Goal: Task Accomplishment & Management: Complete application form

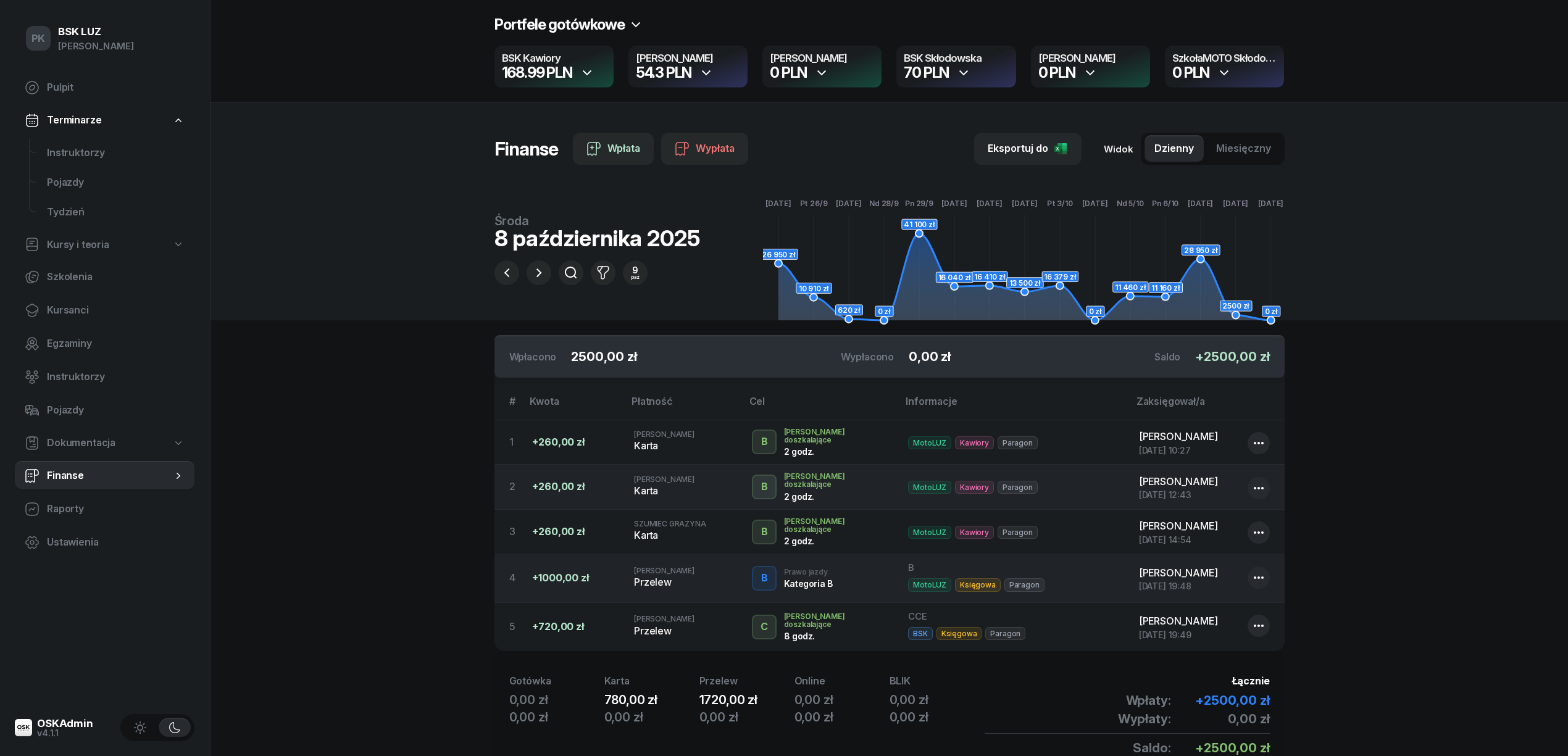
drag, startPoint x: 0, startPoint y: 0, endPoint x: 371, endPoint y: 98, distance: 383.7
click at [371, 98] on header "Portfele gotówkowe BSK Kawiory 168.99 PLN MotoLUZ Kawiory 54.3 PLN SzkołaMOTO K…" at bounding box center [889, 160] width 1358 height 320
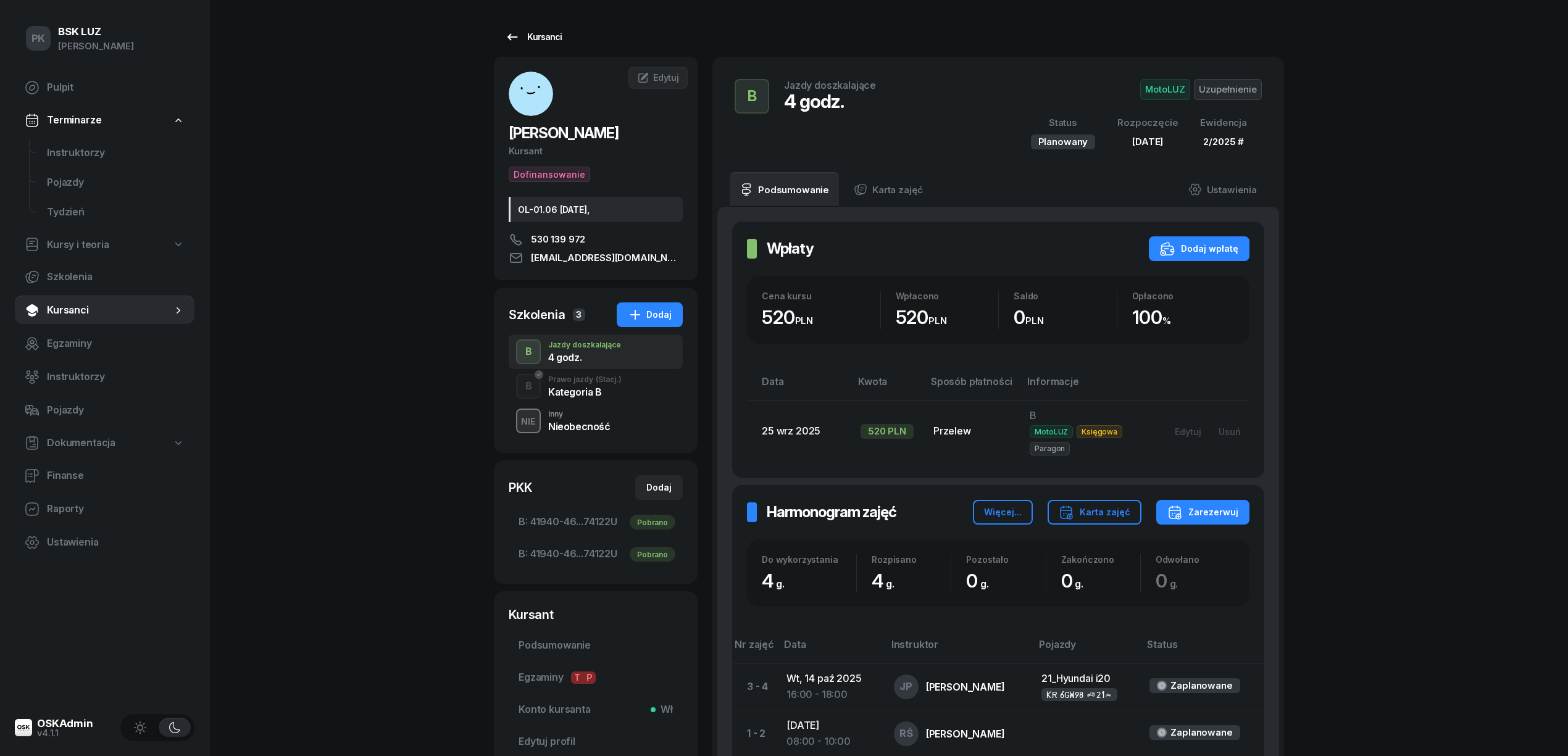
click at [531, 31] on div "Kursanci" at bounding box center [533, 37] width 57 height 15
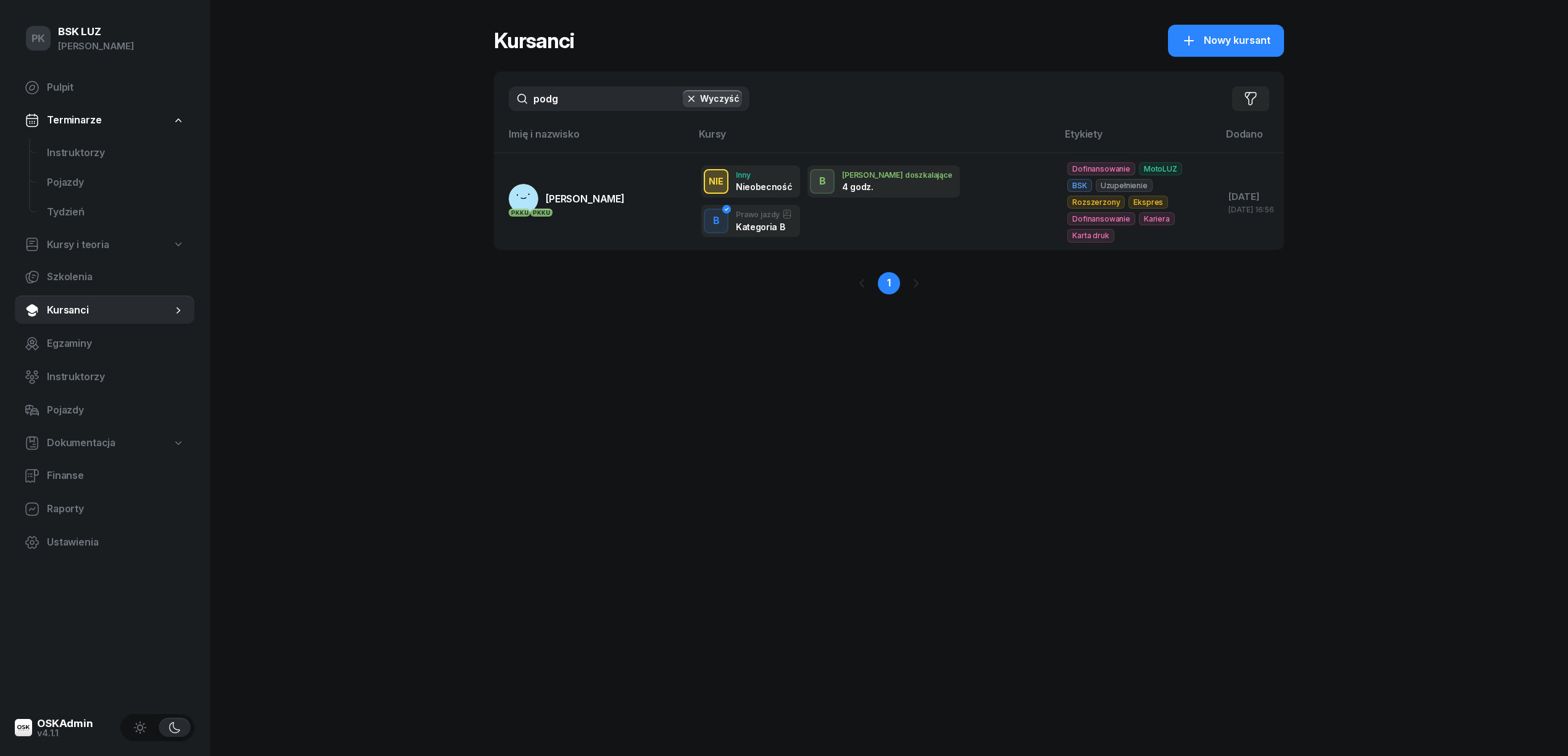
click at [719, 97] on button "Wyczyść" at bounding box center [712, 99] width 60 height 17
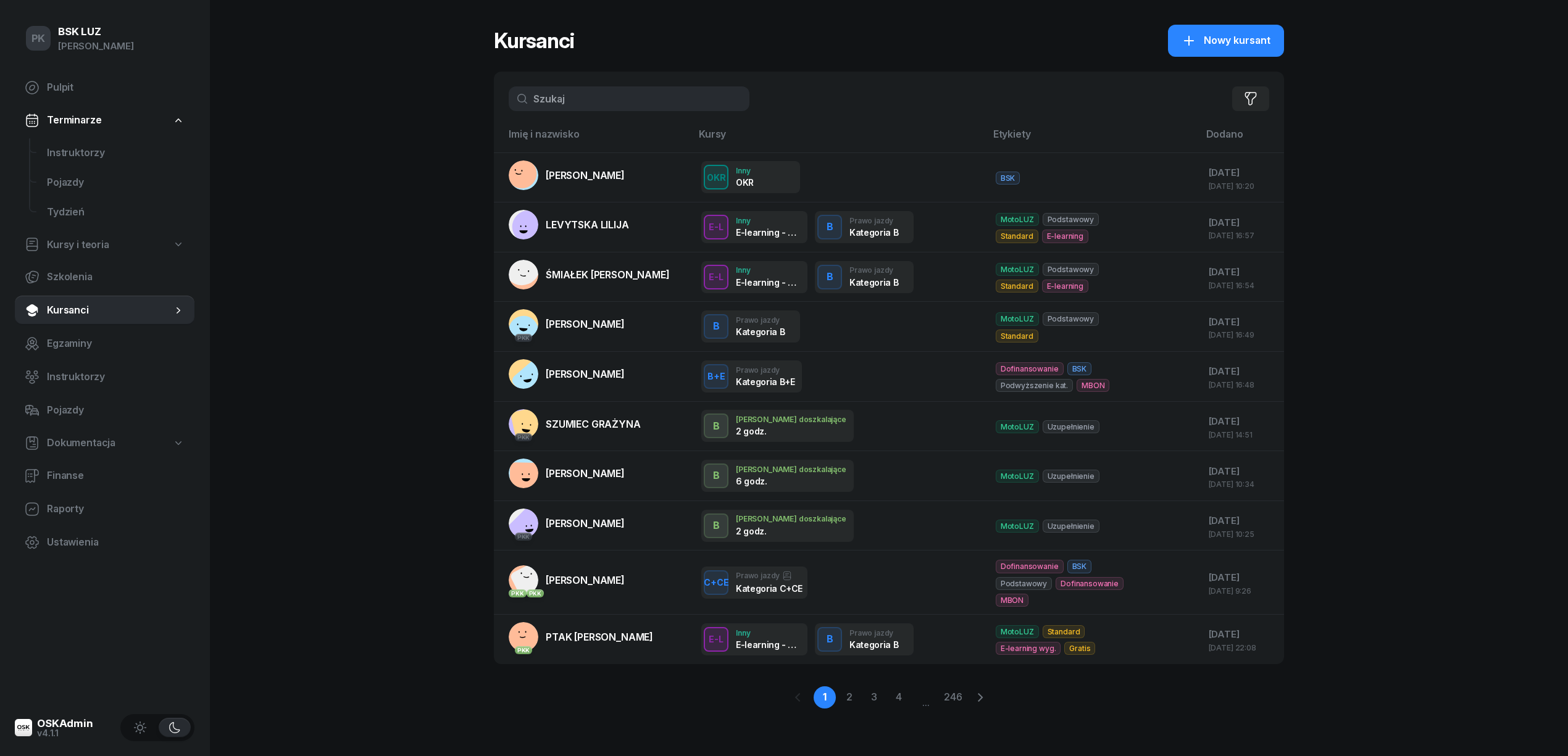
click at [610, 111] on div "Filtruj" at bounding box center [889, 99] width 790 height 55
click at [621, 102] on input "text" at bounding box center [629, 99] width 241 height 25
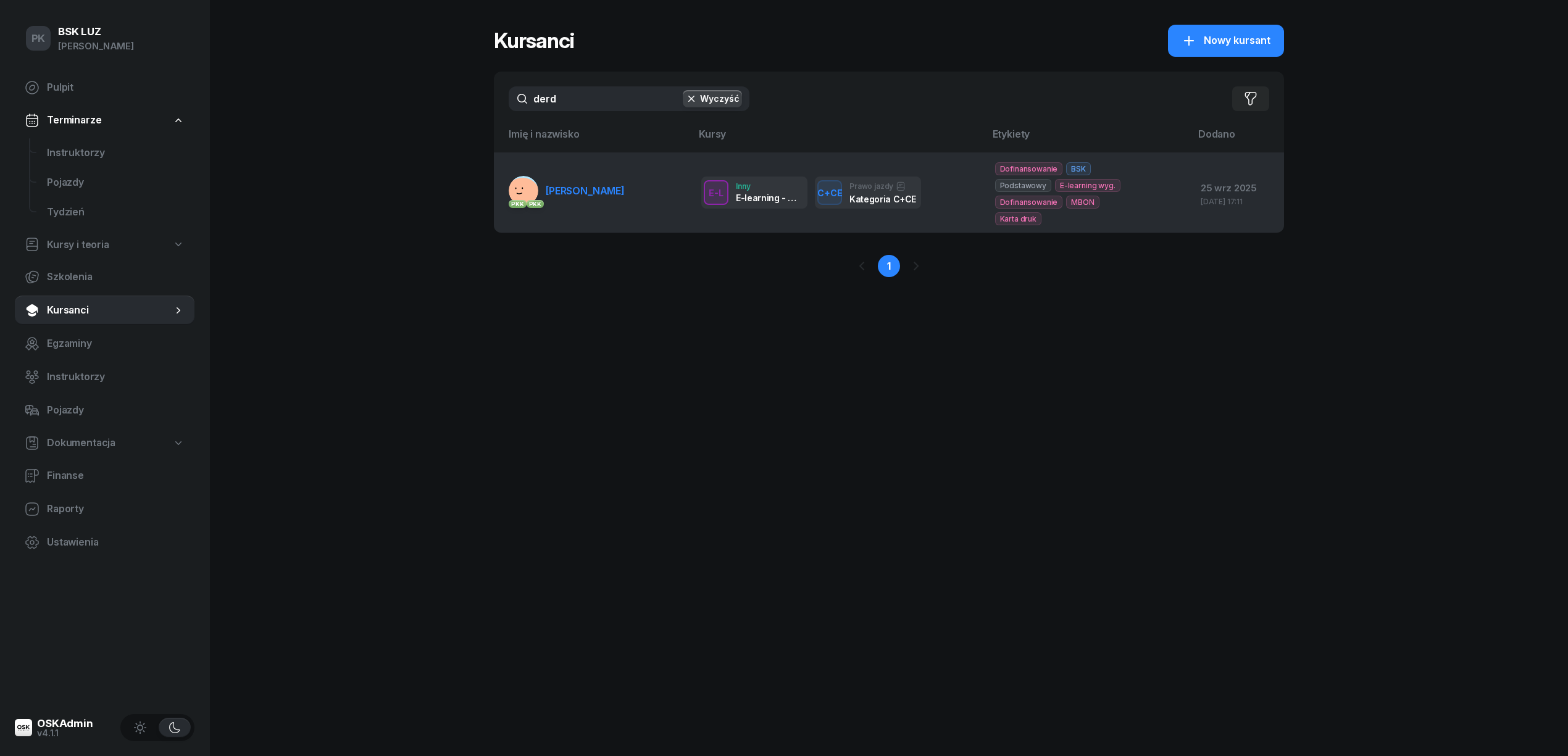
type input "derd"
click at [615, 190] on span "DERDAŚ RAFAŁ" at bounding box center [585, 190] width 79 height 12
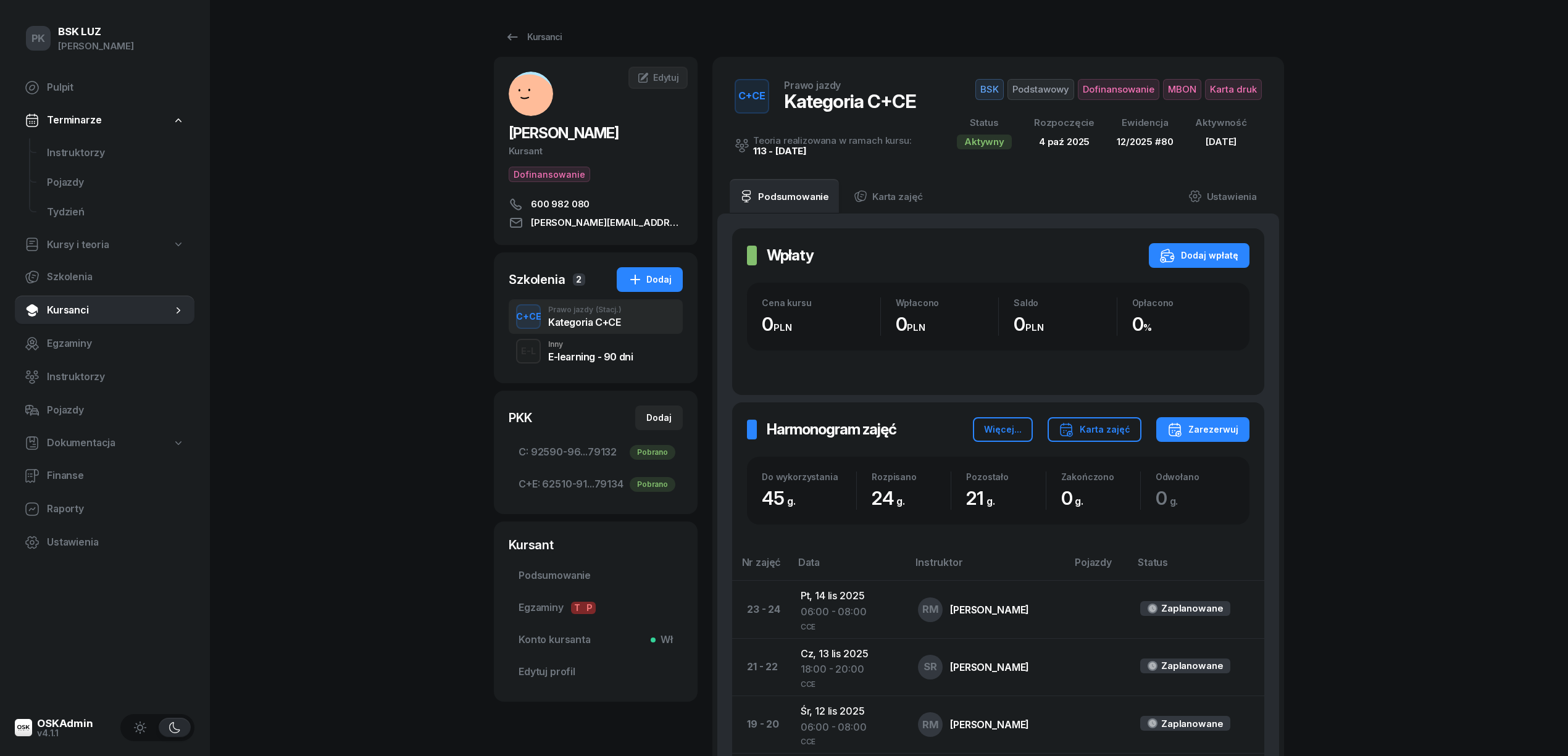
click at [450, 590] on div "PK BSK LUZ Piotr Klimek Pulpit Terminarze Instruktorzy Pojazdy Tydzień Kursy i …" at bounding box center [784, 714] width 1568 height 1428
click at [552, 35] on div "Kursanci" at bounding box center [533, 37] width 57 height 15
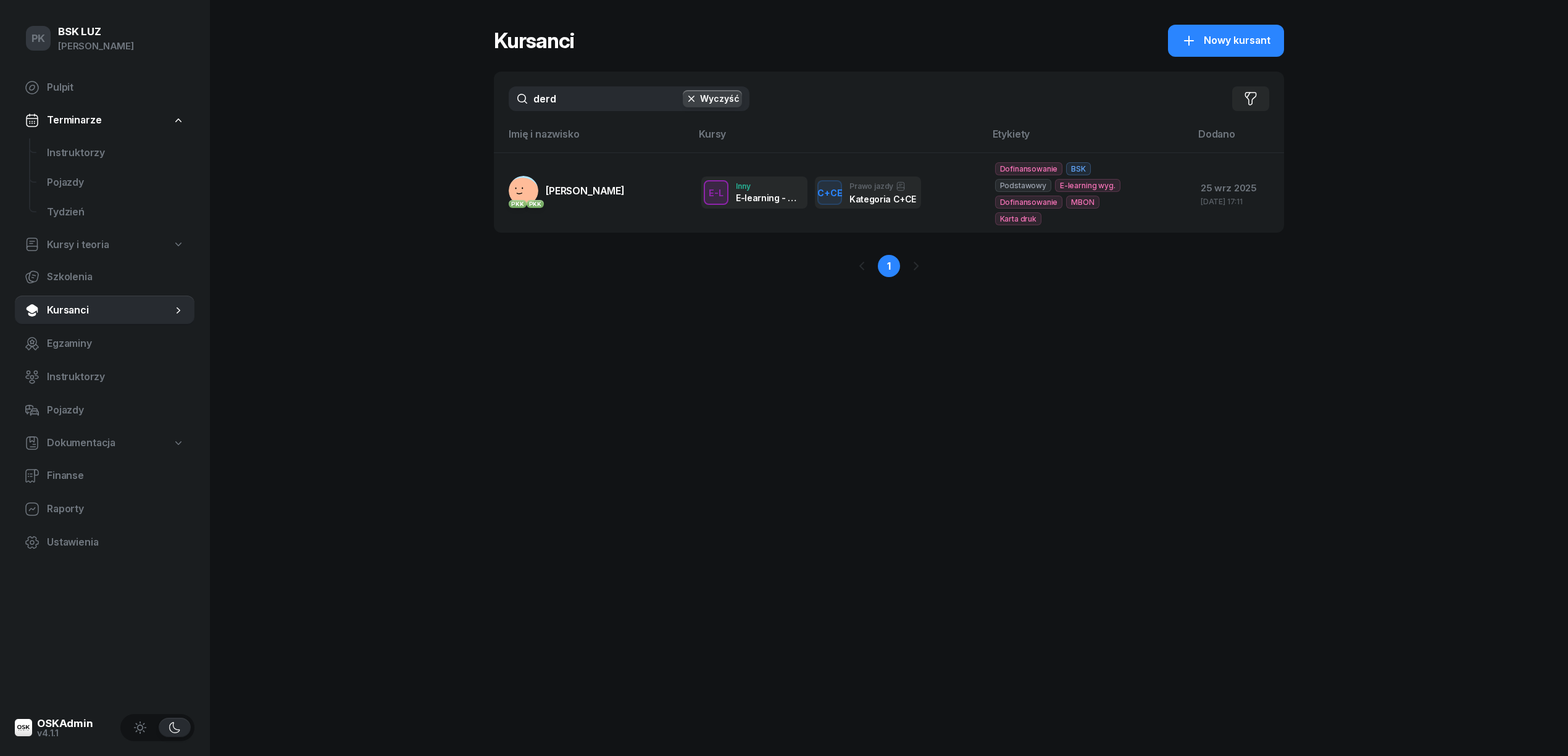
click at [596, 91] on input "derd" at bounding box center [629, 99] width 241 height 25
drag, startPoint x: 485, startPoint y: 91, endPoint x: 470, endPoint y: 91, distance: 15.0
click at [470, 91] on div "PK BSK LUZ Piotr Klimek Pulpit Terminarze Instruktorzy Pojazdy Tydzień Kursy i …" at bounding box center [784, 378] width 1568 height 756
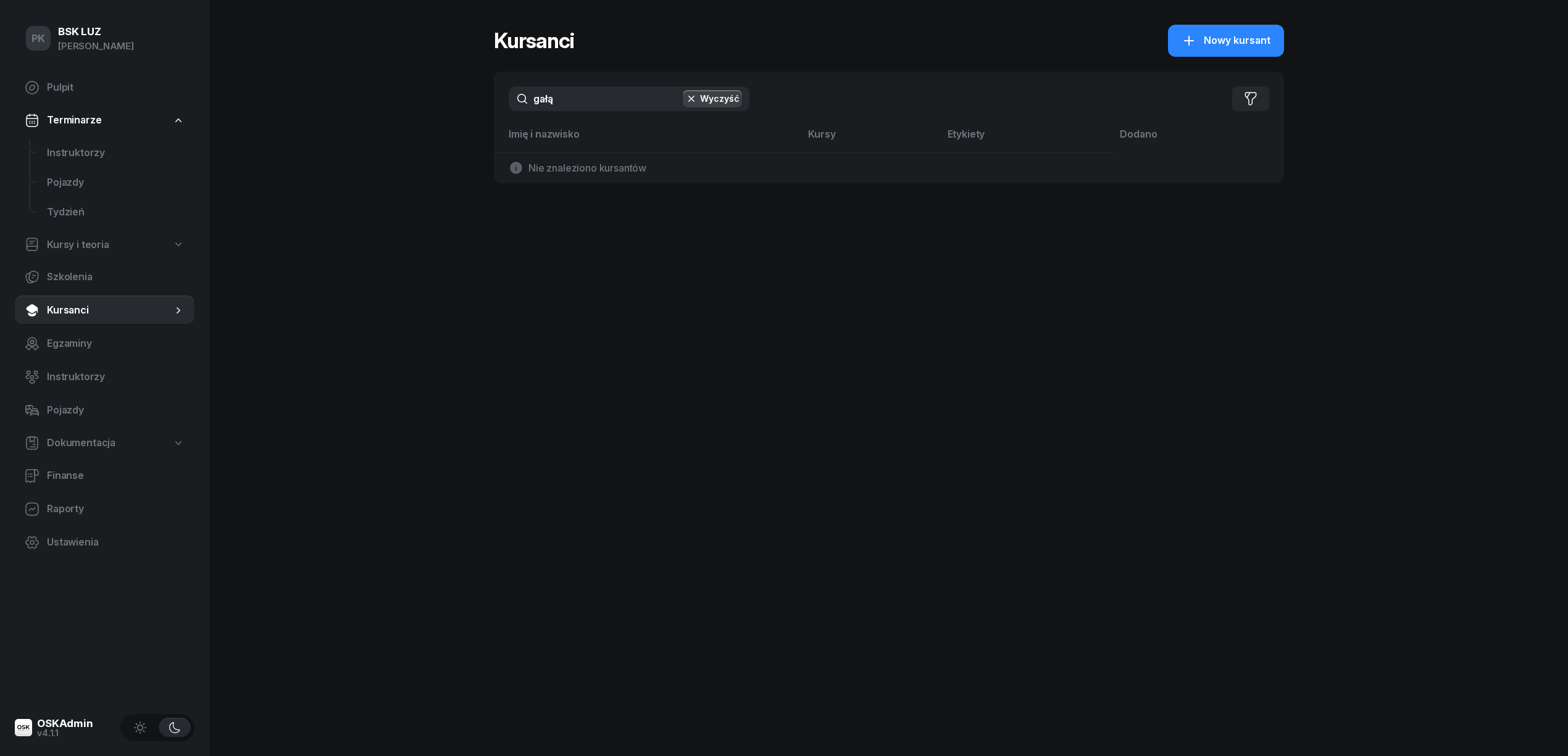
type input "gałą"
click at [1236, 33] on span "Nowy kursant" at bounding box center [1237, 41] width 66 height 16
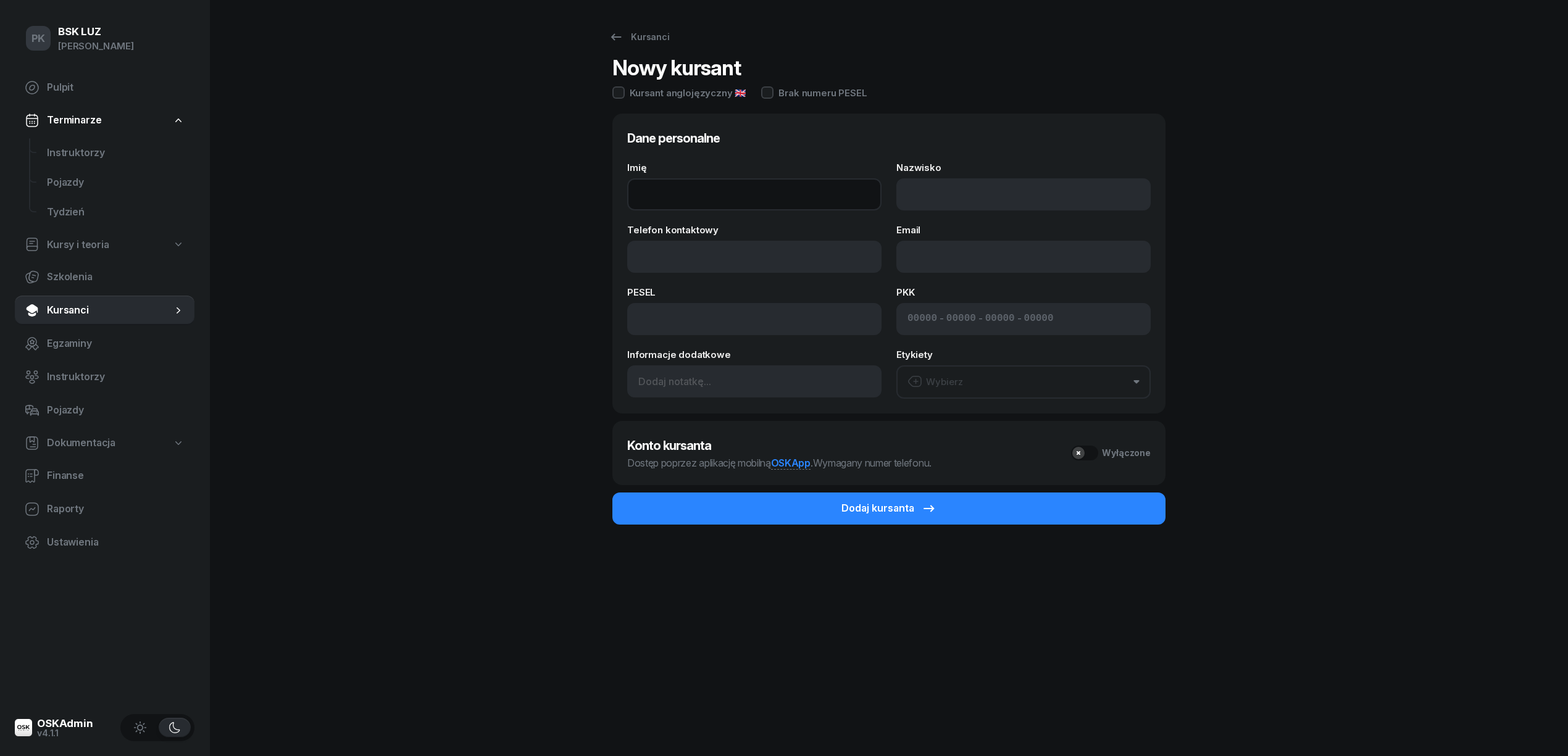
click at [688, 196] on input "Imię" at bounding box center [754, 194] width 254 height 32
paste input "MICHAŁ"
type input "MICHAŁ"
click at [927, 201] on input "Nazwisko" at bounding box center [1023, 194] width 254 height 32
paste input "GAŁĄZKIEWICZ"
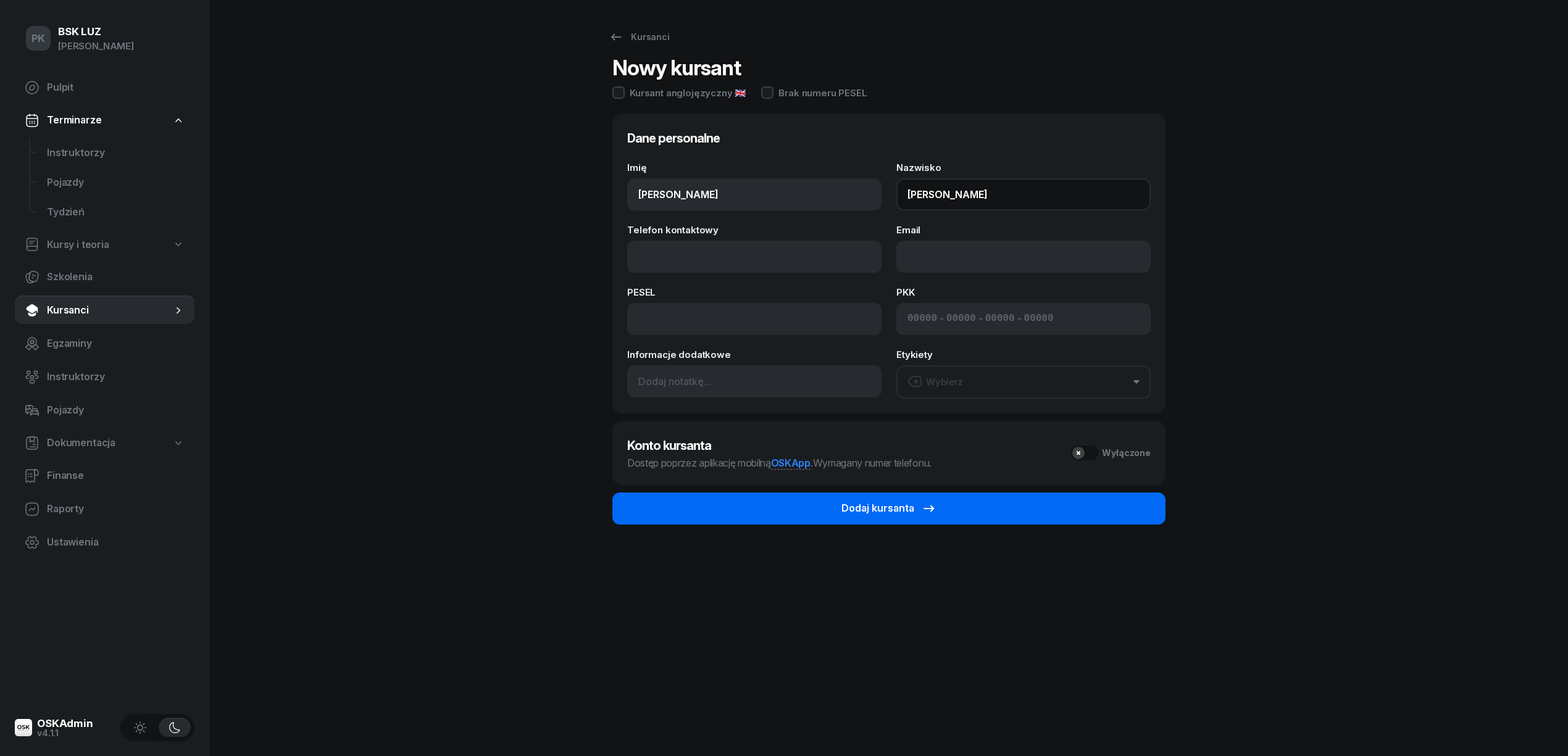
type input "GAŁĄZKIEWICZ"
click at [791, 512] on button "Dodaj kursanta" at bounding box center [889, 508] width 553 height 32
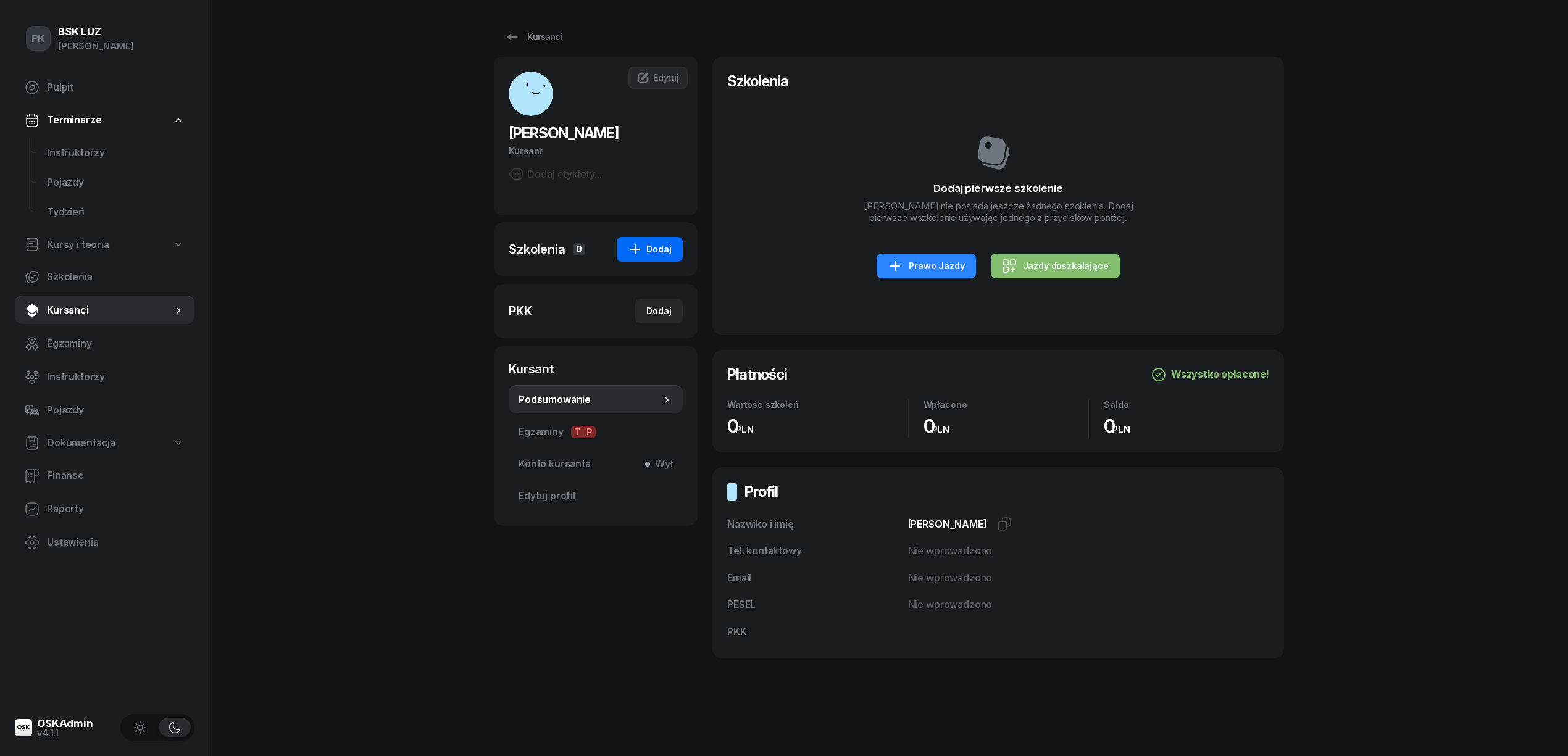
click at [646, 253] on div "Dodaj" at bounding box center [649, 249] width 44 height 15
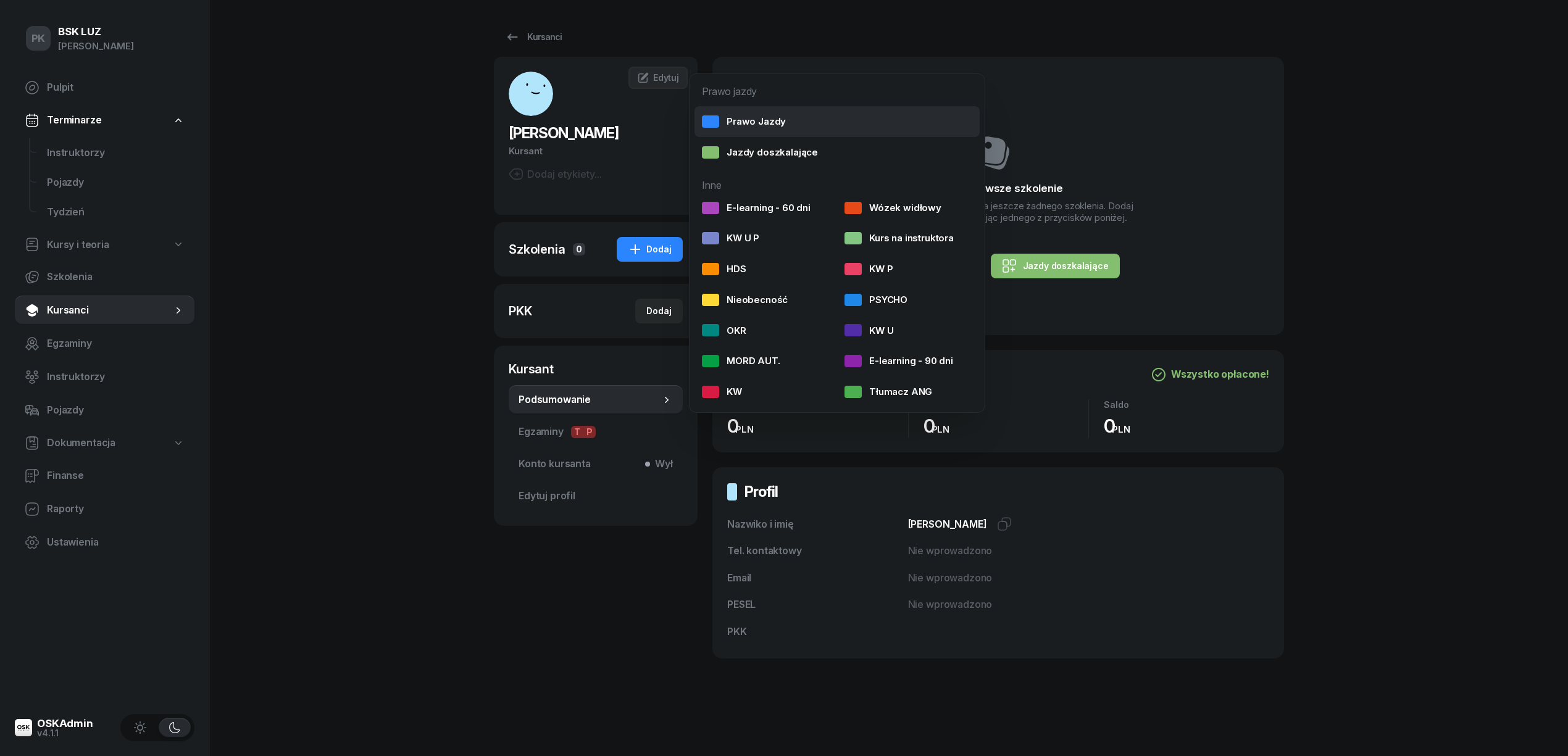
click at [745, 120] on div "Prawo Jazdy" at bounding box center [743, 121] width 84 height 16
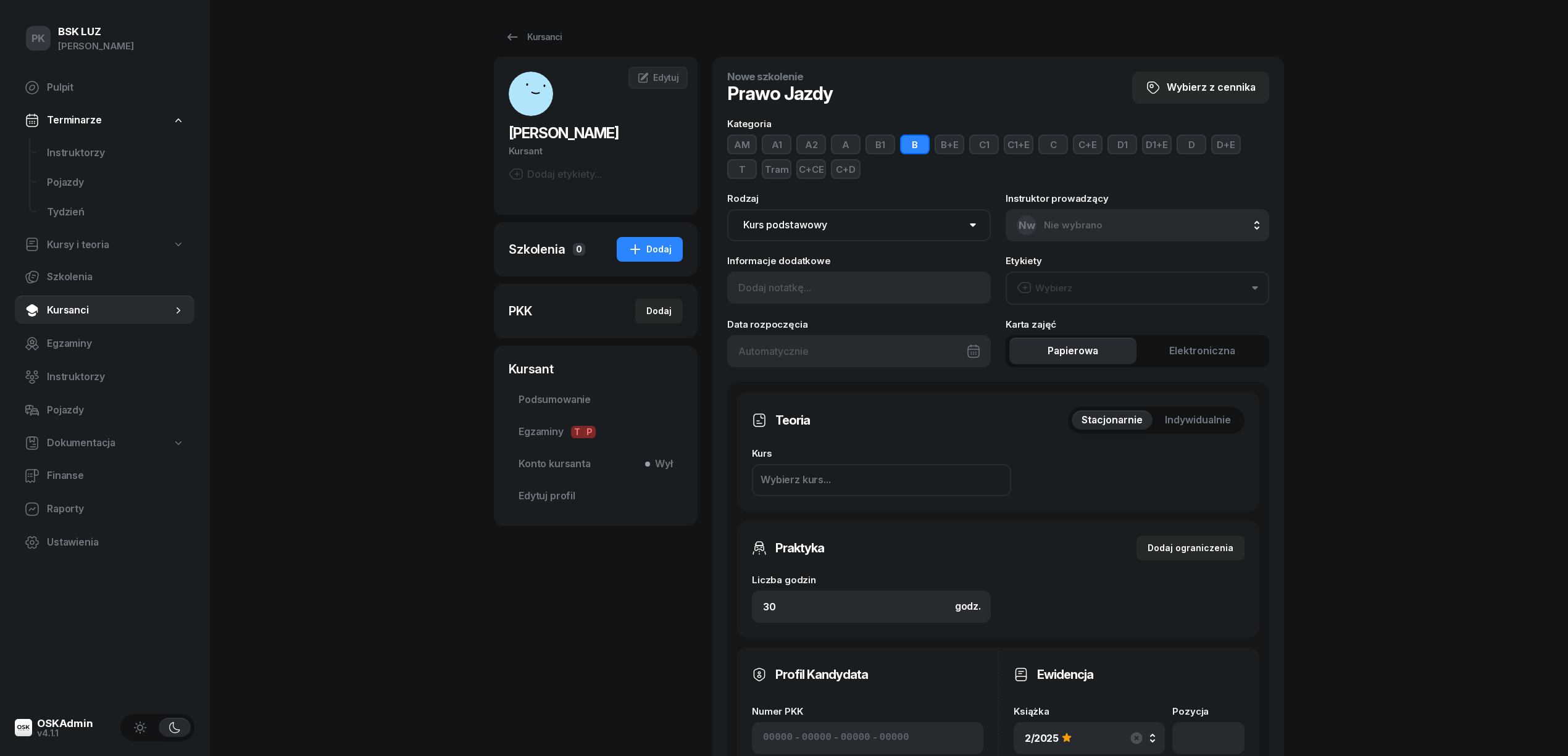
click at [818, 171] on button "C+CE" at bounding box center [811, 169] width 30 height 20
click at [736, 616] on div "Teoria Stacjonarnie Indywidualnie Kurs Wybierz kurs... Pierwsza pomoc Zaliczono…" at bounding box center [998, 713] width 542 height 662
type input "45"
click at [885, 475] on div "Wybierz kurs..." at bounding box center [881, 479] width 259 height 32
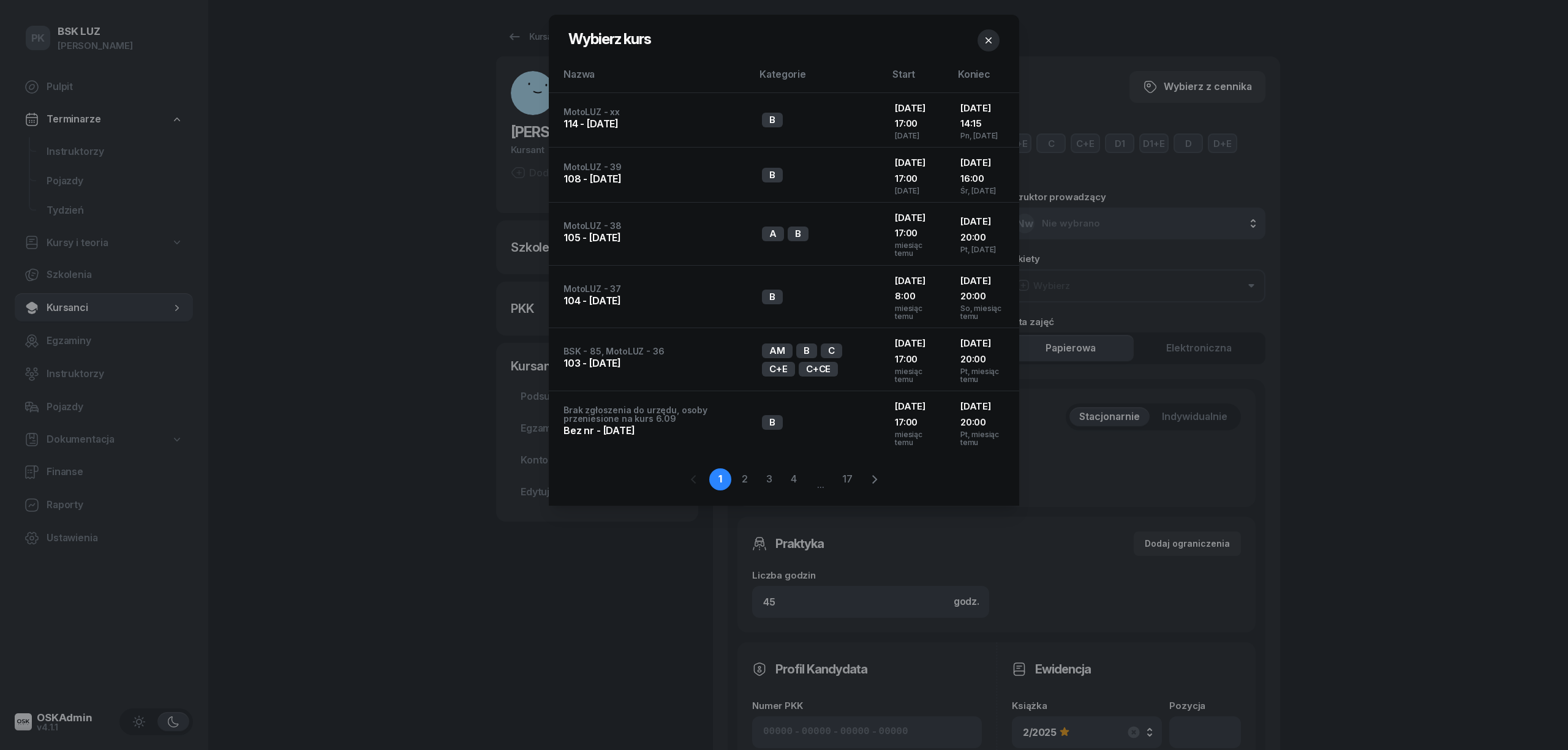
click at [985, 39] on icon "button" at bounding box center [988, 40] width 12 height 12
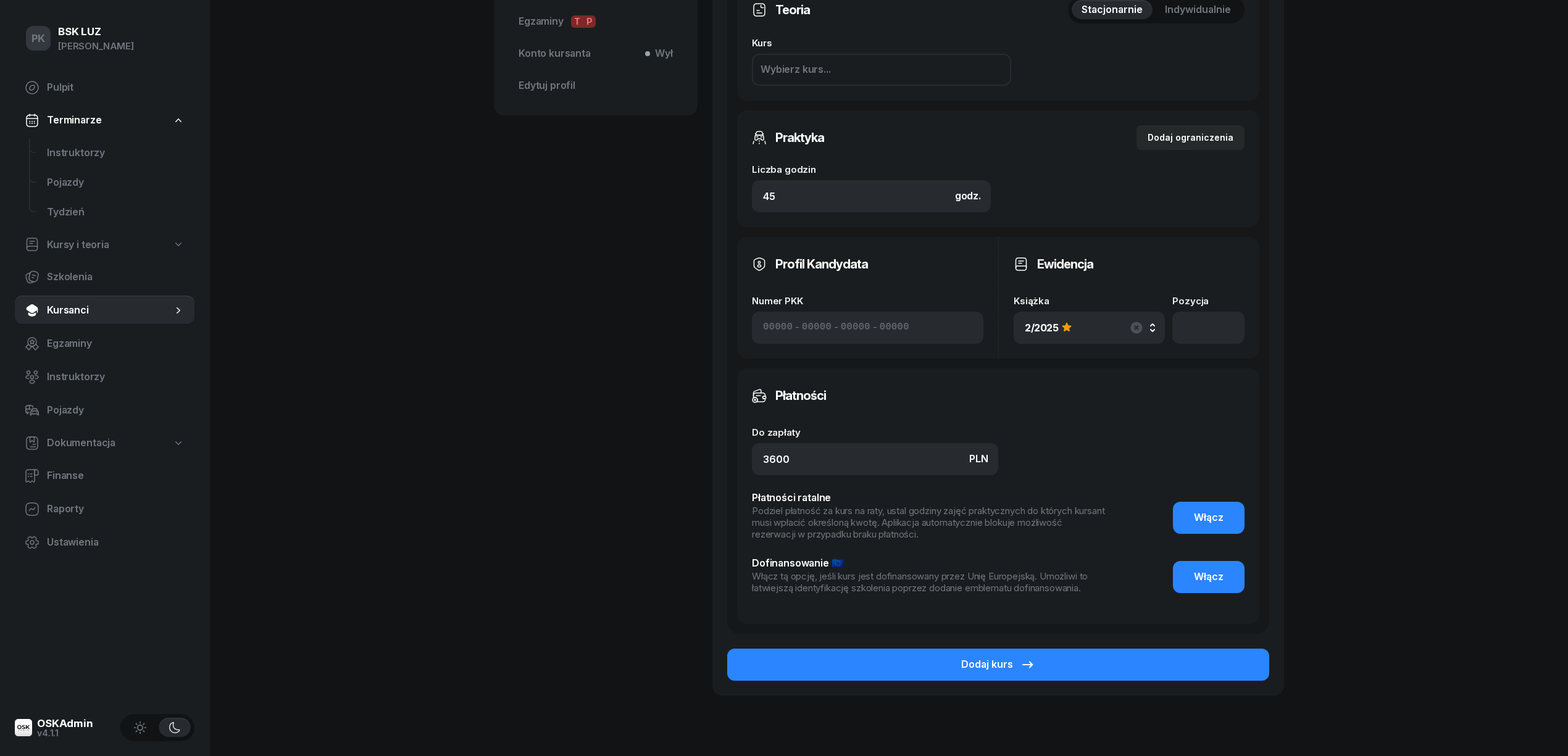
scroll to position [411, 0]
click at [1090, 314] on button "2/2025" at bounding box center [1089, 327] width 152 height 32
click at [1097, 445] on div "12/2025 Manualna" at bounding box center [1105, 454] width 146 height 24
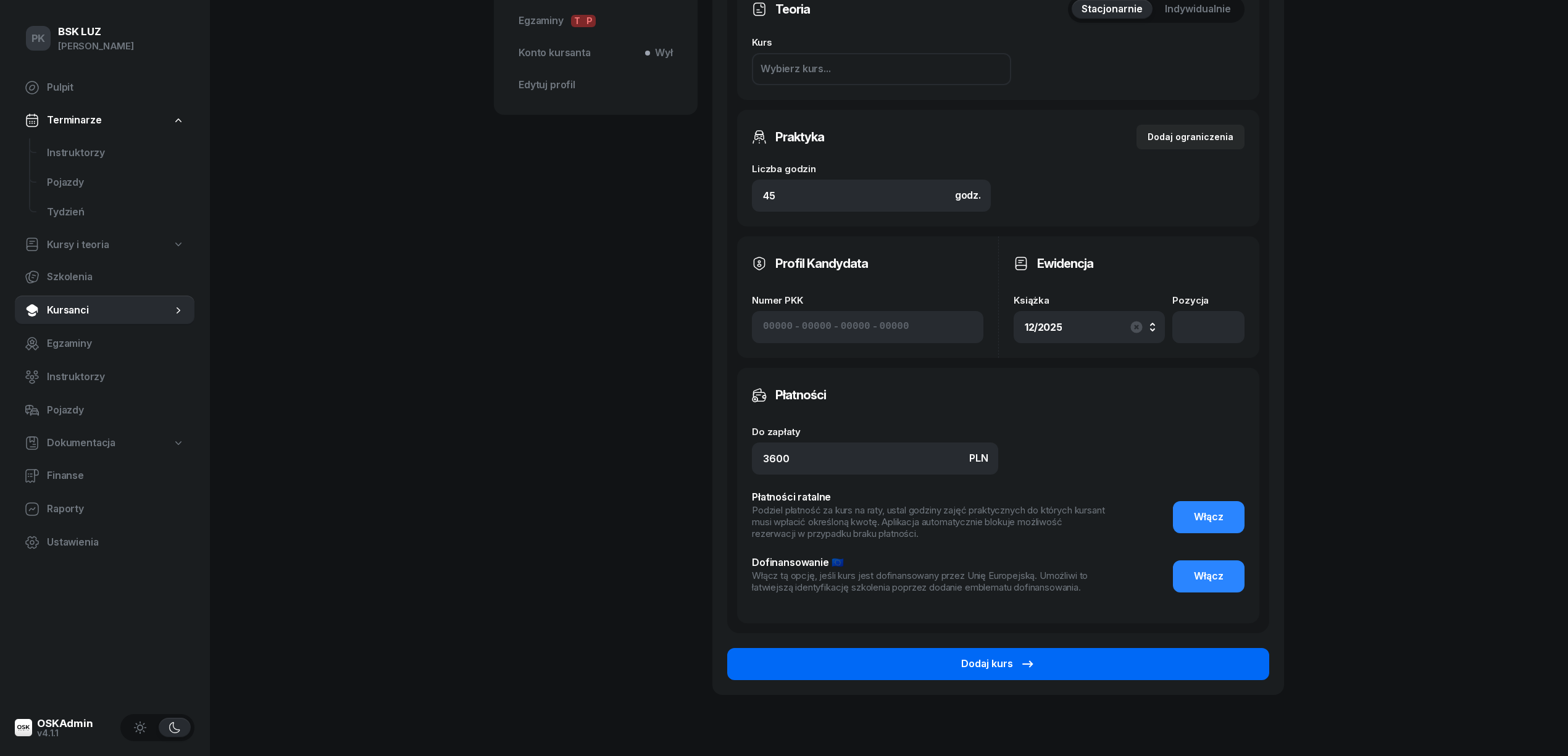
click at [1124, 672] on button "Dodaj kurs" at bounding box center [998, 664] width 542 height 32
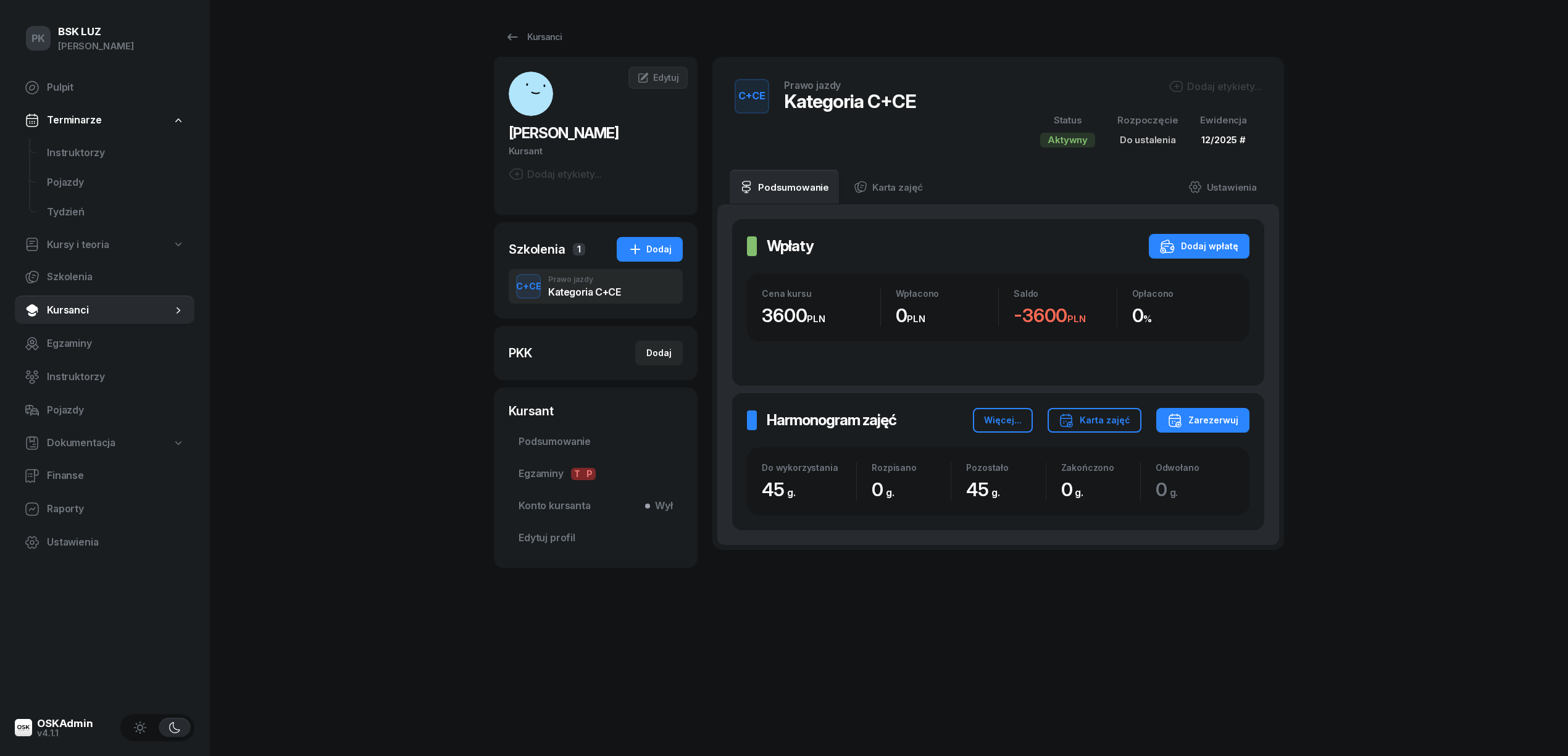
click at [1218, 84] on div "Dodaj etykiety..." at bounding box center [1215, 86] width 94 height 15
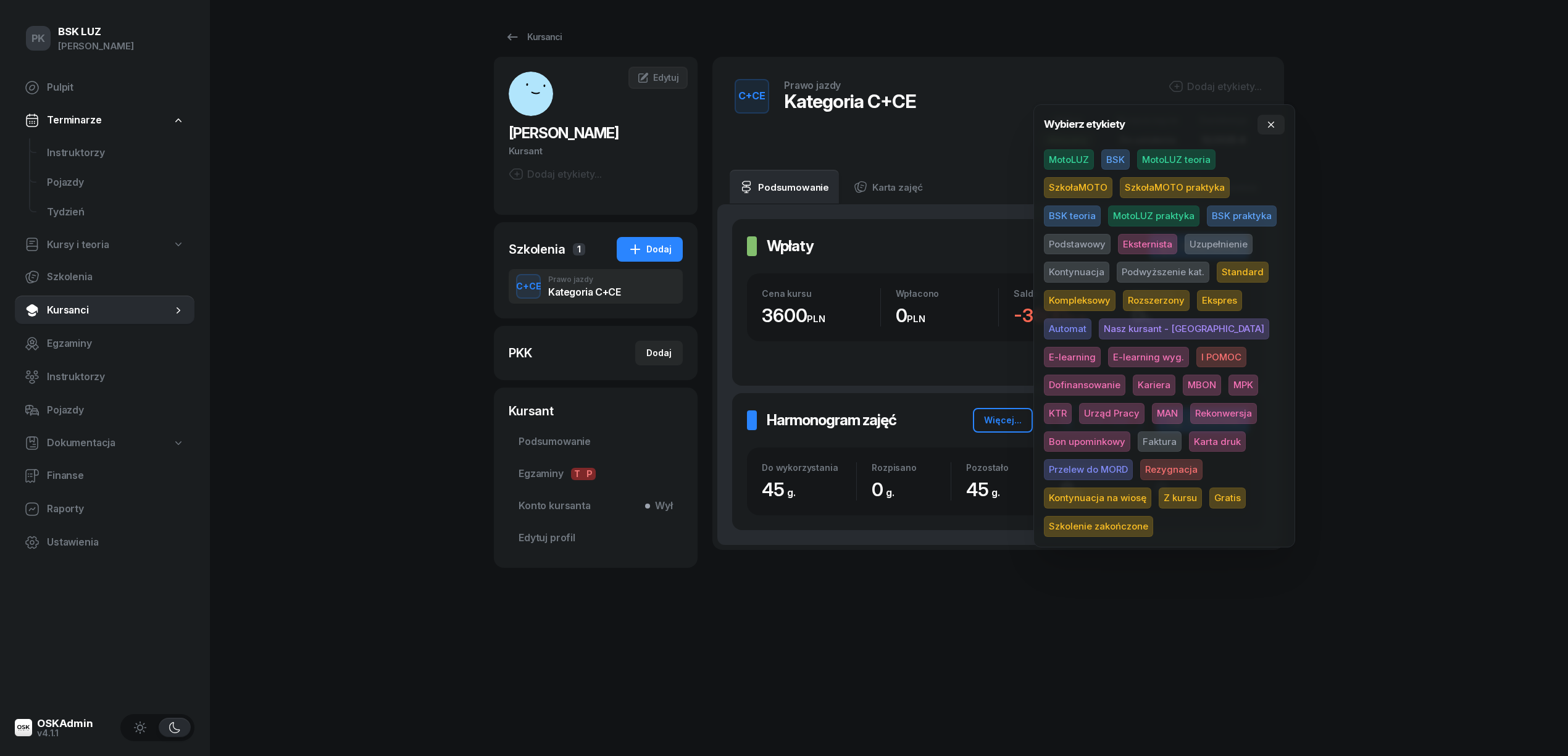
click at [1117, 156] on span "BSK" at bounding box center [1116, 159] width 28 height 21
click at [1095, 238] on span "Podstawowy" at bounding box center [1077, 246] width 66 height 21
click at [1126, 377] on span "Dofinansowanie" at bounding box center [1084, 387] width 81 height 21
click at [1183, 386] on span "MBON" at bounding box center [1202, 387] width 38 height 21
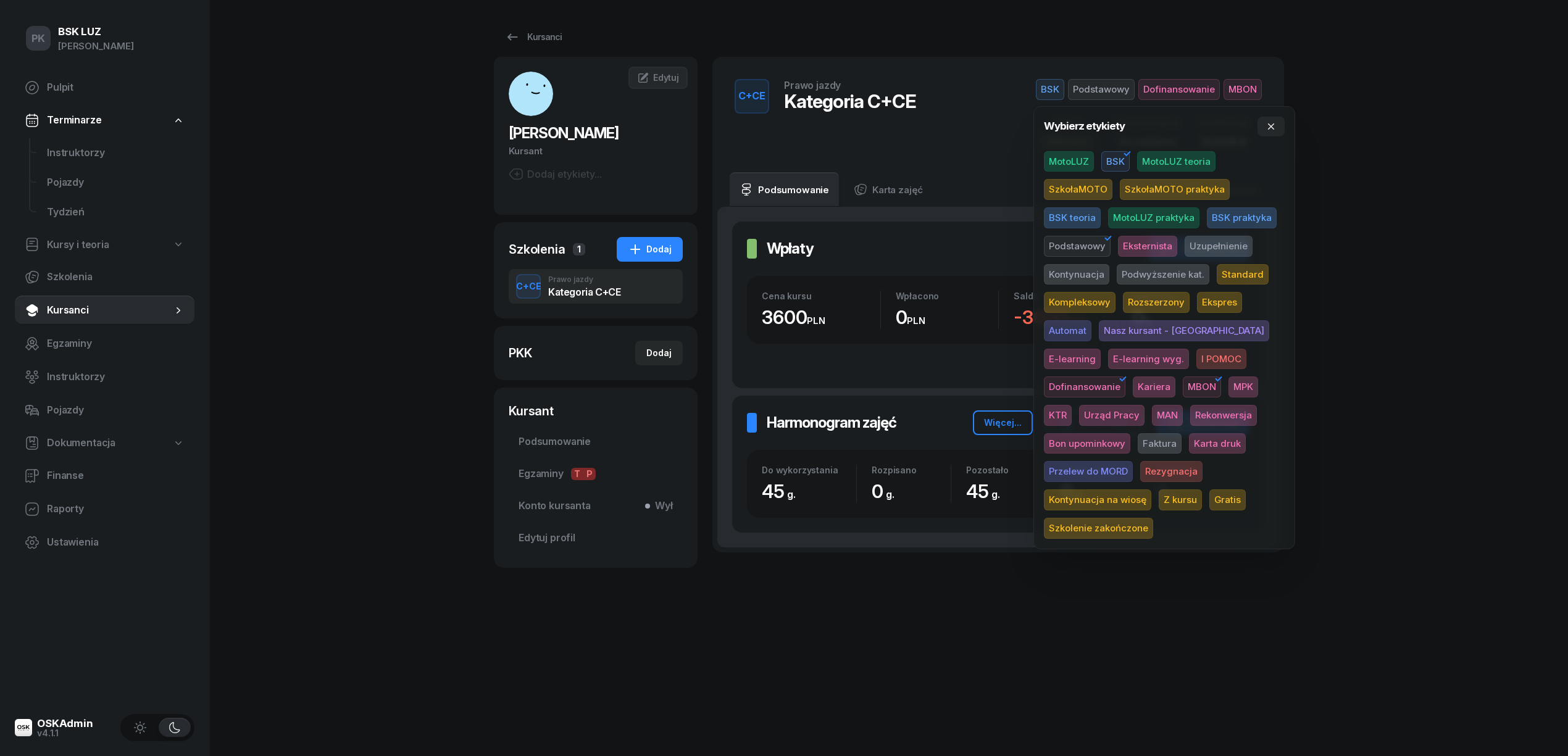
click at [566, 178] on div "Dodaj etykiety..." at bounding box center [555, 174] width 94 height 15
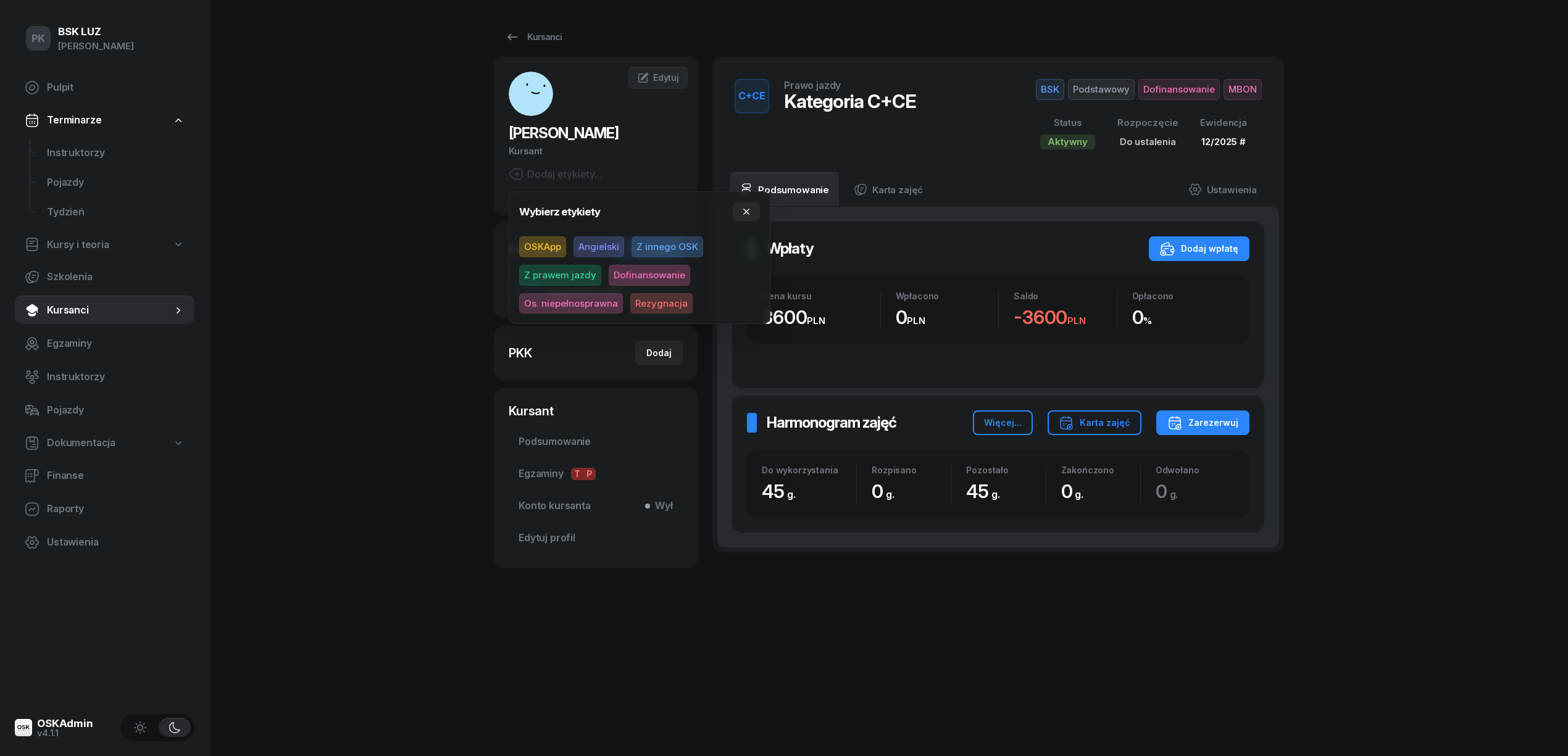
click at [633, 267] on span "Dofinansowanie" at bounding box center [649, 275] width 81 height 21
click at [392, 250] on div "PK BSK LUZ Piotr Klimek Pulpit Terminarze Instruktorzy Pojazdy Tydzień Kursy i …" at bounding box center [784, 378] width 1568 height 756
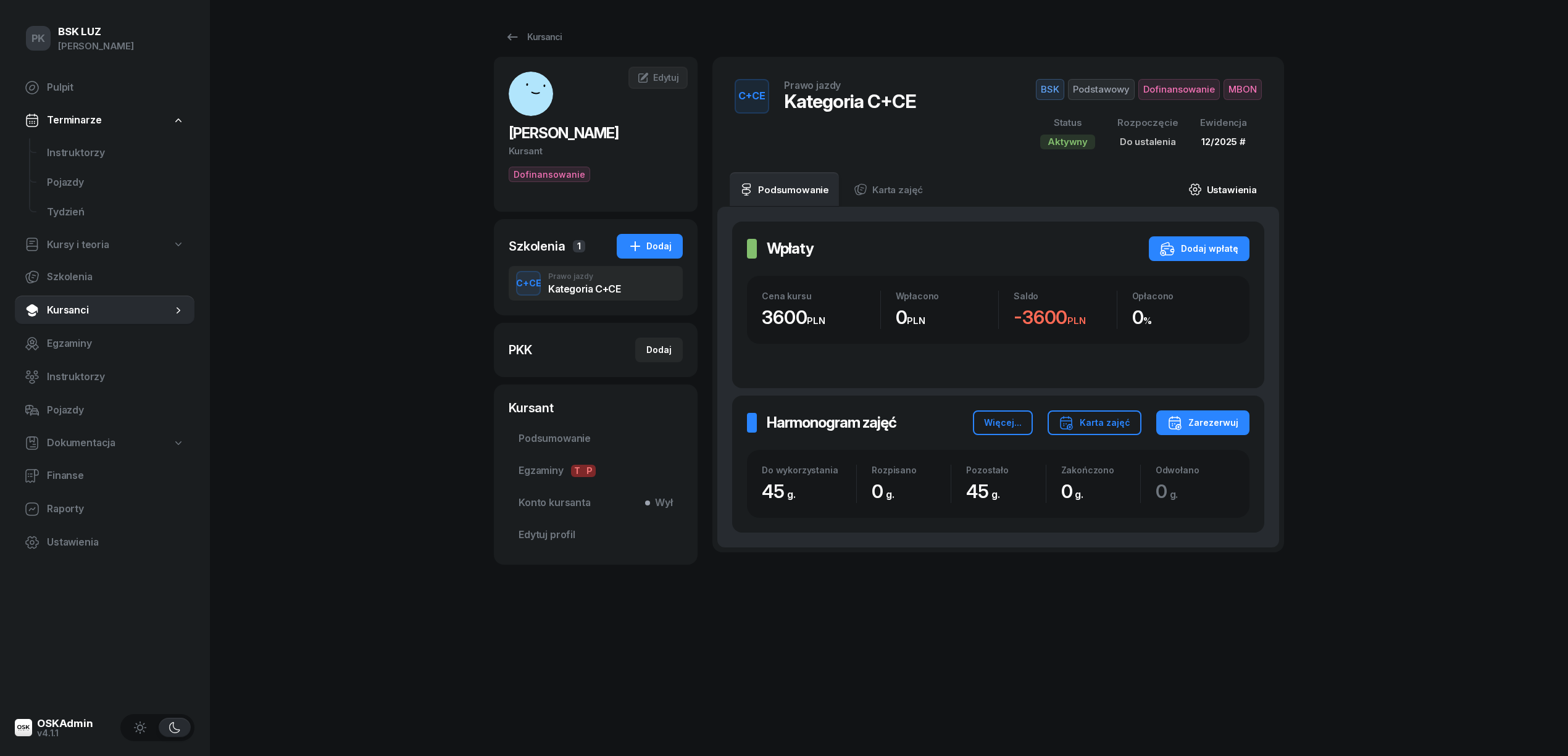
click at [1238, 181] on link "Ustawienia" at bounding box center [1223, 190] width 89 height 35
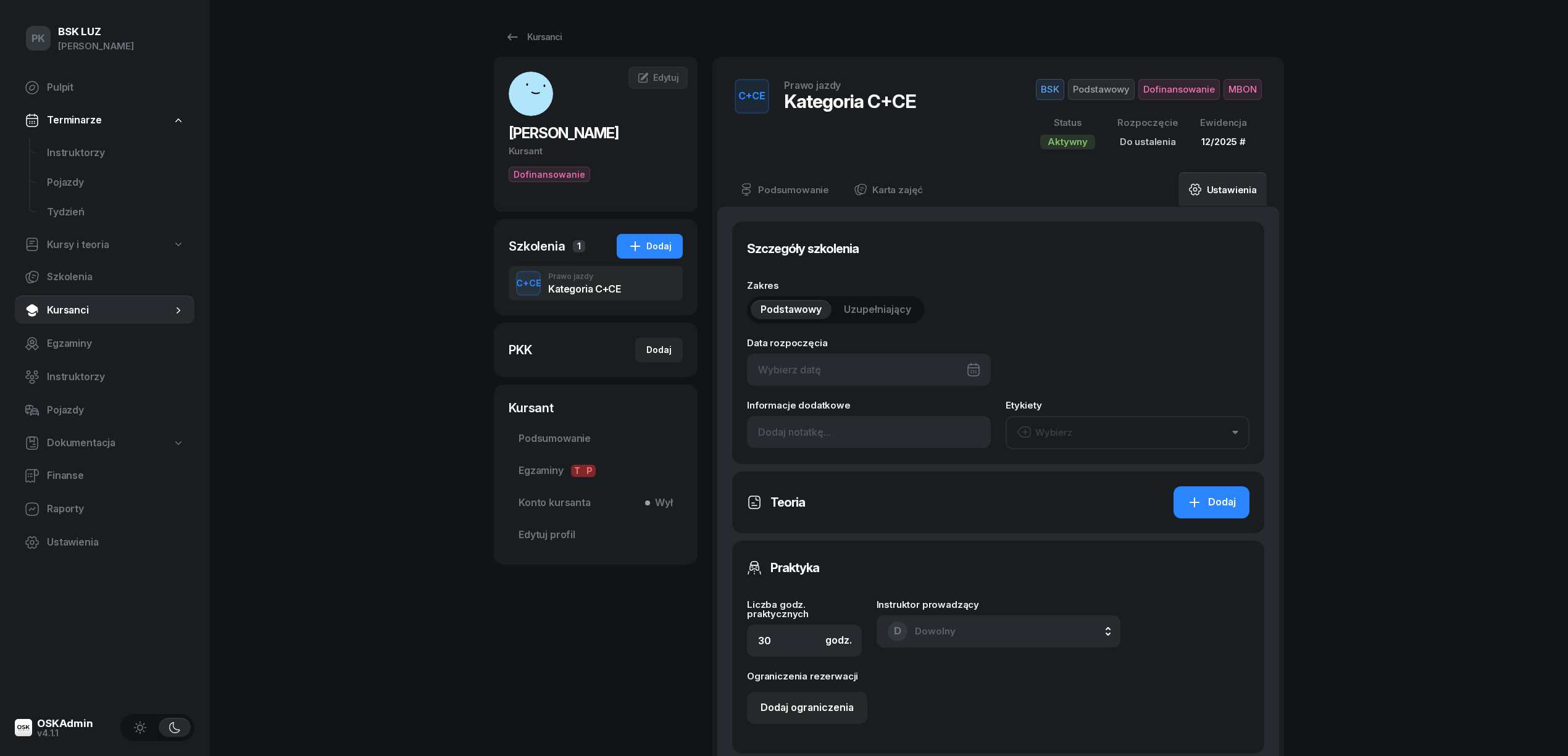
type input "45"
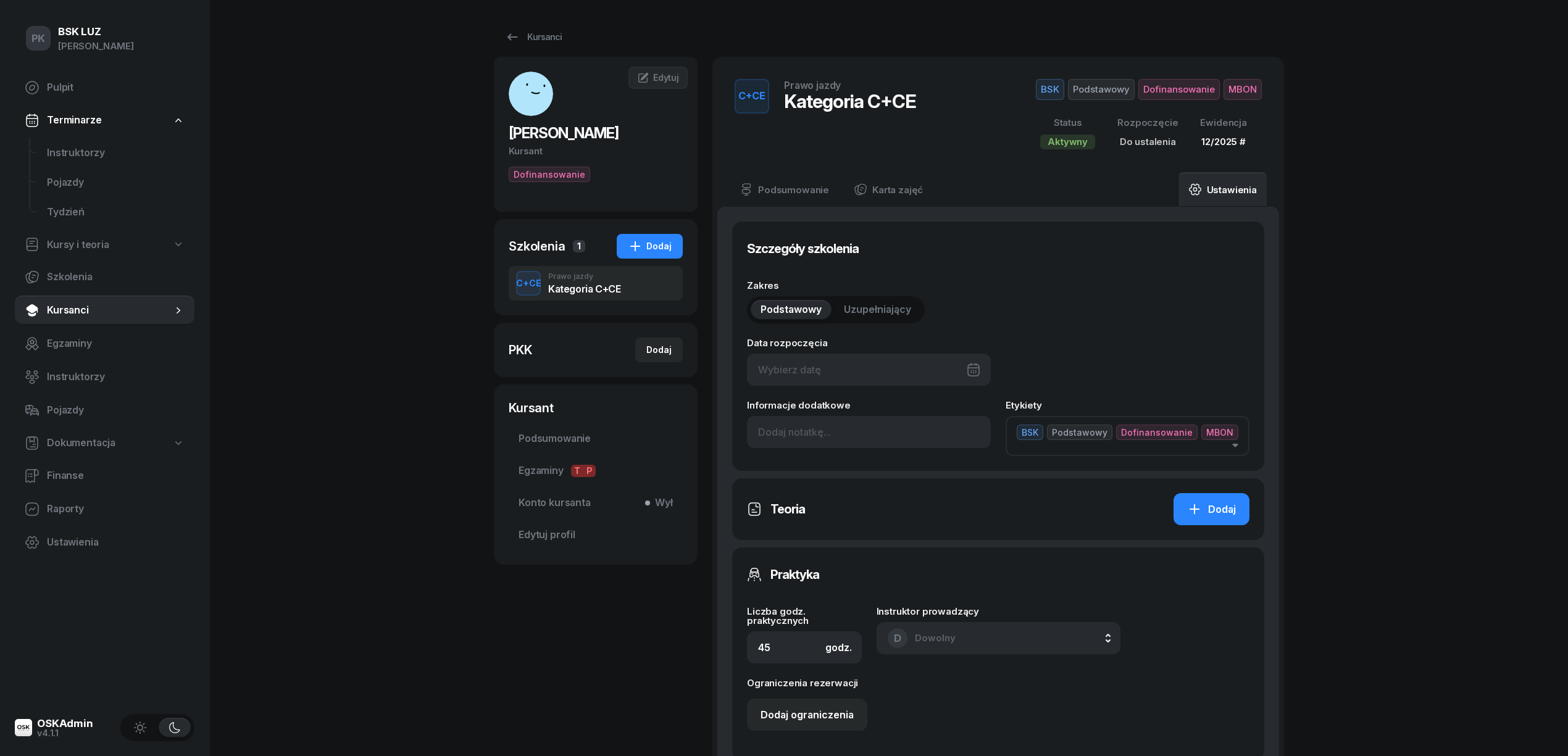
click at [886, 372] on div at bounding box center [869, 369] width 244 height 32
click at [942, 484] on div "11" at bounding box center [946, 491] width 20 height 20
type input "11/10/2025"
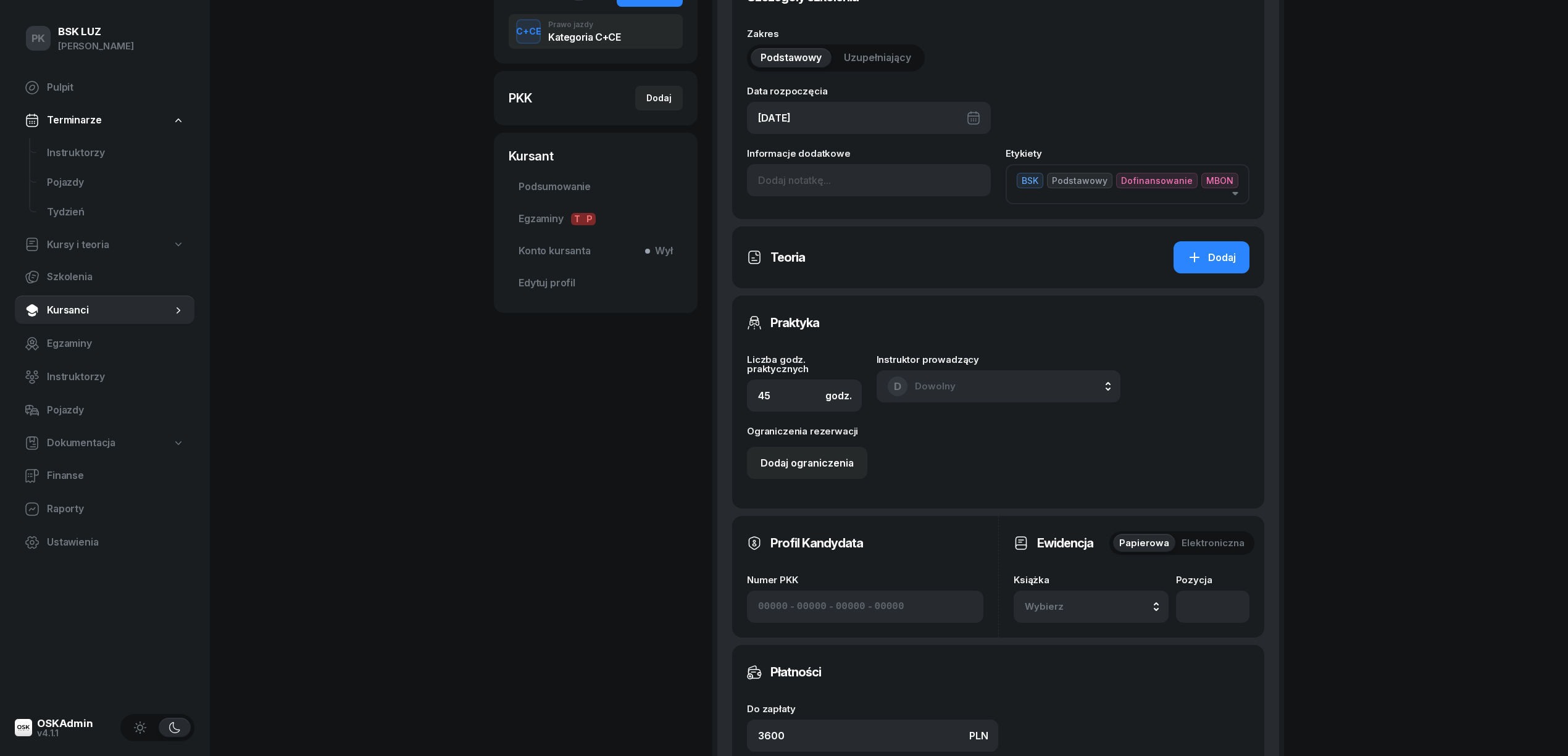
scroll to position [494, 0]
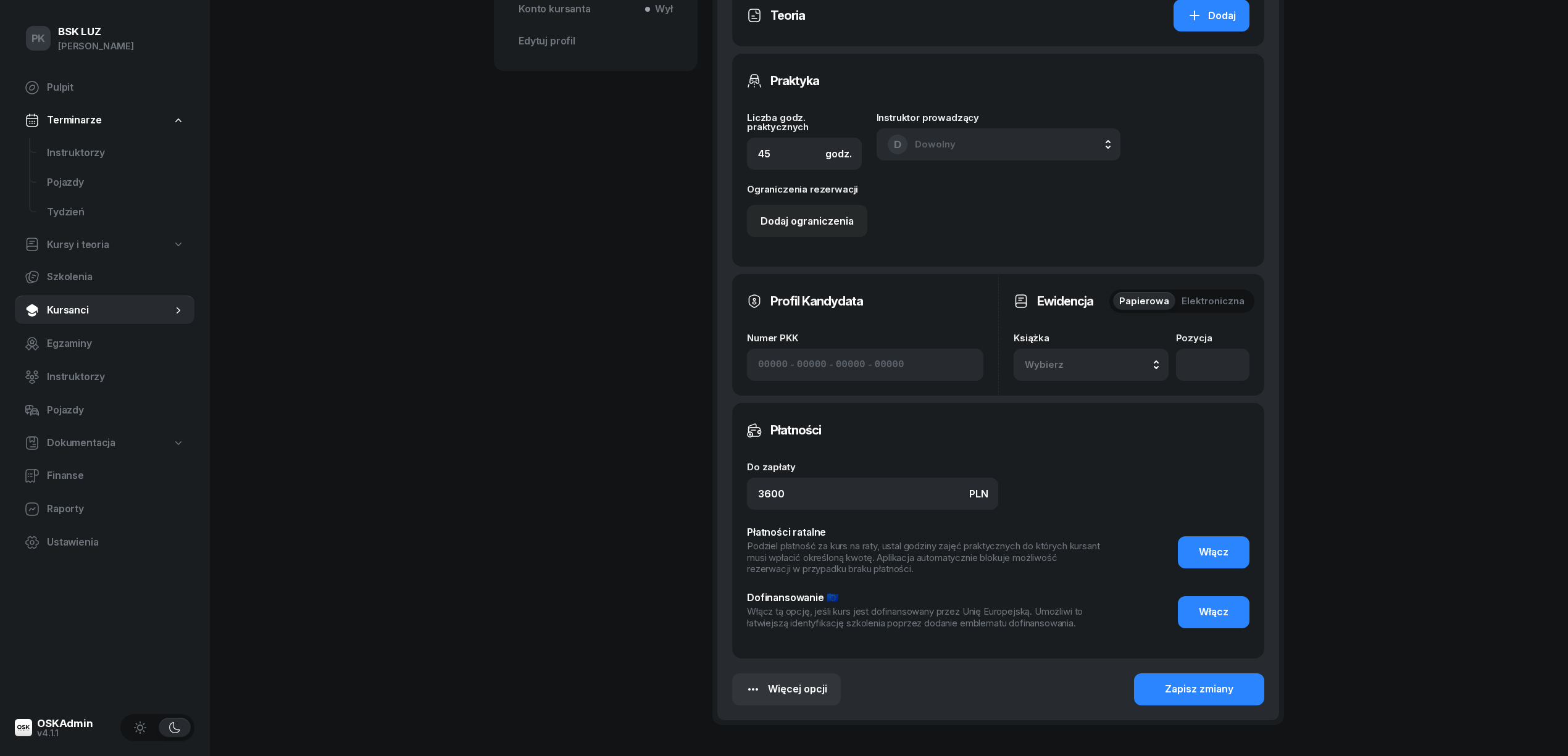
click at [1114, 368] on div "Wybierz" at bounding box center [1091, 364] width 133 height 16
click at [1089, 496] on div "12/2025 Manualna" at bounding box center [1105, 492] width 146 height 24
click at [1182, 690] on div "Zapisz zmiany" at bounding box center [1199, 689] width 69 height 16
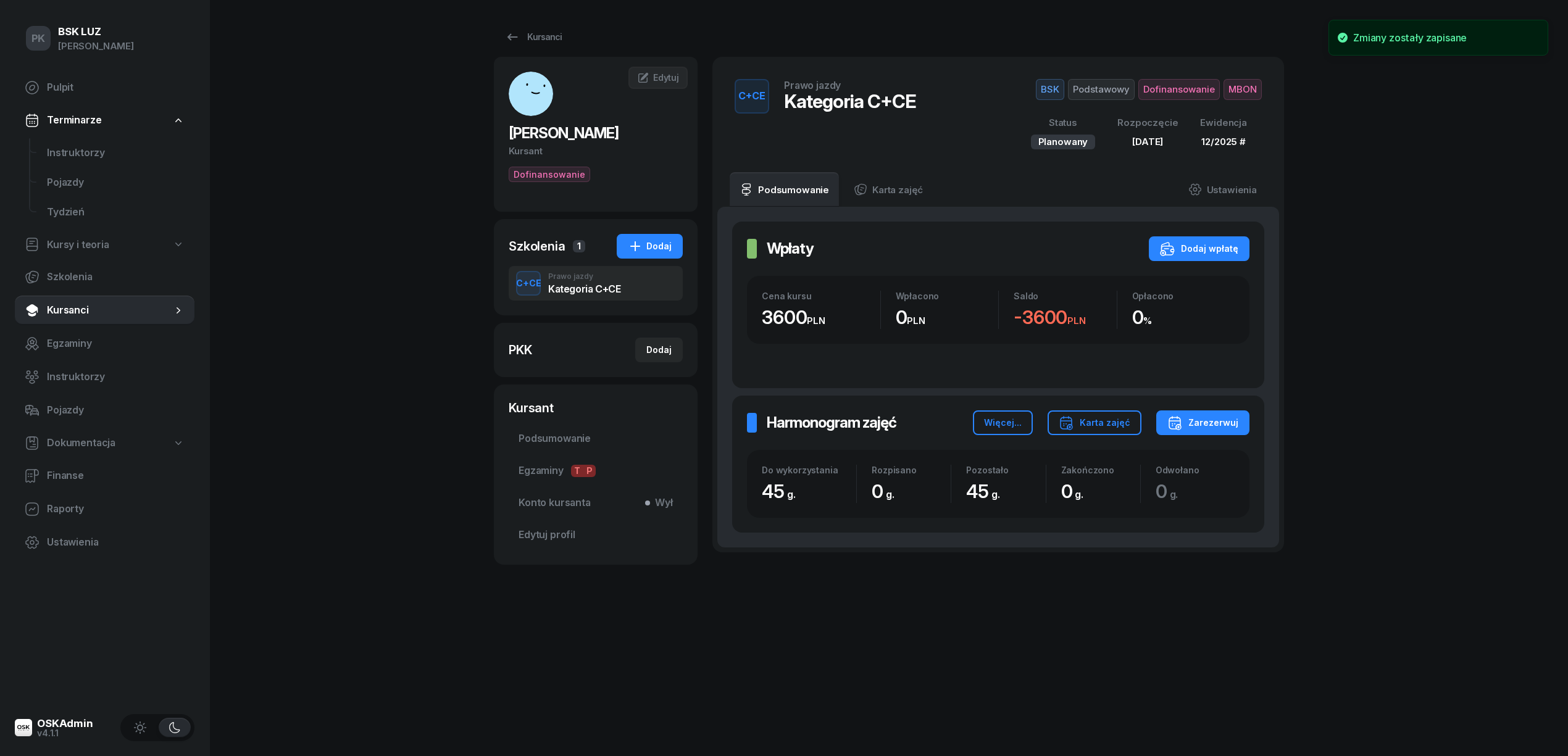
scroll to position [0, 0]
click at [1225, 196] on link "Ustawienia" at bounding box center [1223, 190] width 89 height 35
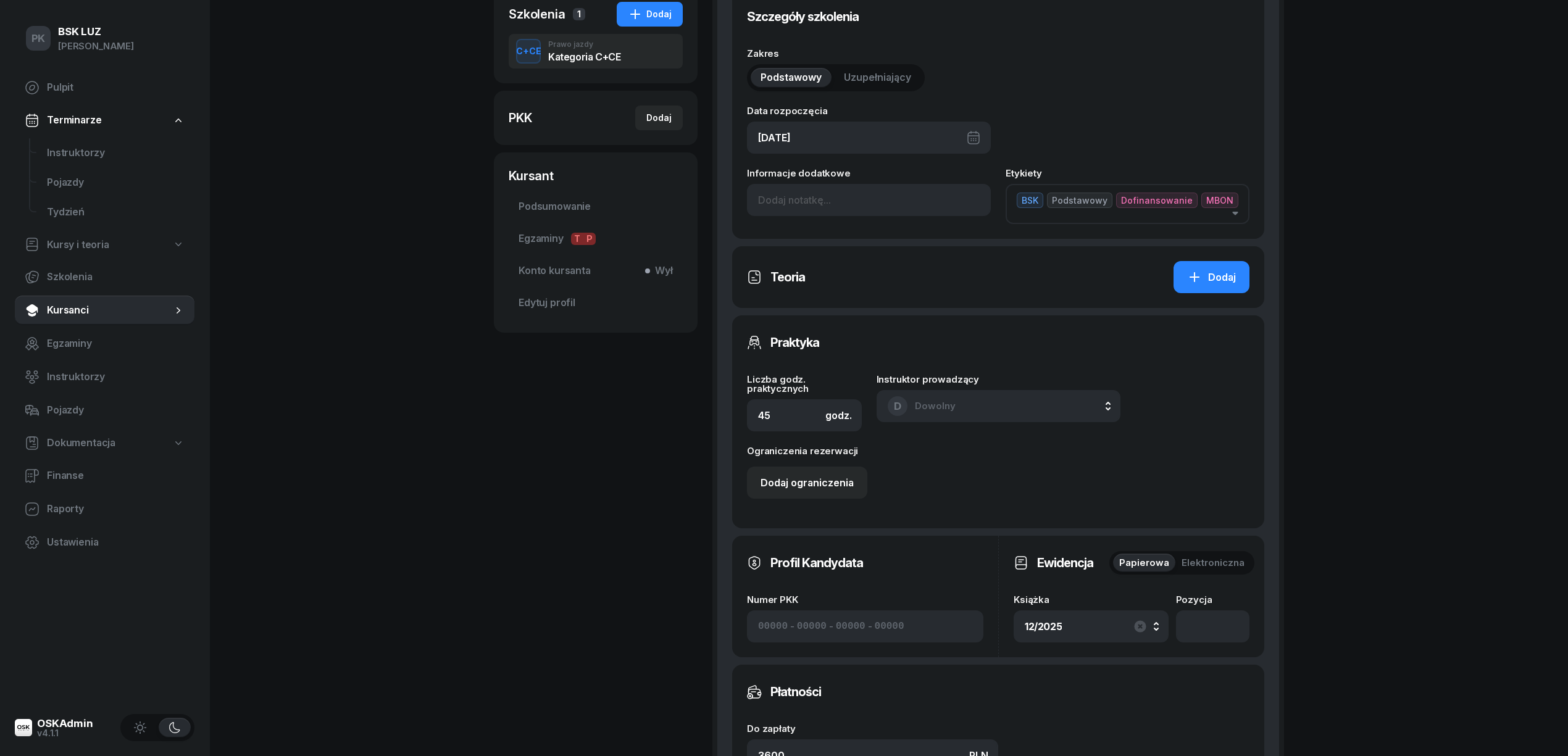
scroll to position [411, 0]
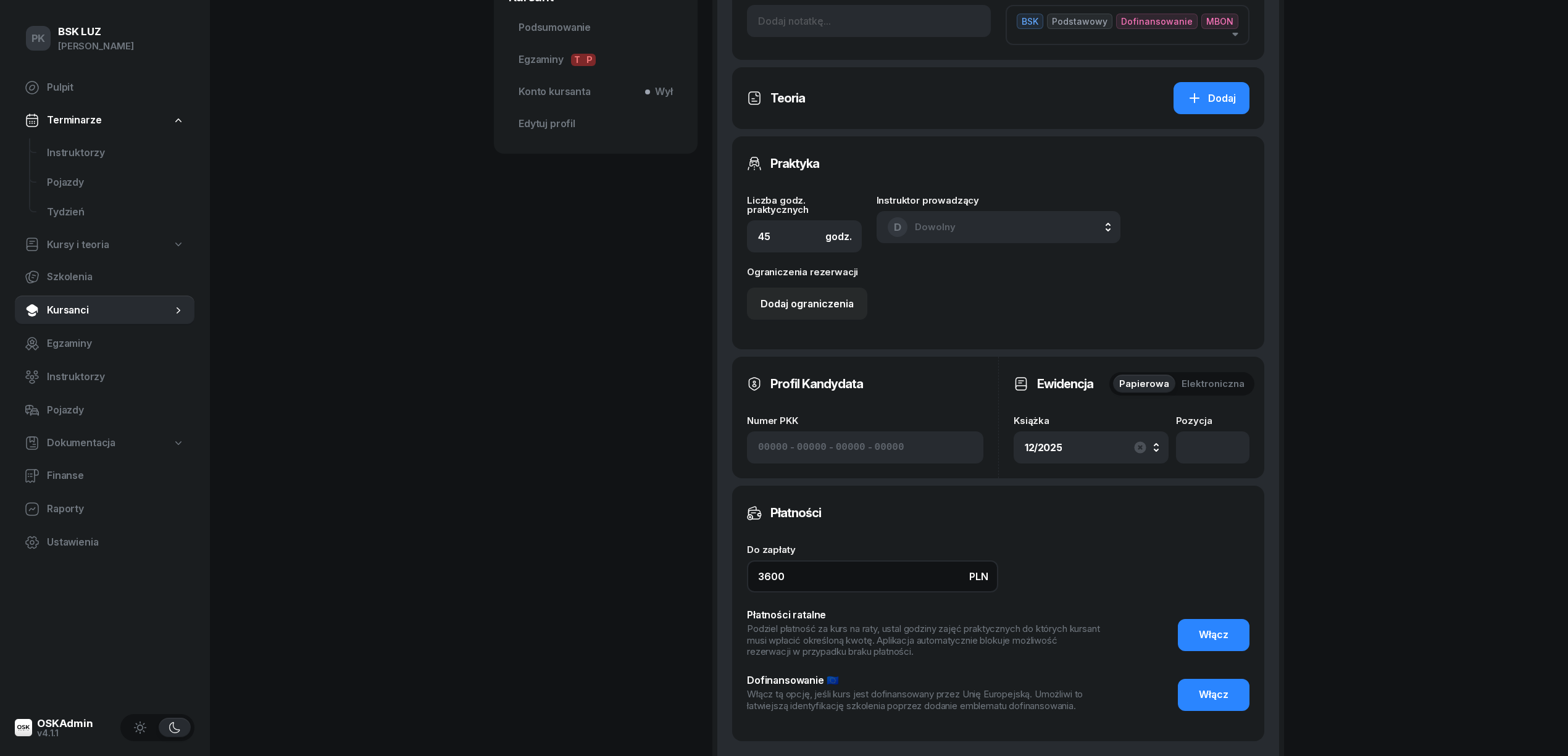
click at [687, 578] on div "GAŁĄZKIEWICZ MICHAŁ Kursant Dofinansowanie MG MICHAŁ GAŁĄZKIEWICZ Kursant Edytu…" at bounding box center [889, 245] width 790 height 1199
click at [813, 573] on input "3600" at bounding box center [872, 576] width 251 height 32
drag, startPoint x: 808, startPoint y: 578, endPoint x: 677, endPoint y: 571, distance: 131.2
click at [677, 571] on div "GAŁĄZKIEWICZ MICHAŁ Kursant Dofinansowanie MG MICHAŁ GAŁĄZKIEWICZ Kursant Edytu…" at bounding box center [889, 245] width 790 height 1199
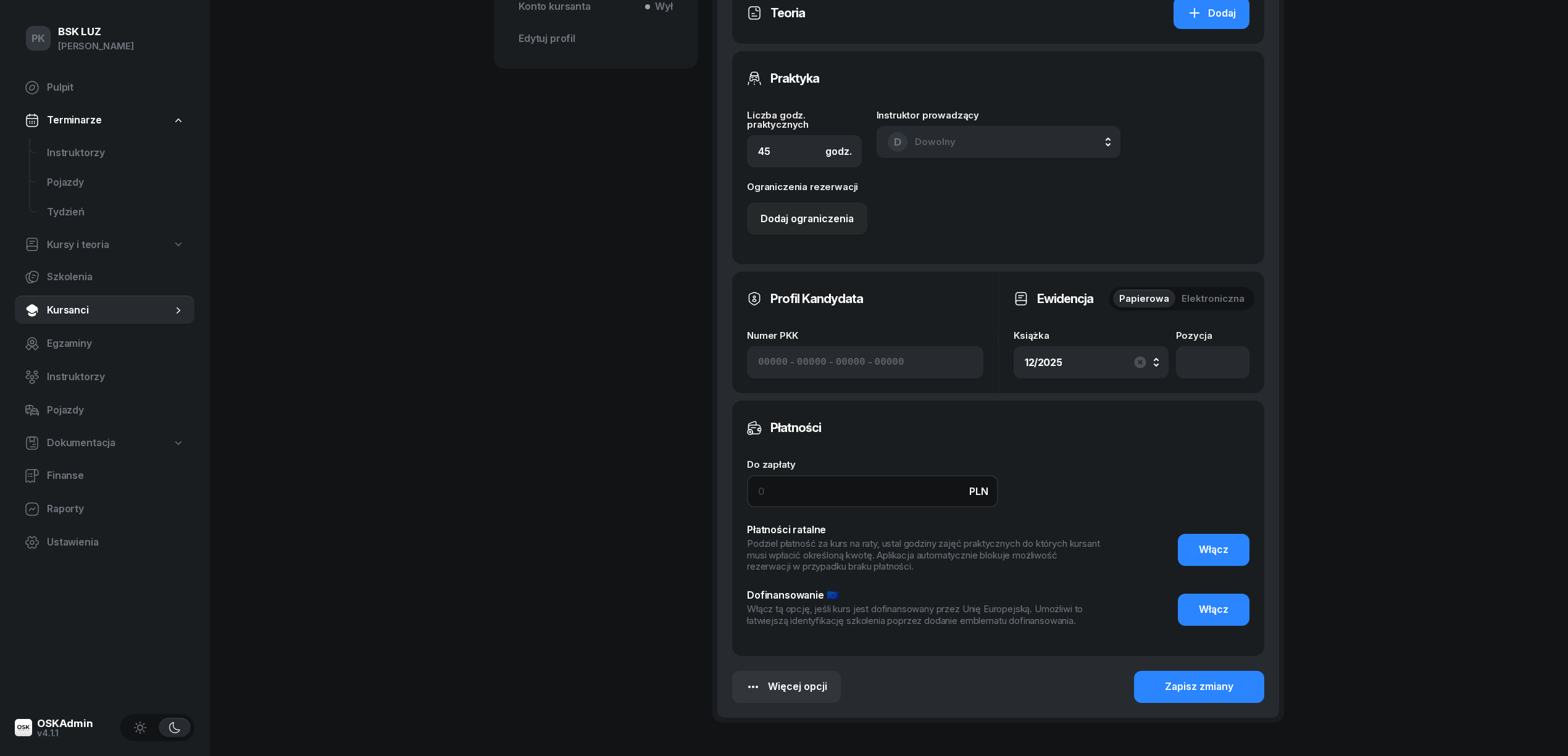
scroll to position [583, 0]
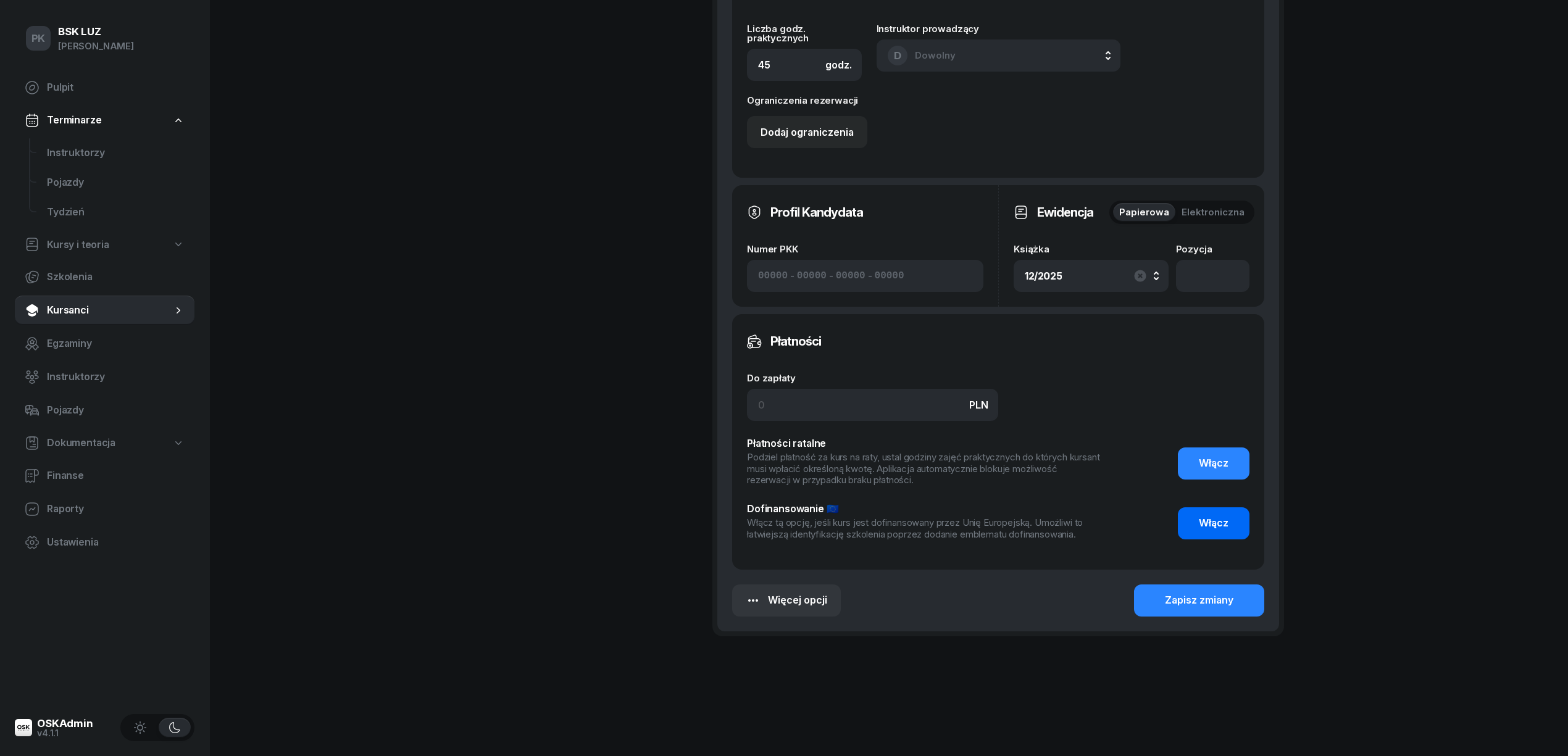
click at [1204, 525] on span "Włącz" at bounding box center [1213, 522] width 30 height 16
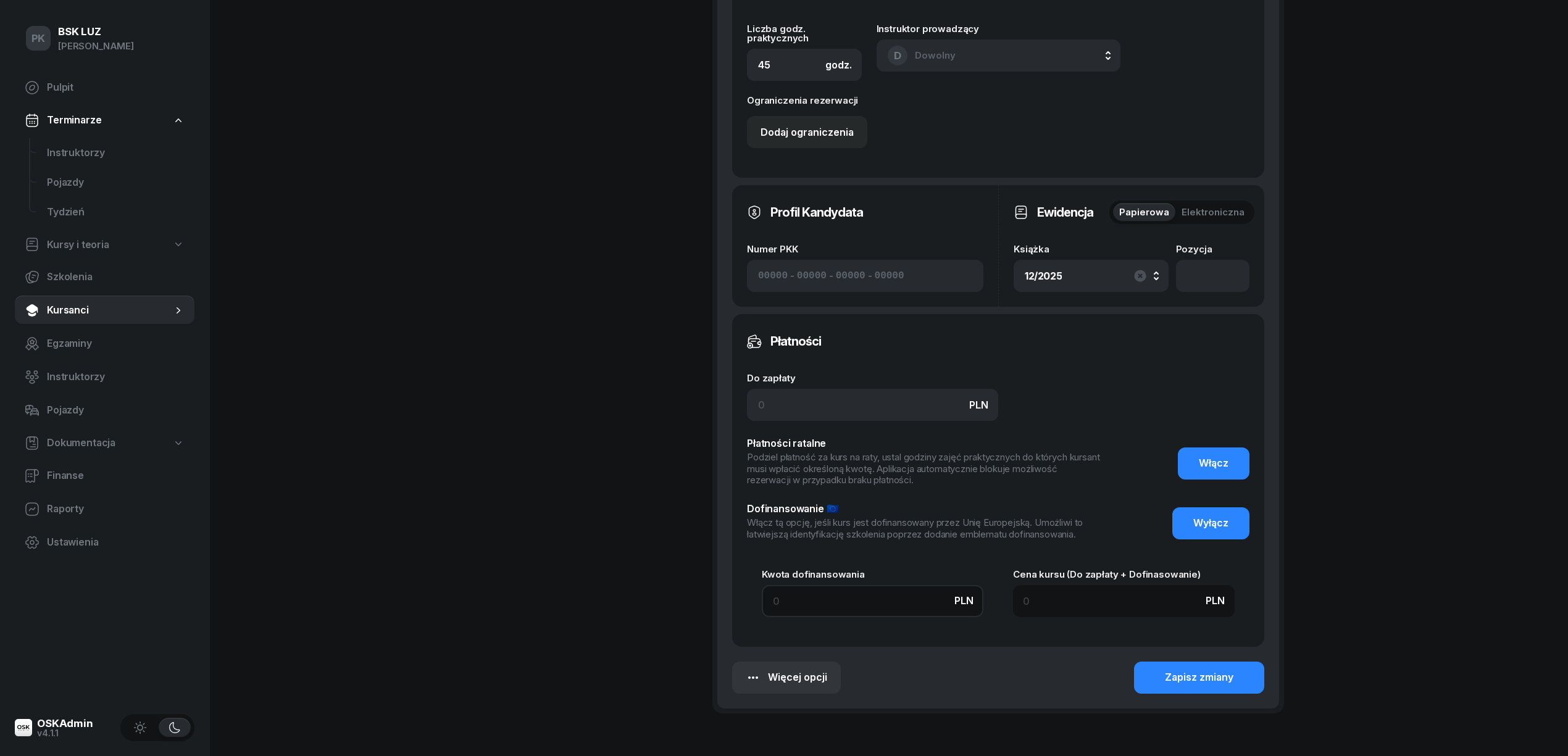
click at [894, 593] on input at bounding box center [873, 601] width 222 height 32
type input "9"
type input "99"
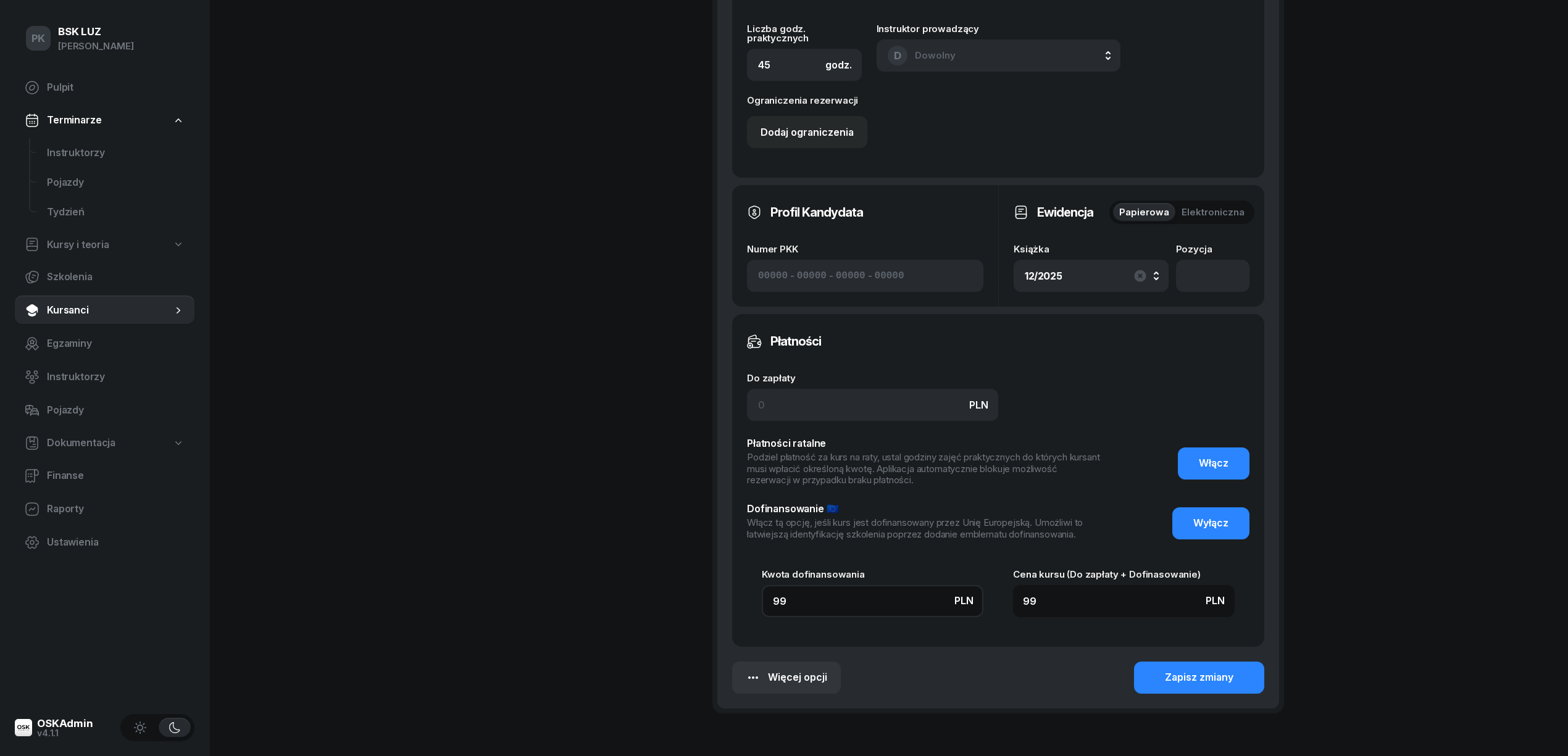
type input "999"
type input "9990"
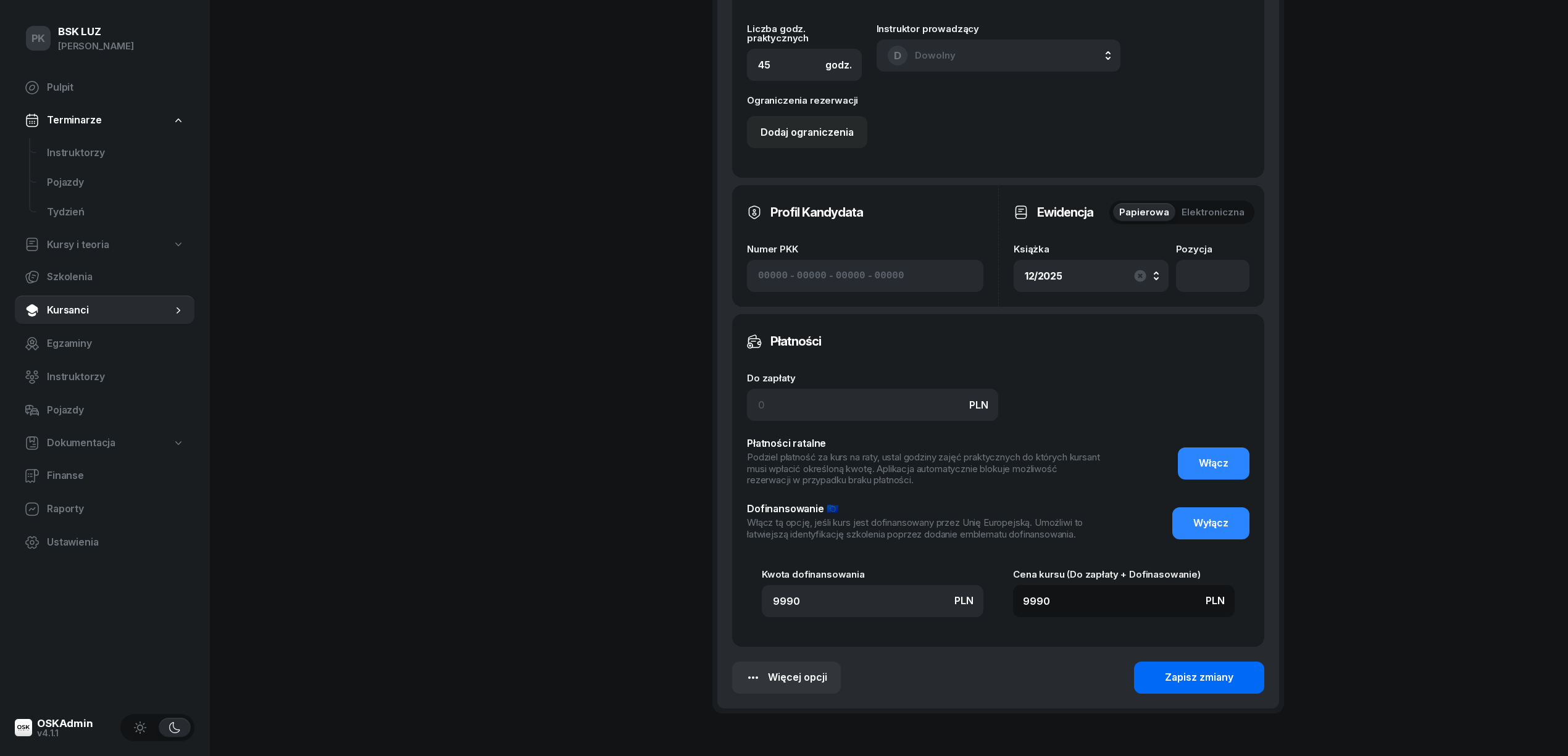
click at [1160, 675] on button "Zapisz zmiany" at bounding box center [1199, 677] width 130 height 32
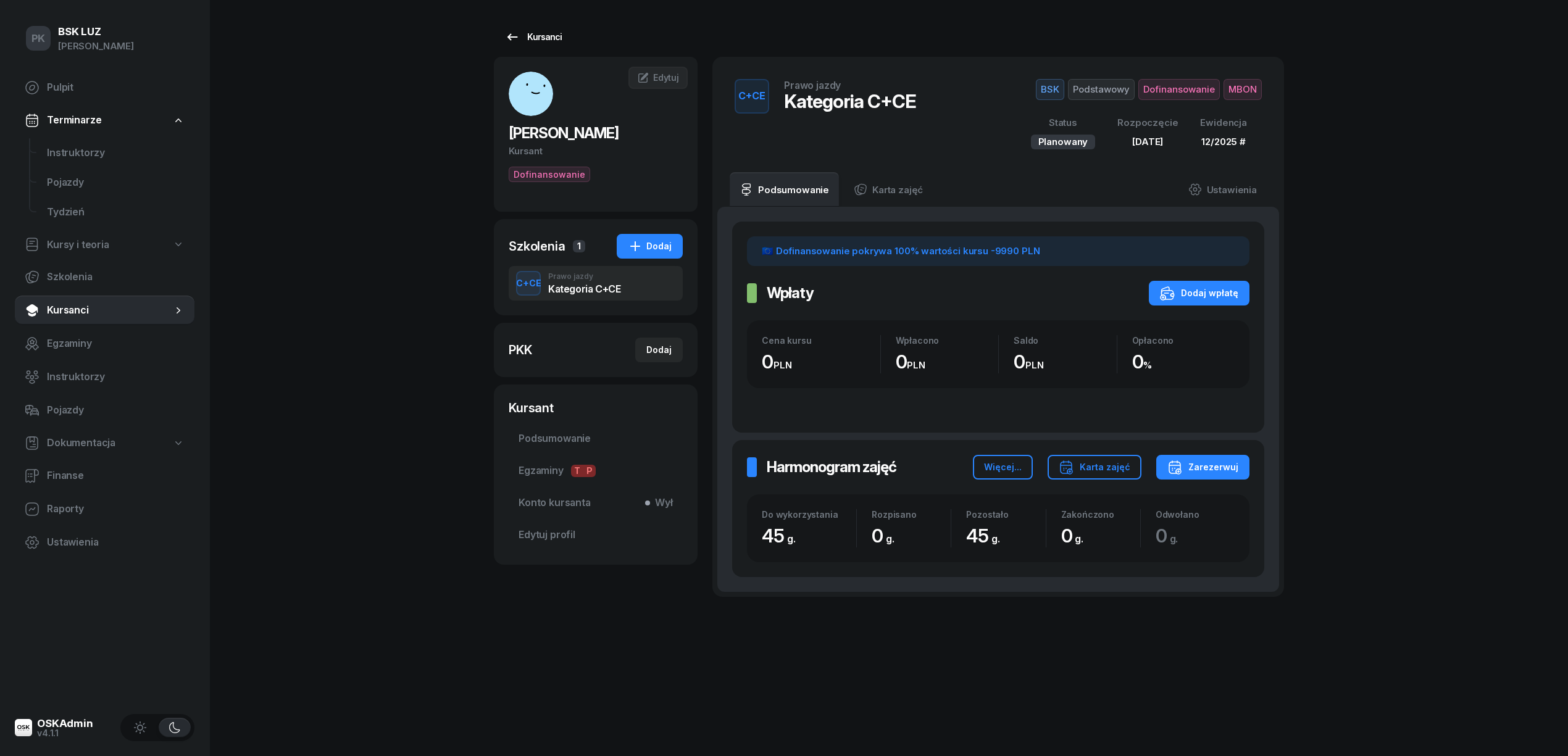
click at [548, 37] on div "Kursanci" at bounding box center [533, 37] width 57 height 15
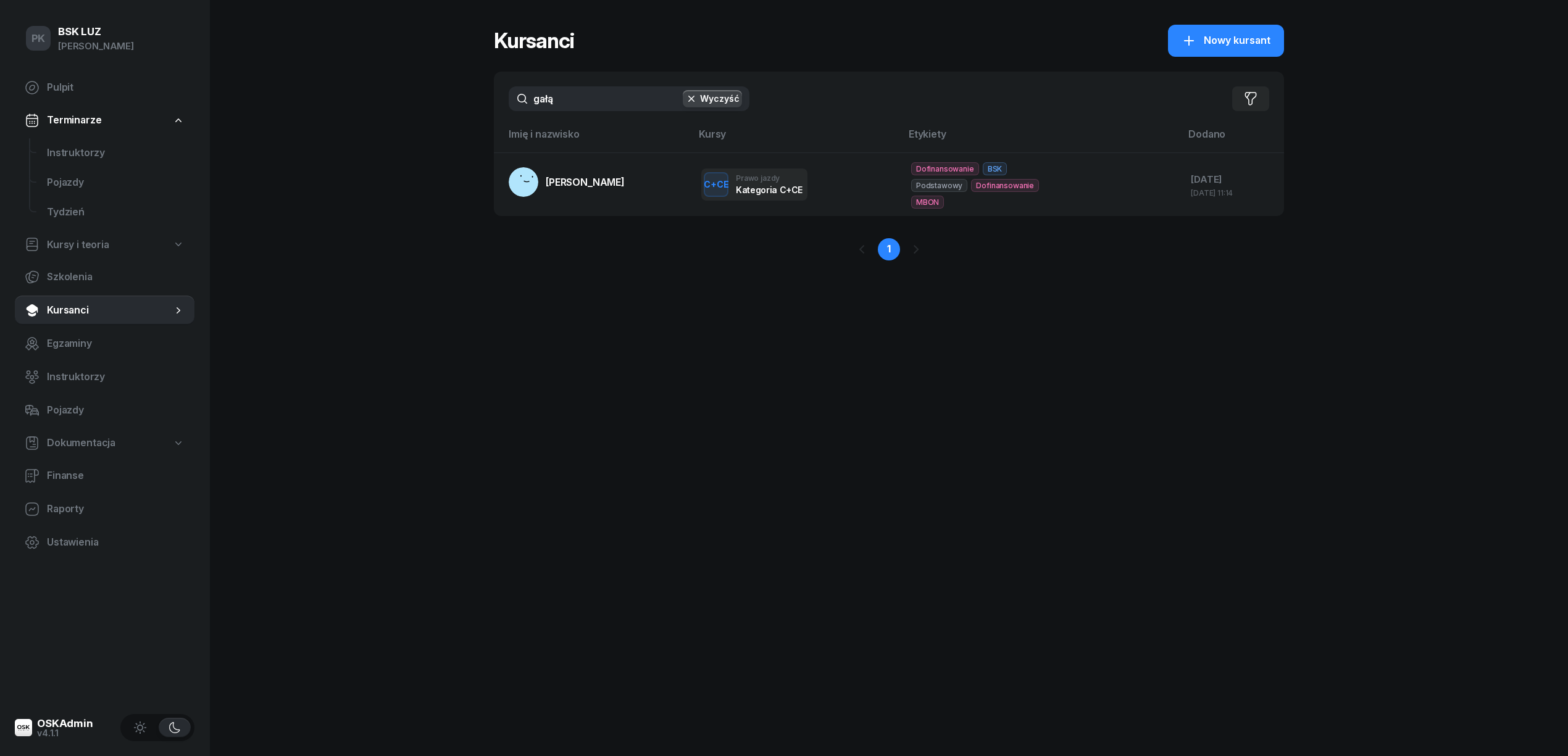
drag, startPoint x: 541, startPoint y: 103, endPoint x: 519, endPoint y: 103, distance: 22.0
click at [519, 103] on input "gałą" at bounding box center [629, 99] width 241 height 25
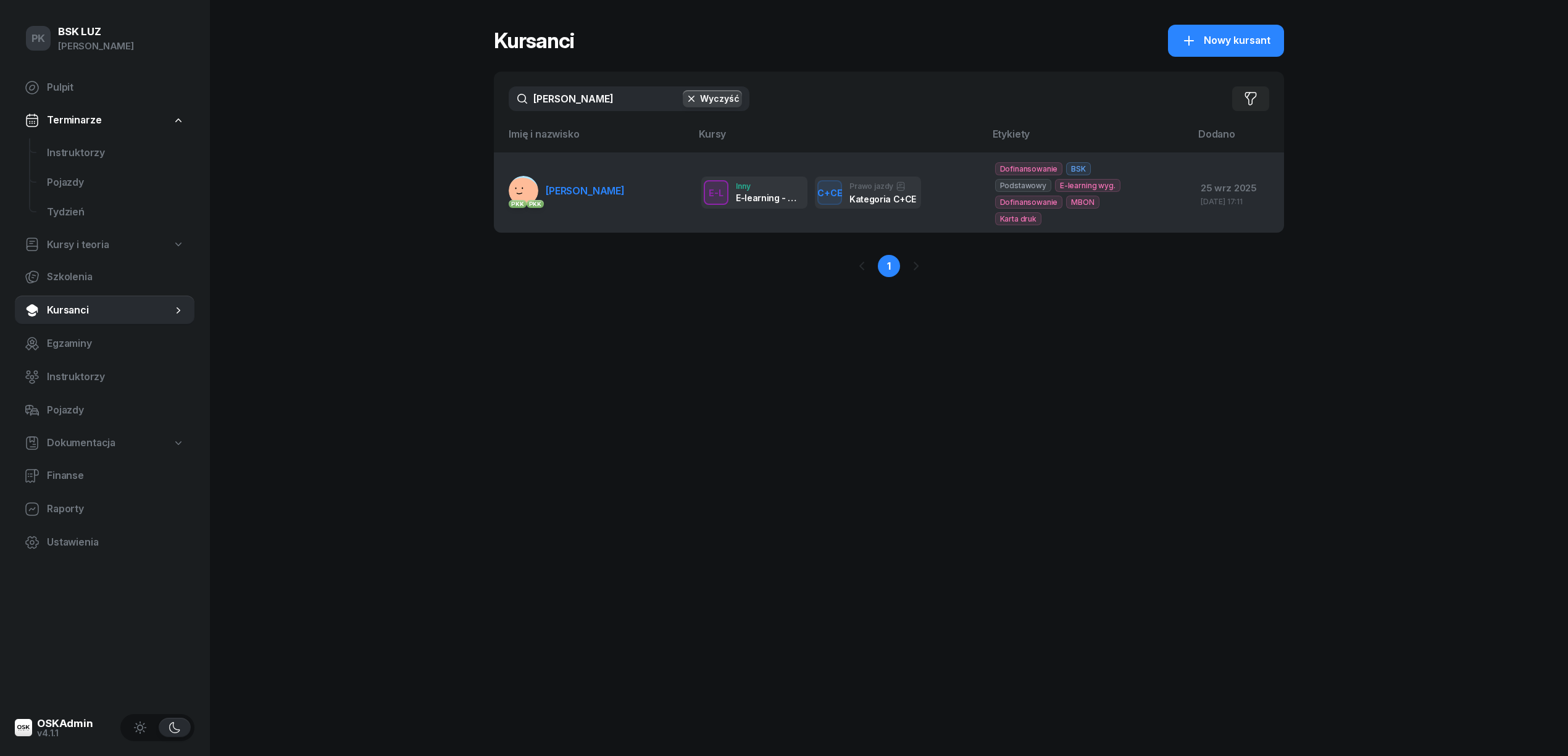
type input "derda"
click at [596, 181] on link "PKK PKK DERDAŚ RAFAŁ" at bounding box center [567, 190] width 116 height 30
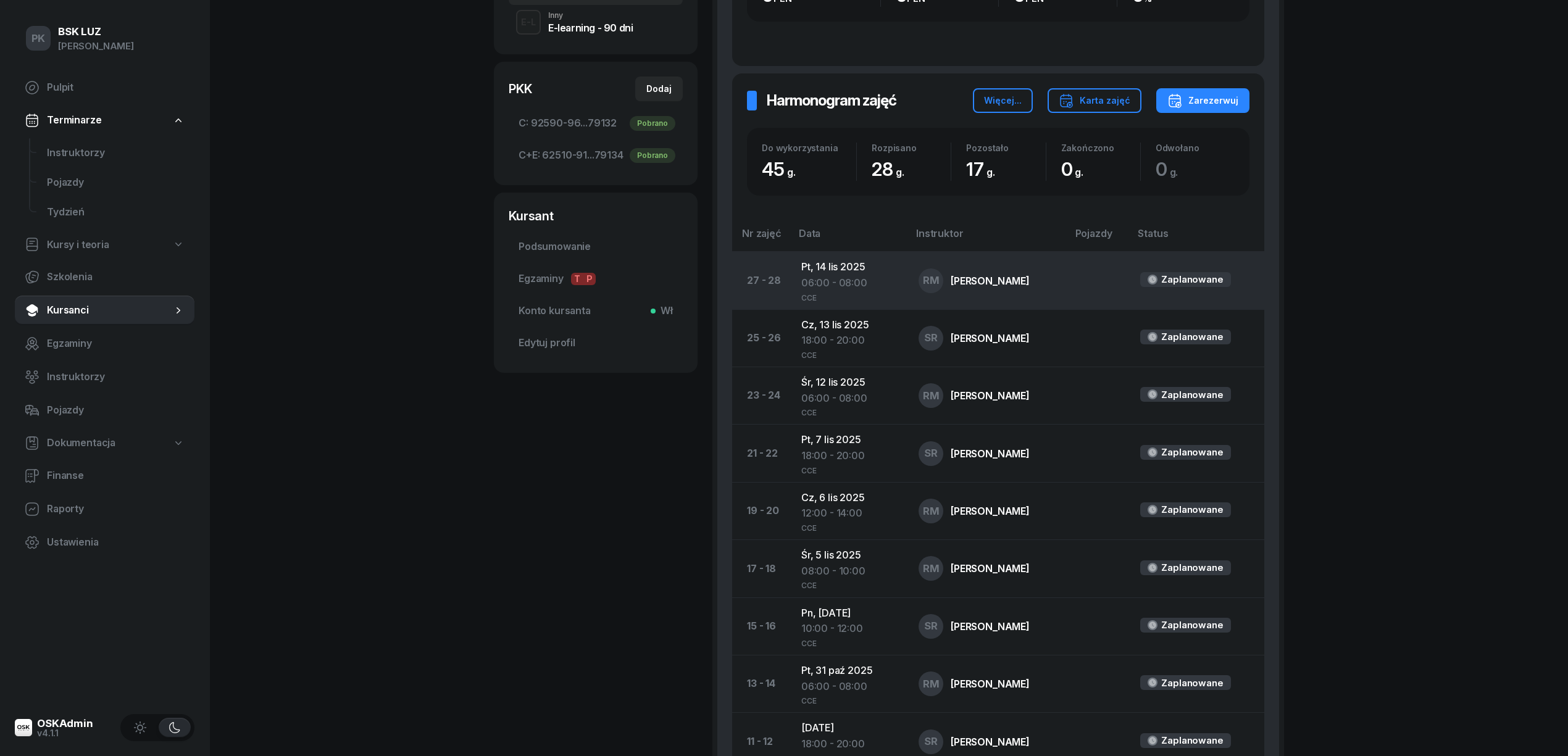
scroll to position [82, 0]
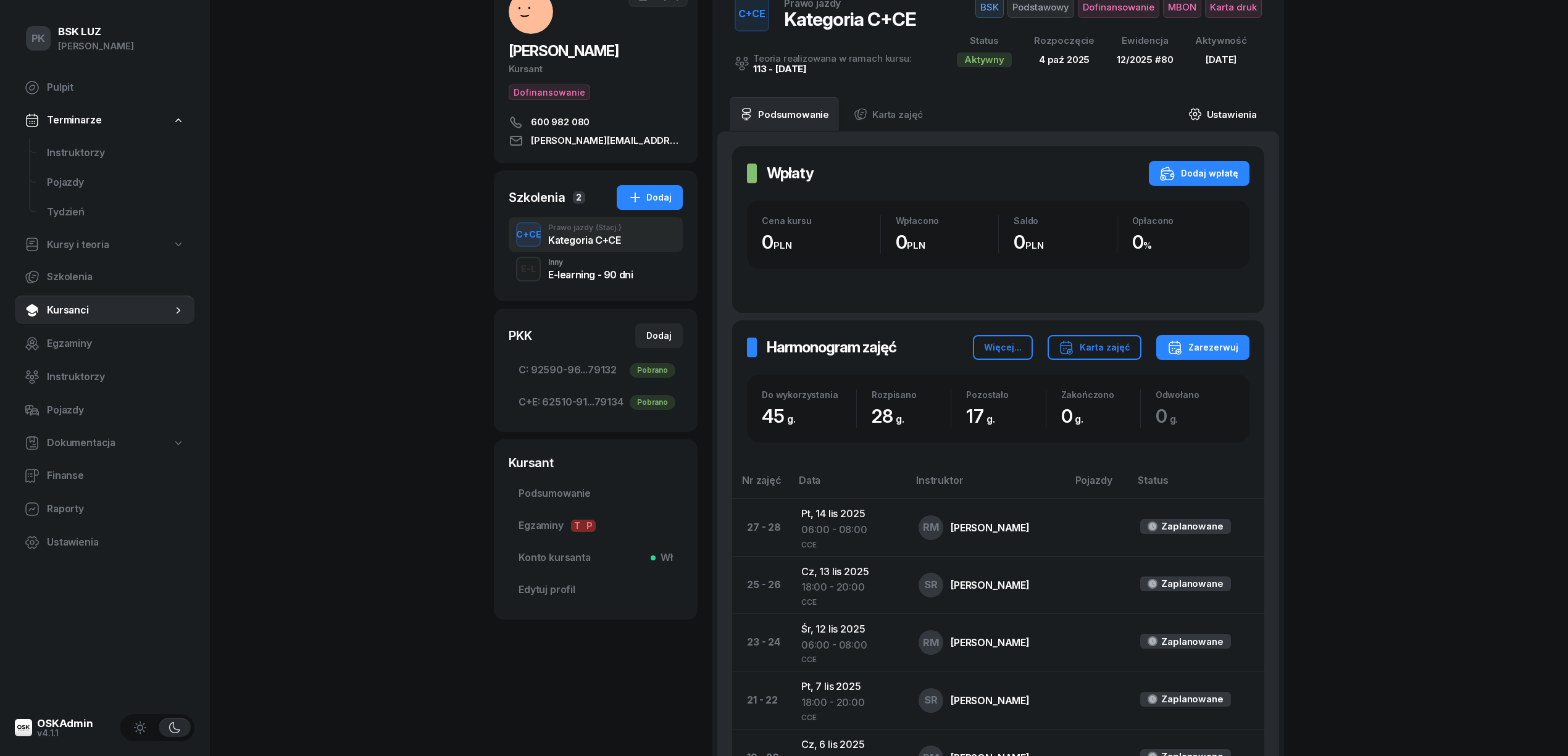
click at [1238, 120] on link "Ustawienia" at bounding box center [1223, 114] width 89 height 35
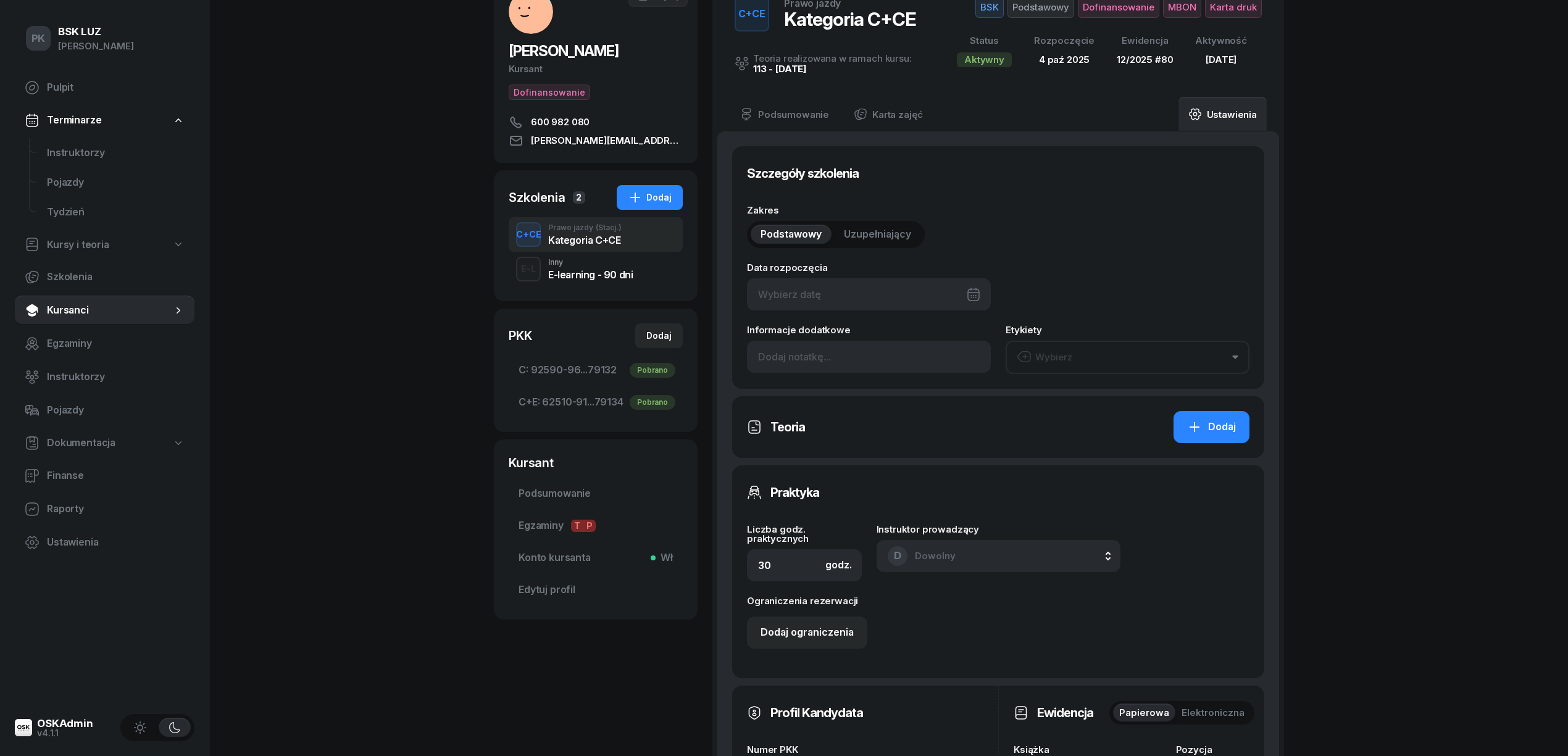
type input "04/10/2025"
type input "45"
type input "80"
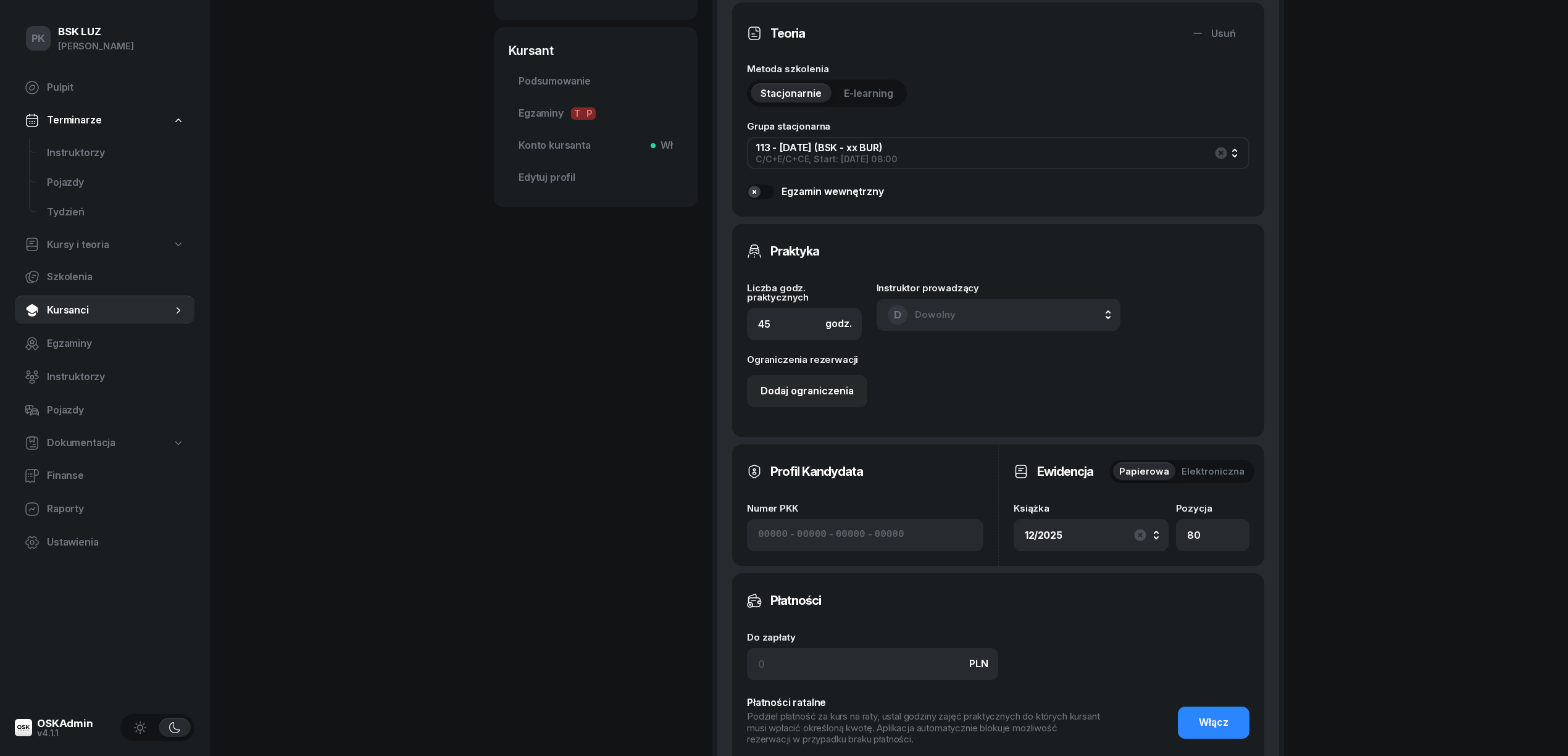
scroll to position [754, 0]
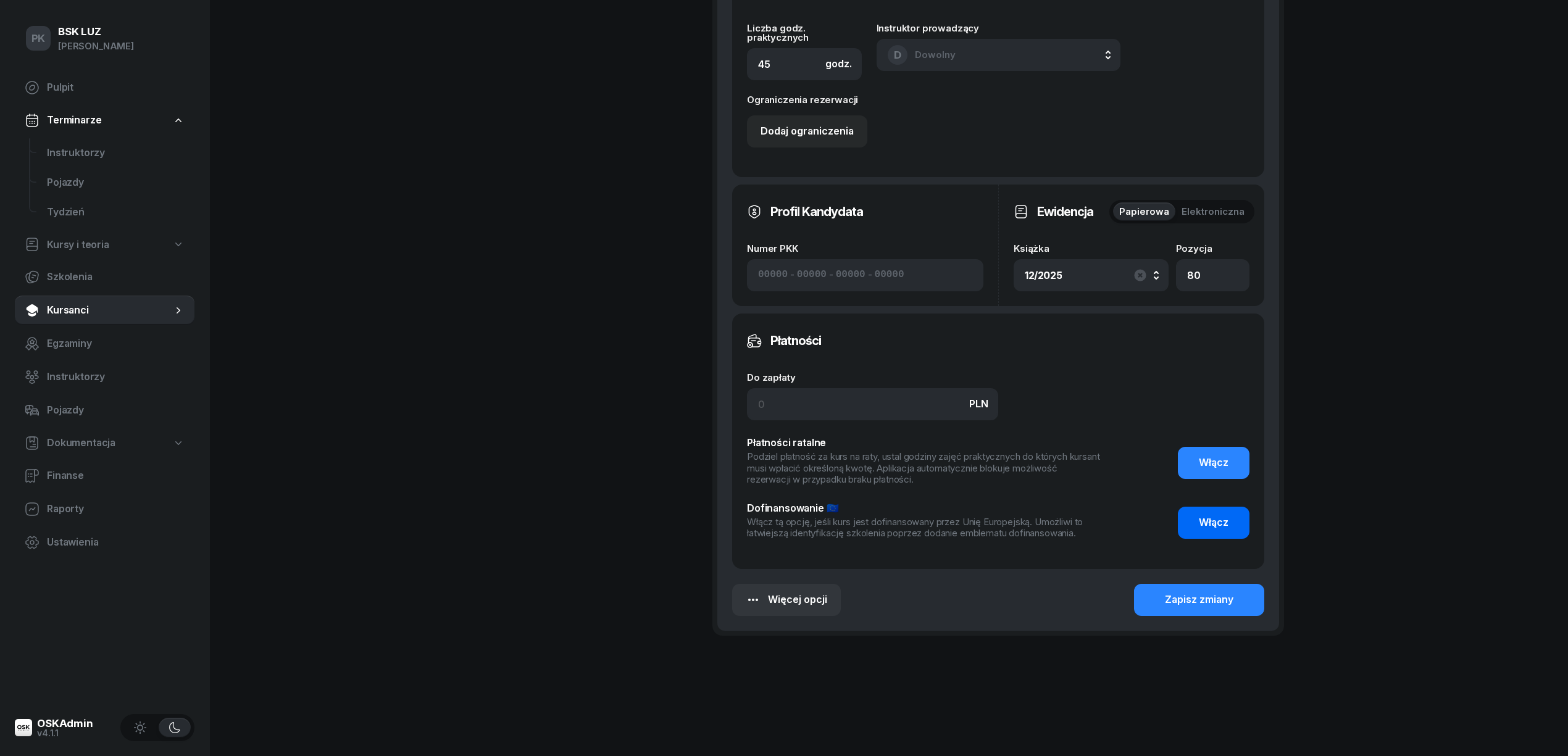
click at [1209, 520] on span "Włącz" at bounding box center [1213, 522] width 30 height 16
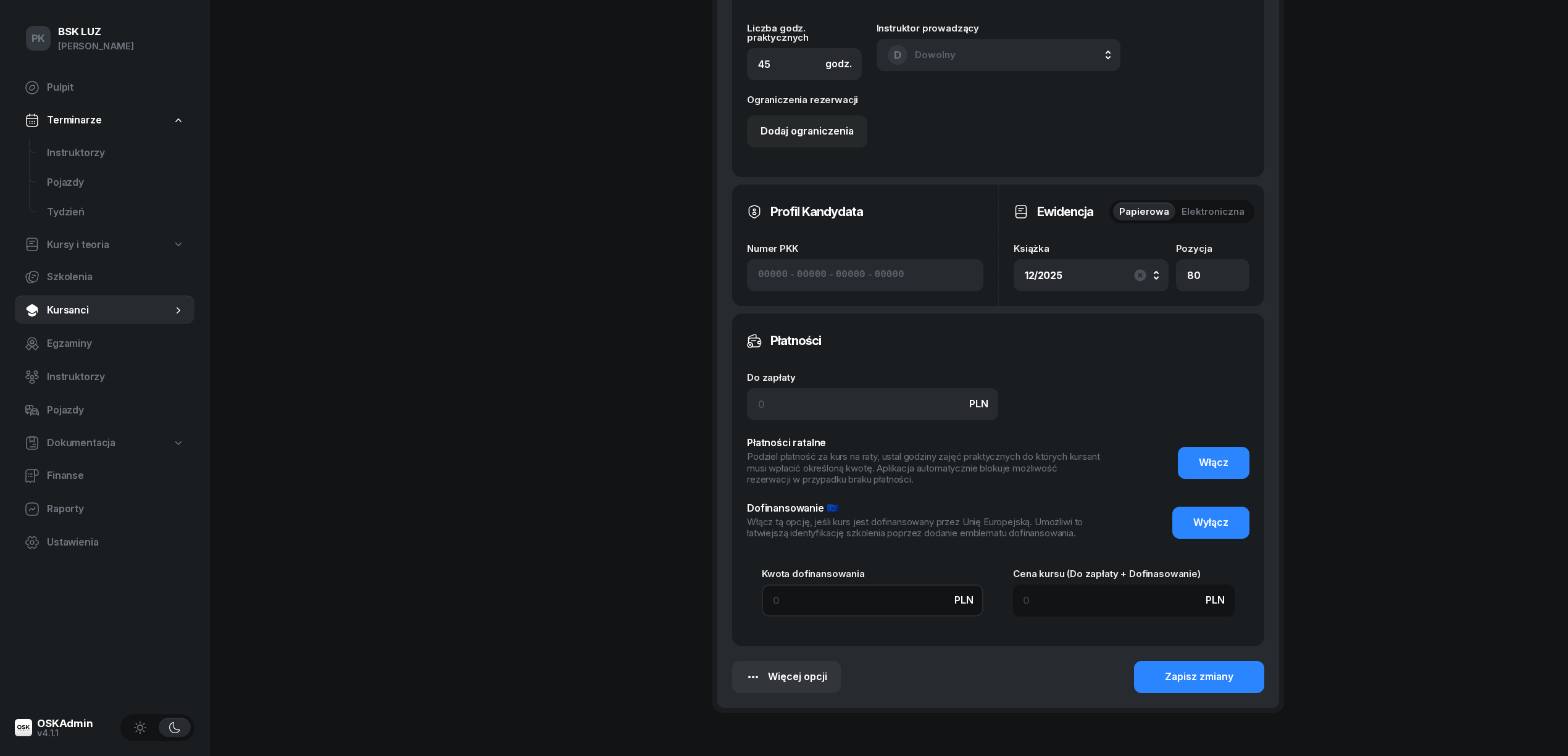
click at [883, 611] on input at bounding box center [873, 600] width 222 height 32
type input "9"
type input "99"
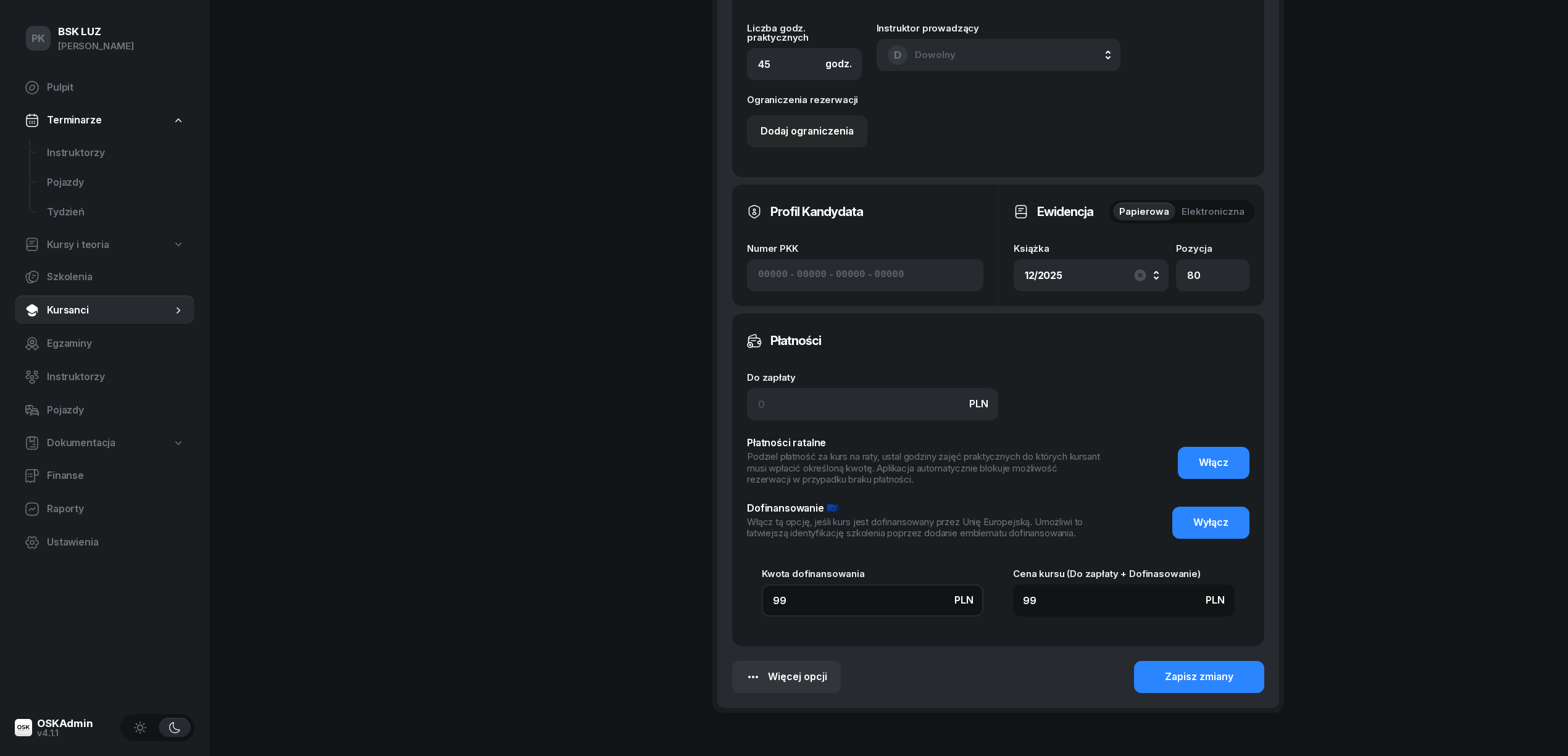
type input "990"
type input "9900"
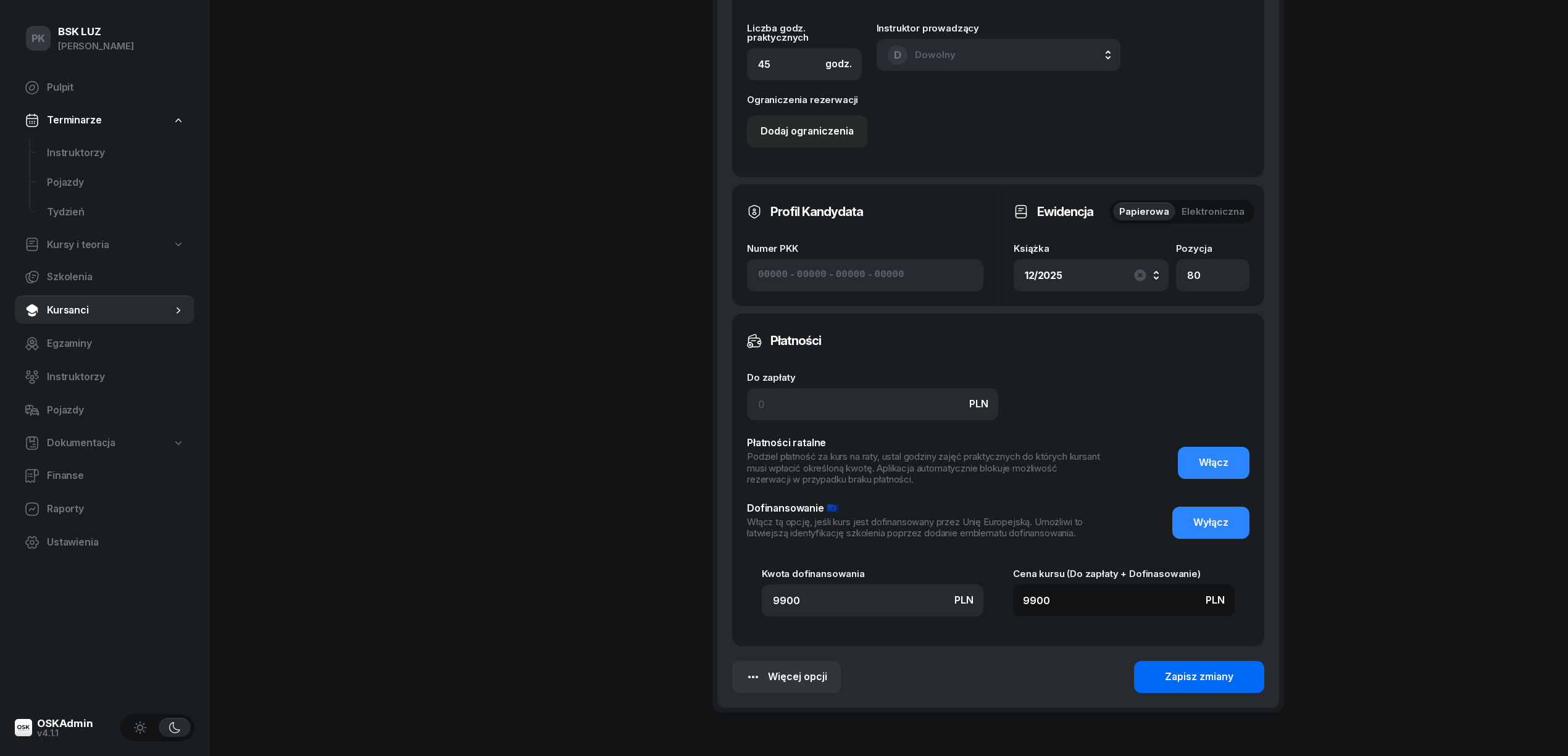
click at [1185, 677] on div "Zapisz zmiany" at bounding box center [1199, 677] width 69 height 16
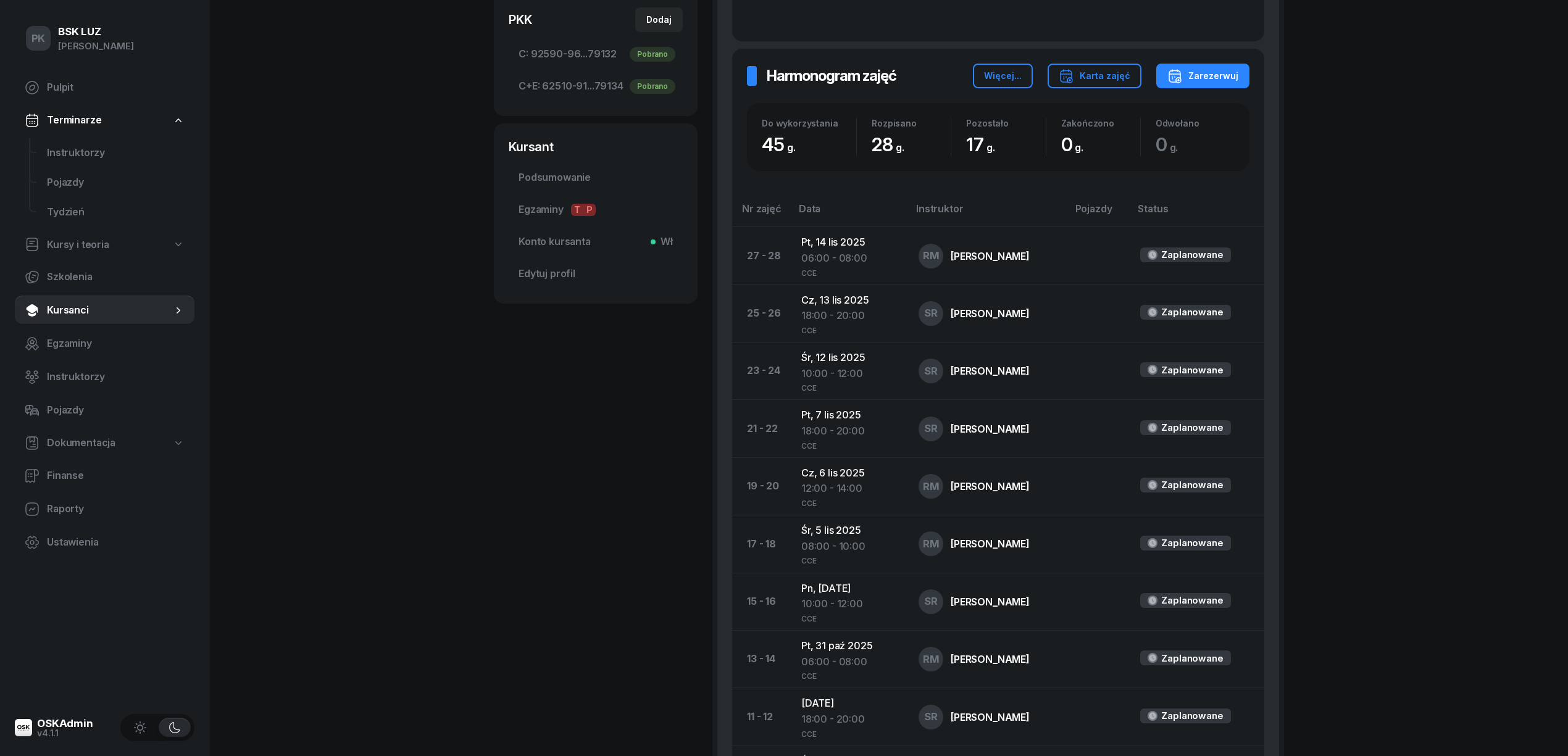
scroll to position [247, 0]
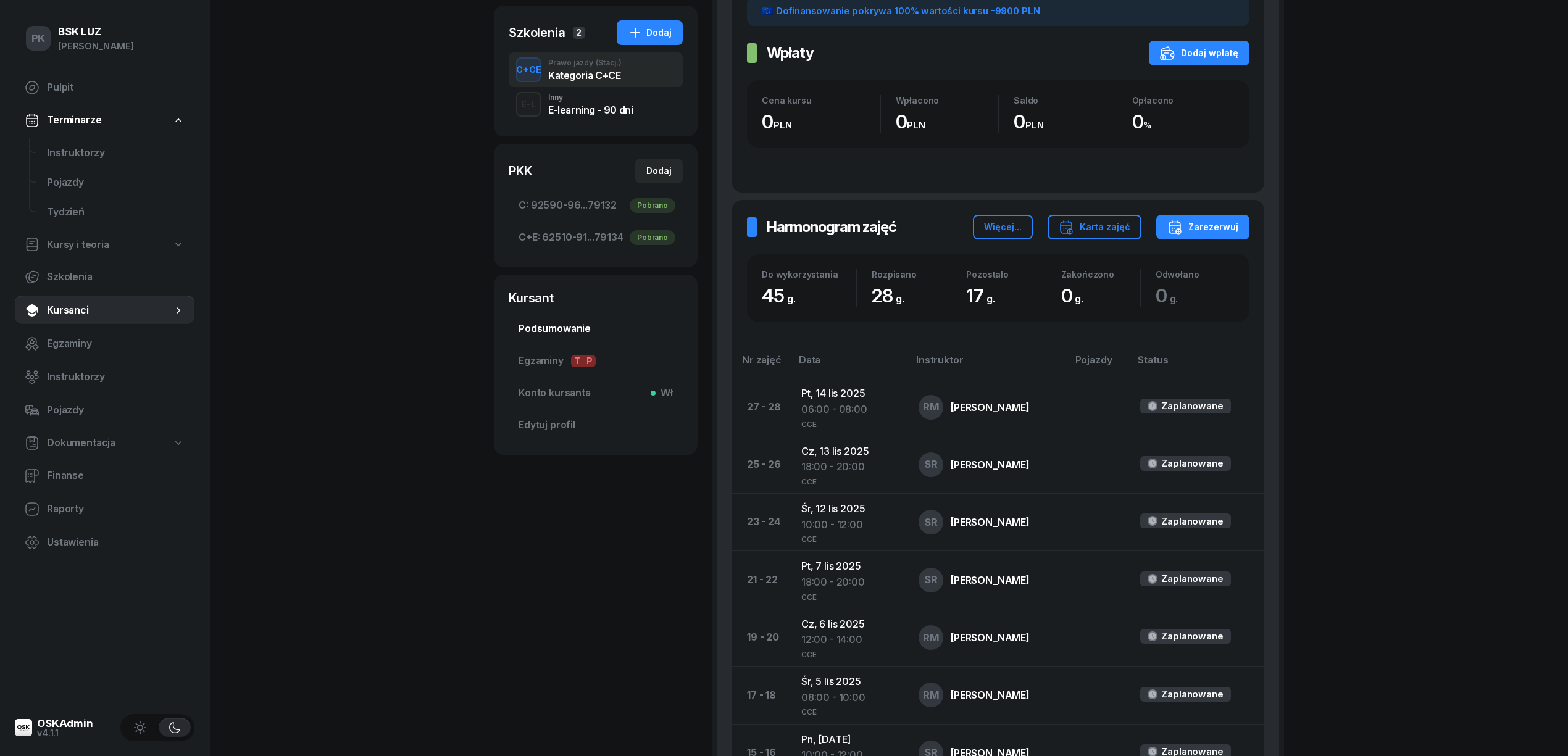
click at [549, 333] on span "Podsumowanie" at bounding box center [596, 329] width 154 height 16
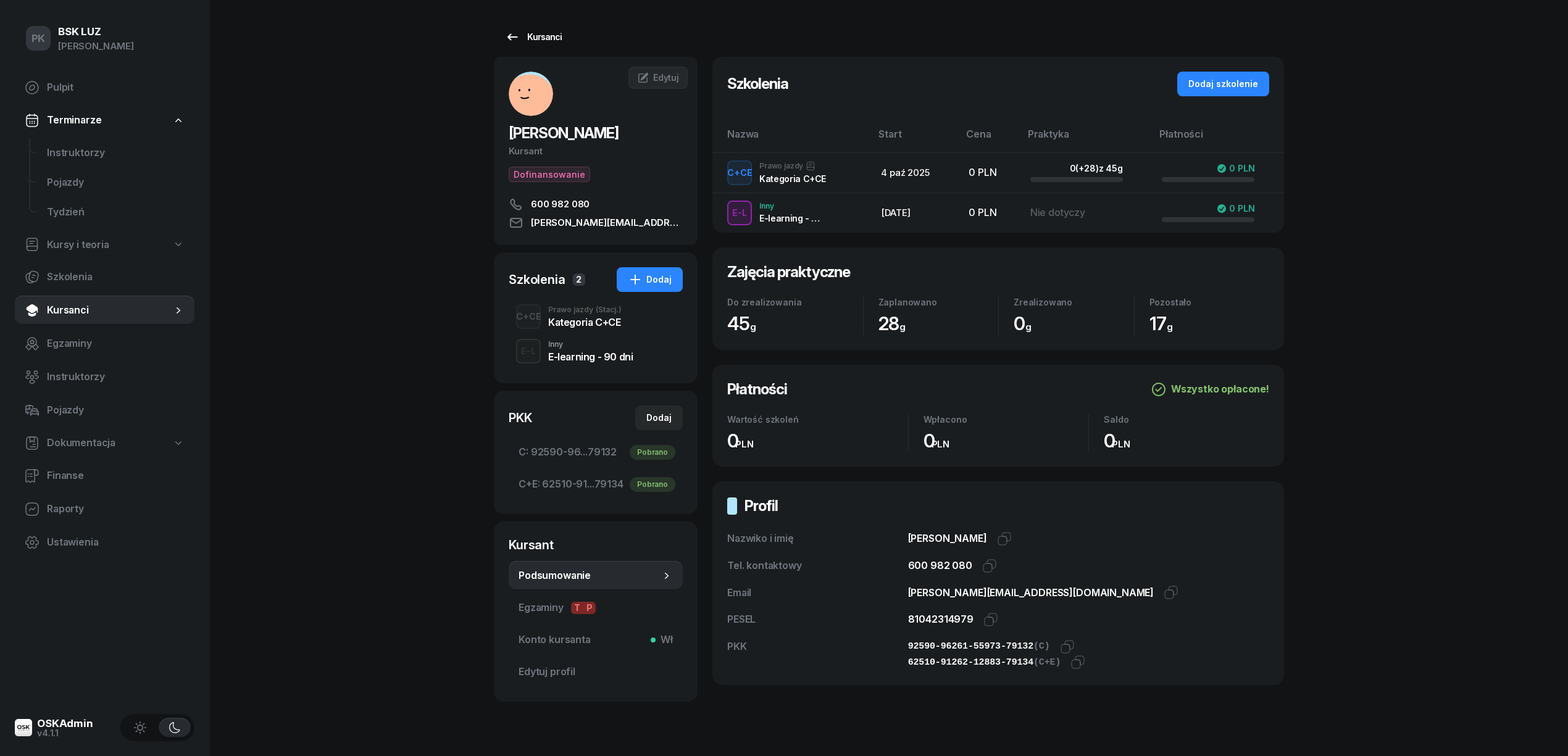
click at [543, 33] on div "Kursanci" at bounding box center [533, 37] width 57 height 15
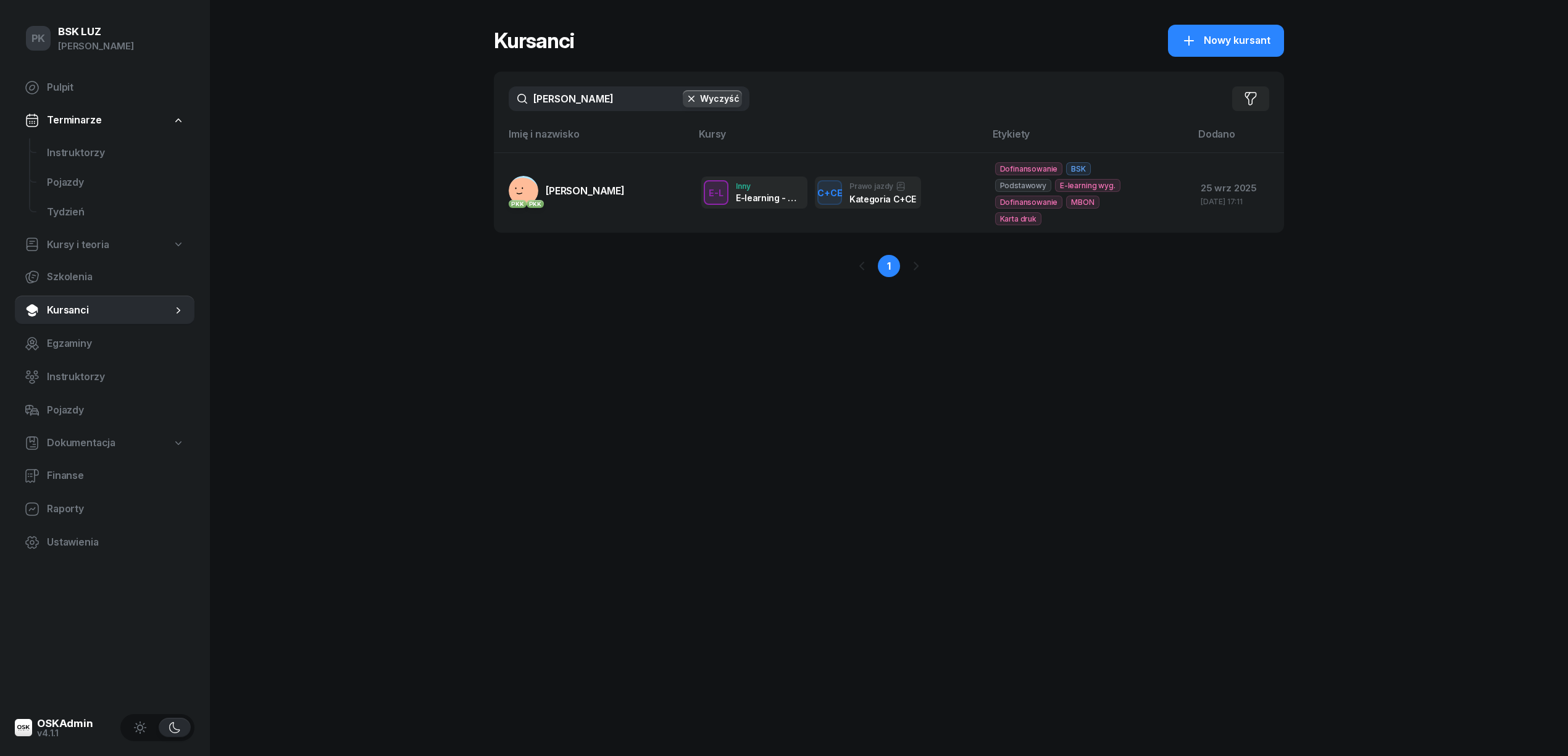
drag, startPoint x: 596, startPoint y: 100, endPoint x: 467, endPoint y: 107, distance: 129.2
click at [467, 107] on div "PK BSK LUZ Piotr Klimek Pulpit Terminarze Instruktorzy Pojazdy Tydzień Kursy i …" at bounding box center [784, 378] width 1568 height 756
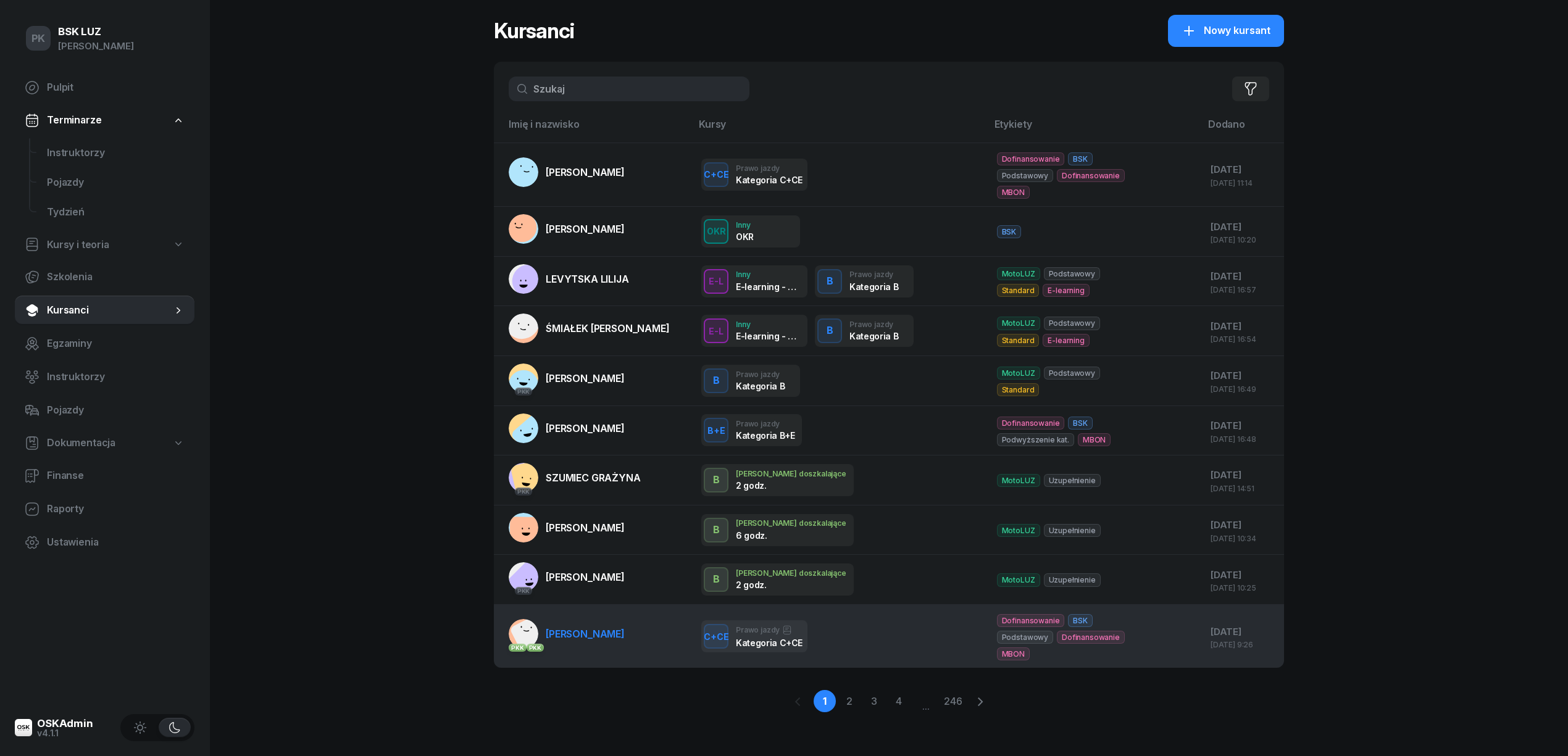
scroll to position [13, 0]
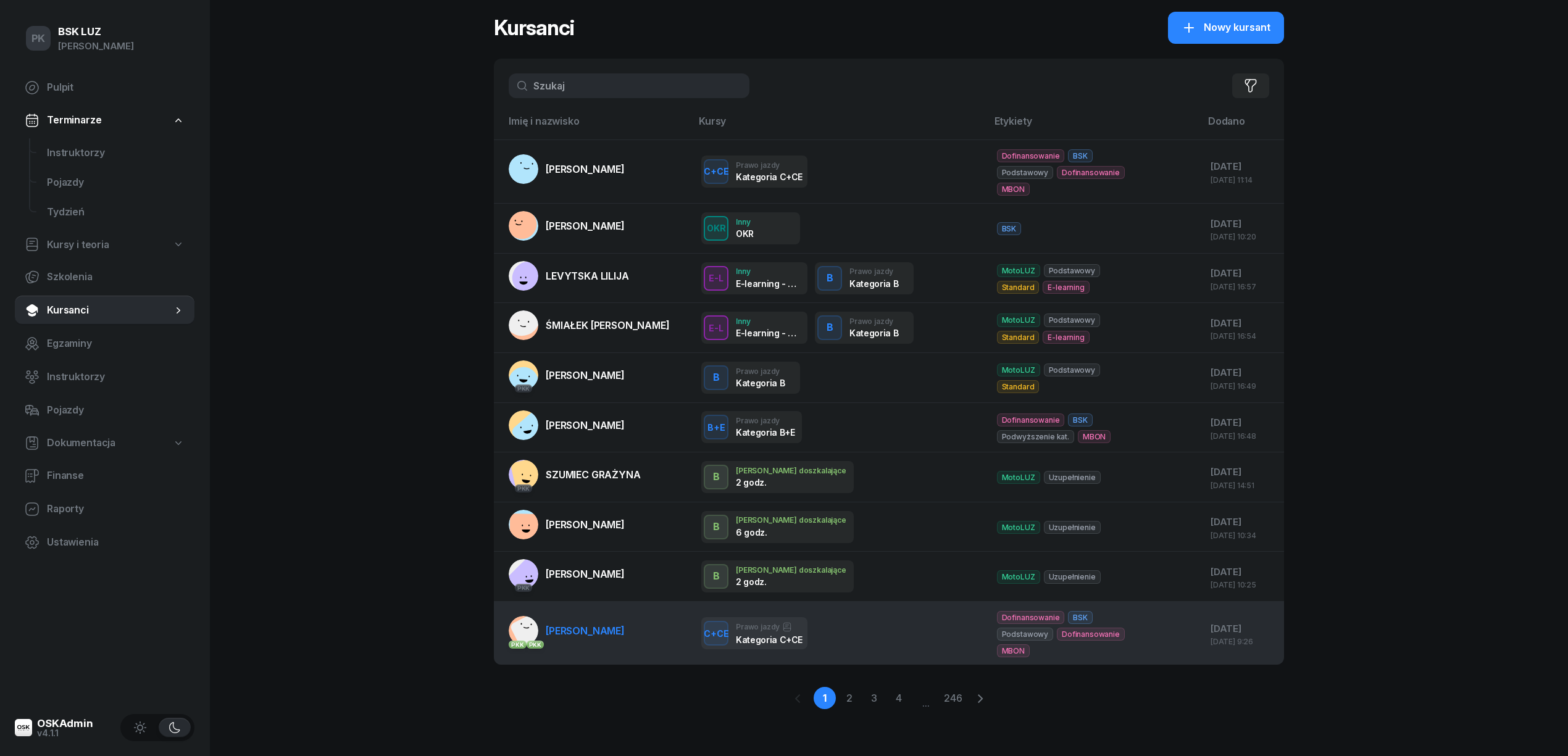
click at [618, 630] on td "PKK PKK JAŃSKI PIOTR" at bounding box center [592, 633] width 198 height 64
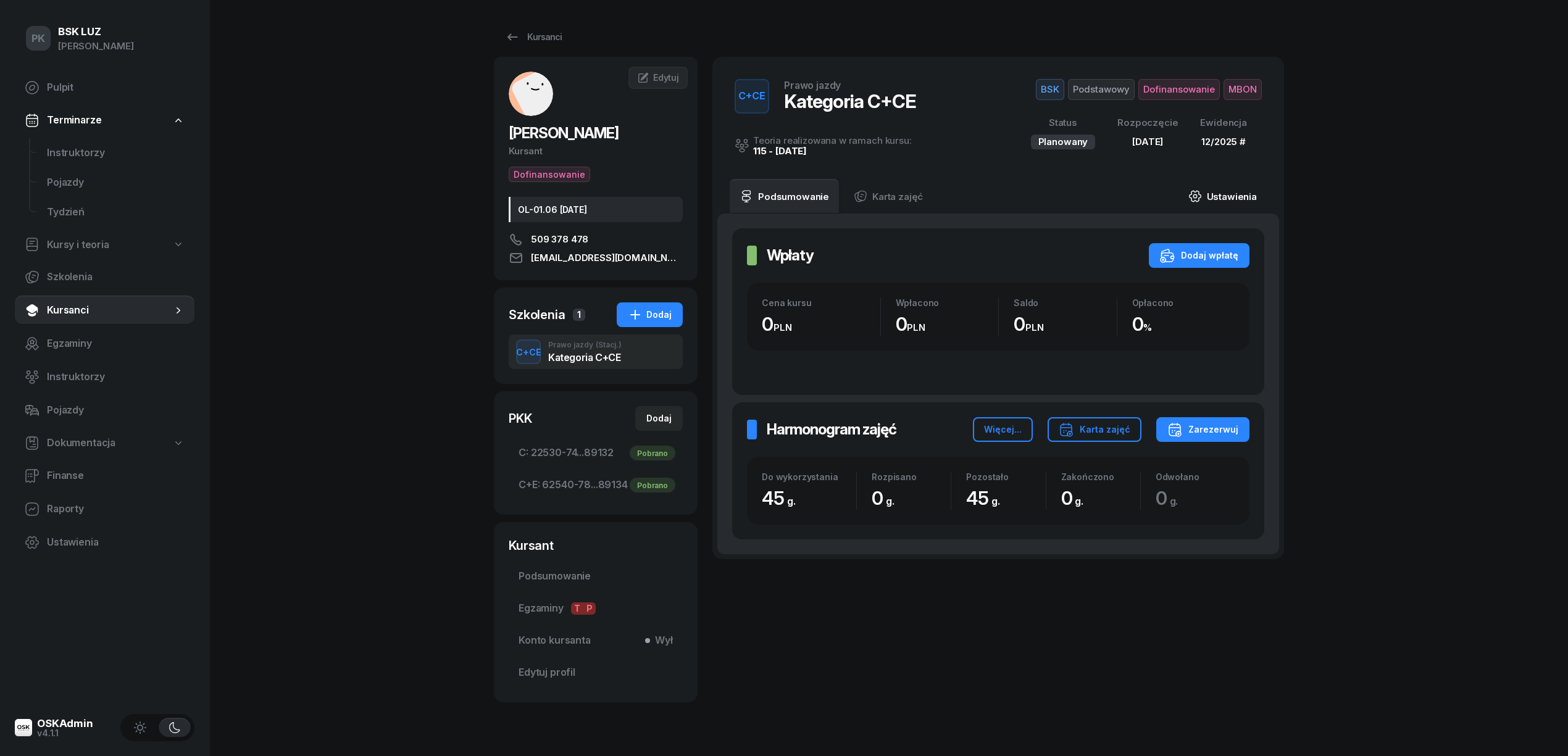
click at [1228, 200] on link "Ustawienia" at bounding box center [1223, 196] width 89 height 35
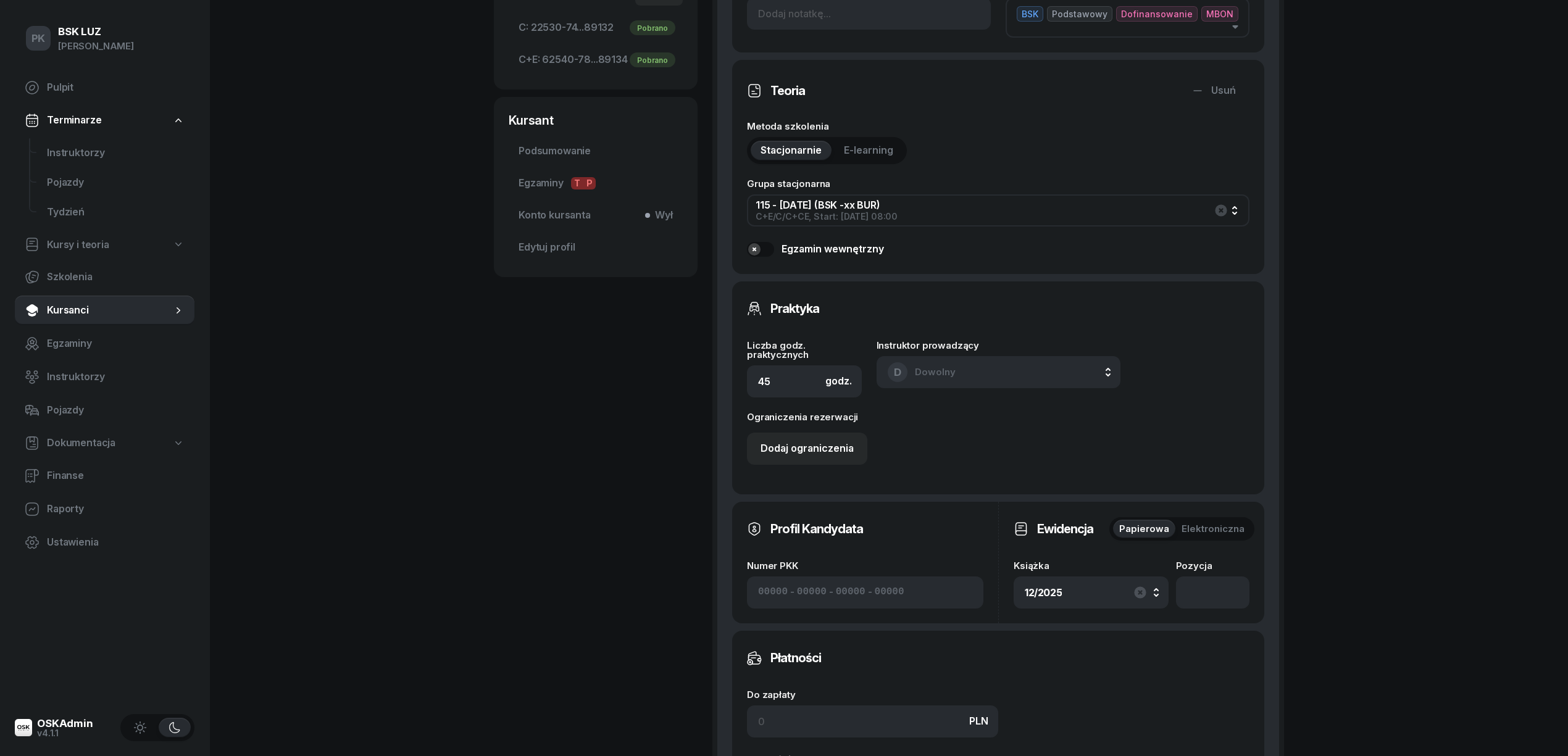
scroll to position [740, 0]
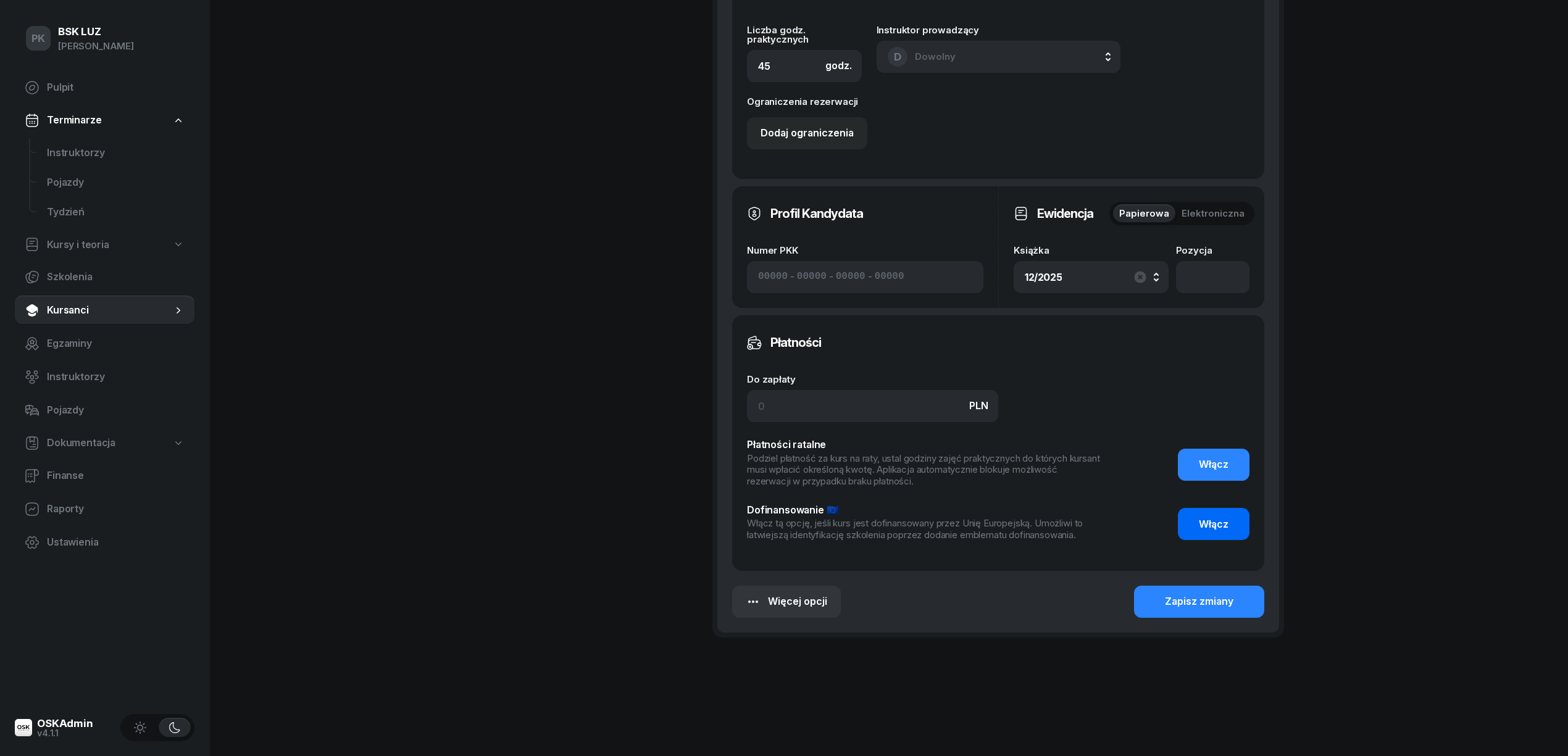
click at [1198, 518] on button "Włącz" at bounding box center [1213, 523] width 71 height 32
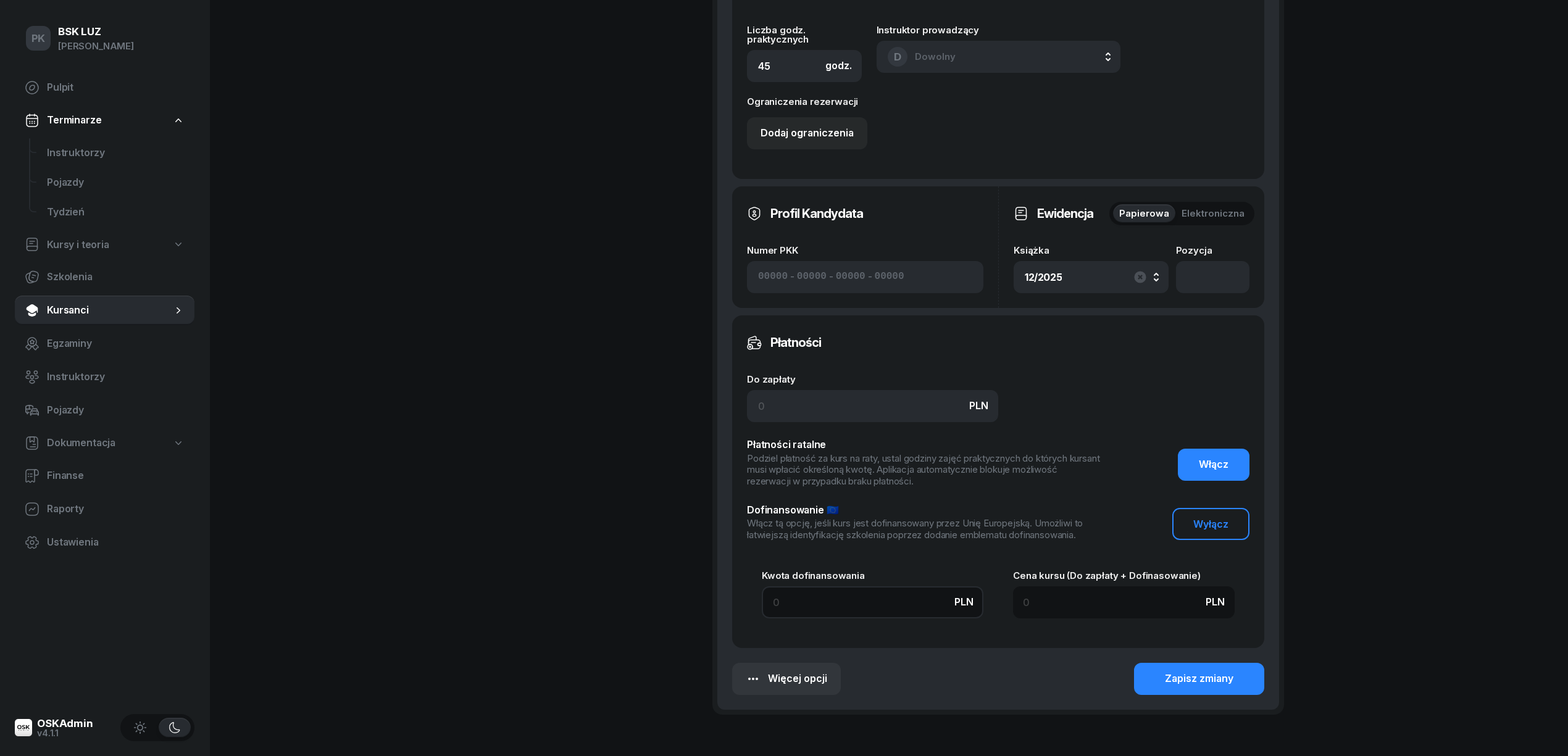
click at [900, 595] on input at bounding box center [873, 602] width 222 height 32
type input "9"
type input "99"
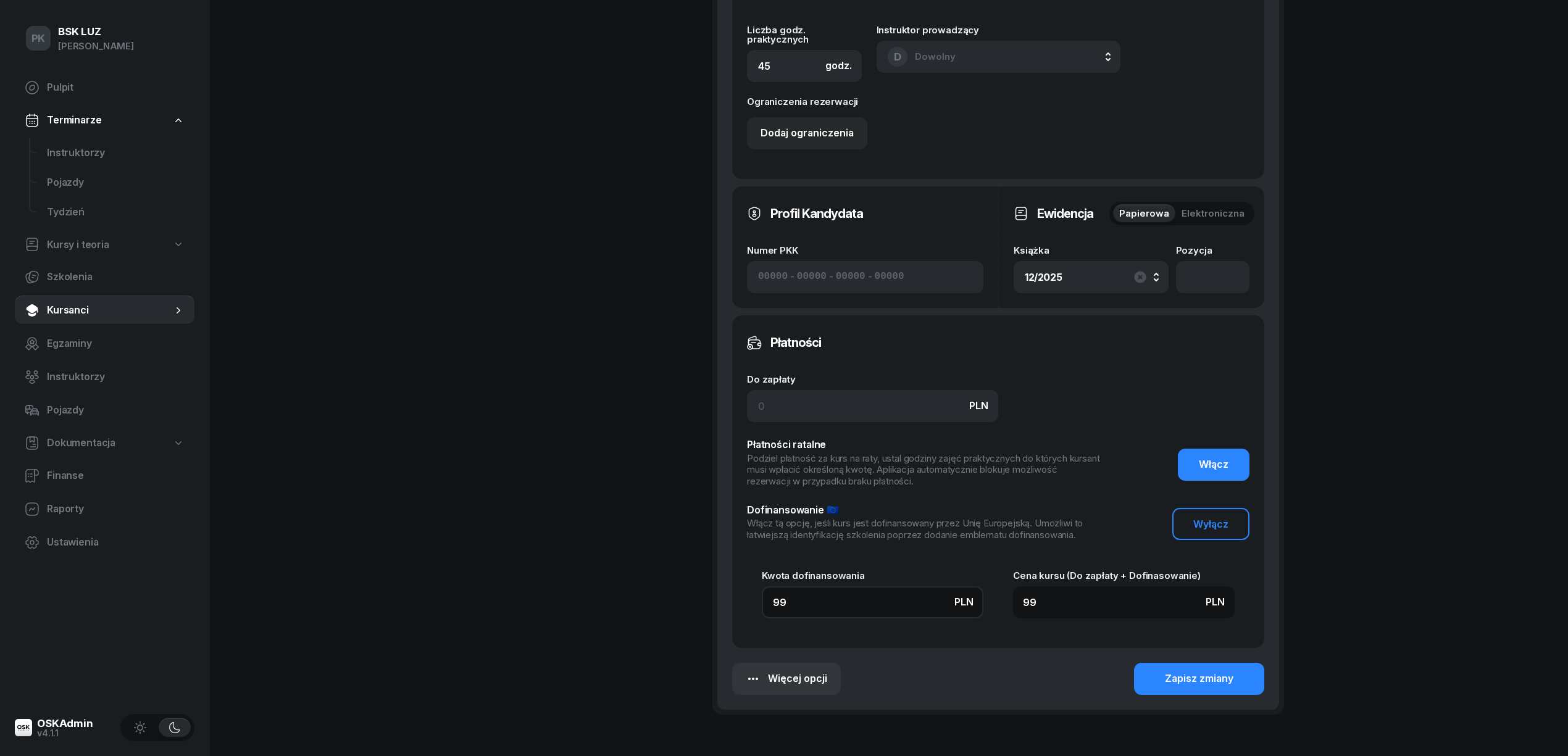
type input "990"
type input "9900"
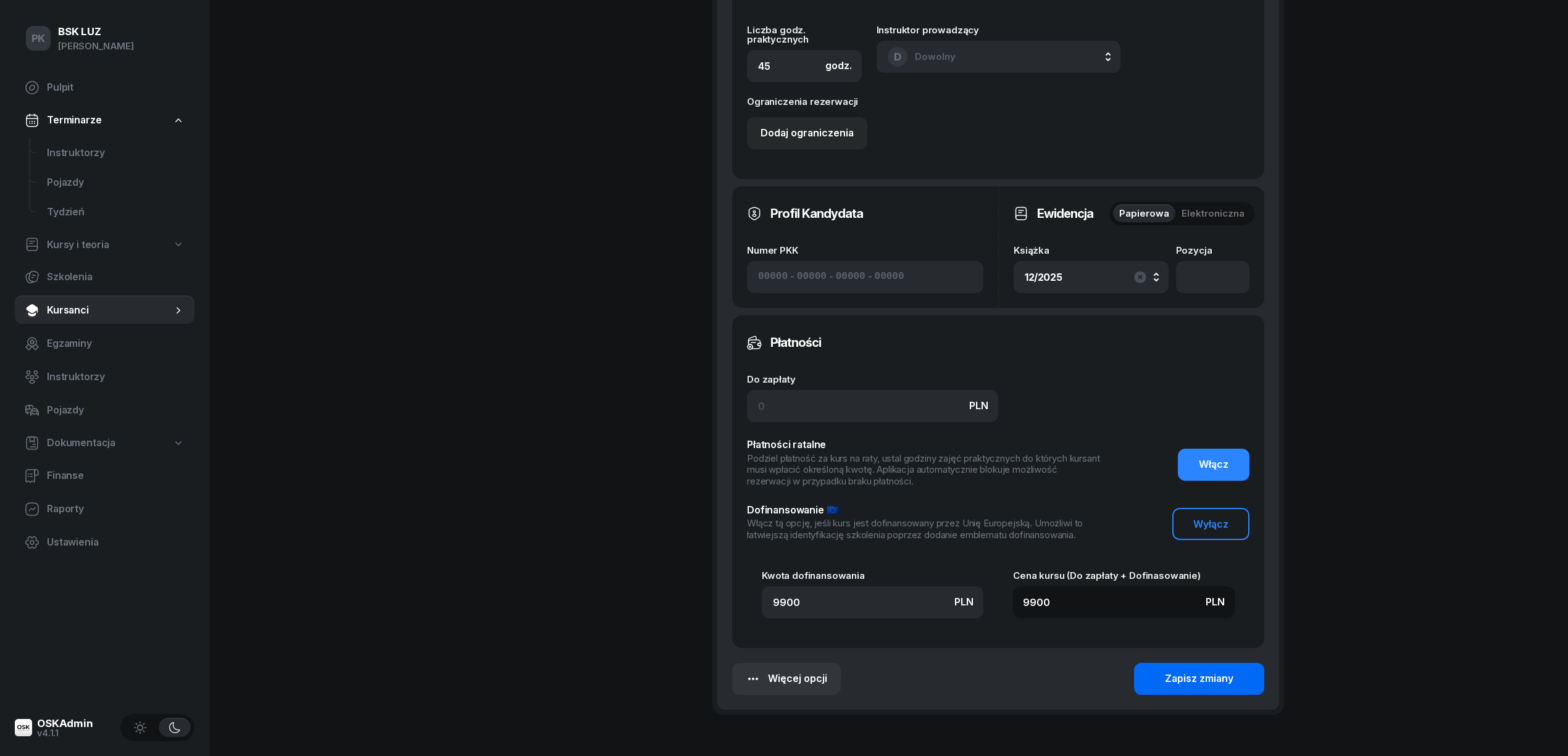
click at [1136, 681] on button "Zapisz zmiany" at bounding box center [1199, 678] width 130 height 32
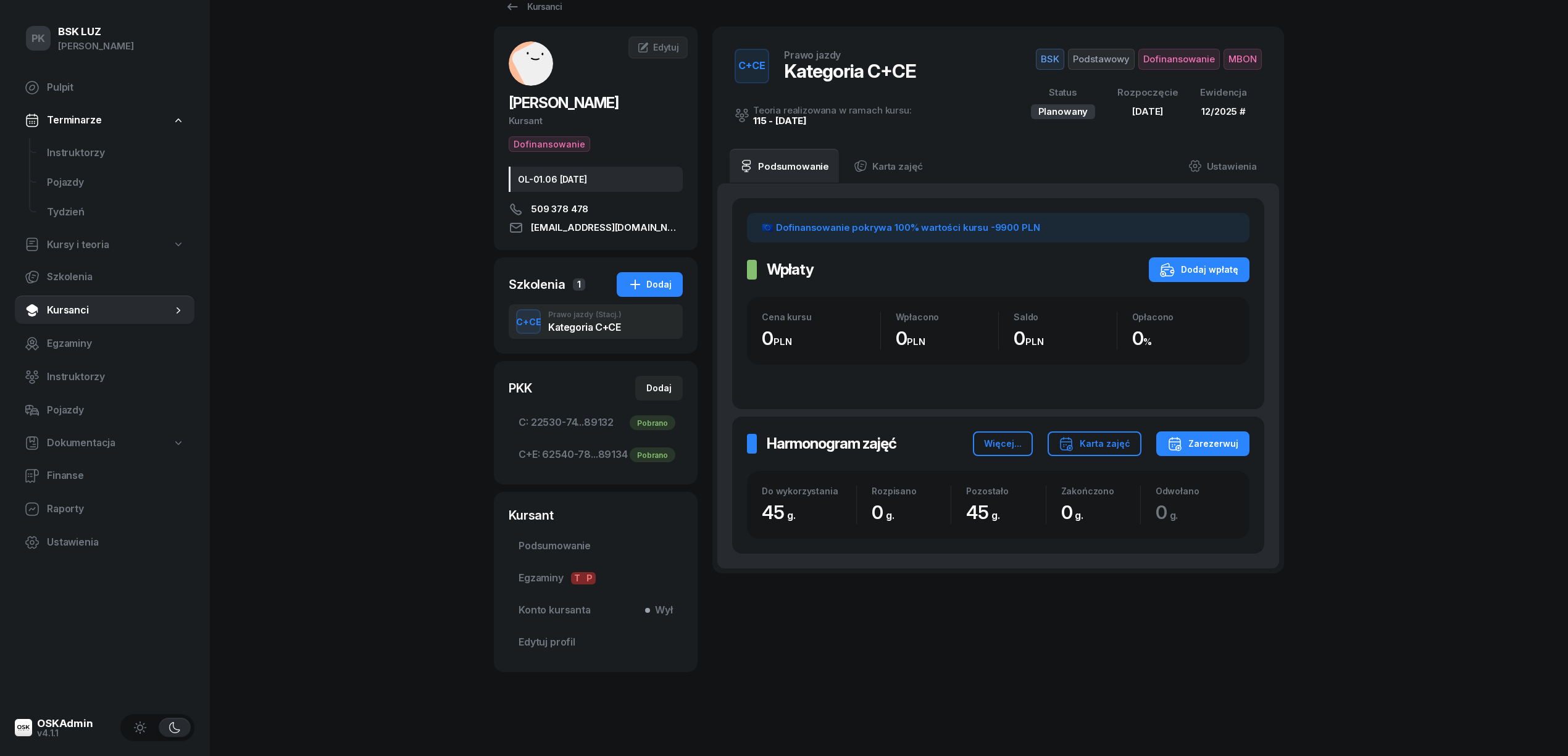
click at [395, 593] on div "PK BSK LUZ Piotr Klimek Pulpit Terminarze Instruktorzy Pojazdy Tydzień Kursy i …" at bounding box center [784, 363] width 1568 height 787
click at [432, 392] on div "PK BSK LUZ Piotr Klimek Pulpit Terminarze Instruktorzy Pojazdy Tydzień Kursy i …" at bounding box center [784, 363] width 1568 height 787
click at [1230, 163] on link "Ustawienia" at bounding box center [1223, 166] width 89 height 35
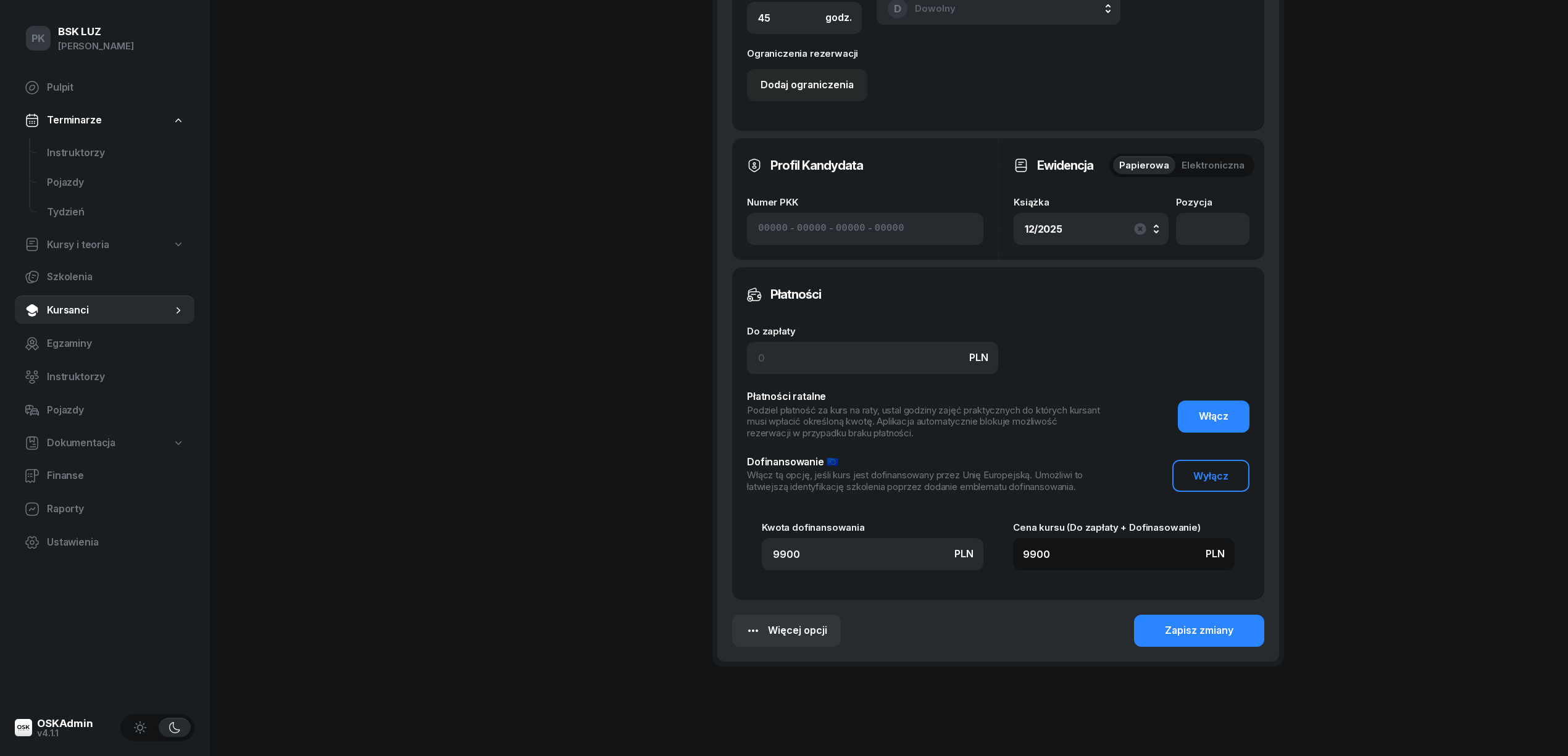
scroll to position [811, 0]
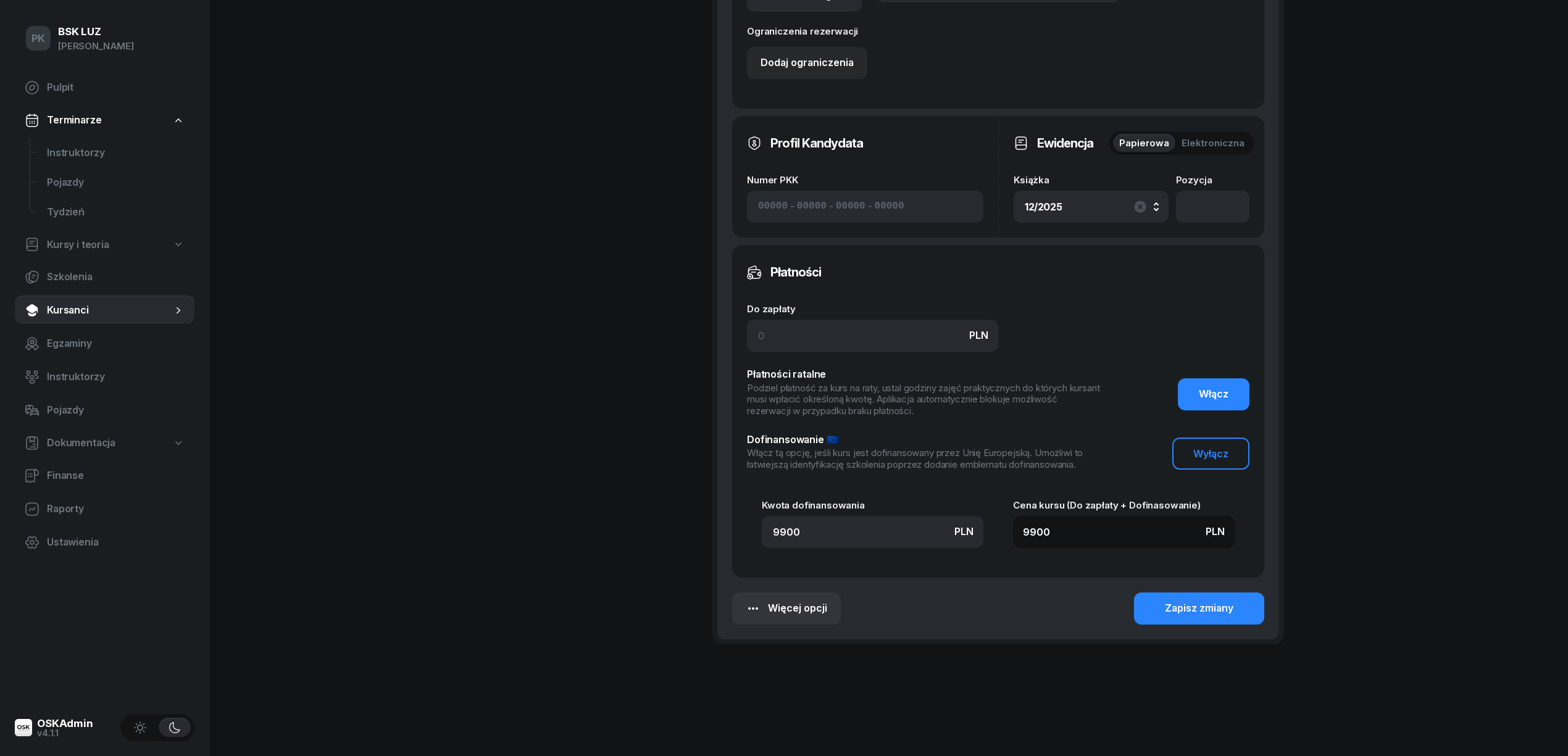
drag, startPoint x: 1018, startPoint y: 532, endPoint x: 996, endPoint y: 528, distance: 22.4
click at [1000, 532] on div "Kwota dofinansowania PLN 9900 Cena kursu (Do zapłaty + Dofinasowanie) PLN 9900" at bounding box center [998, 523] width 503 height 47
click at [811, 521] on input "9900" at bounding box center [873, 532] width 222 height 32
type input "990"
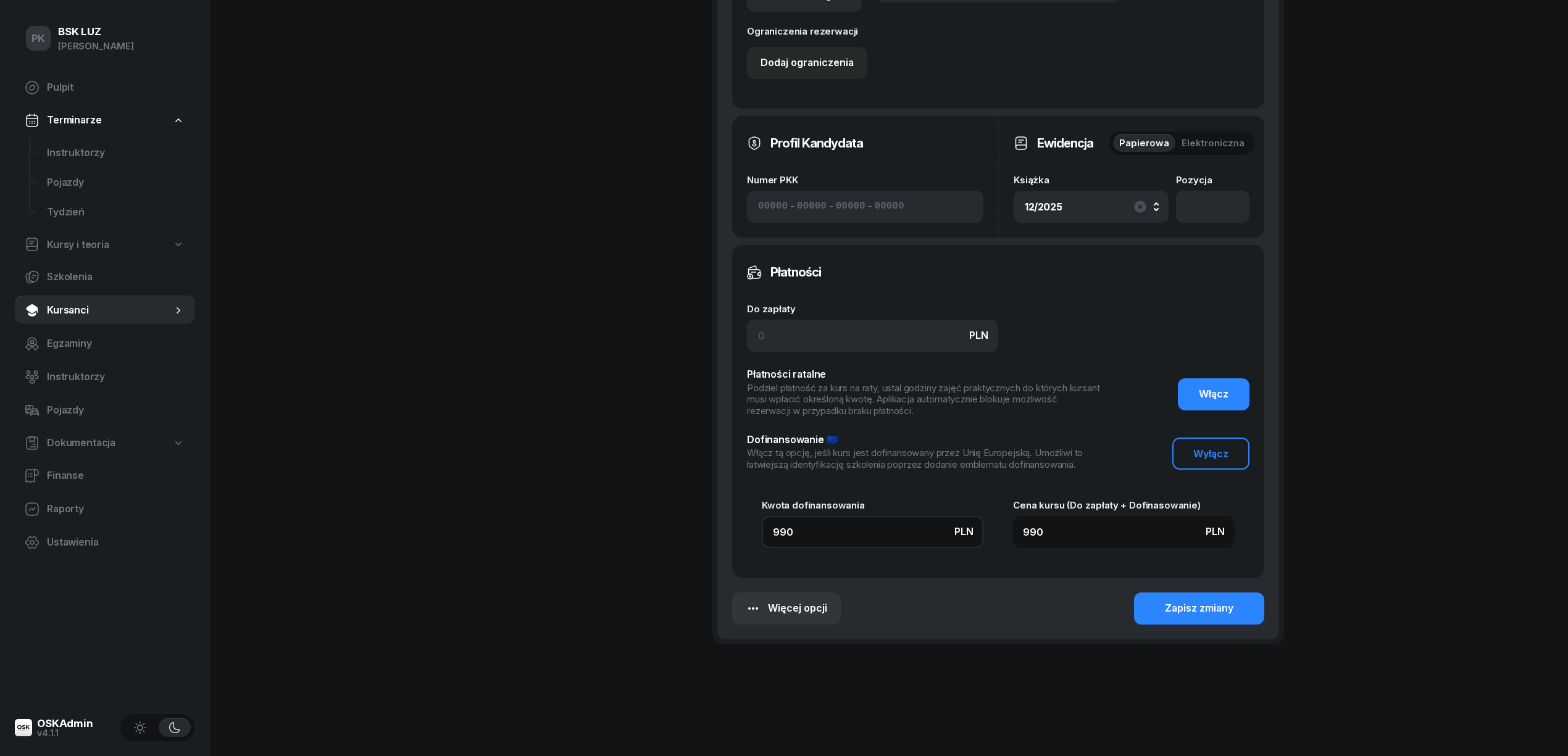
type input "99"
type input "999"
type input "9990"
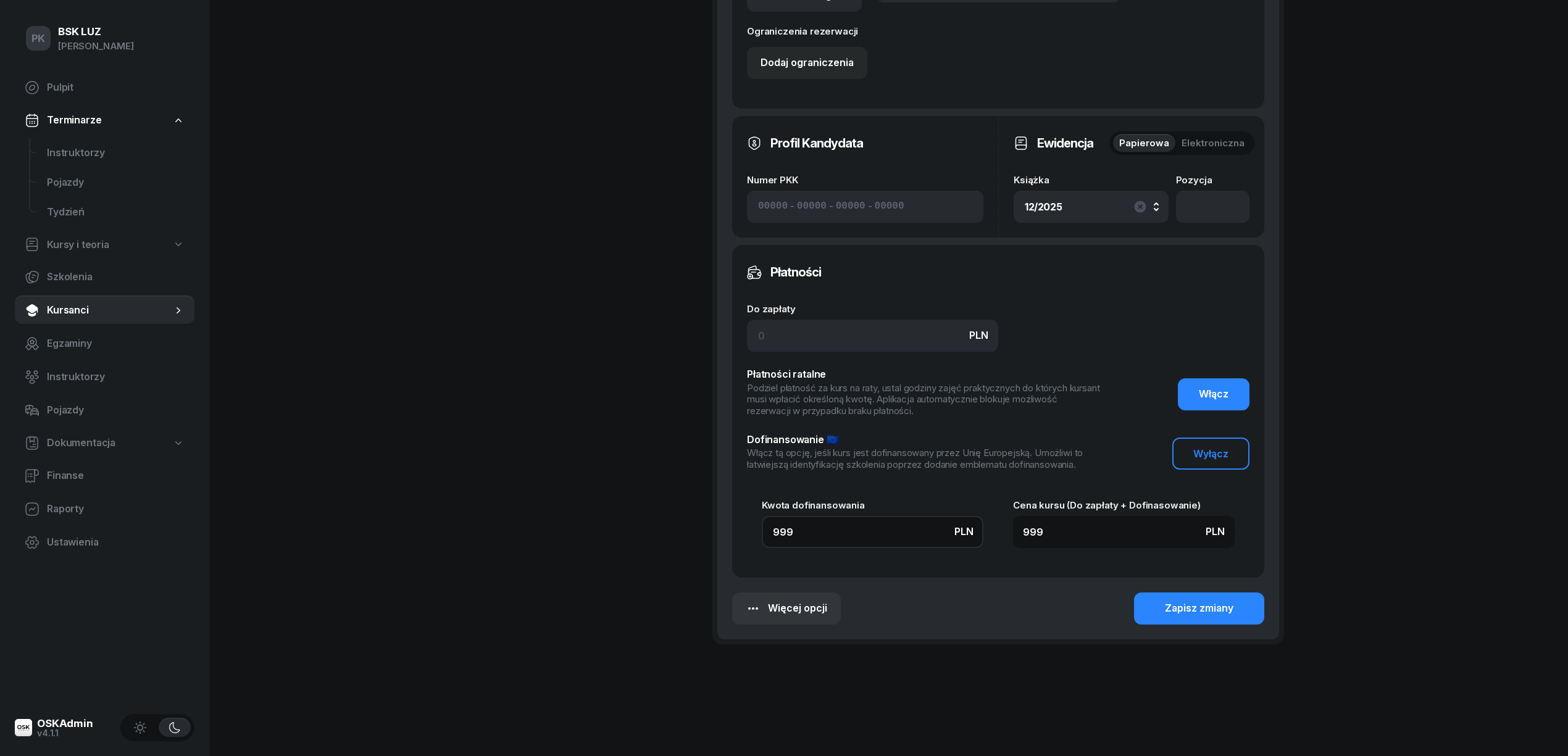
type input "9990"
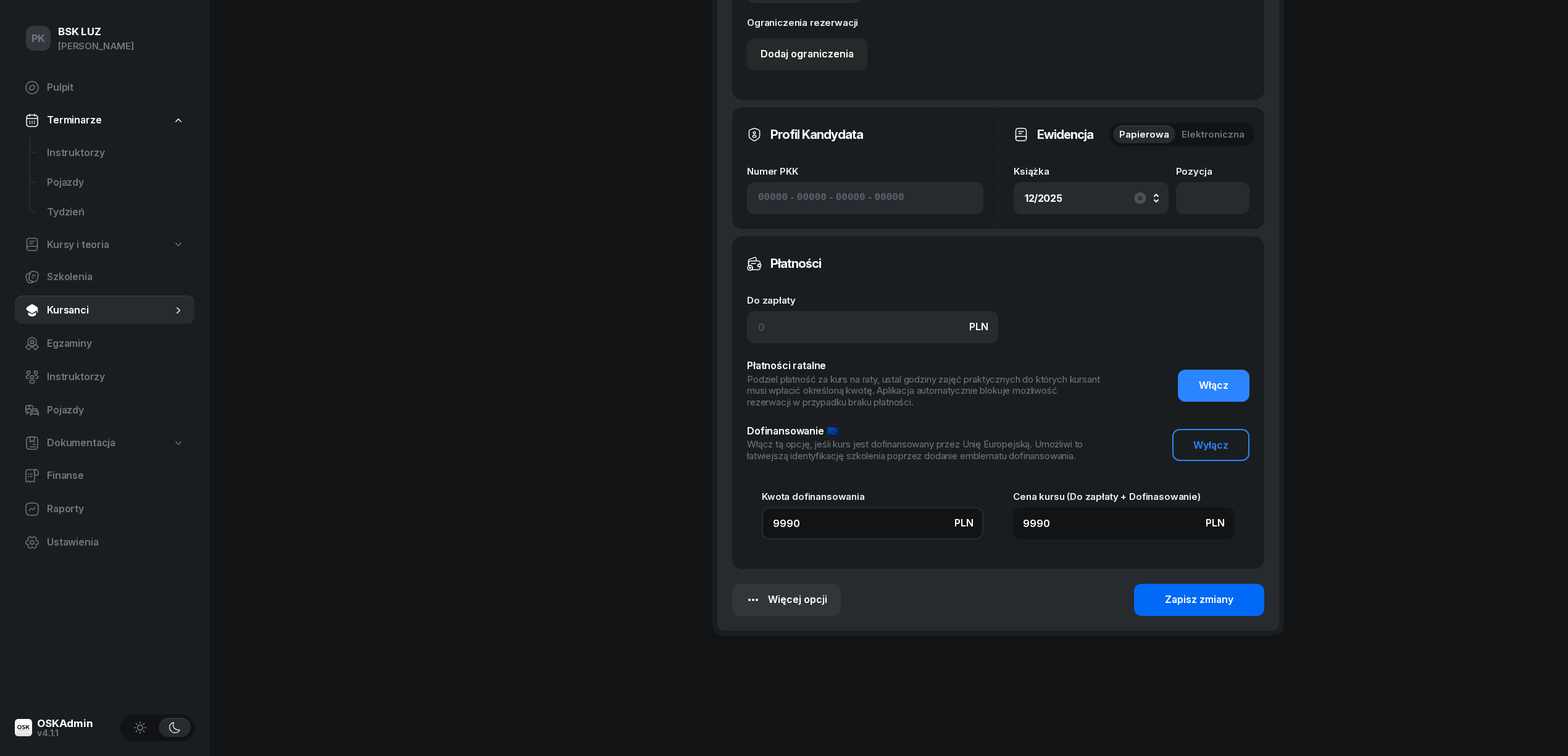
type input "9990"
click at [1178, 597] on div "Zapisz zmiany" at bounding box center [1199, 600] width 69 height 16
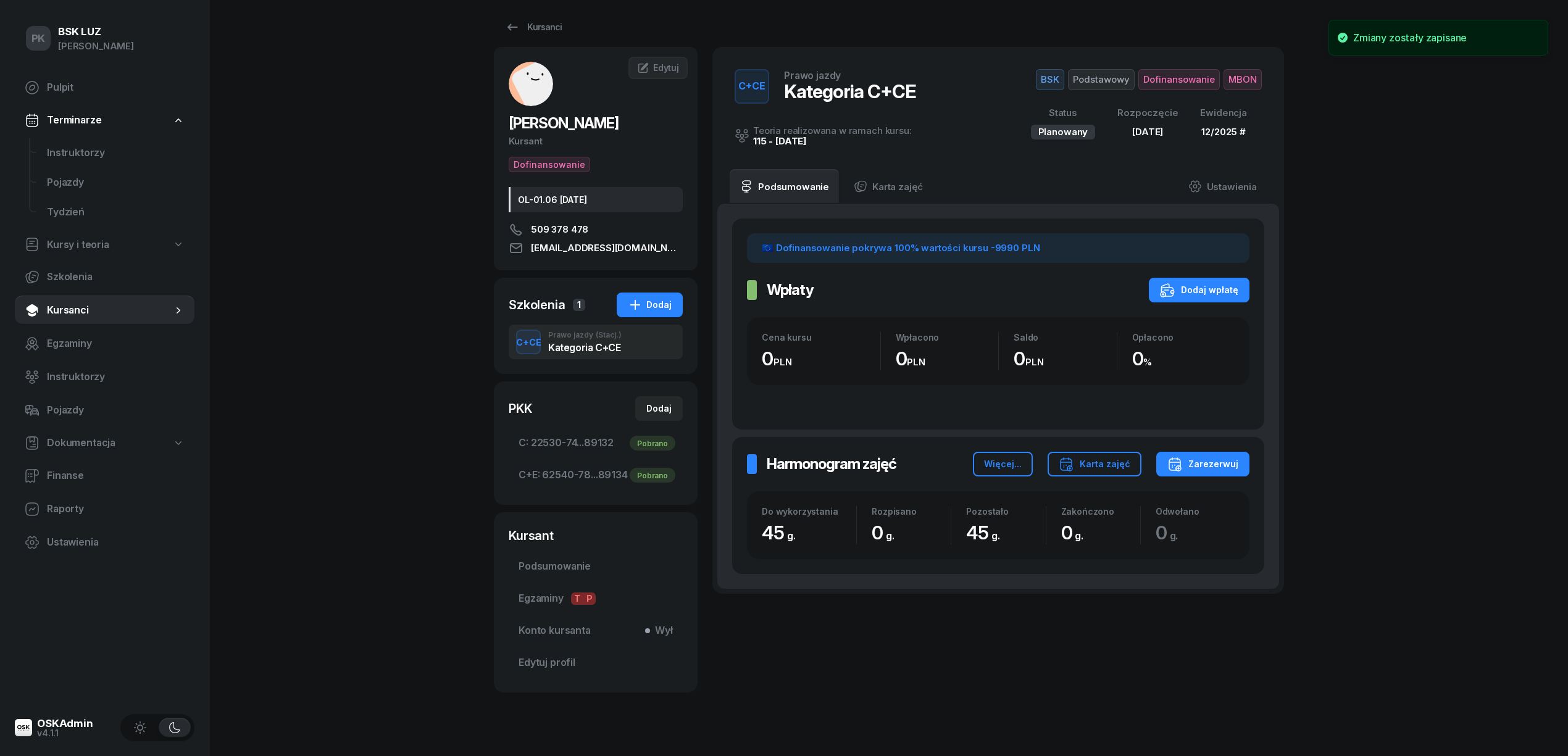
scroll to position [0, 0]
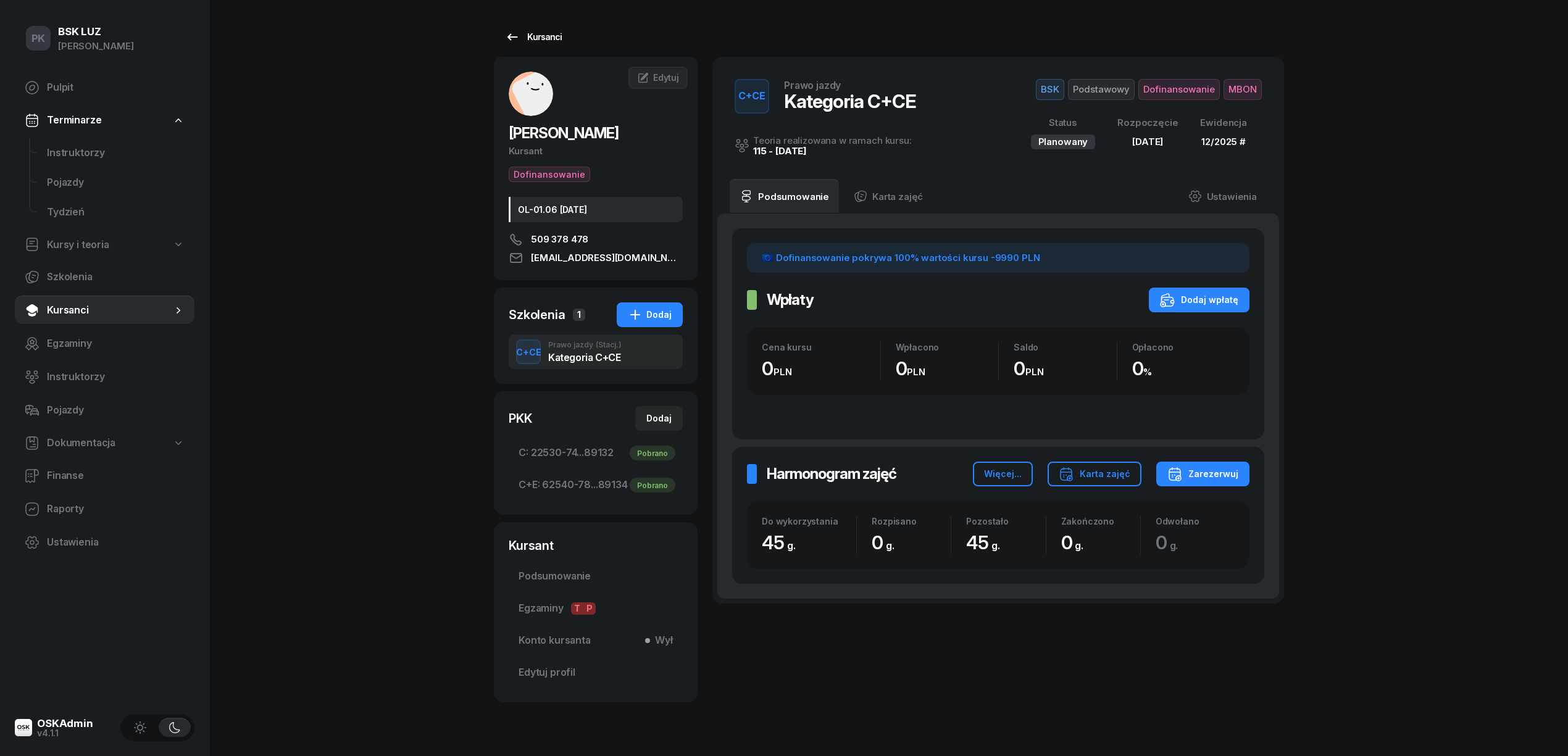
click at [557, 40] on div "Kursanci" at bounding box center [533, 37] width 57 height 15
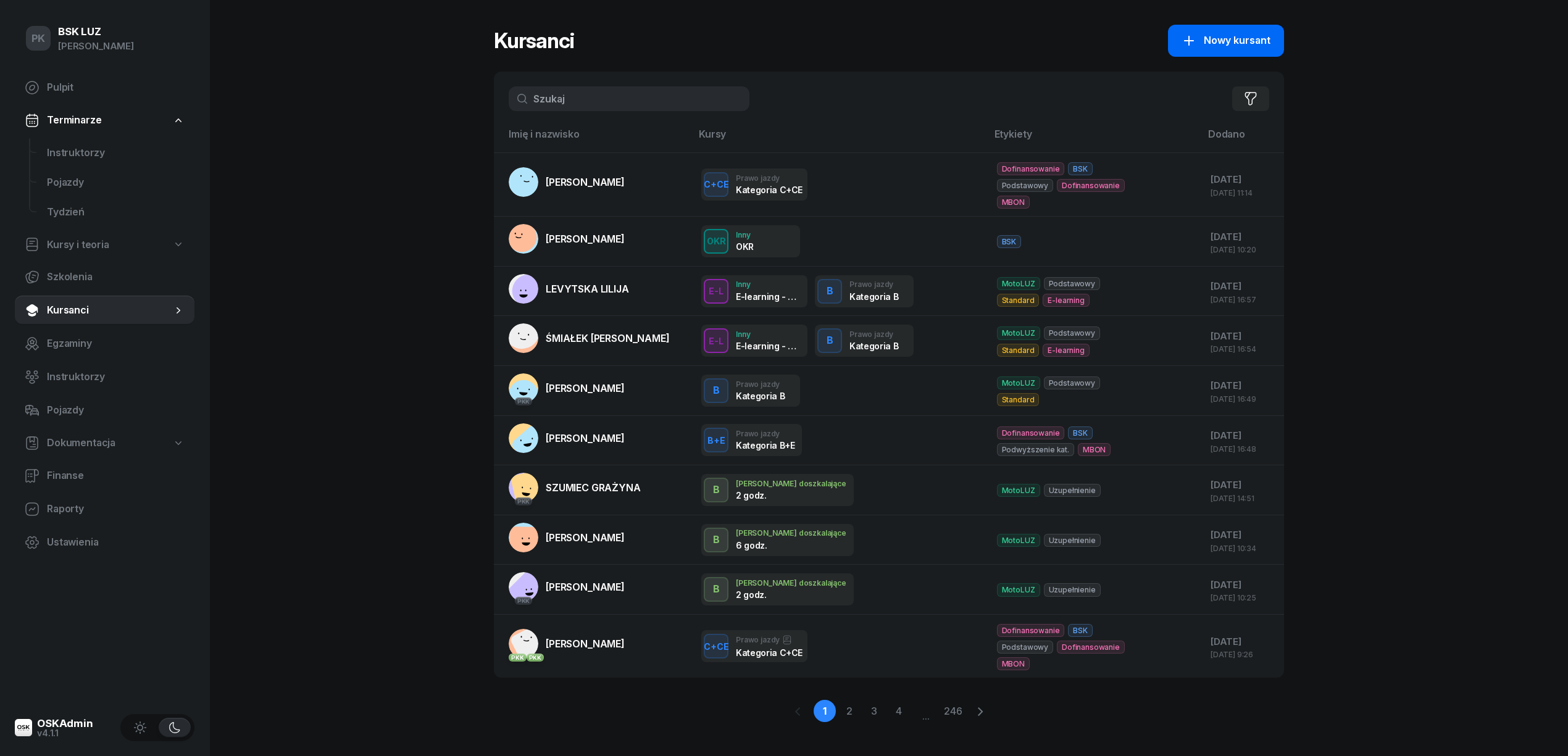
click at [1174, 47] on button "Nowy kursant" at bounding box center [1226, 41] width 116 height 32
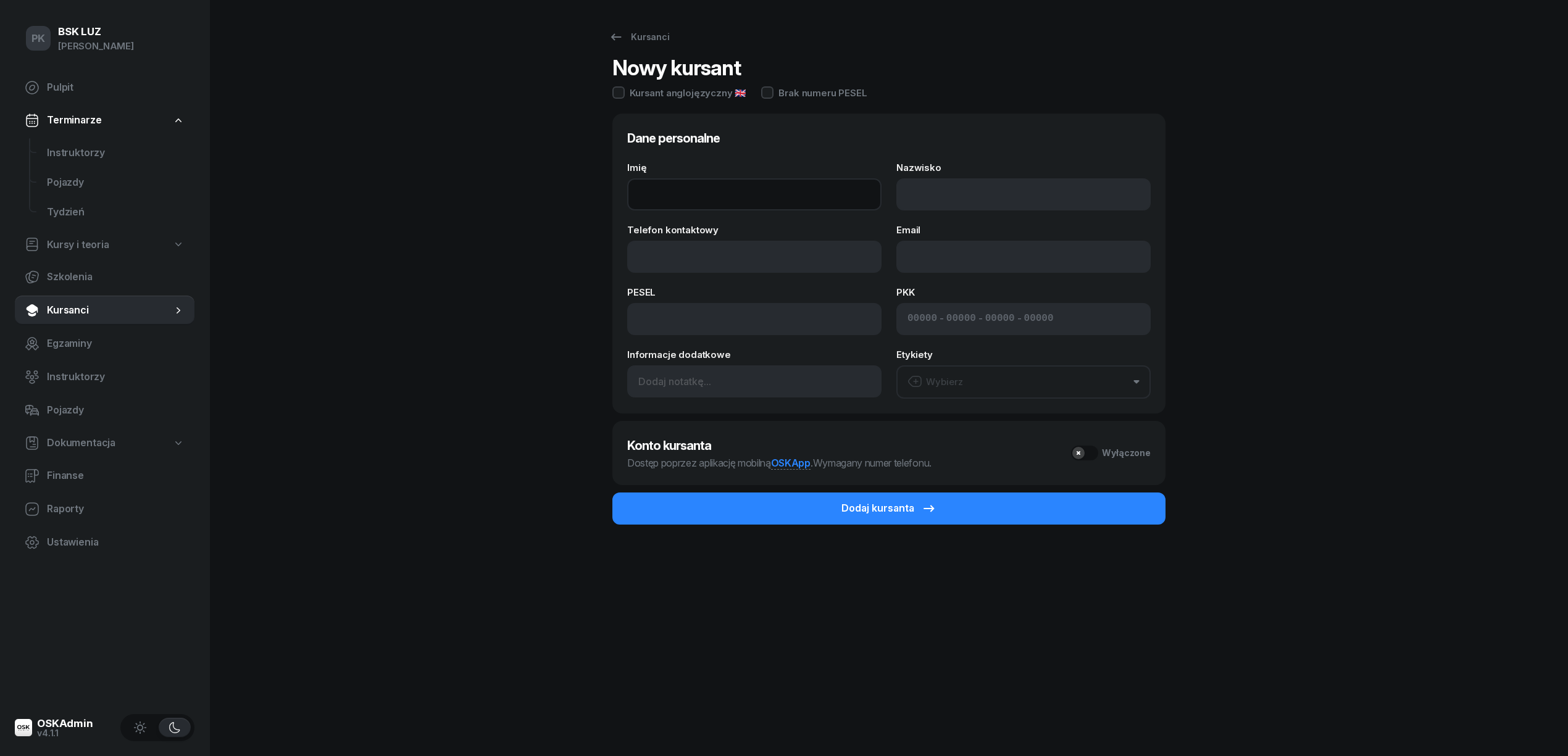
click at [725, 206] on input "Imię" at bounding box center [754, 194] width 254 height 32
type input "a"
type input "d"
type input "ADAM"
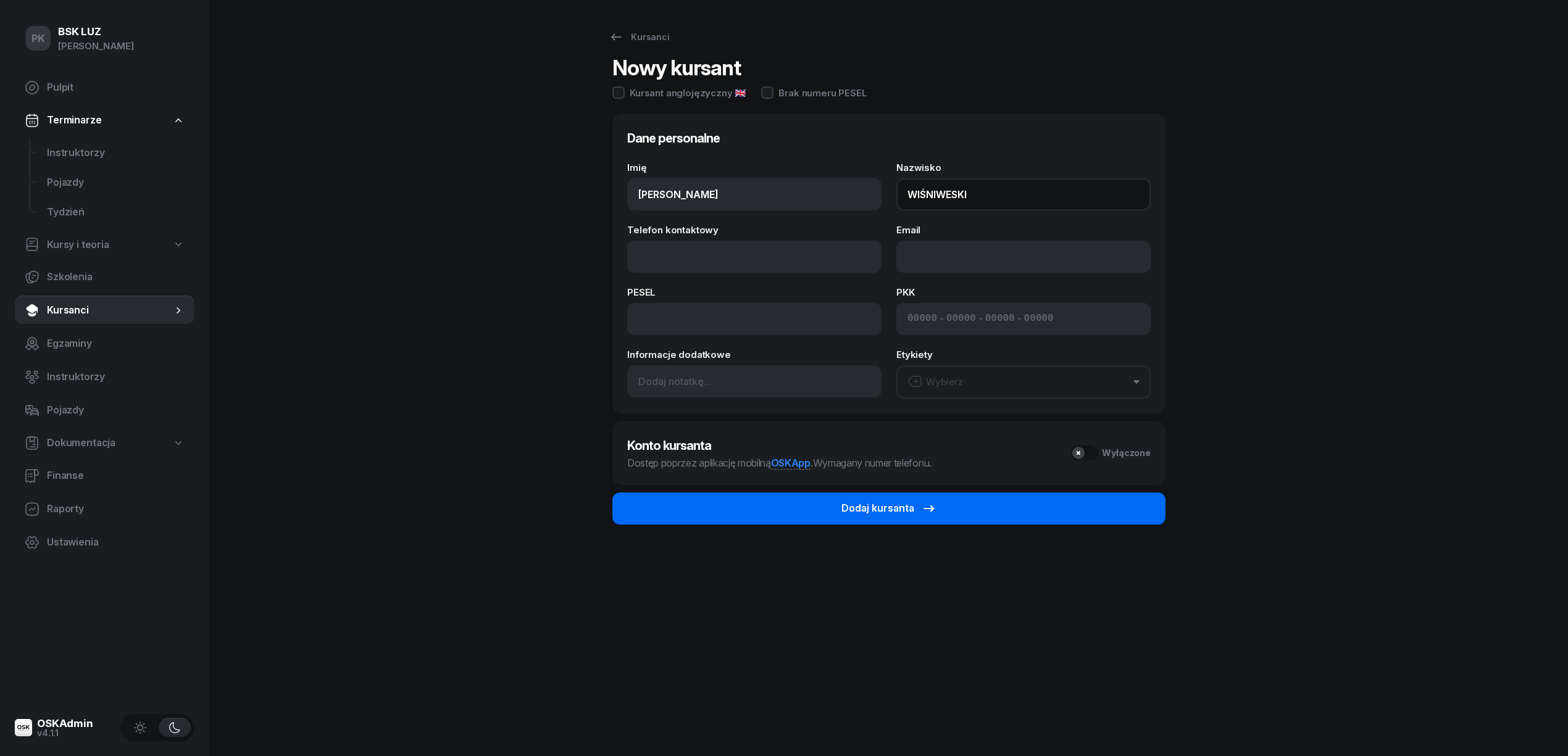
type input "WIŚNIWESKI"
click at [815, 503] on button "Dodaj kursanta" at bounding box center [889, 508] width 553 height 32
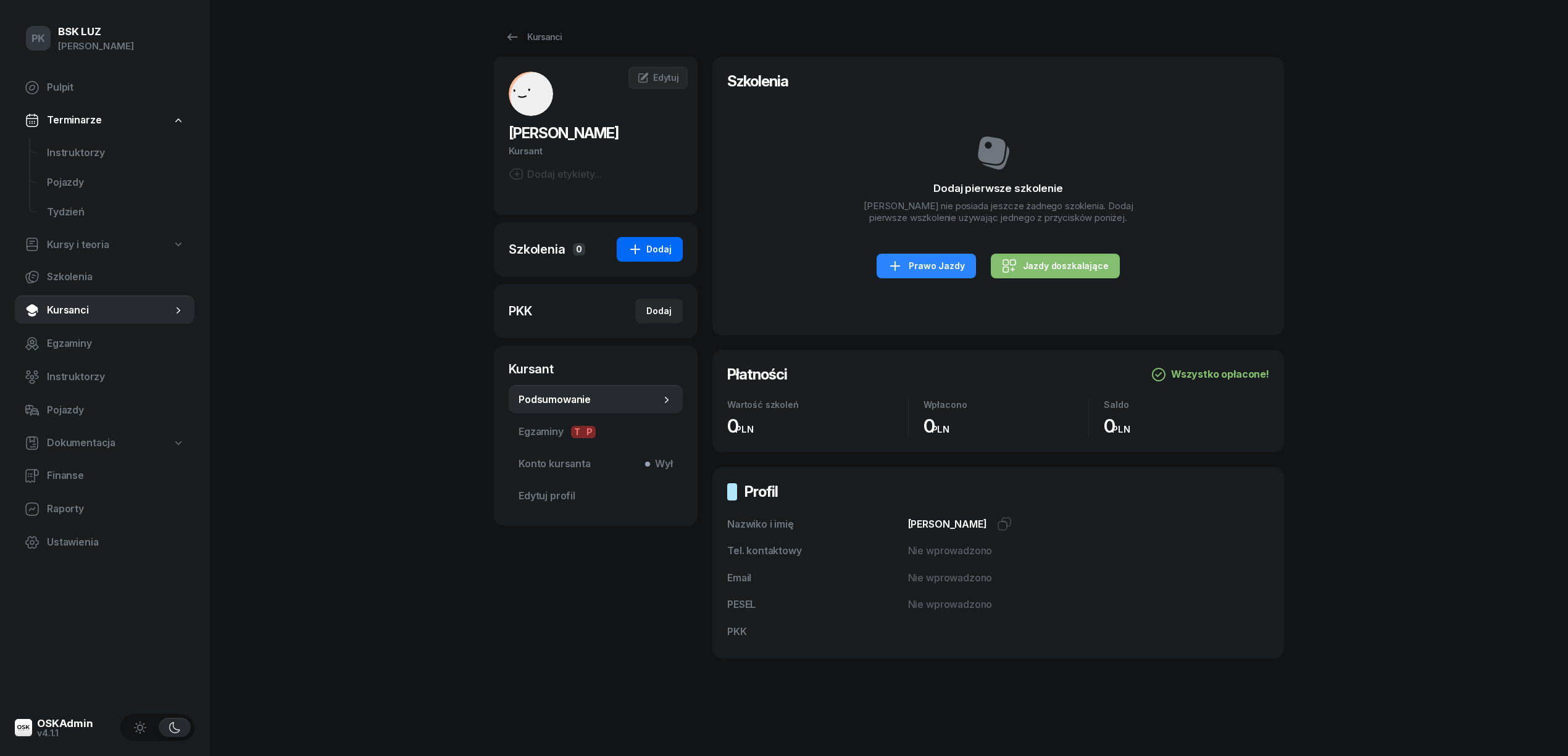
click at [650, 255] on div "Dodaj" at bounding box center [649, 249] width 44 height 15
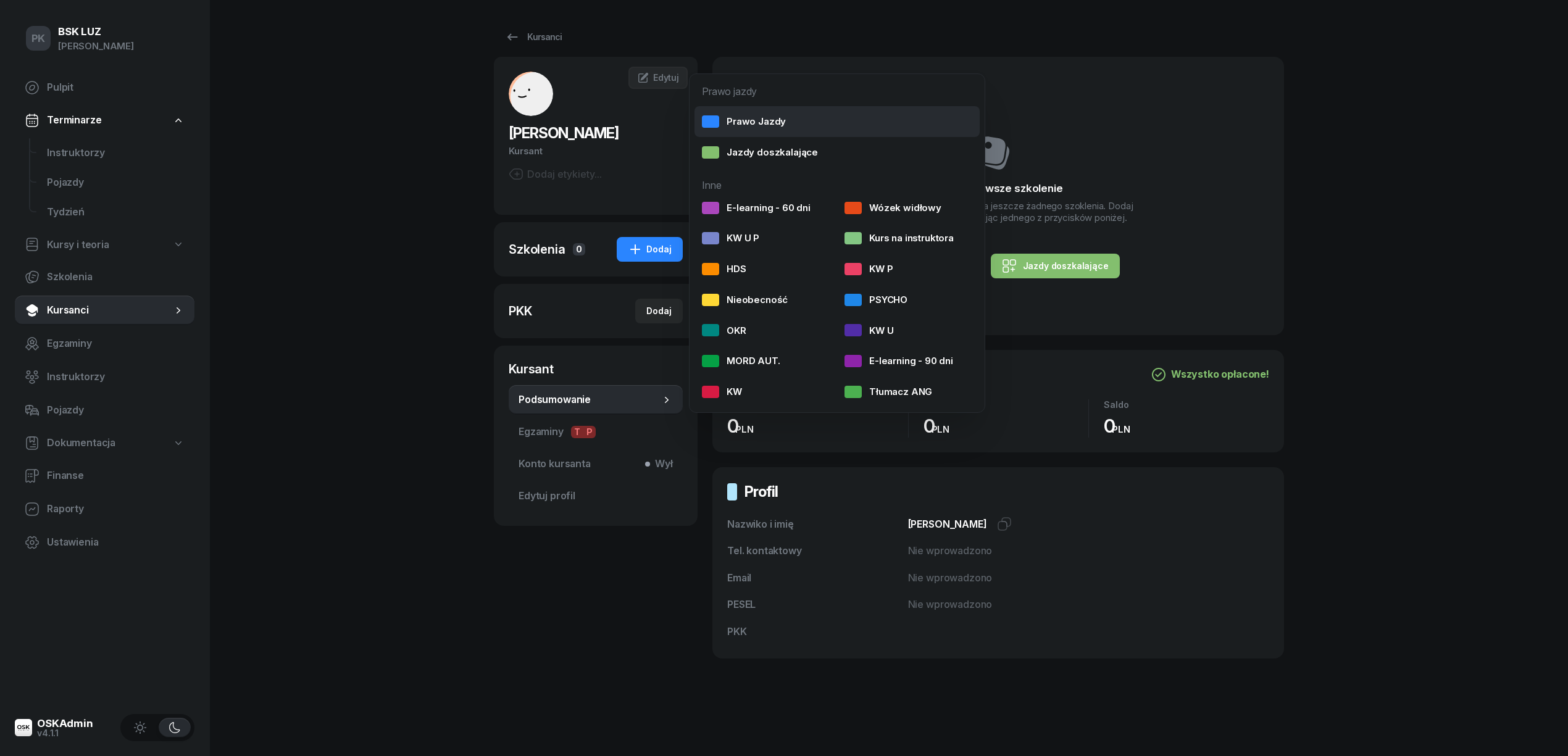
click at [740, 127] on div "Prawo Jazdy" at bounding box center [743, 121] width 84 height 16
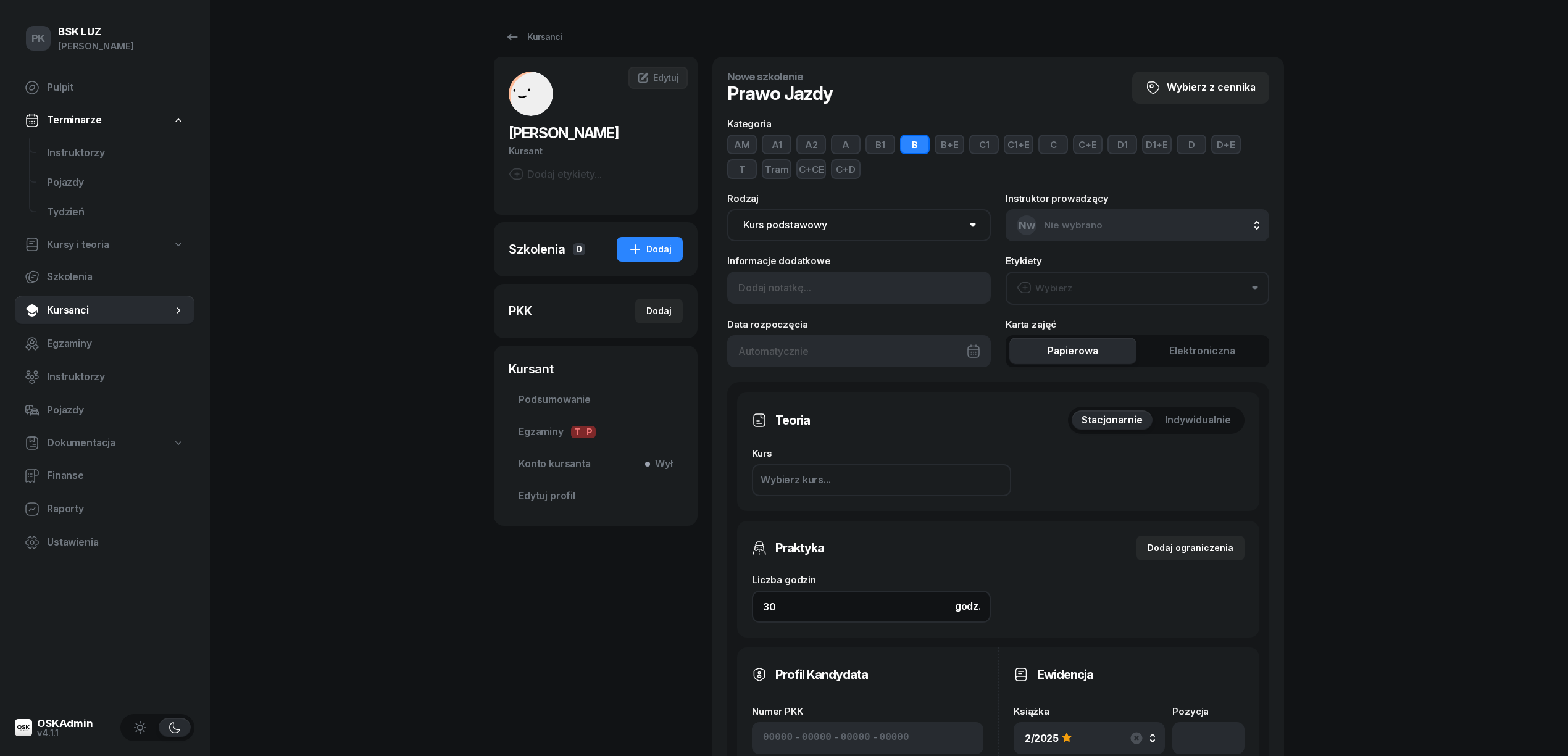
drag, startPoint x: 774, startPoint y: 601, endPoint x: 690, endPoint y: 596, distance: 84.1
click at [699, 607] on div "WIŚNIWESKI ADAM Kursant Dodaj etykiety... AW ADAM WIŚNIWESKI Kursant Edytuj Szk…" at bounding box center [889, 596] width 790 height 1079
type input "45"
click at [921, 152] on button "B" at bounding box center [915, 144] width 30 height 20
click at [813, 174] on button "C+CE" at bounding box center [811, 169] width 30 height 20
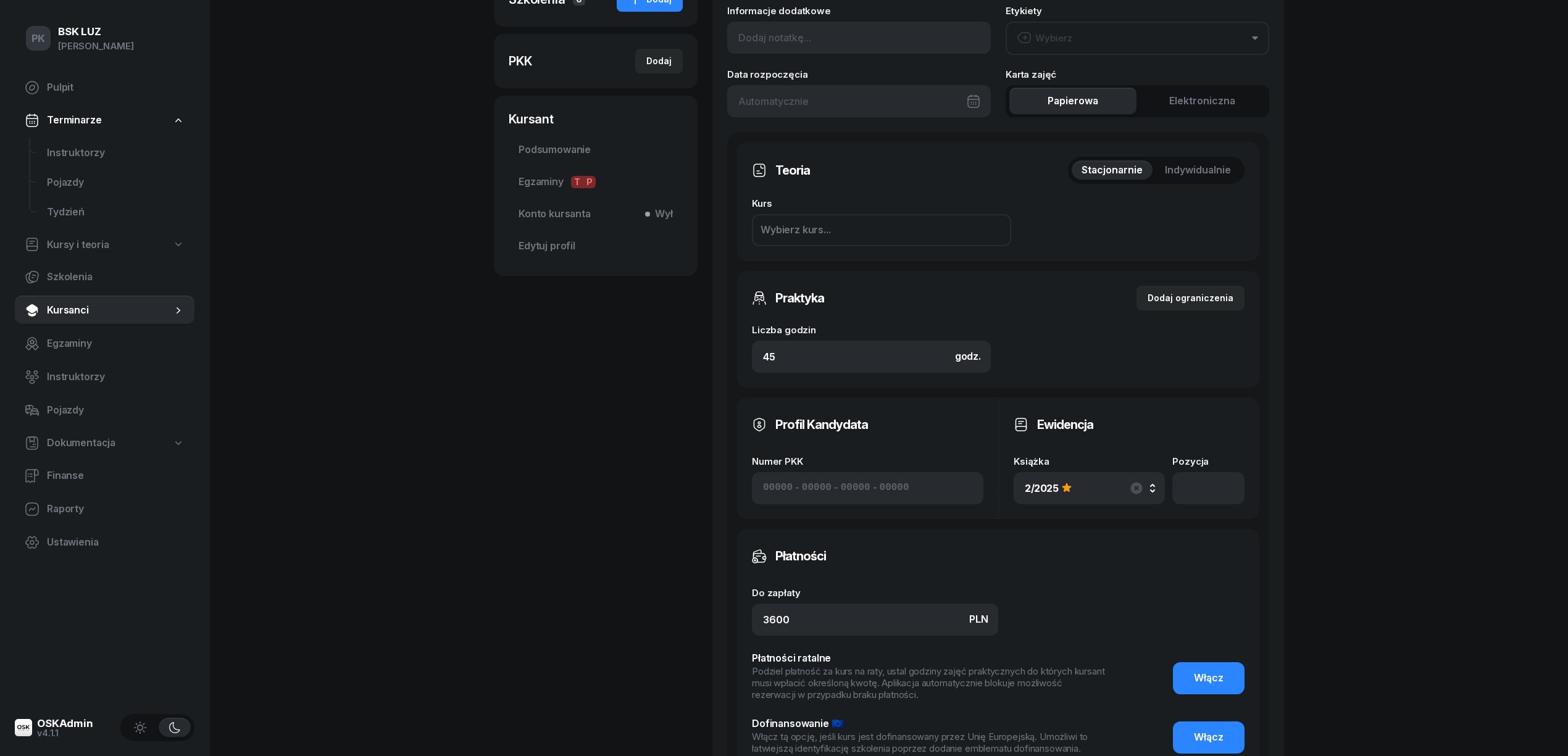
scroll to position [411, 0]
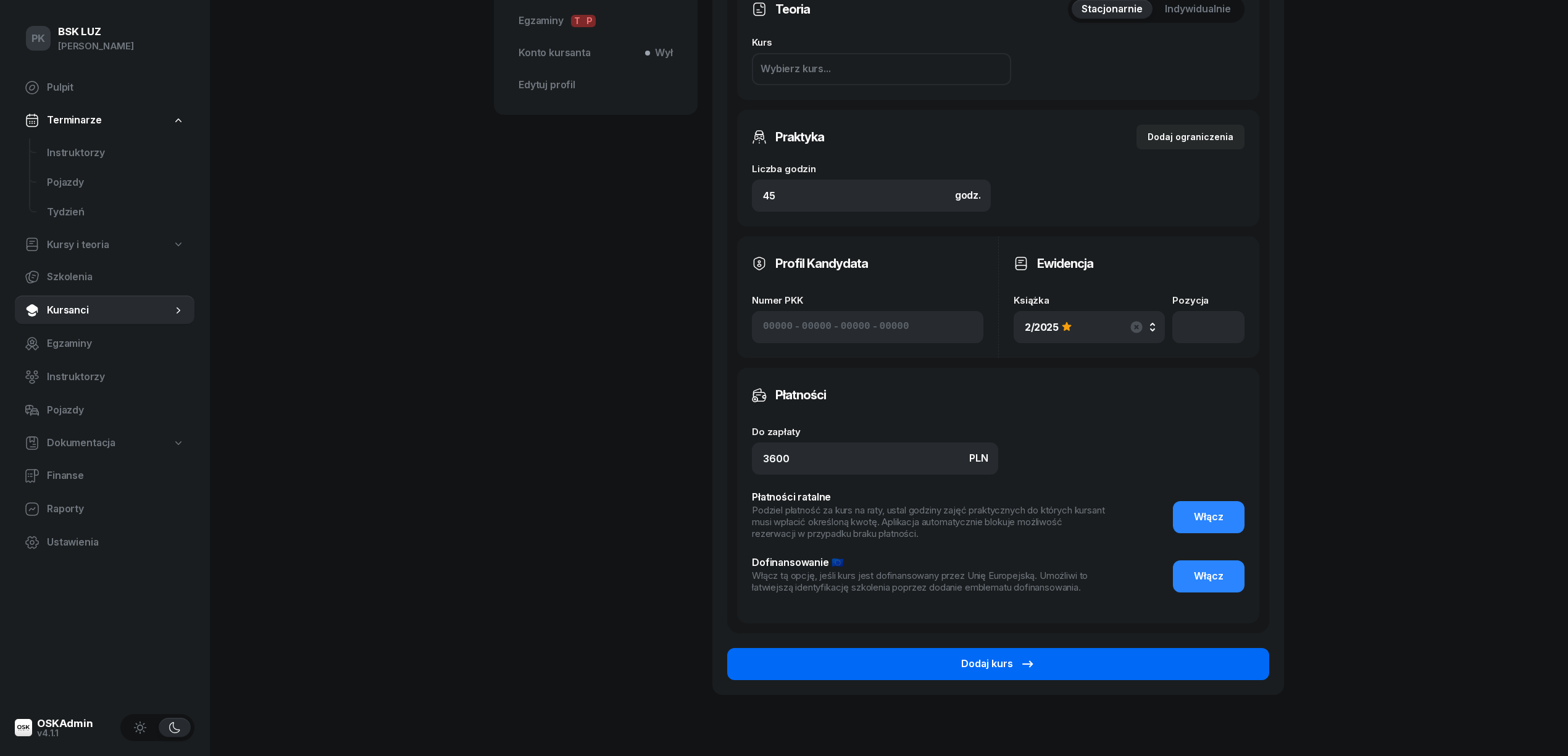
click at [1164, 657] on button "Dodaj kurs" at bounding box center [998, 664] width 542 height 32
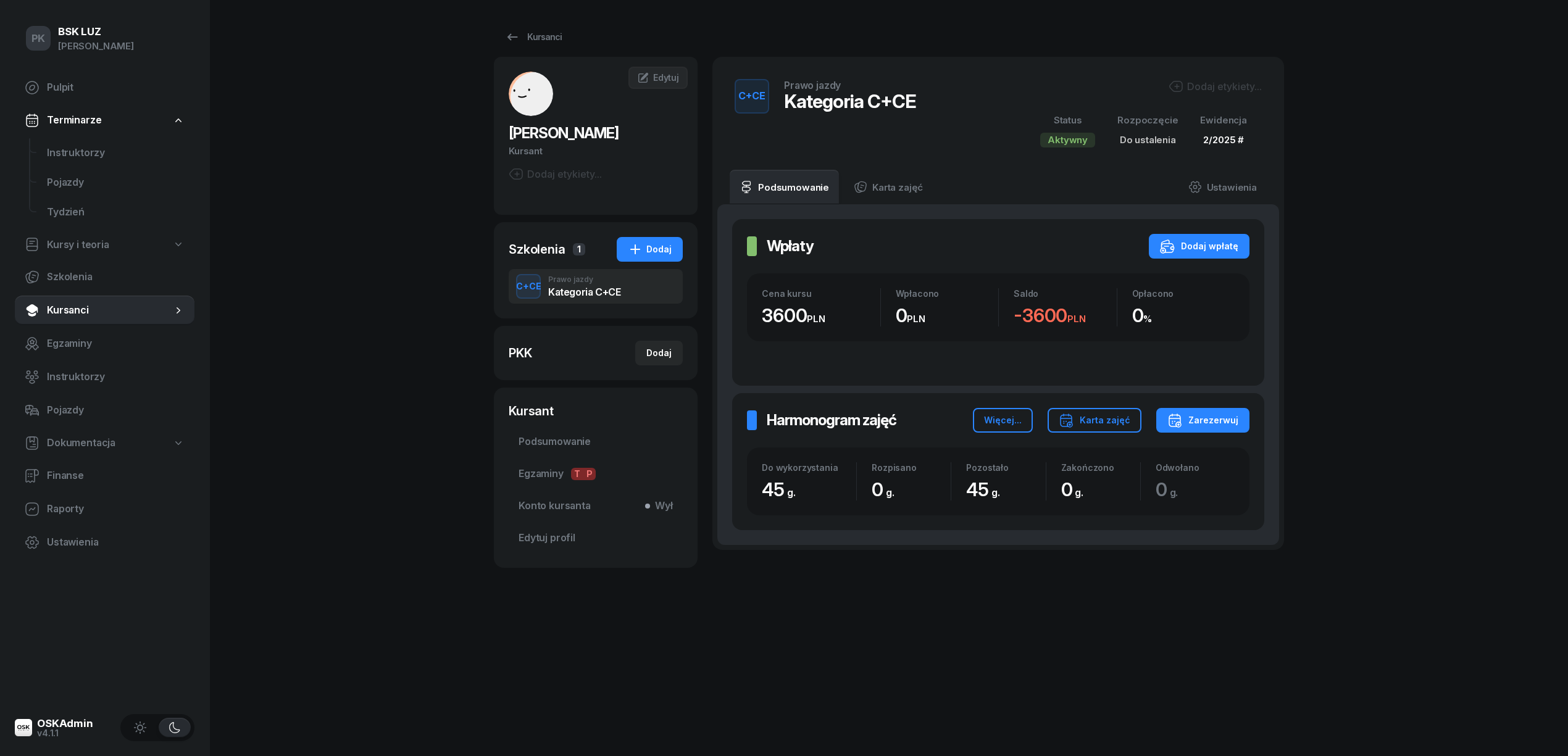
click at [1216, 89] on div "Dodaj etykiety..." at bounding box center [1215, 86] width 94 height 15
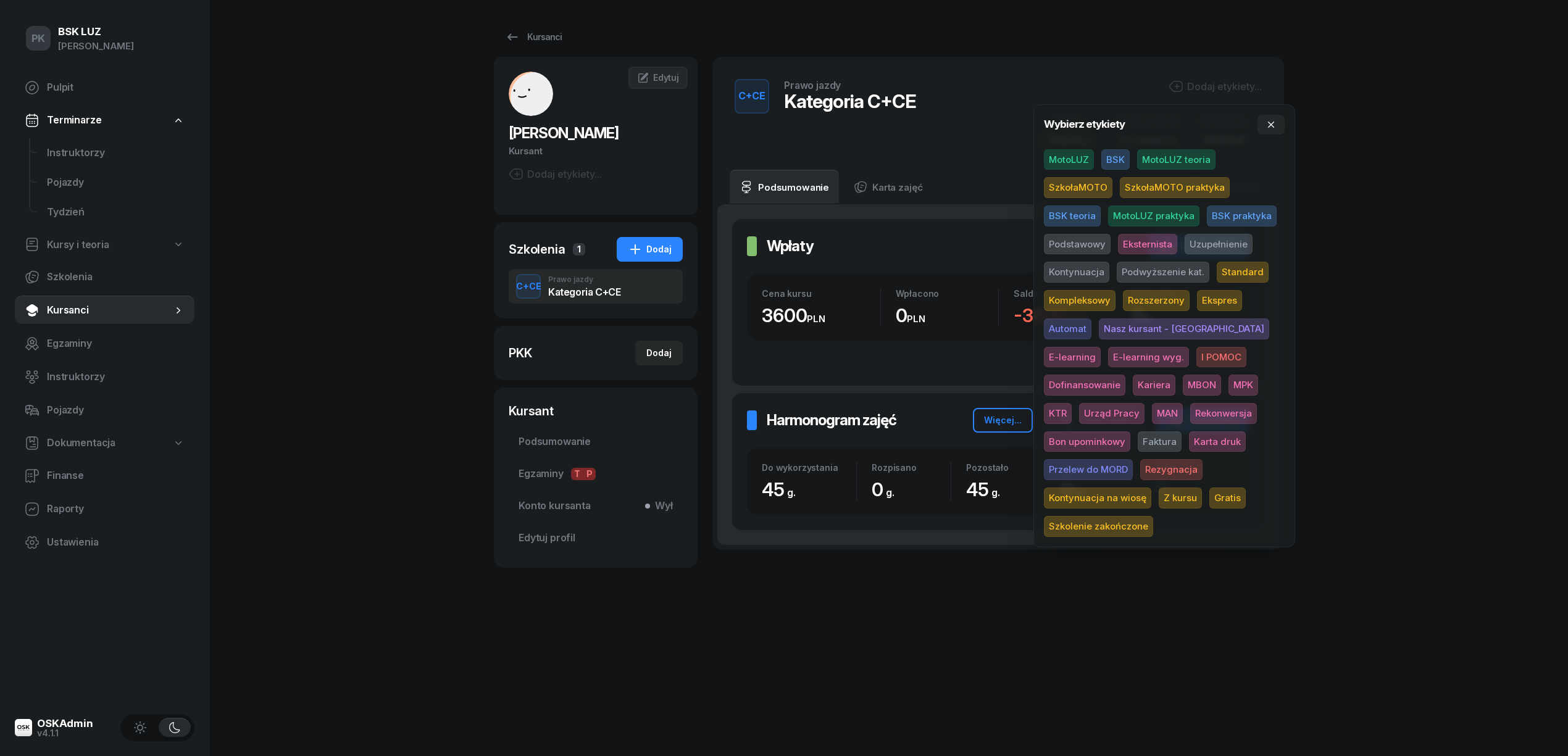
click at [1110, 156] on span "BSK" at bounding box center [1116, 159] width 28 height 21
click at [1078, 246] on span "Podstawowy" at bounding box center [1077, 246] width 66 height 21
click at [1126, 377] on span "Dofinansowanie" at bounding box center [1084, 387] width 81 height 21
click at [1183, 383] on span "MBON" at bounding box center [1202, 387] width 38 height 21
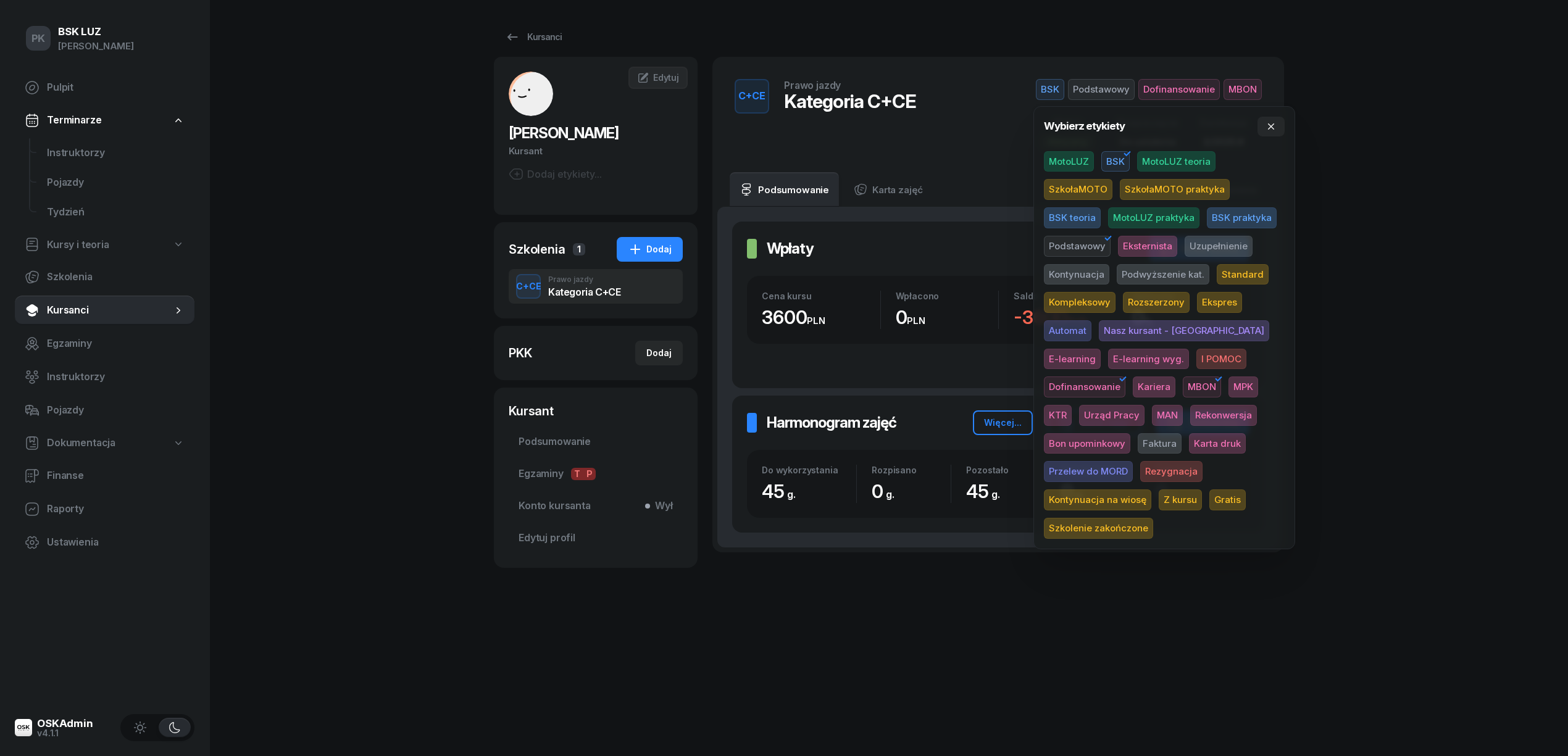
click at [599, 173] on div "Dodaj etykiety..." at bounding box center [555, 174] width 94 height 15
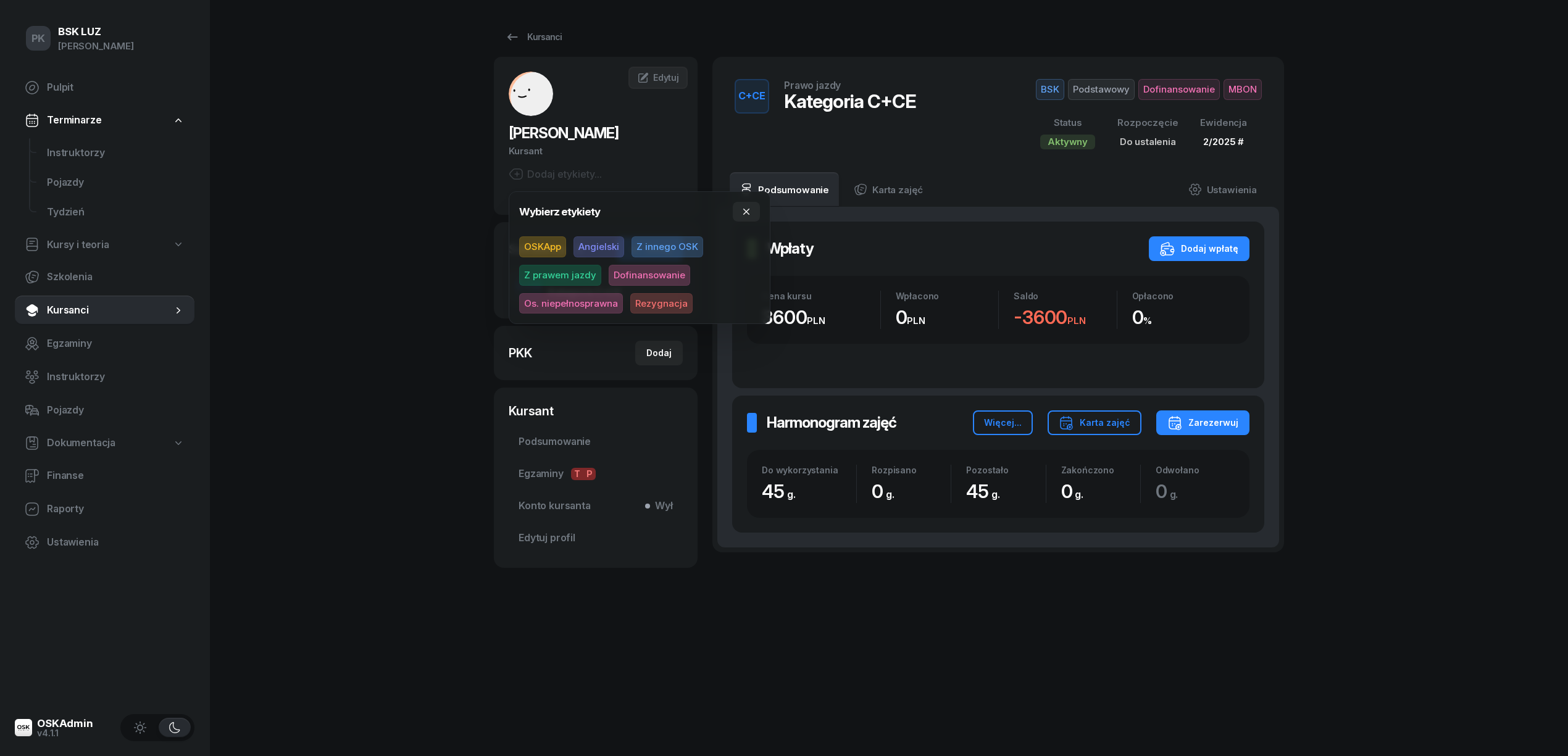
click at [636, 279] on span "Dofinansowanie" at bounding box center [649, 275] width 81 height 21
click at [331, 234] on div "PK BSK LUZ Piotr Klimek Pulpit Terminarze Instruktorzy Pojazdy Tydzień Kursy i …" at bounding box center [784, 378] width 1568 height 756
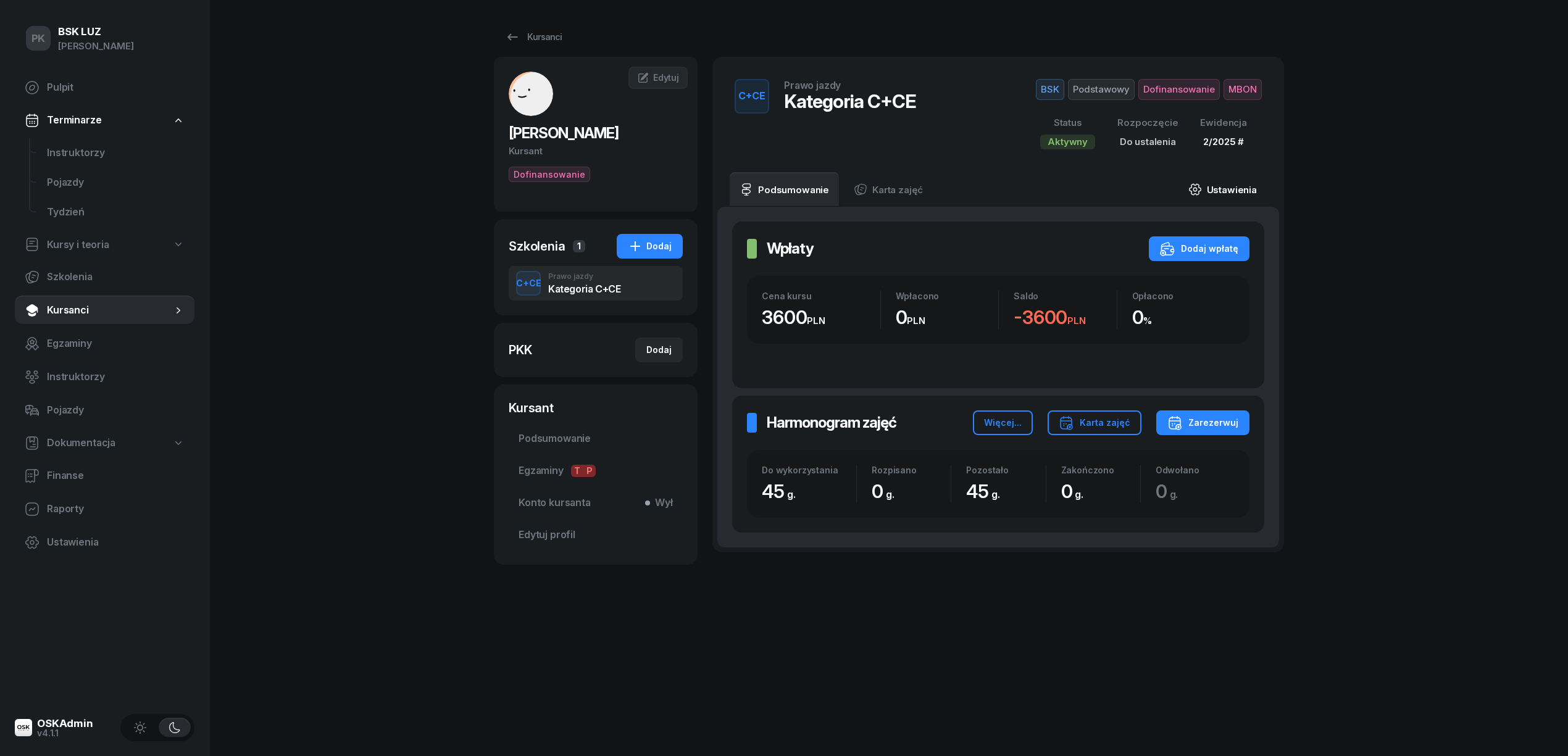
click at [1218, 195] on link "Ustawienia" at bounding box center [1223, 190] width 89 height 35
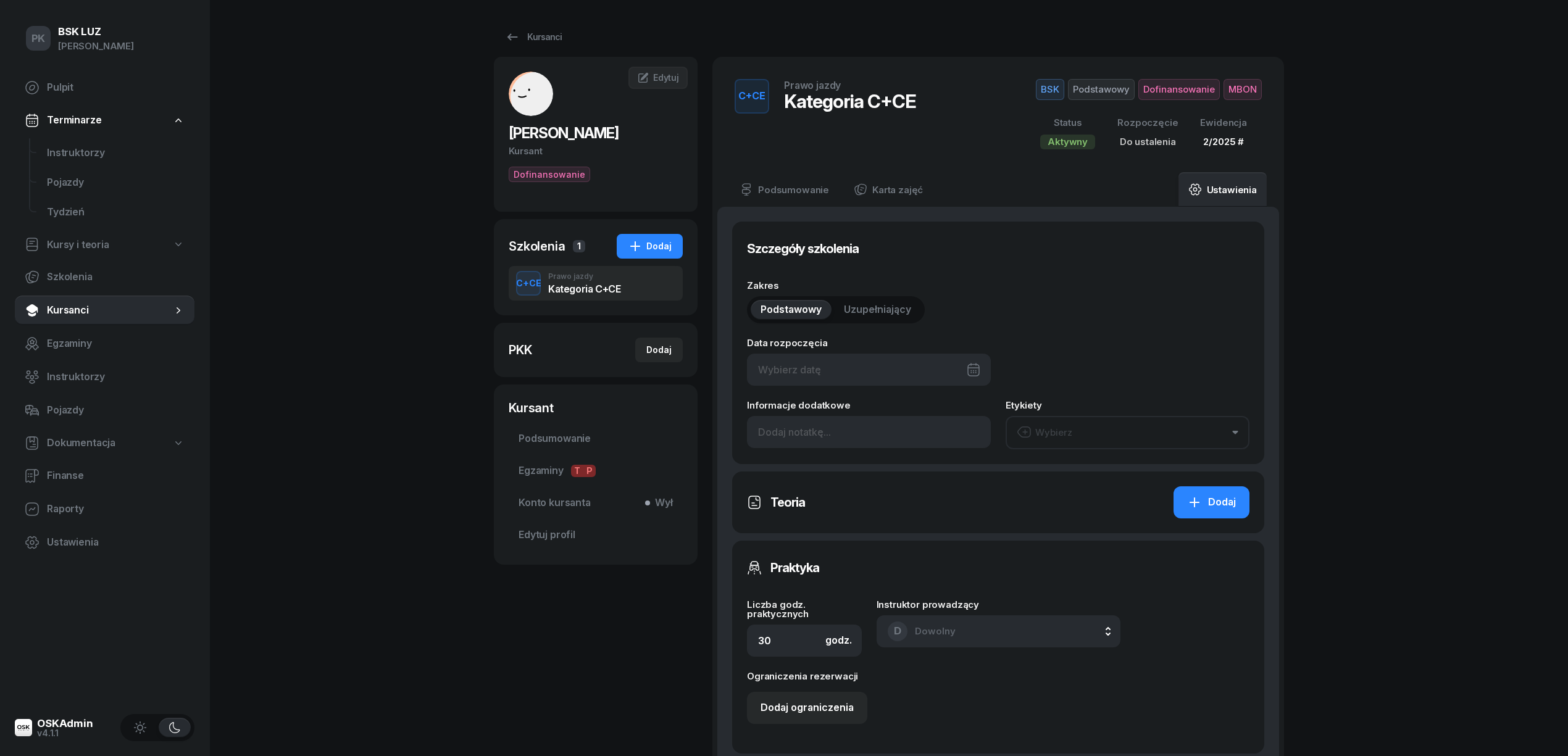
type input "45"
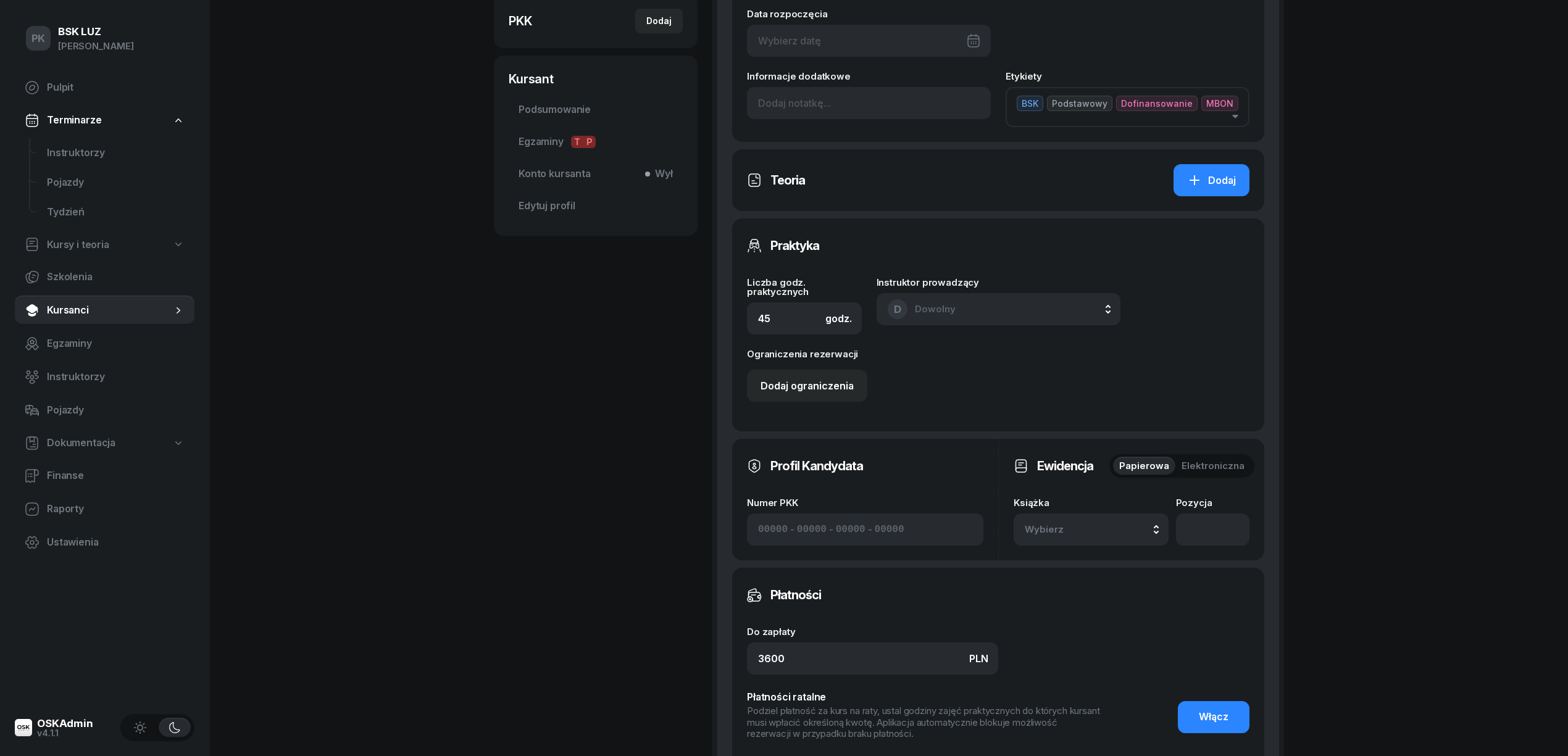
scroll to position [411, 0]
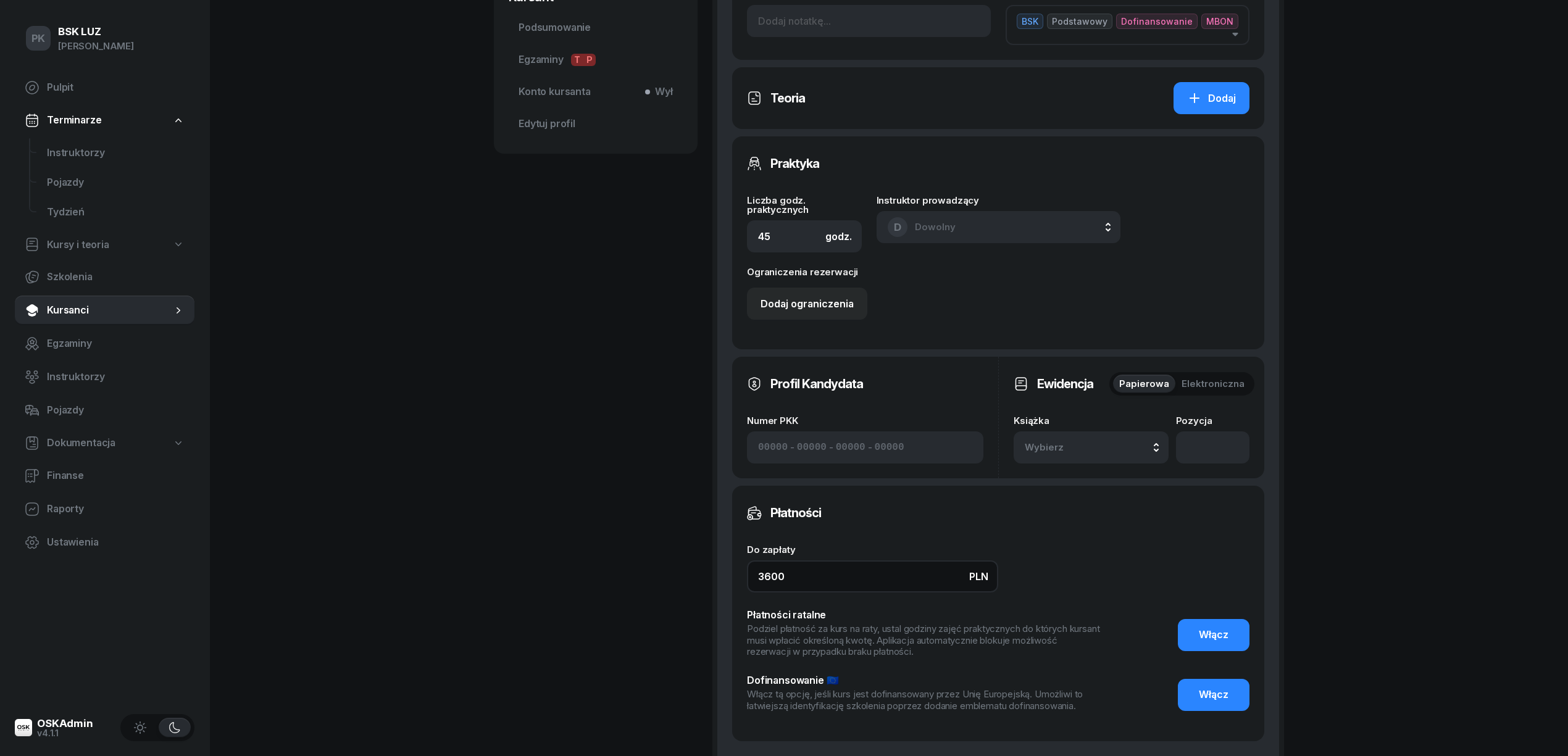
drag, startPoint x: 739, startPoint y: 580, endPoint x: 687, endPoint y: 575, distance: 52.2
click at [694, 579] on div "WIŚNIWESKI ADAM Kursant Dofinansowanie AW ADAM WIŚNIWESKI Kursant Edytuj Szkole…" at bounding box center [889, 245] width 790 height 1199
click at [1085, 450] on span "Wybierz" at bounding box center [1061, 447] width 73 height 16
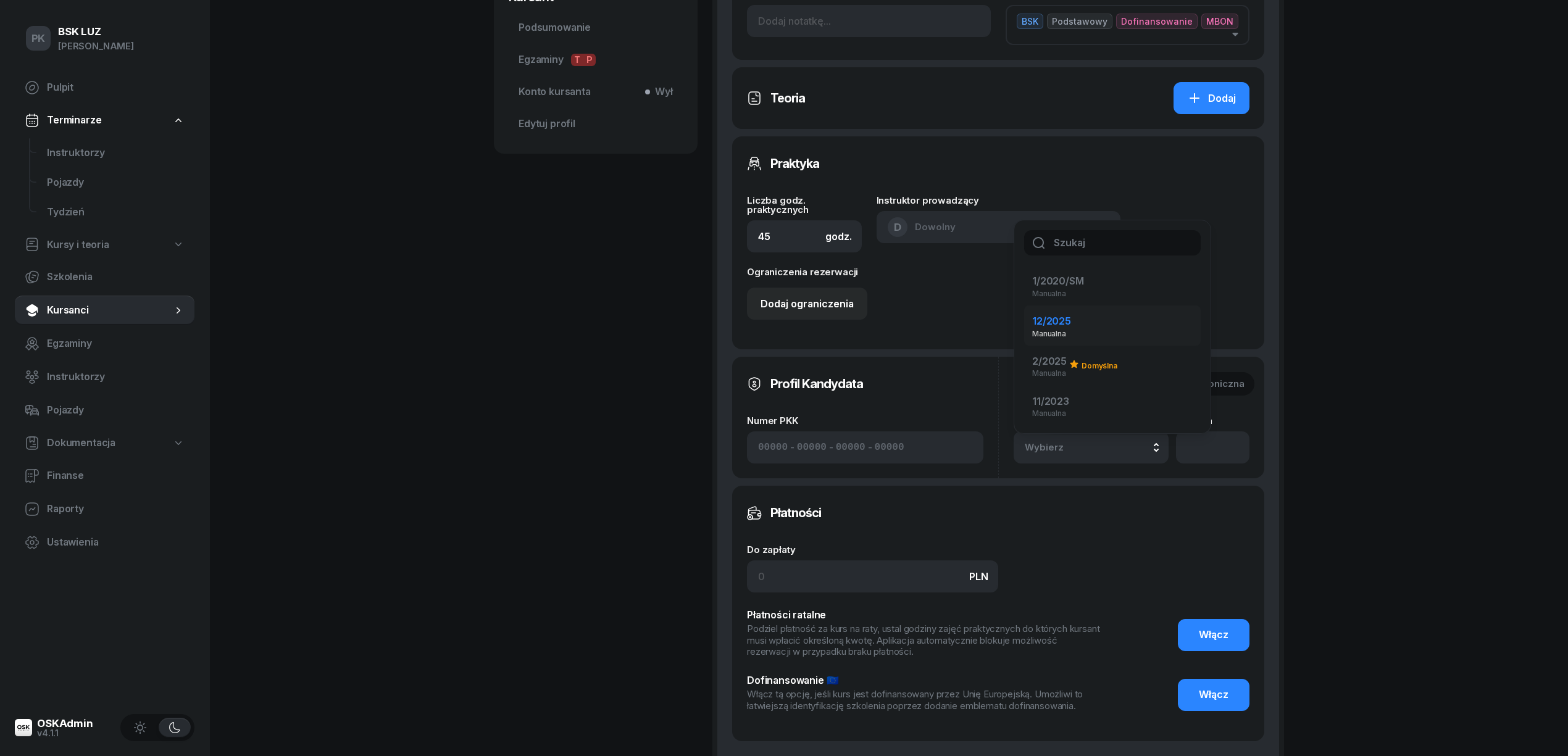
click at [1093, 325] on div "12/2025 Manualna" at bounding box center [1105, 325] width 146 height 24
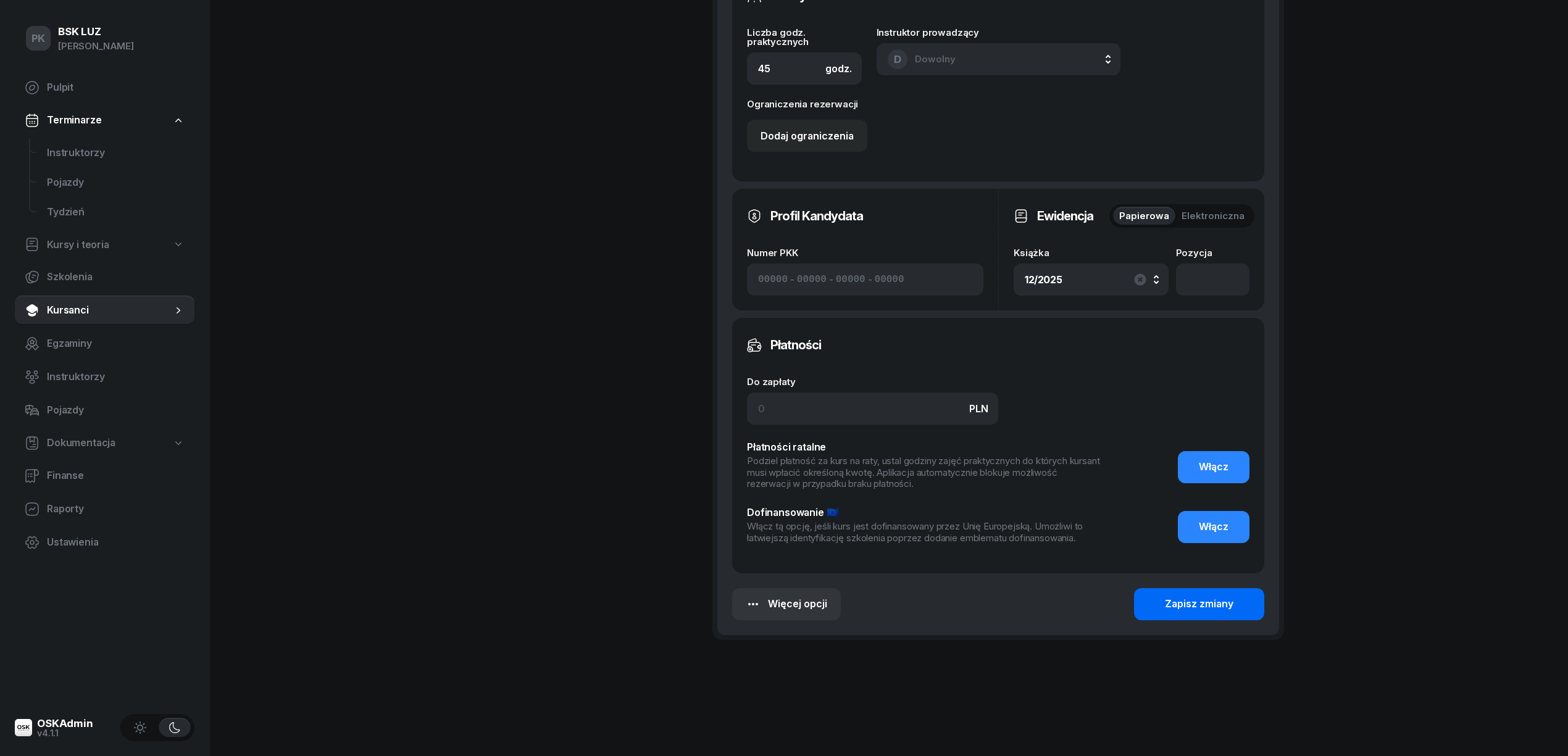
scroll to position [583, 0]
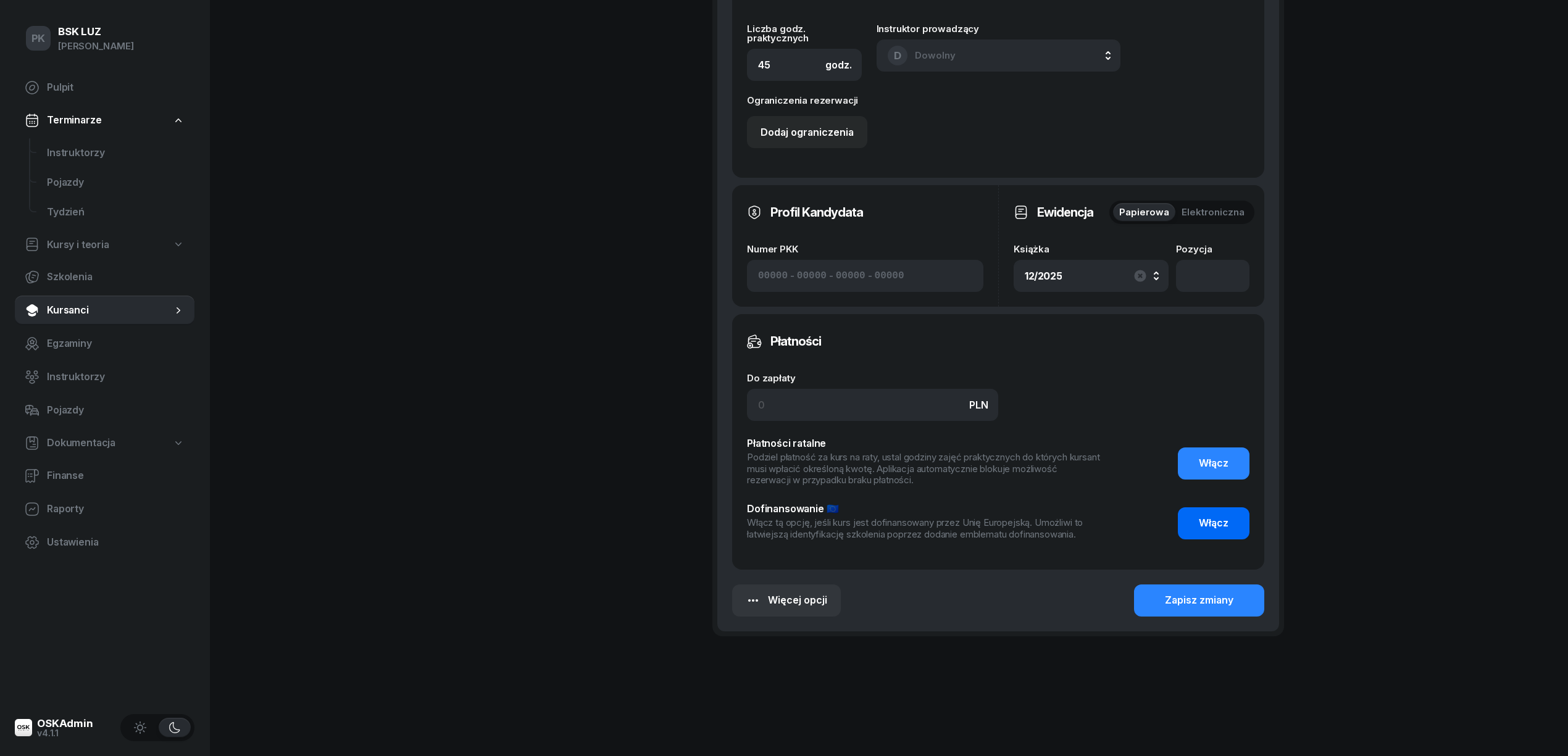
click at [1213, 518] on span "Włącz" at bounding box center [1213, 522] width 30 height 16
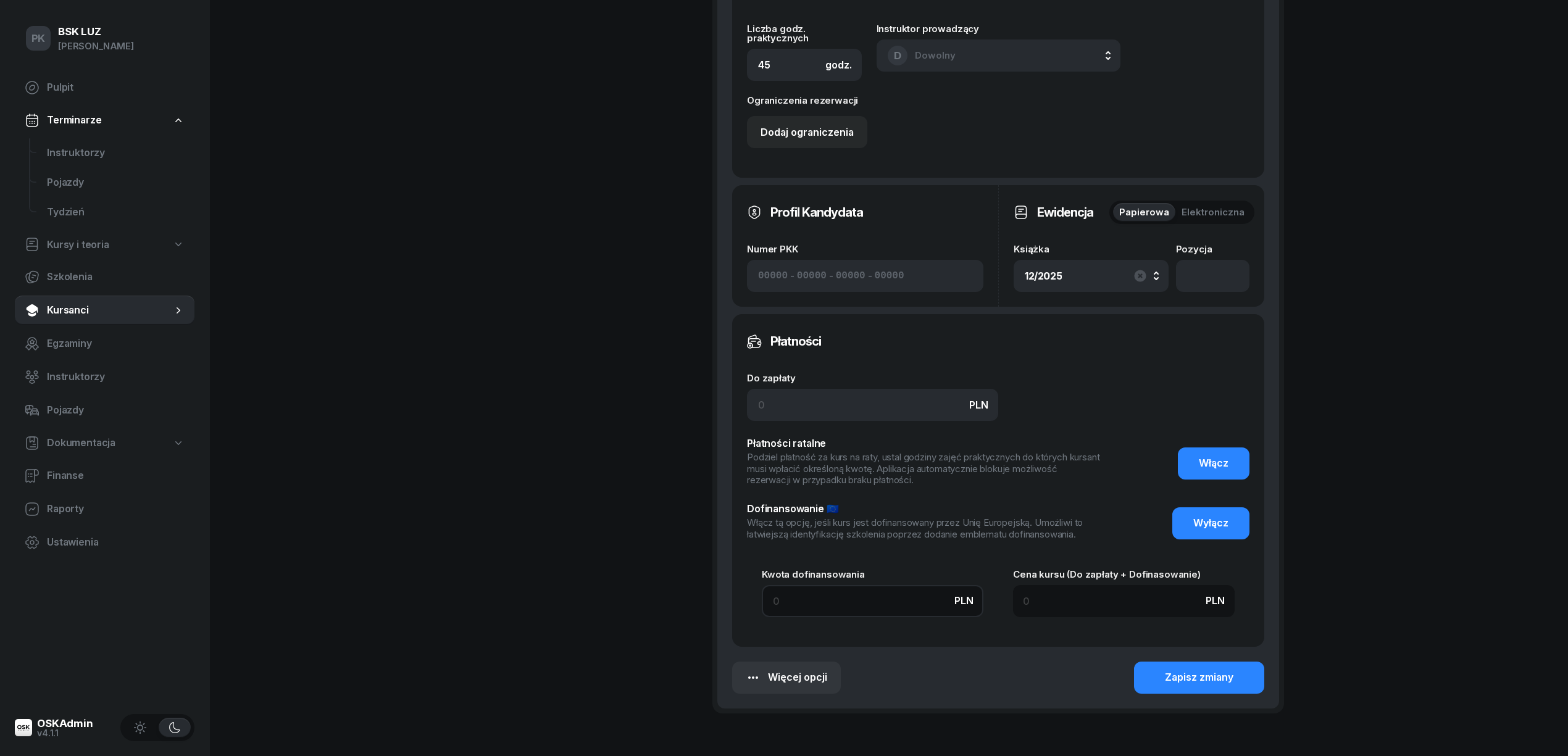
click at [821, 609] on input at bounding box center [873, 601] width 222 height 32
type input "9"
type input "99"
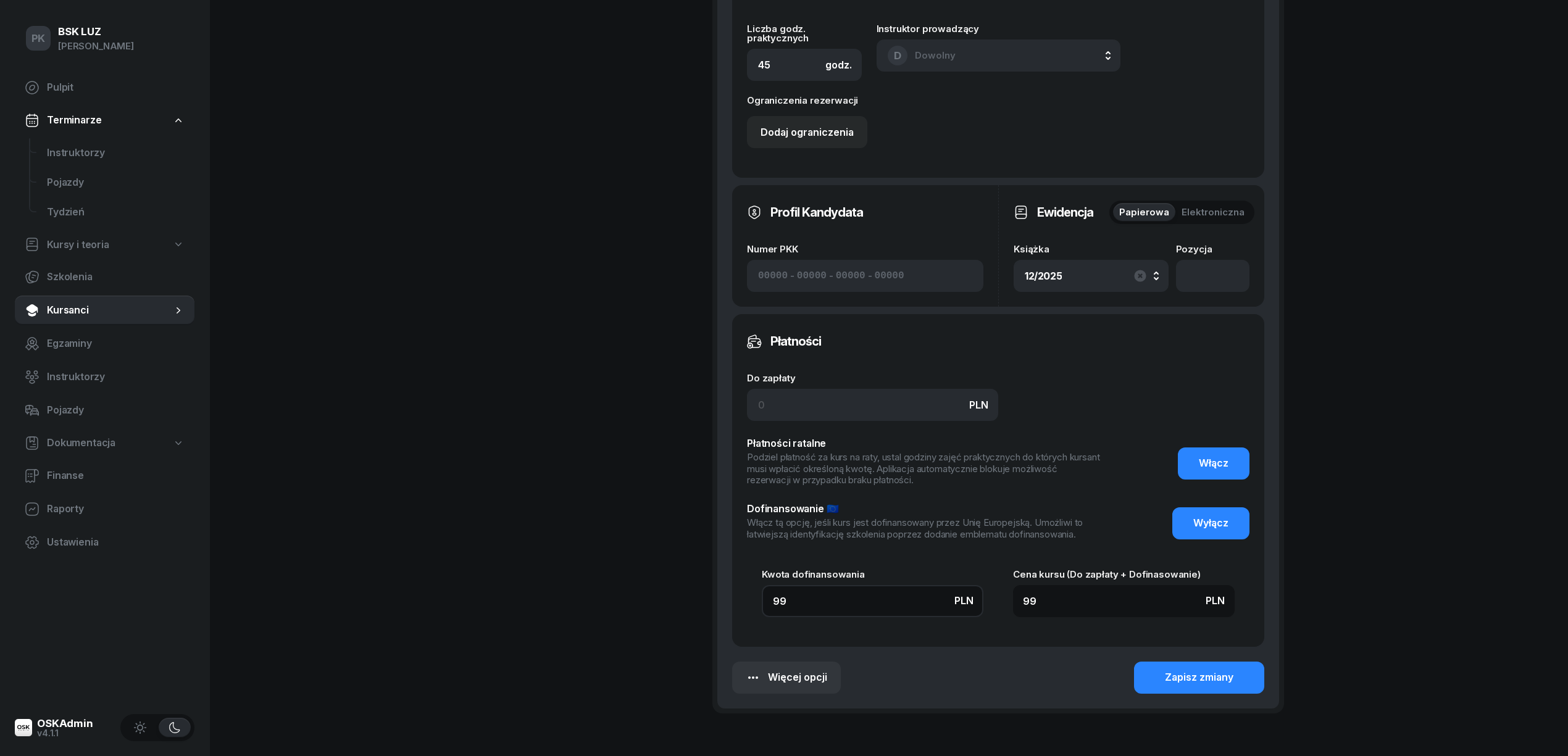
type input "990"
type input "99"
type input "999"
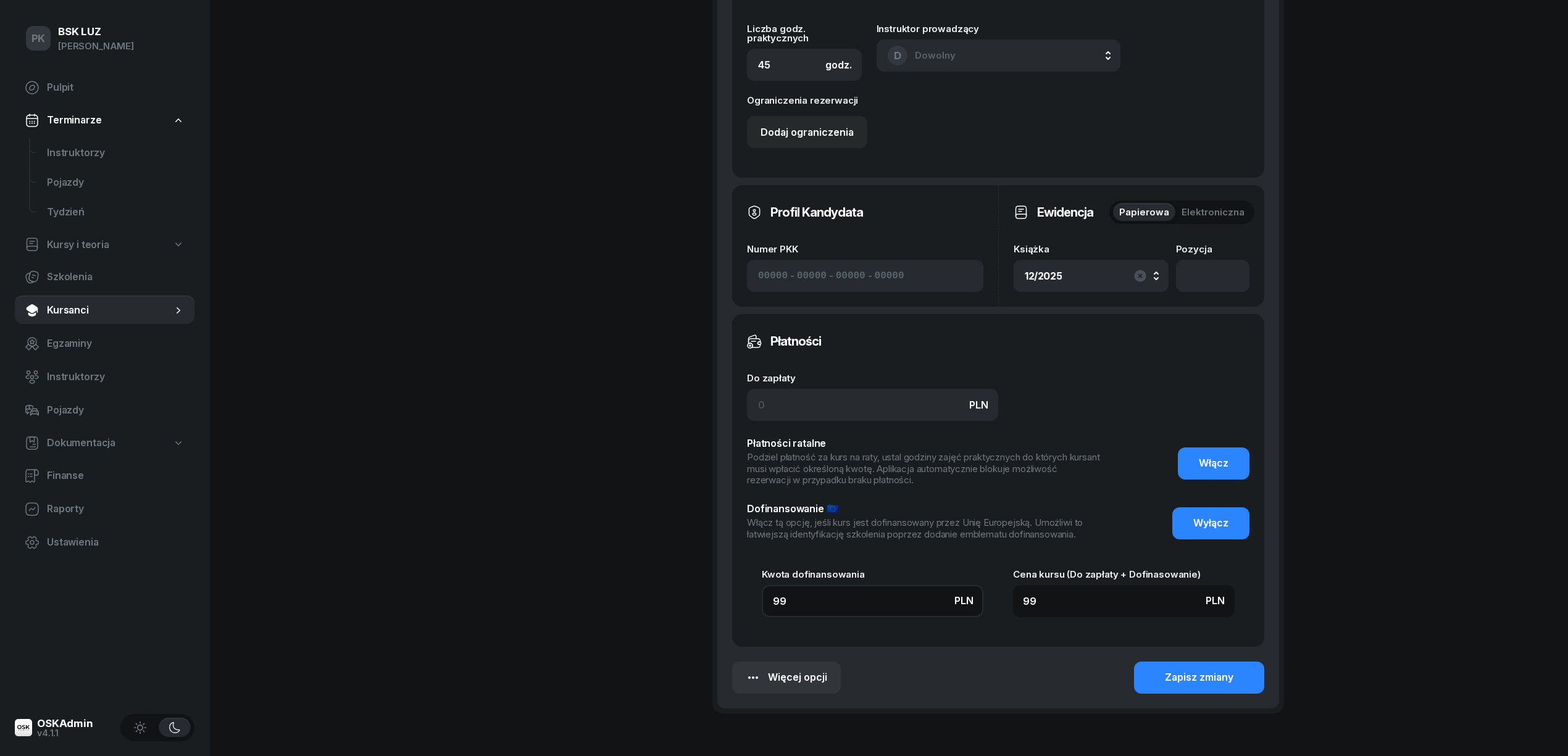
type input "999"
type input "9990"
click at [1175, 685] on div "Zapisz zmiany" at bounding box center [1199, 677] width 69 height 16
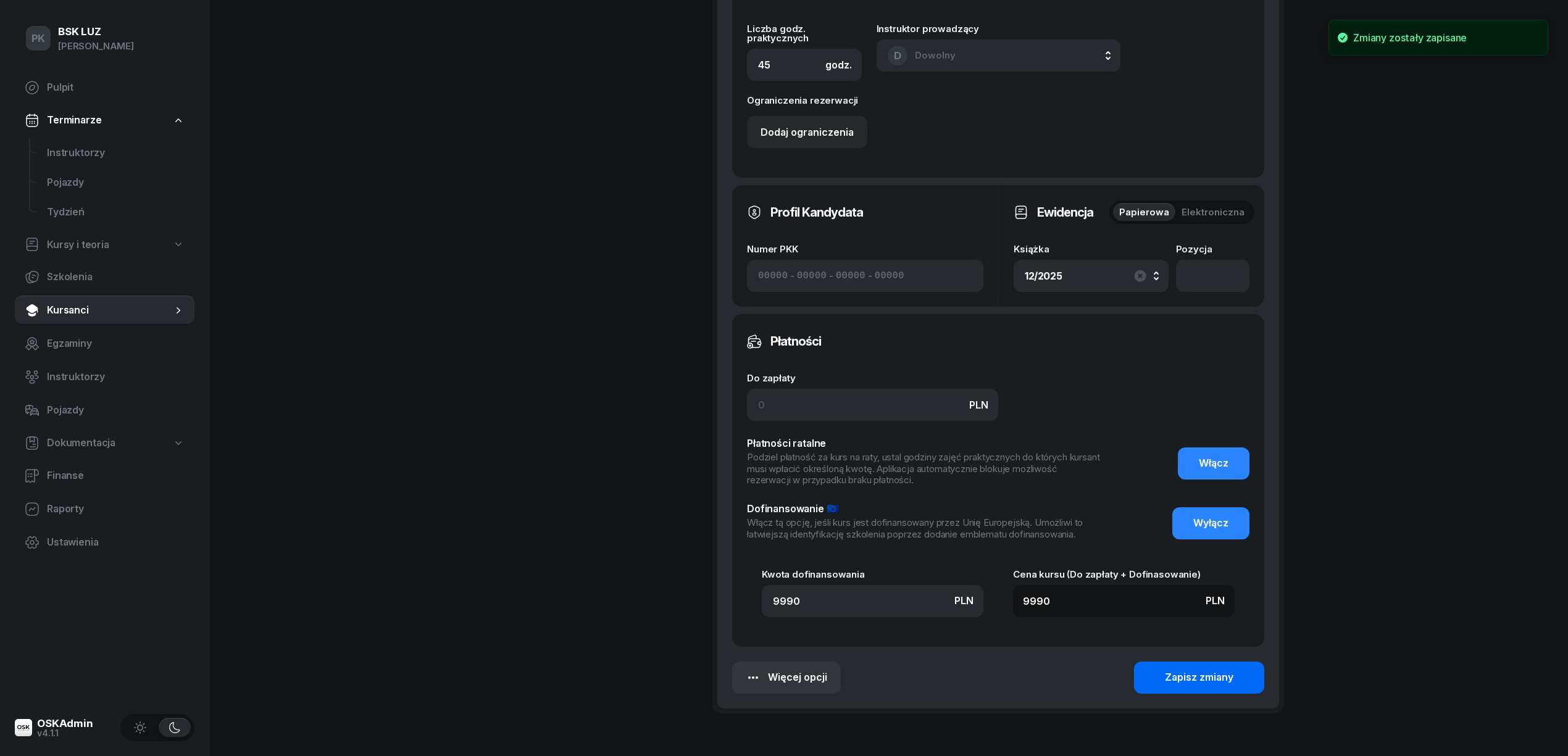
scroll to position [0, 0]
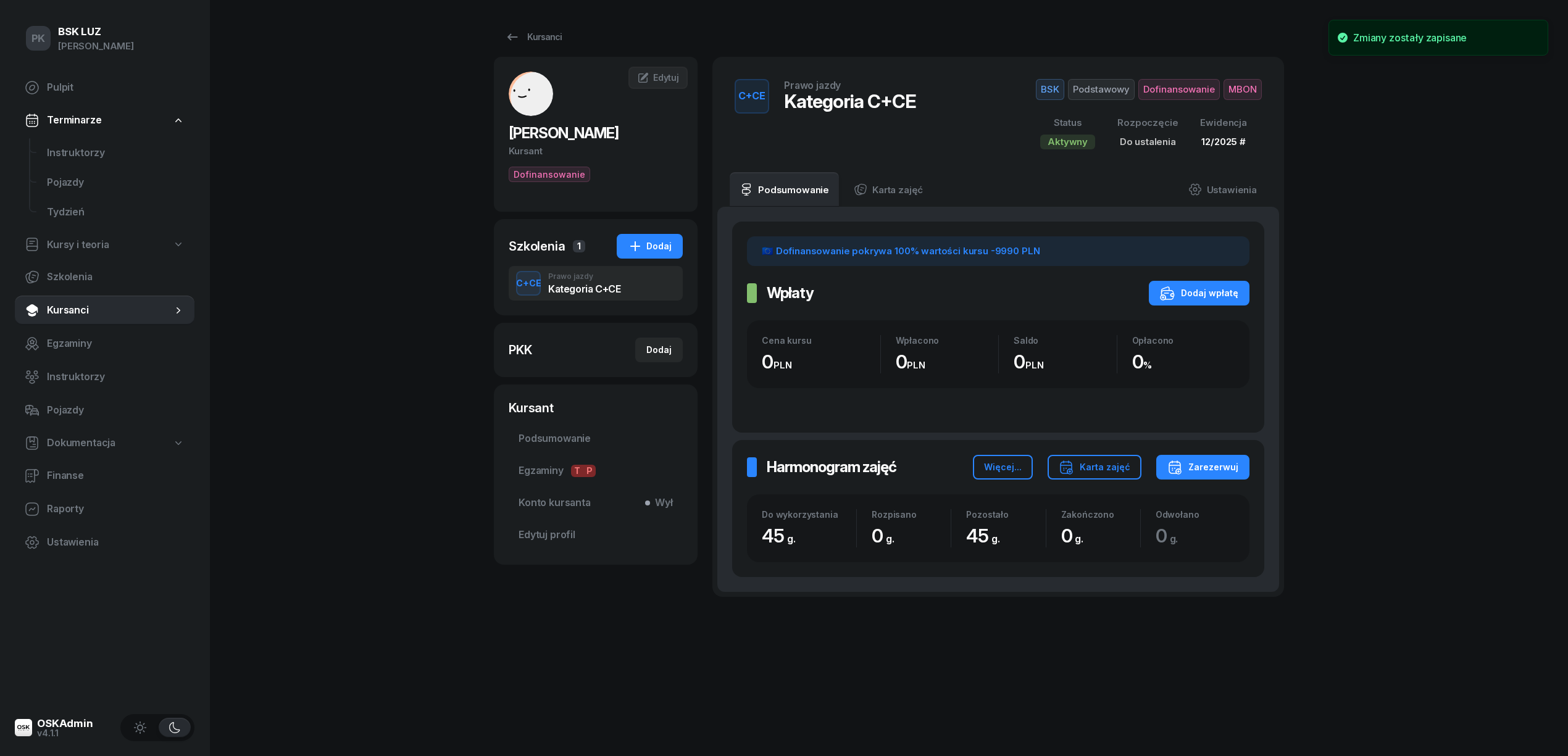
click at [1233, 195] on link "Ustawienia" at bounding box center [1223, 190] width 89 height 35
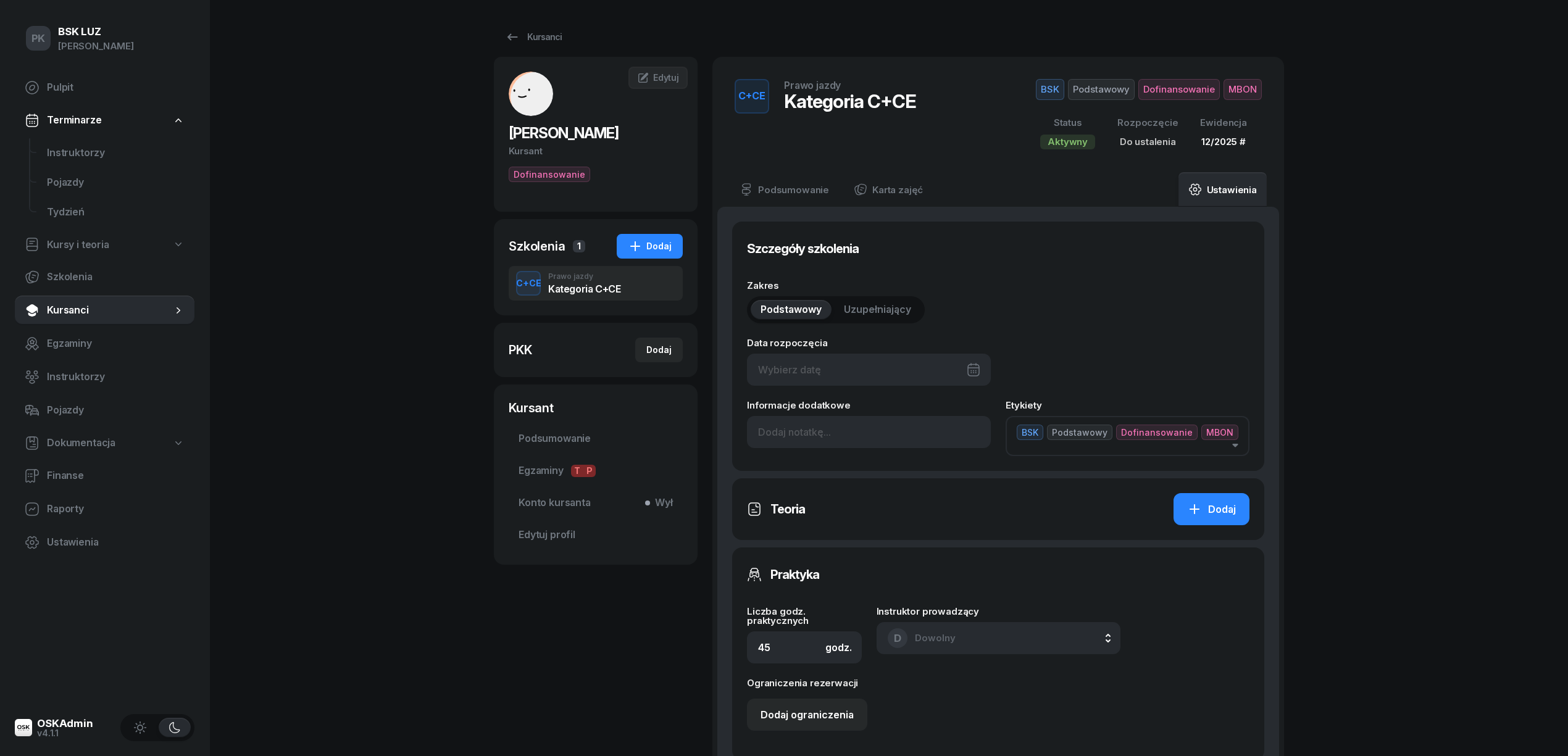
click at [874, 368] on div at bounding box center [869, 369] width 244 height 32
click at [937, 488] on div "11" at bounding box center [946, 491] width 20 height 20
type input "11/10/2025"
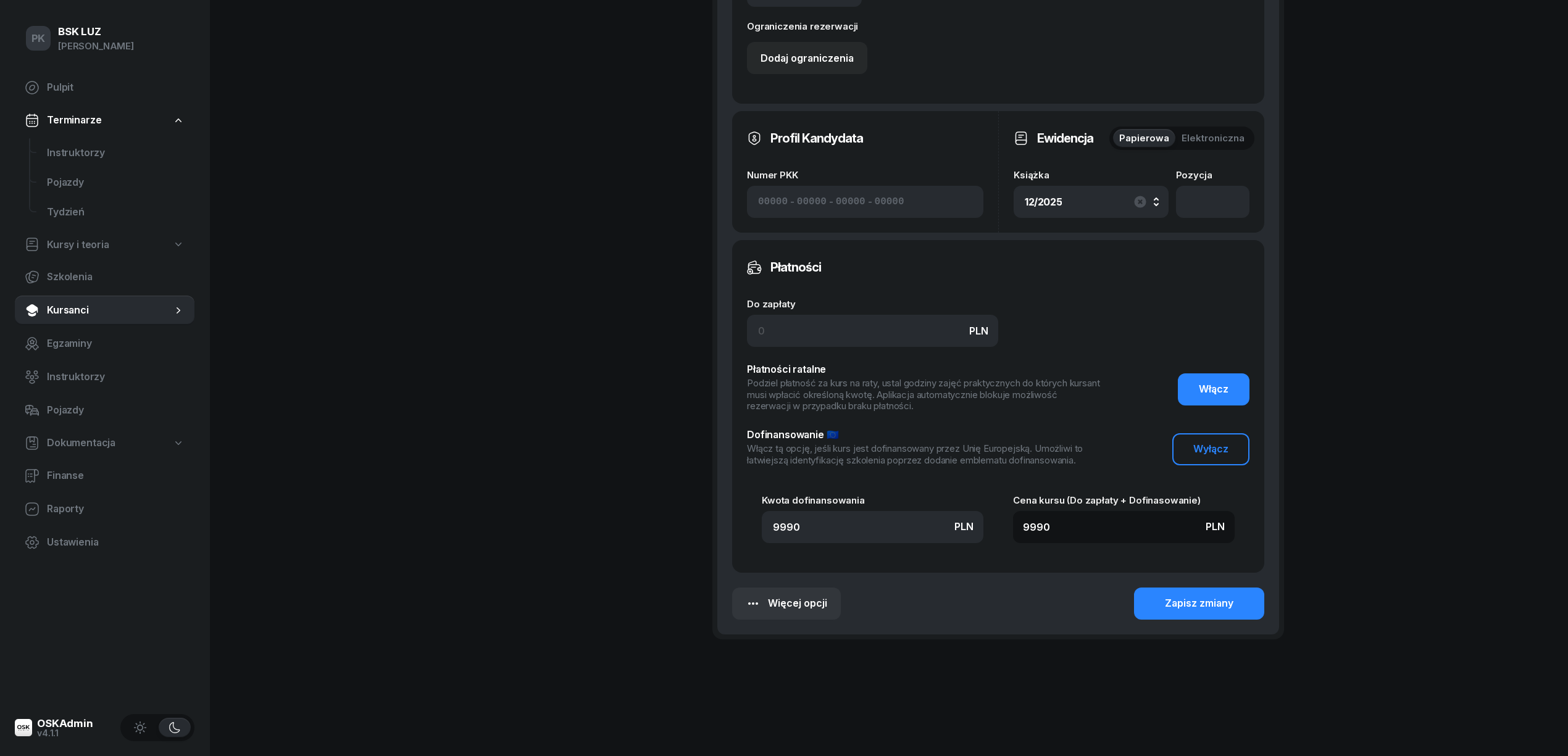
scroll to position [660, 0]
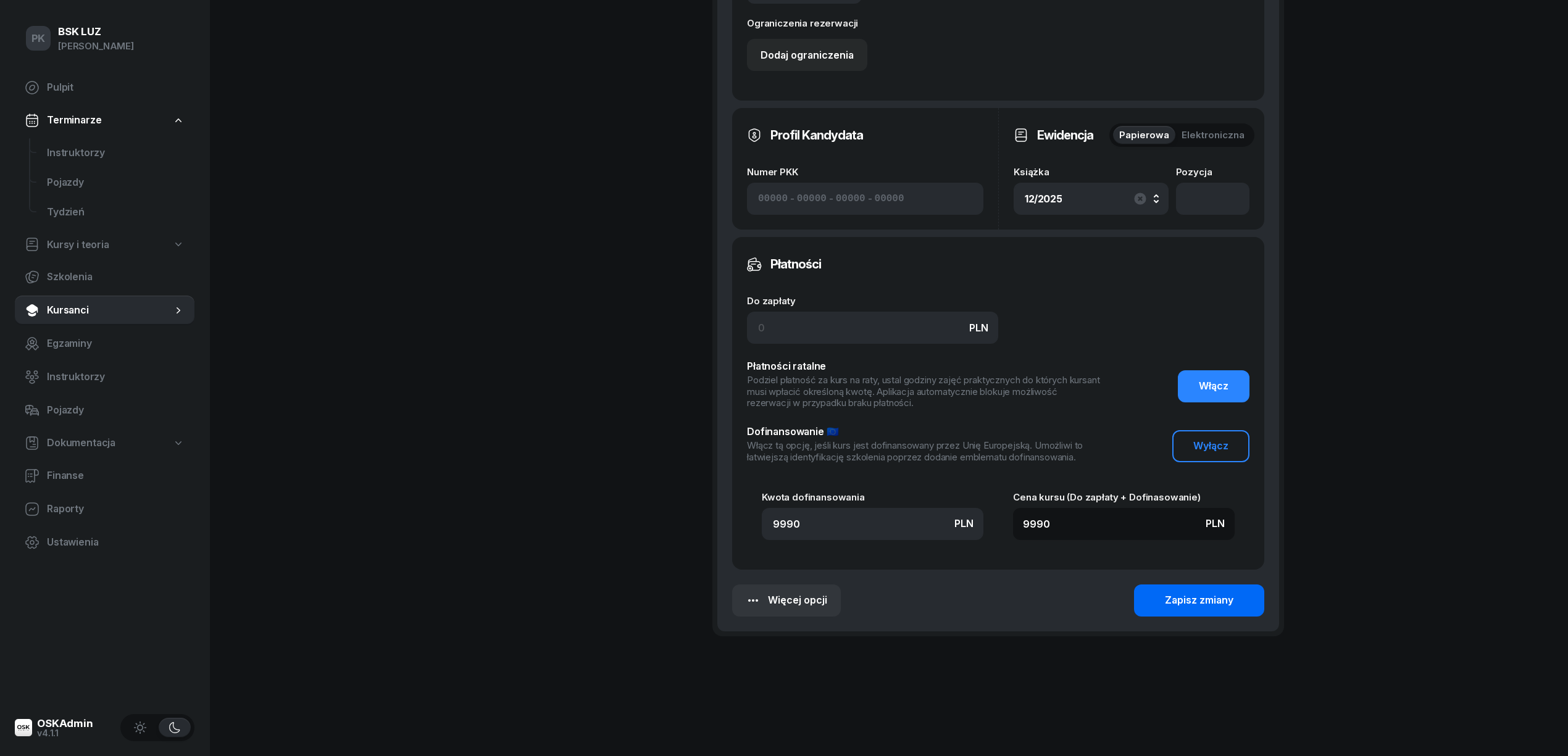
click at [1184, 600] on div "Zapisz zmiany" at bounding box center [1199, 600] width 69 height 16
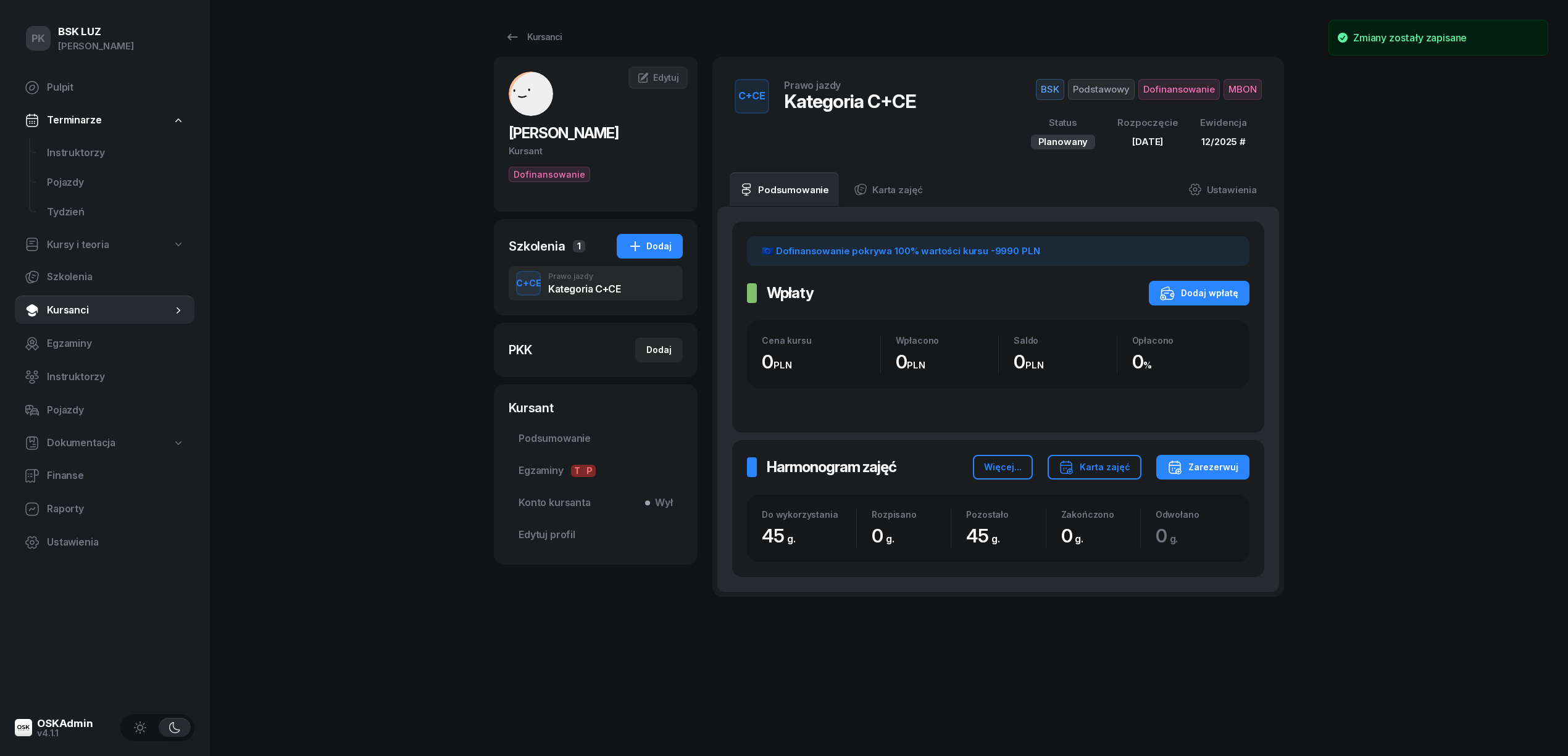
scroll to position [0, 0]
click at [600, 137] on span "WIŚNIWESKI ADAM" at bounding box center [563, 133] width 110 height 18
click at [548, 532] on span "Edytuj profil" at bounding box center [596, 535] width 154 height 16
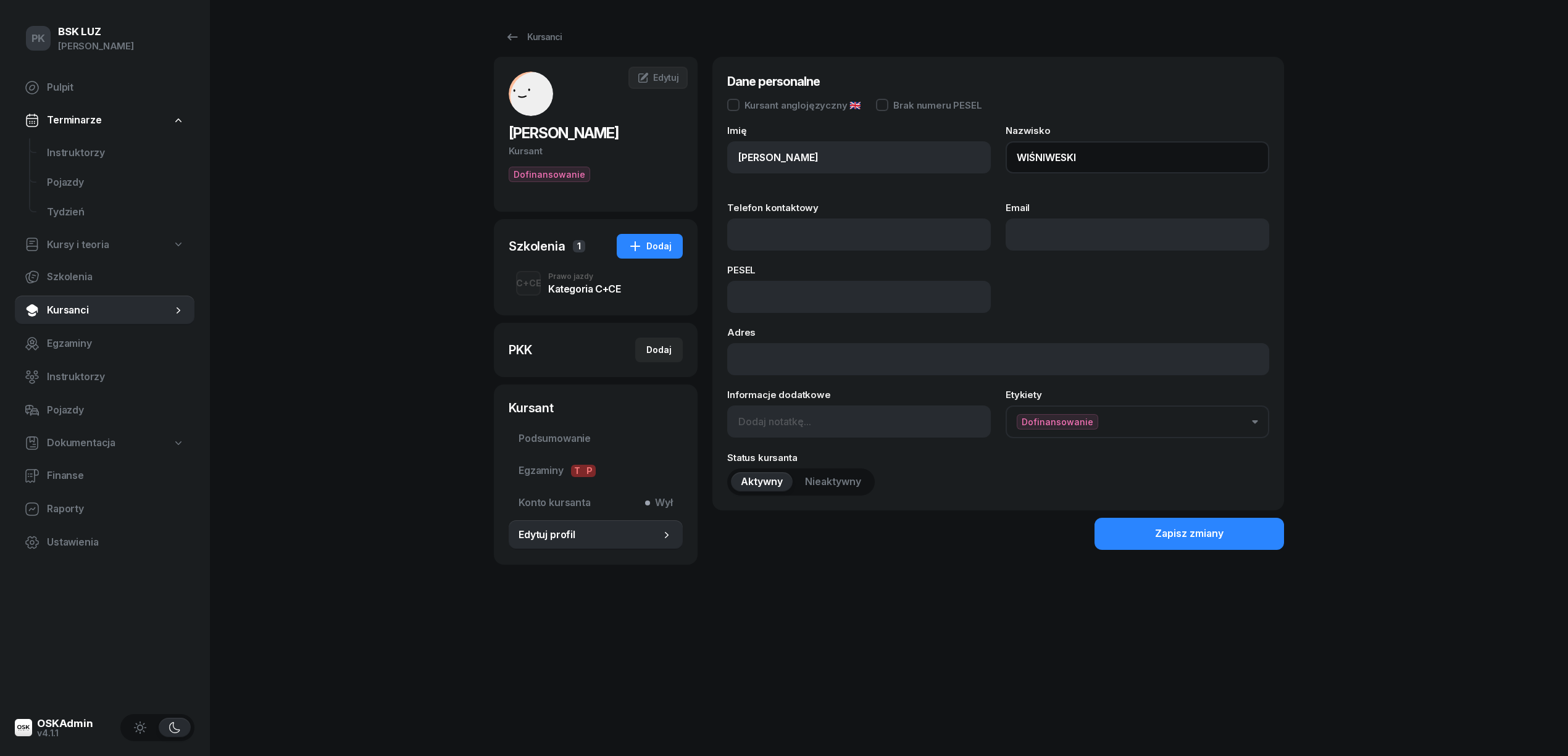
drag, startPoint x: 1079, startPoint y: 151, endPoint x: 941, endPoint y: 164, distance: 138.6
click at [941, 164] on div "Imię ADAM Nazwisko WIŚNIWESKI" at bounding box center [998, 156] width 542 height 62
type input "w"
type input "WIŚNIEWSKI"
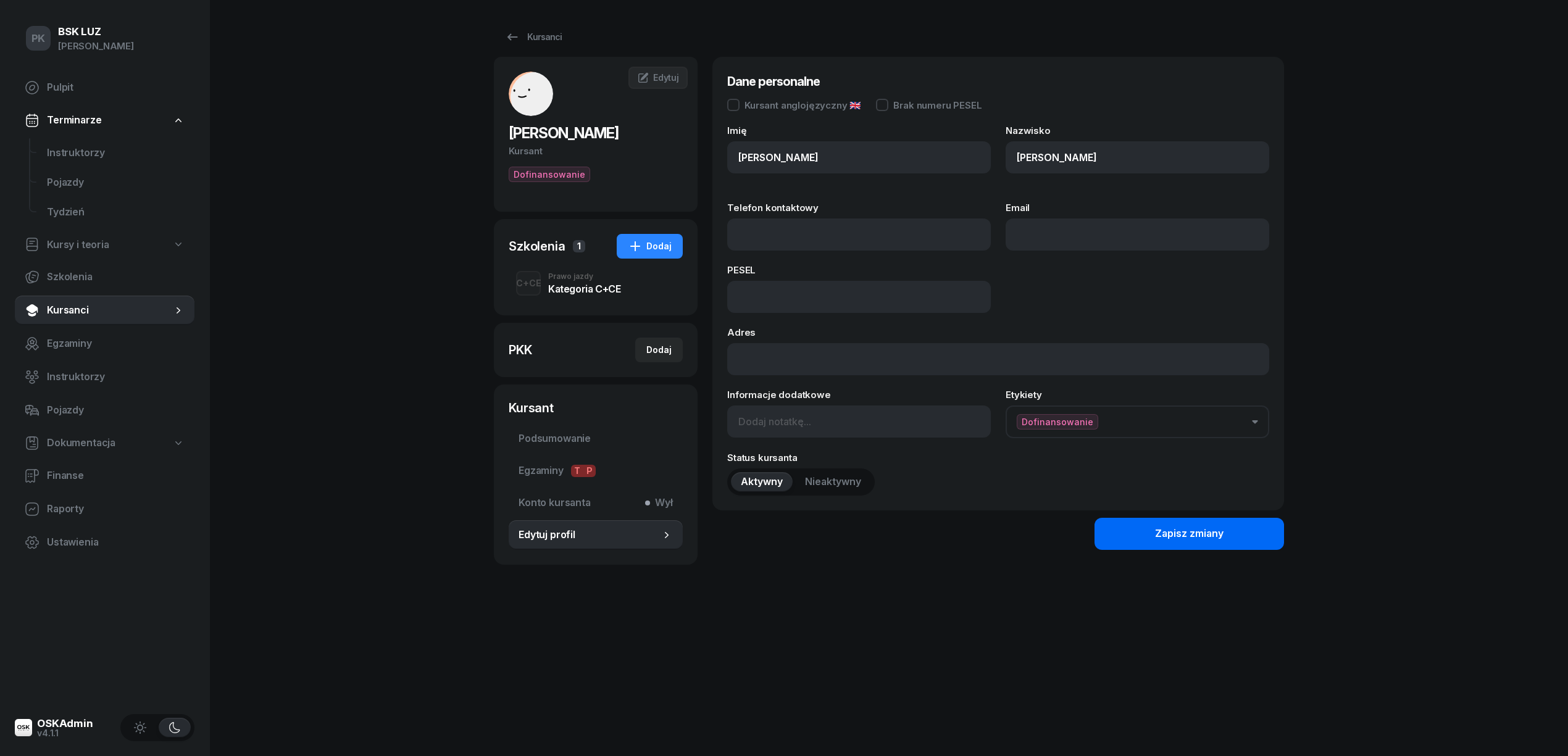
click at [1178, 529] on div "Zapisz zmiany" at bounding box center [1189, 533] width 69 height 16
click at [1121, 527] on button "Zapisz zmiany" at bounding box center [1189, 533] width 190 height 32
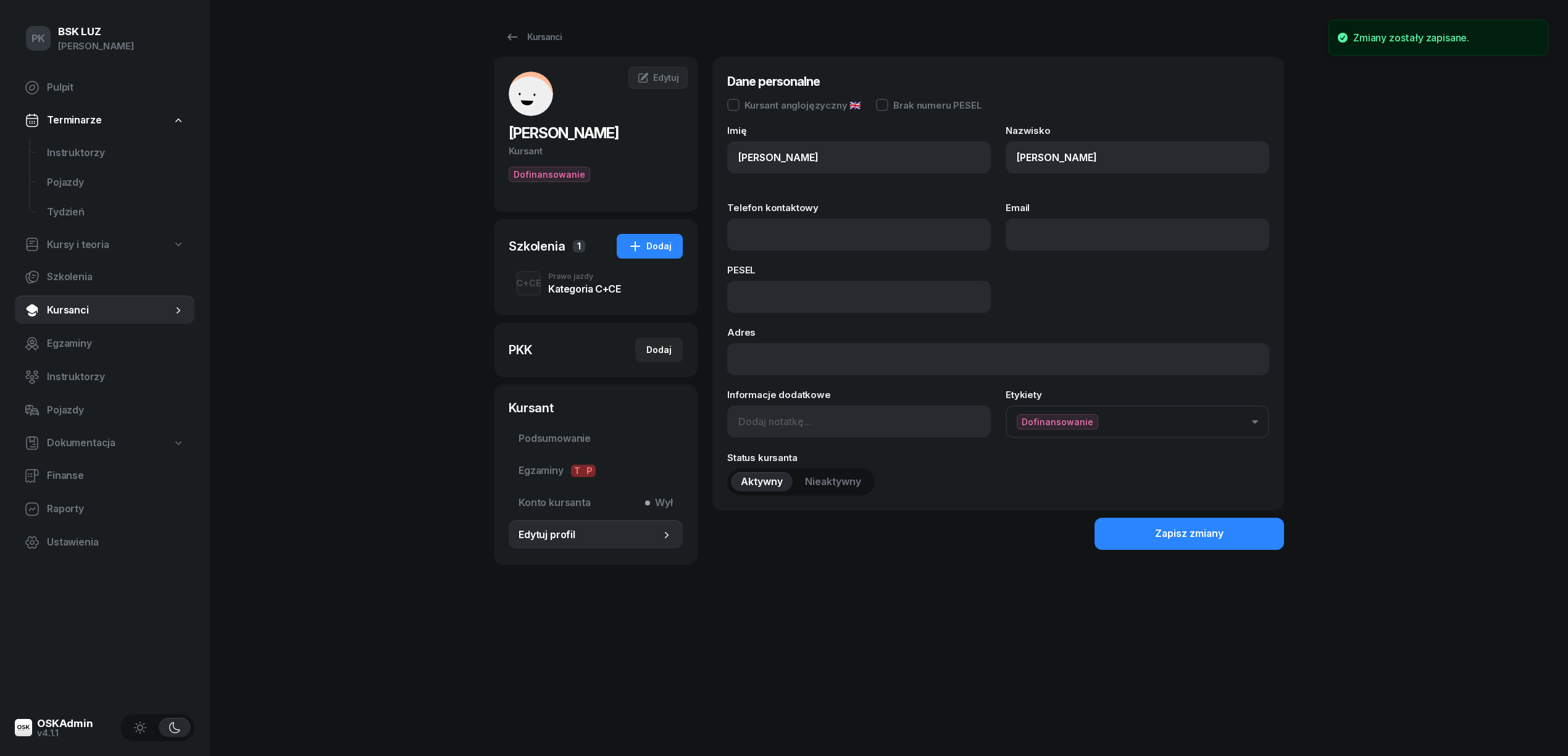
click at [573, 284] on div "Kategoria C+CE" at bounding box center [584, 289] width 72 height 10
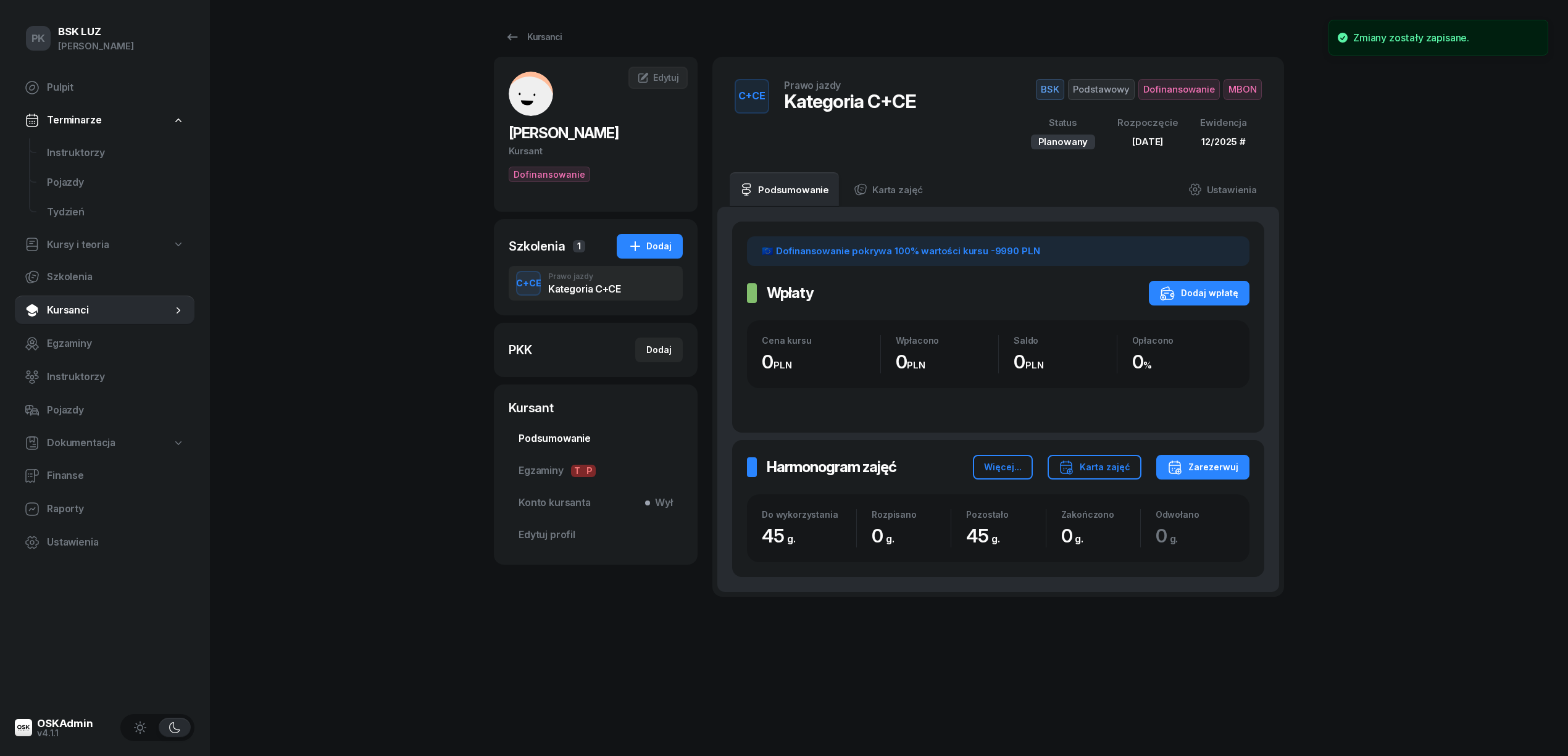
click at [571, 435] on span "Podsumowanie" at bounding box center [596, 438] width 154 height 16
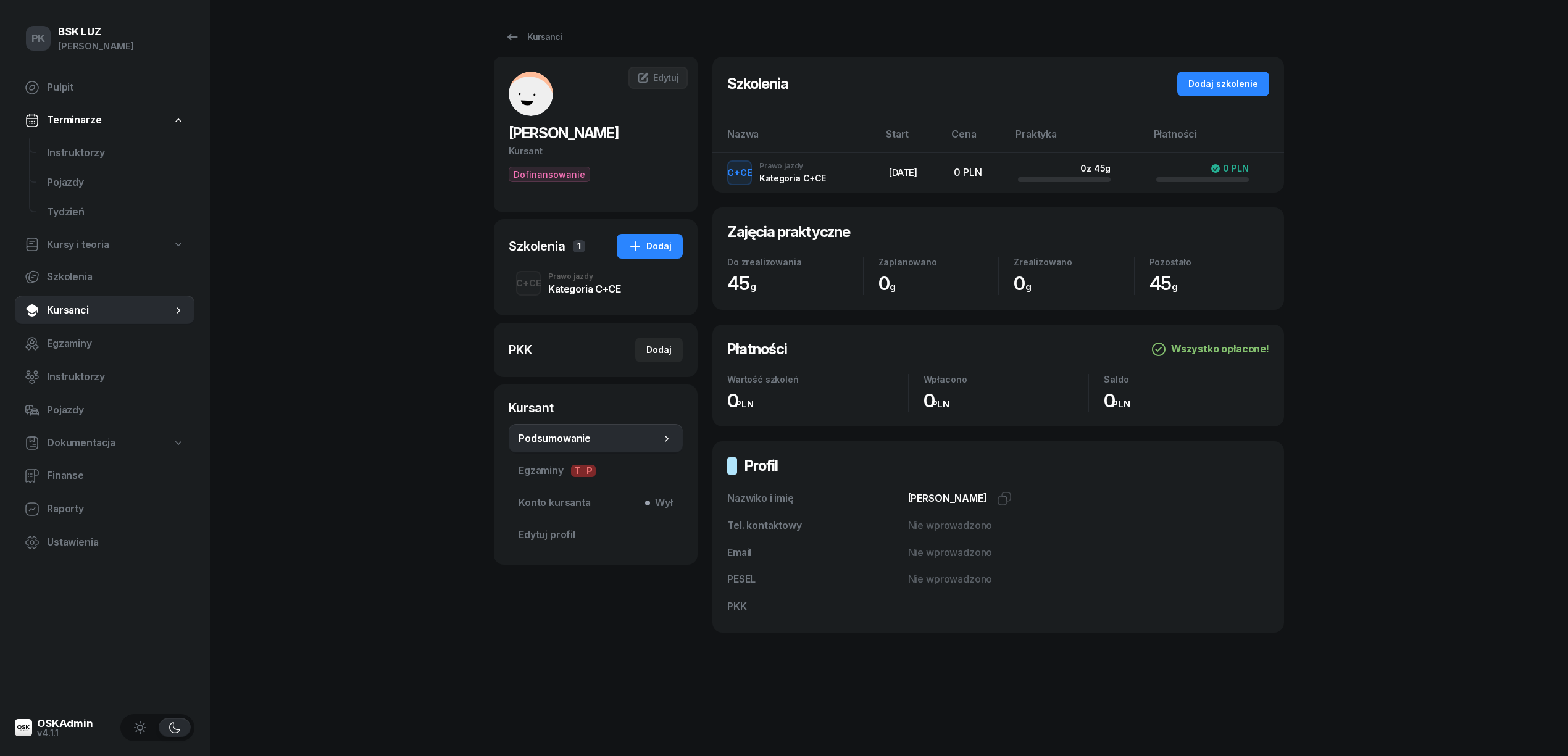
click at [581, 285] on div "Kategoria C+CE" at bounding box center [584, 289] width 72 height 10
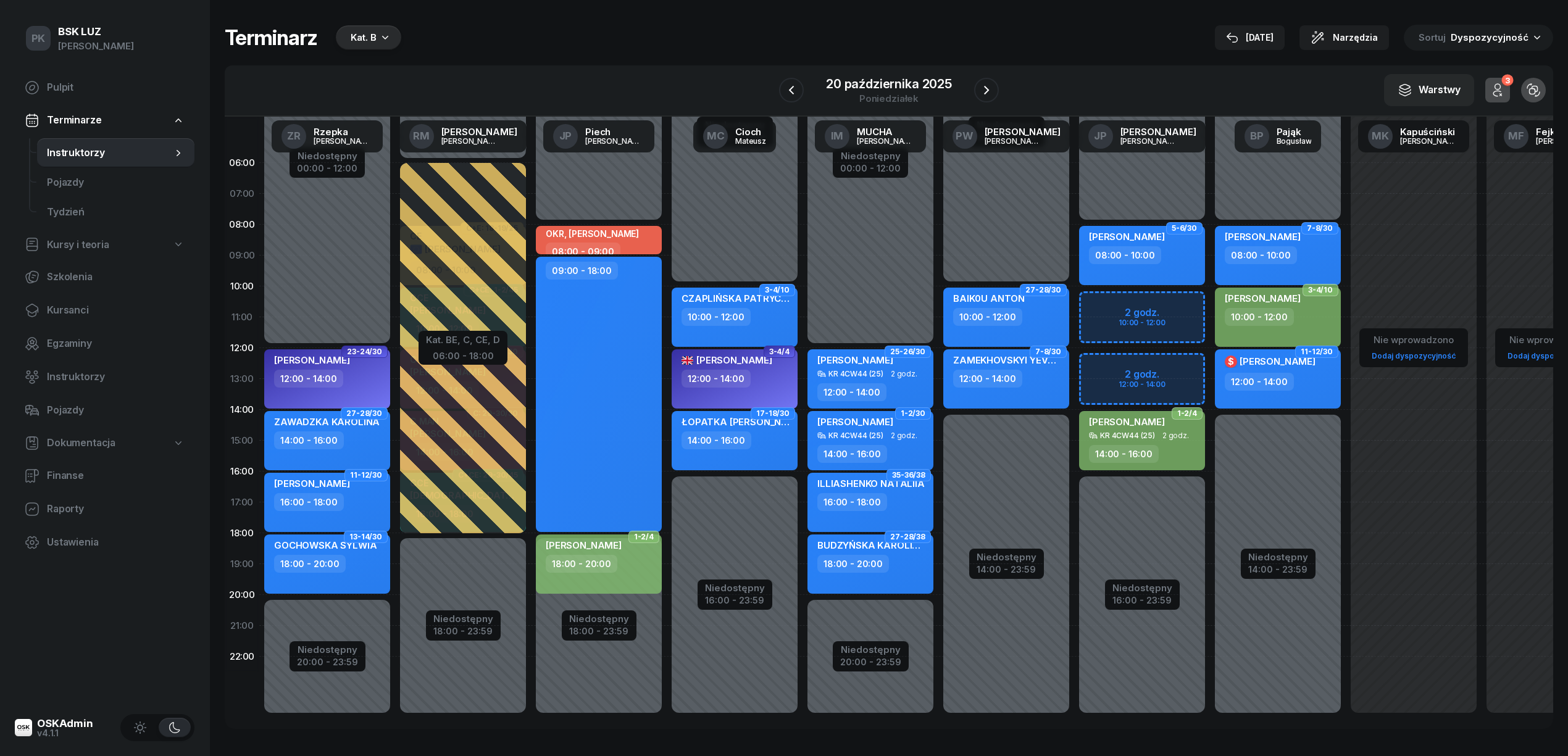
click at [744, 183] on div "Niedostępny 00:00 - 10:00 Niedostępny 16:00 - 23:59 3-4/10 CZAPLIŃSKA PATRYCJA …" at bounding box center [735, 441] width 136 height 586
select select "06"
select select "08"
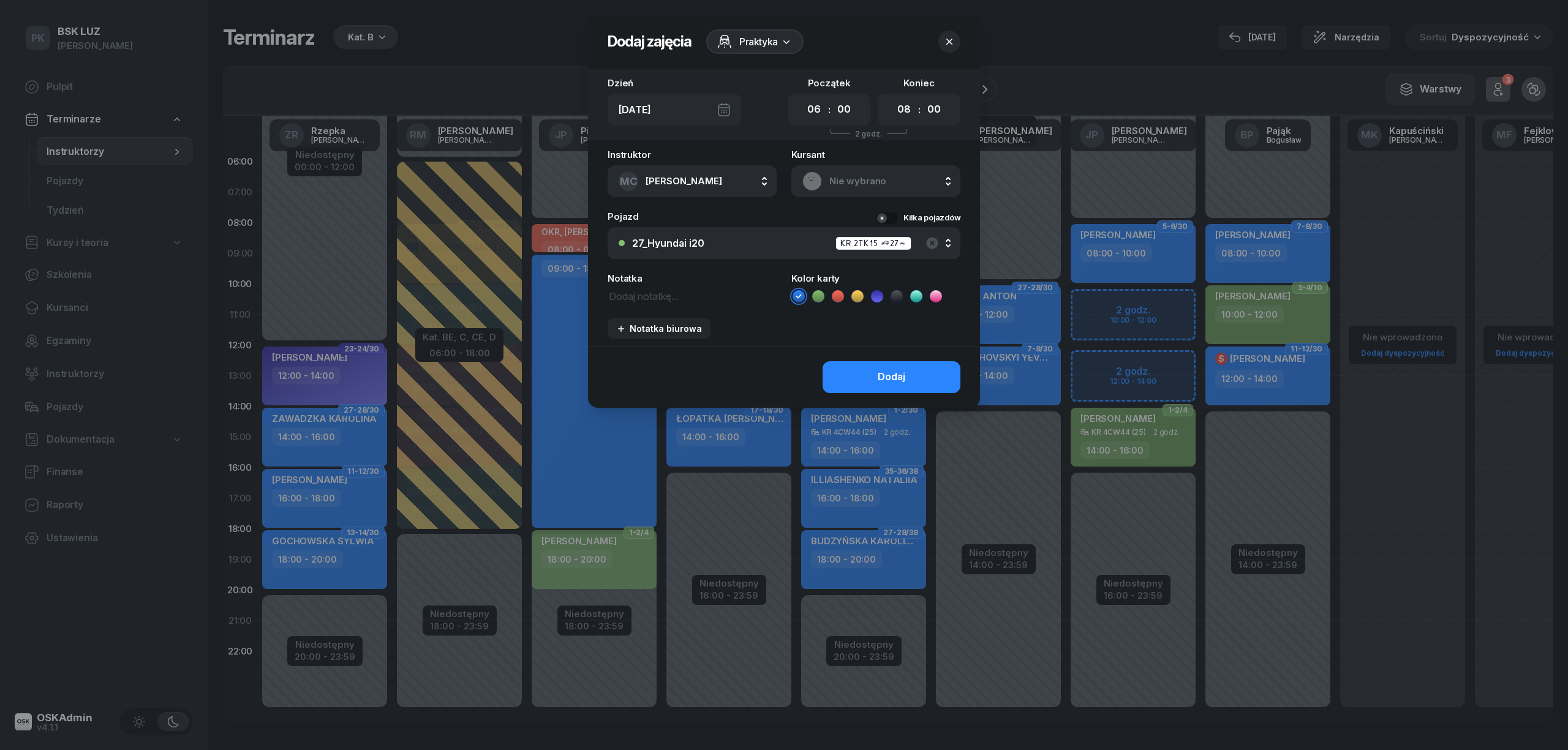
click at [745, 44] on span "Praktyka" at bounding box center [759, 42] width 39 height 15
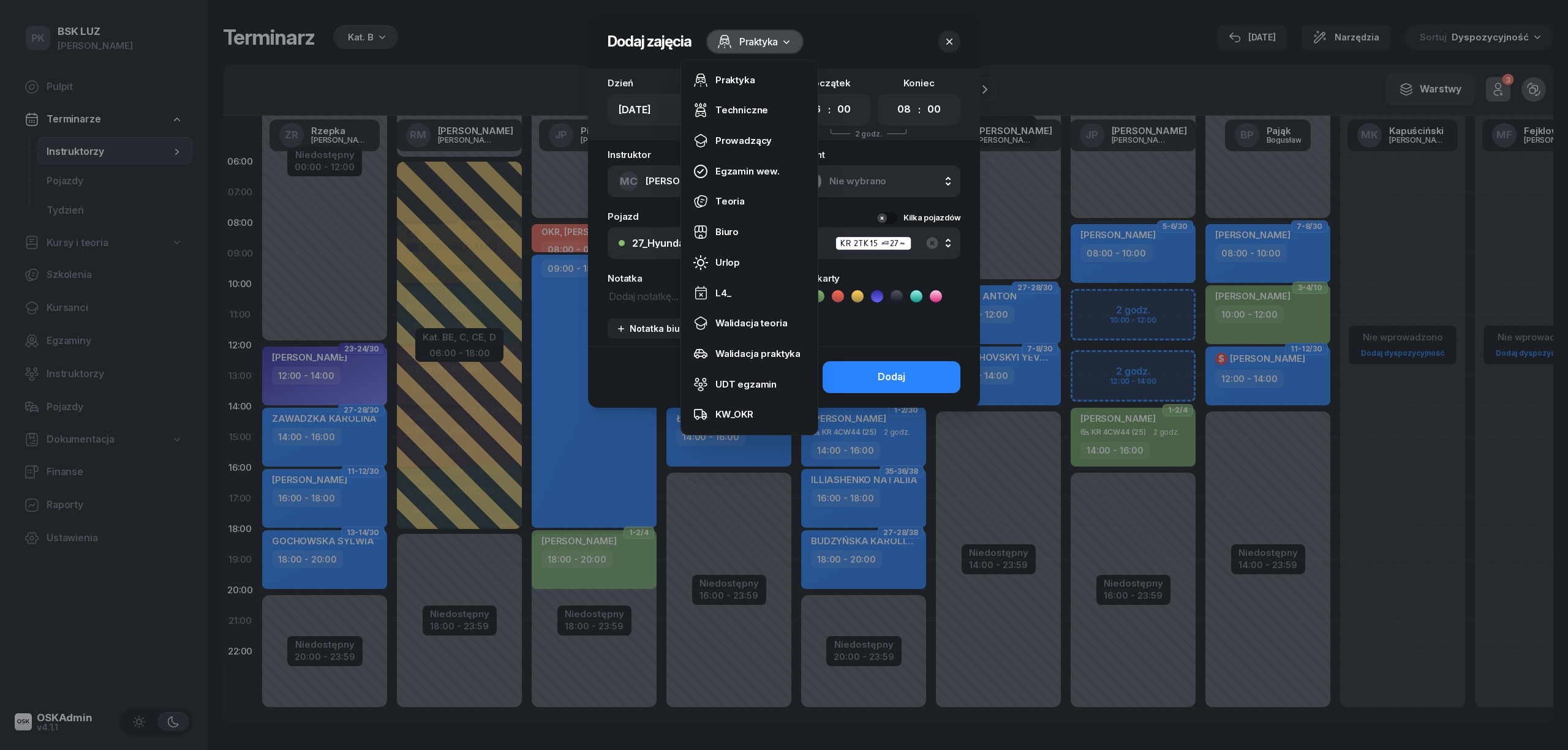
click at [449, 22] on div at bounding box center [784, 375] width 1568 height 750
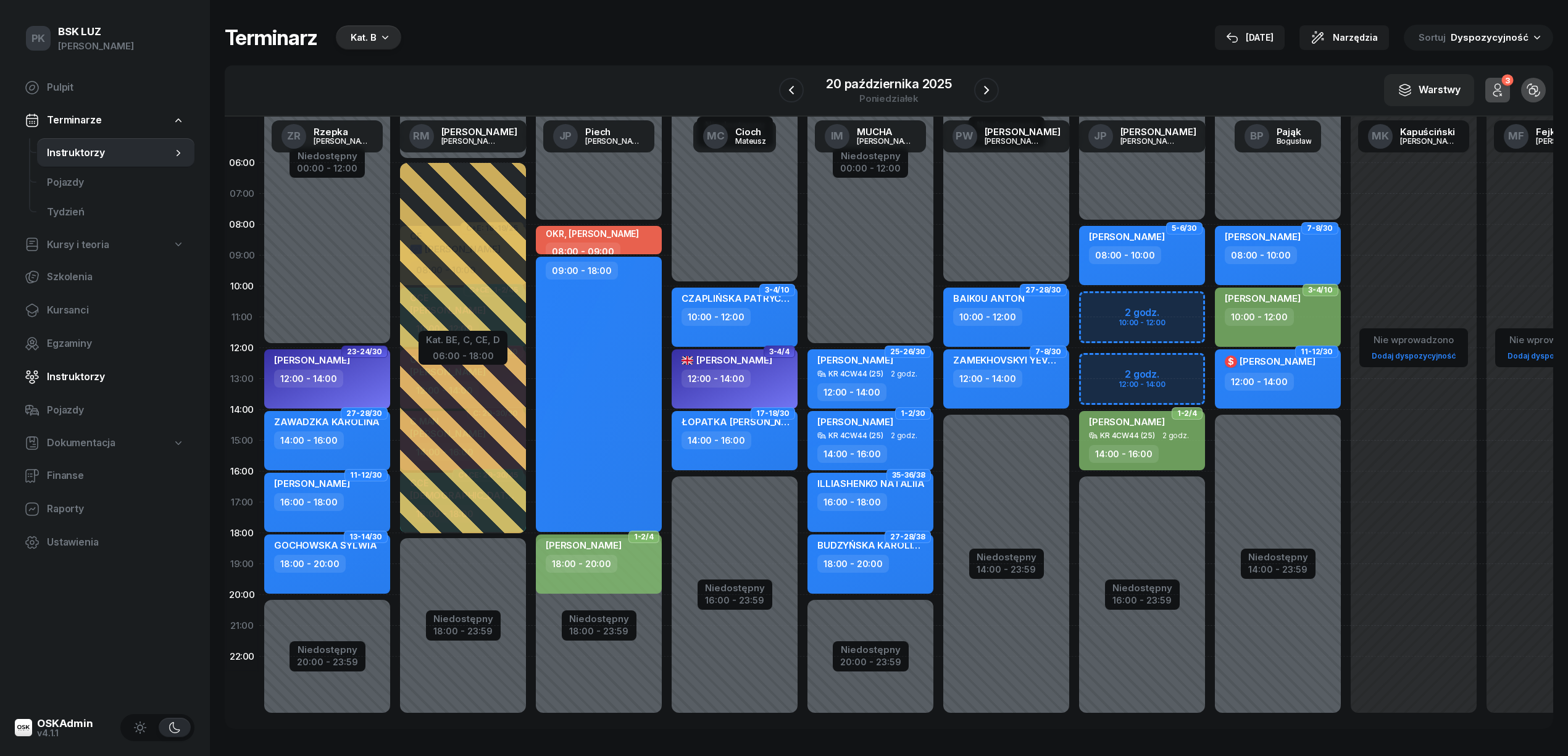
click at [80, 368] on link "Instruktorzy" at bounding box center [104, 378] width 180 height 30
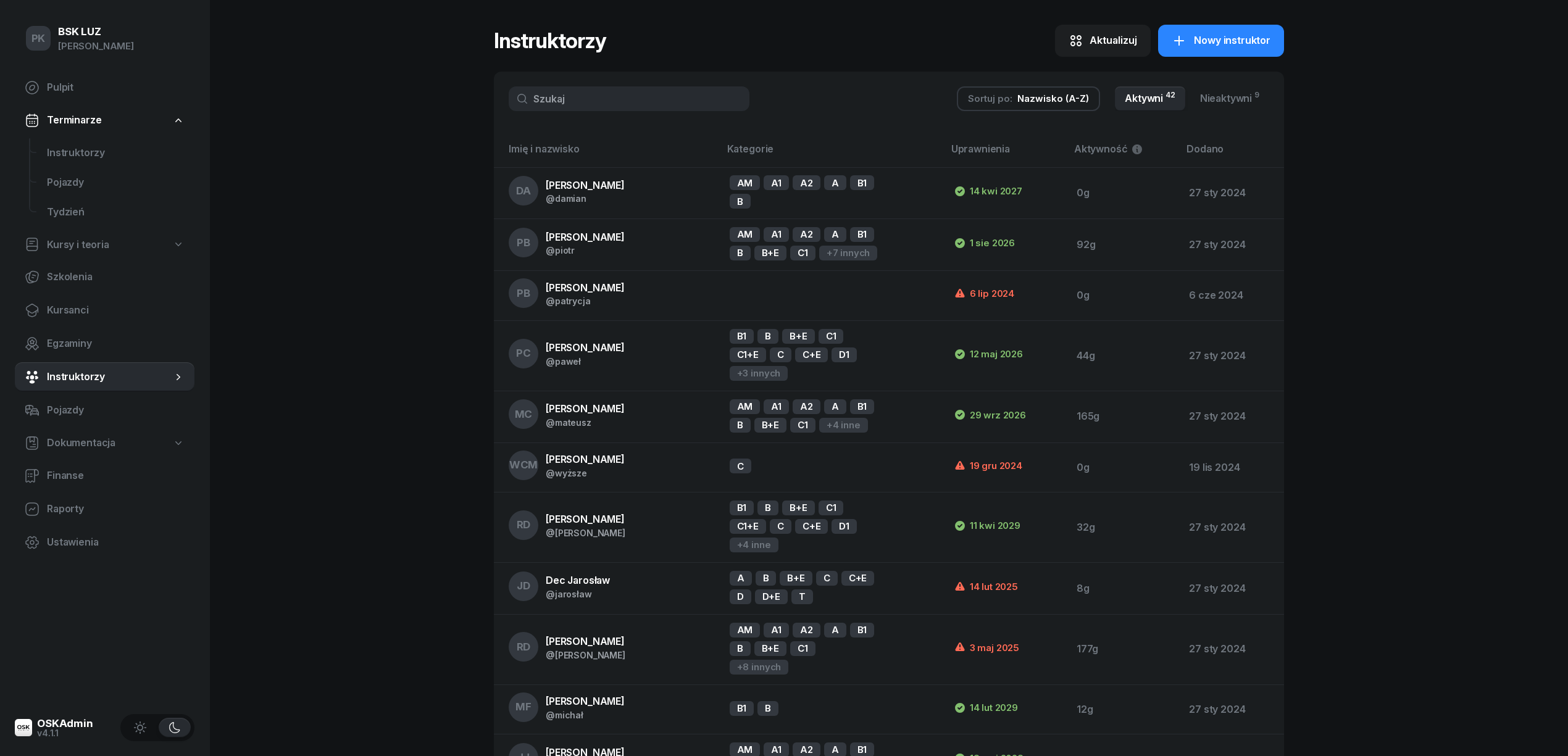
click at [639, 94] on input "text" at bounding box center [629, 99] width 241 height 25
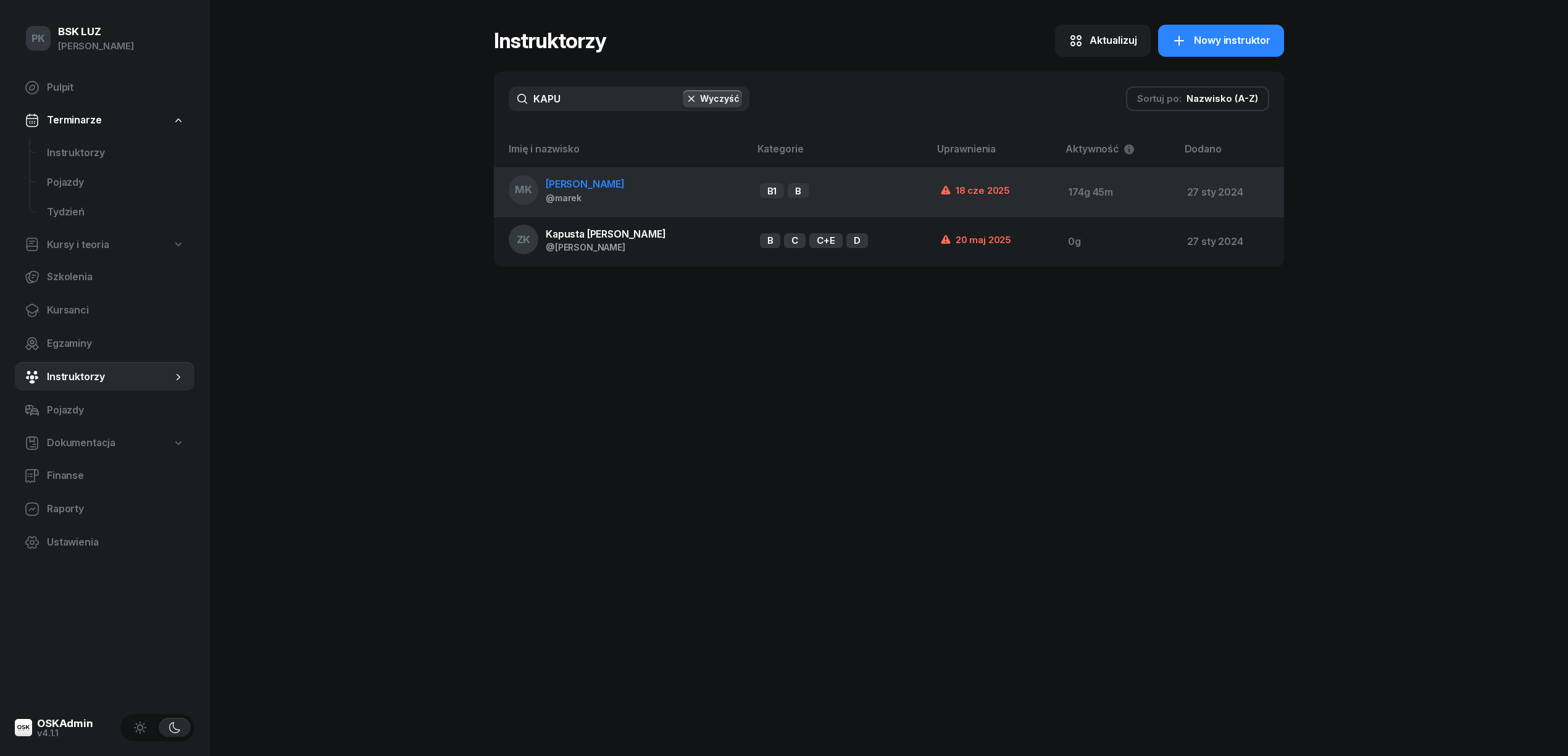
type input "KAPU"
click at [591, 199] on div "@marek" at bounding box center [585, 198] width 79 height 11
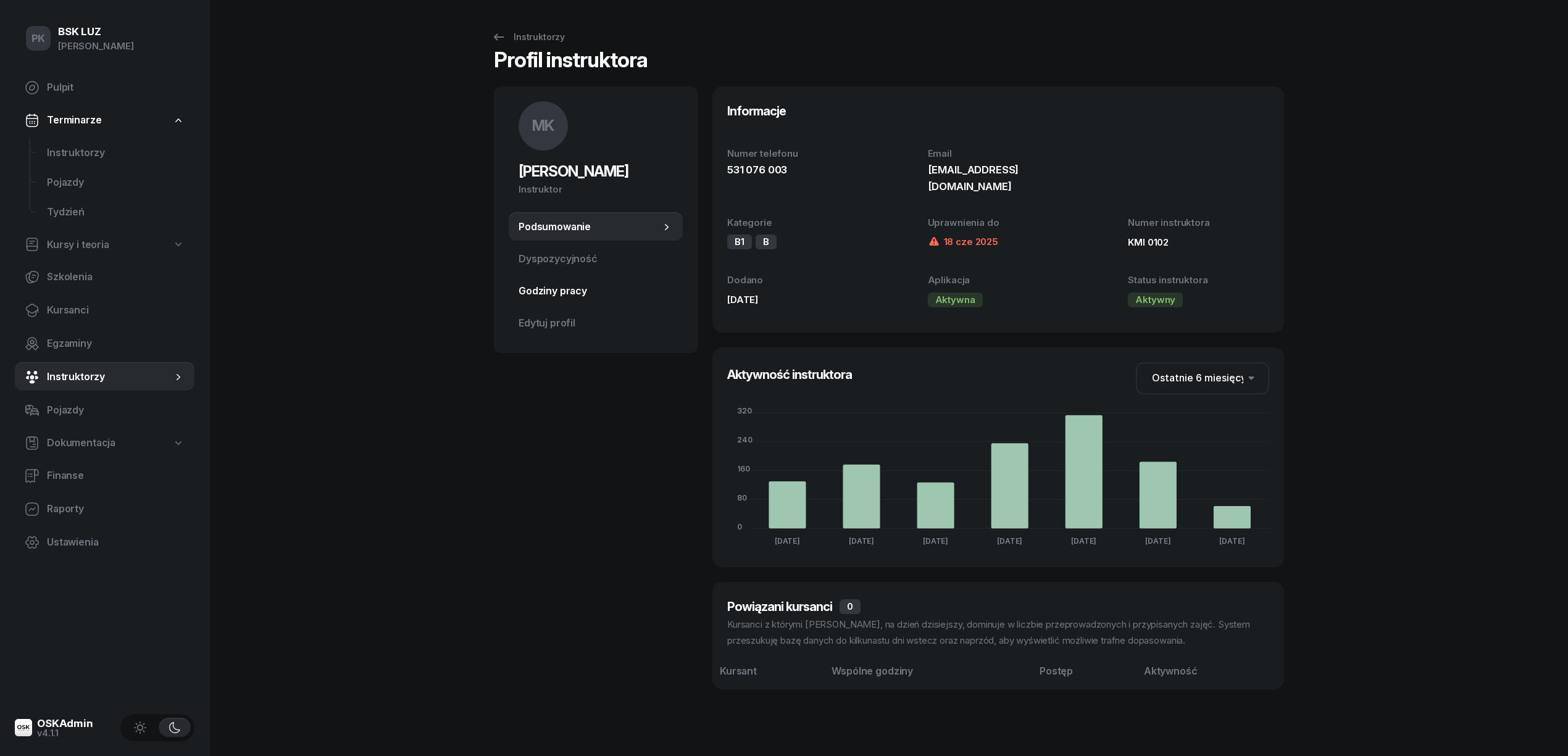
click at [573, 296] on span "Godziny pracy" at bounding box center [596, 291] width 154 height 16
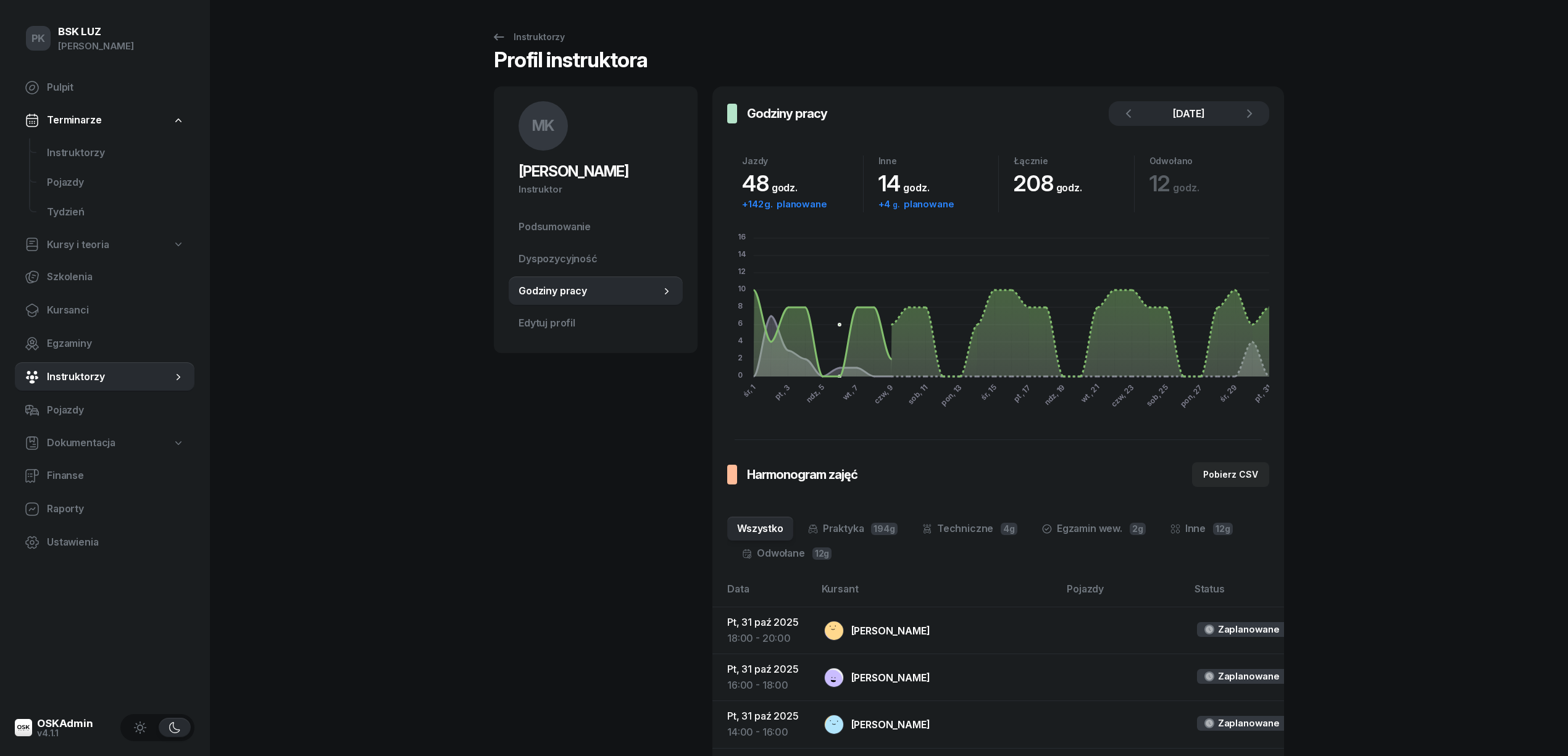
click at [1190, 108] on div "październik 2025" at bounding box center [1189, 113] width 89 height 15
click at [1128, 118] on icon "button" at bounding box center [1128, 113] width 15 height 15
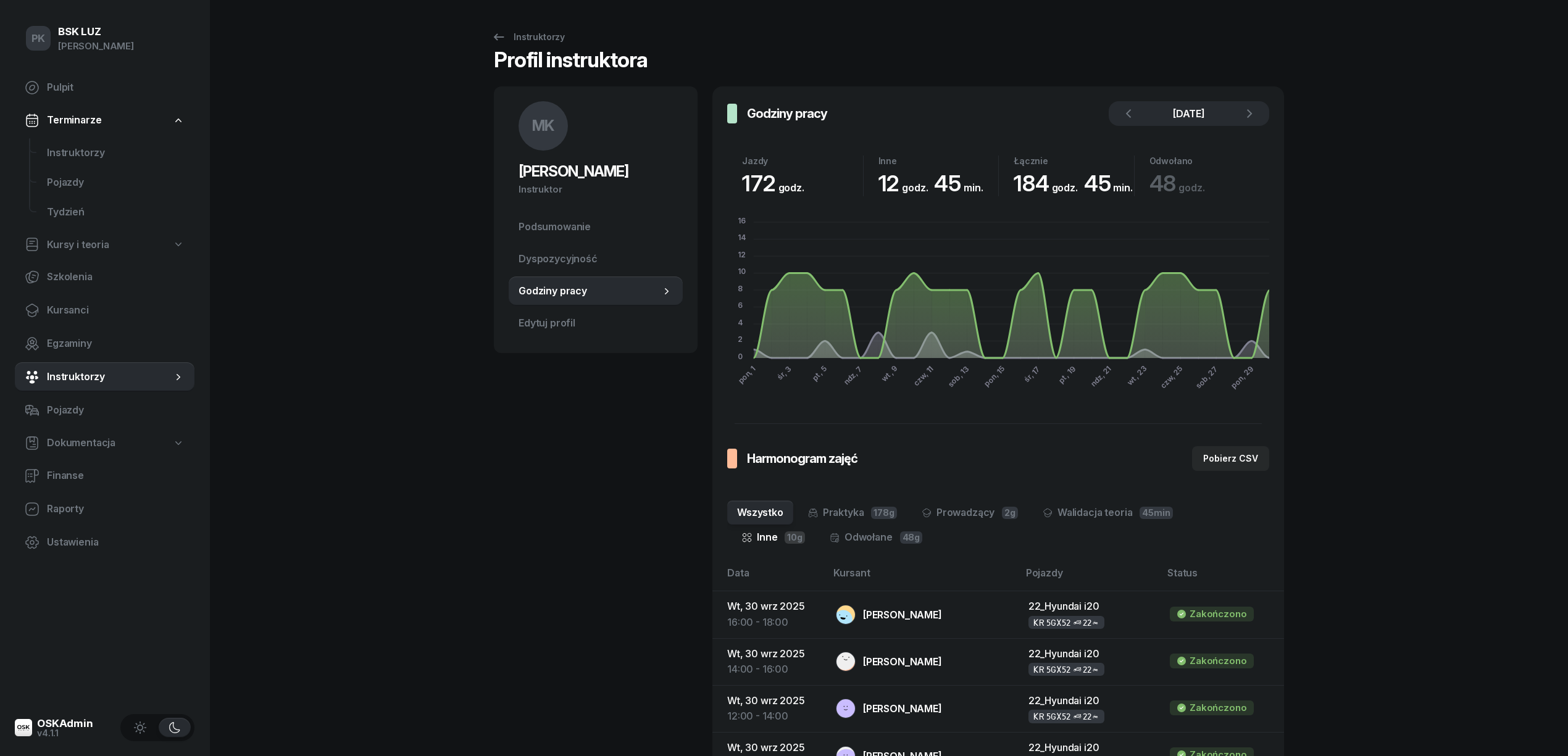
click at [815, 525] on link "Inne 10g" at bounding box center [774, 537] width 83 height 25
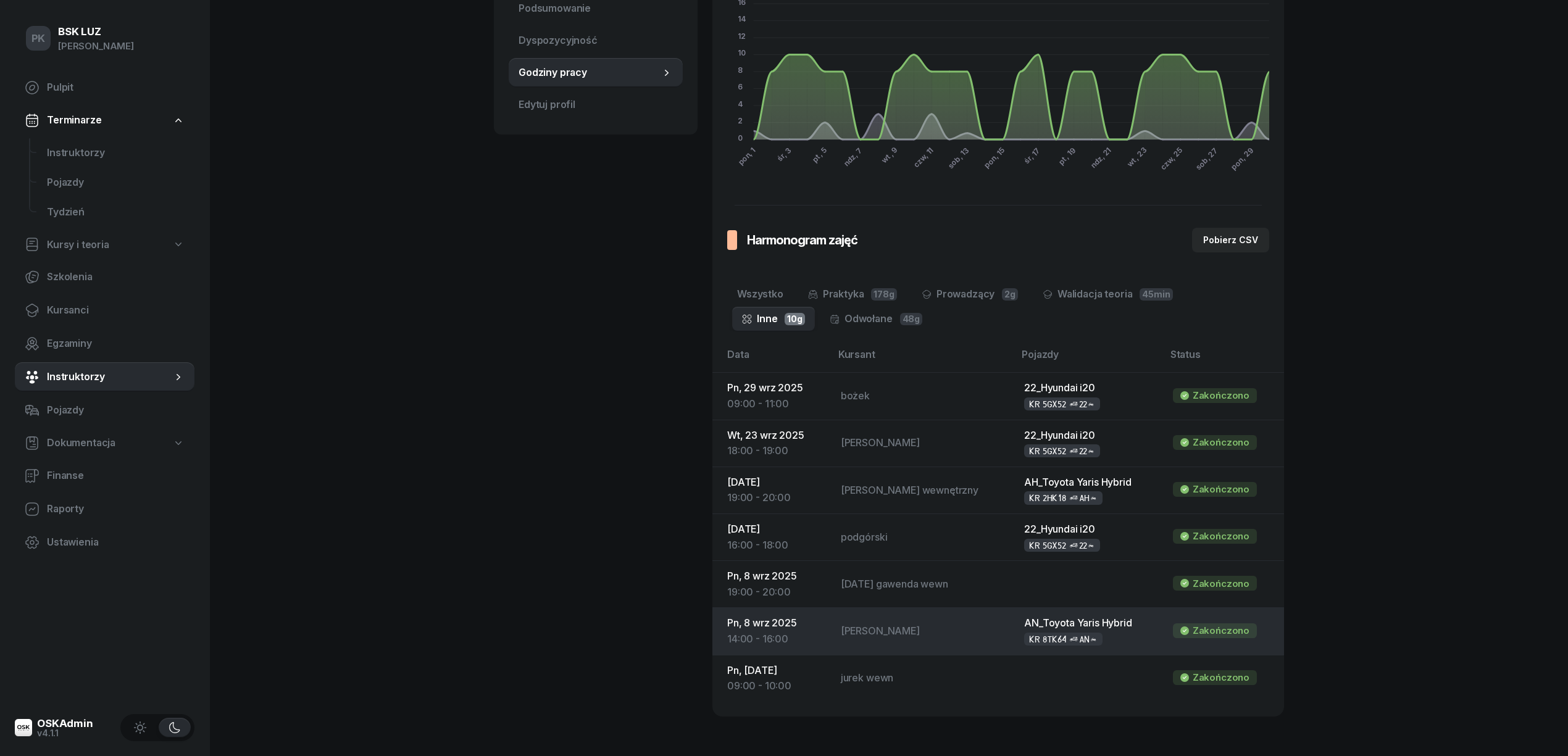
scroll to position [247, 0]
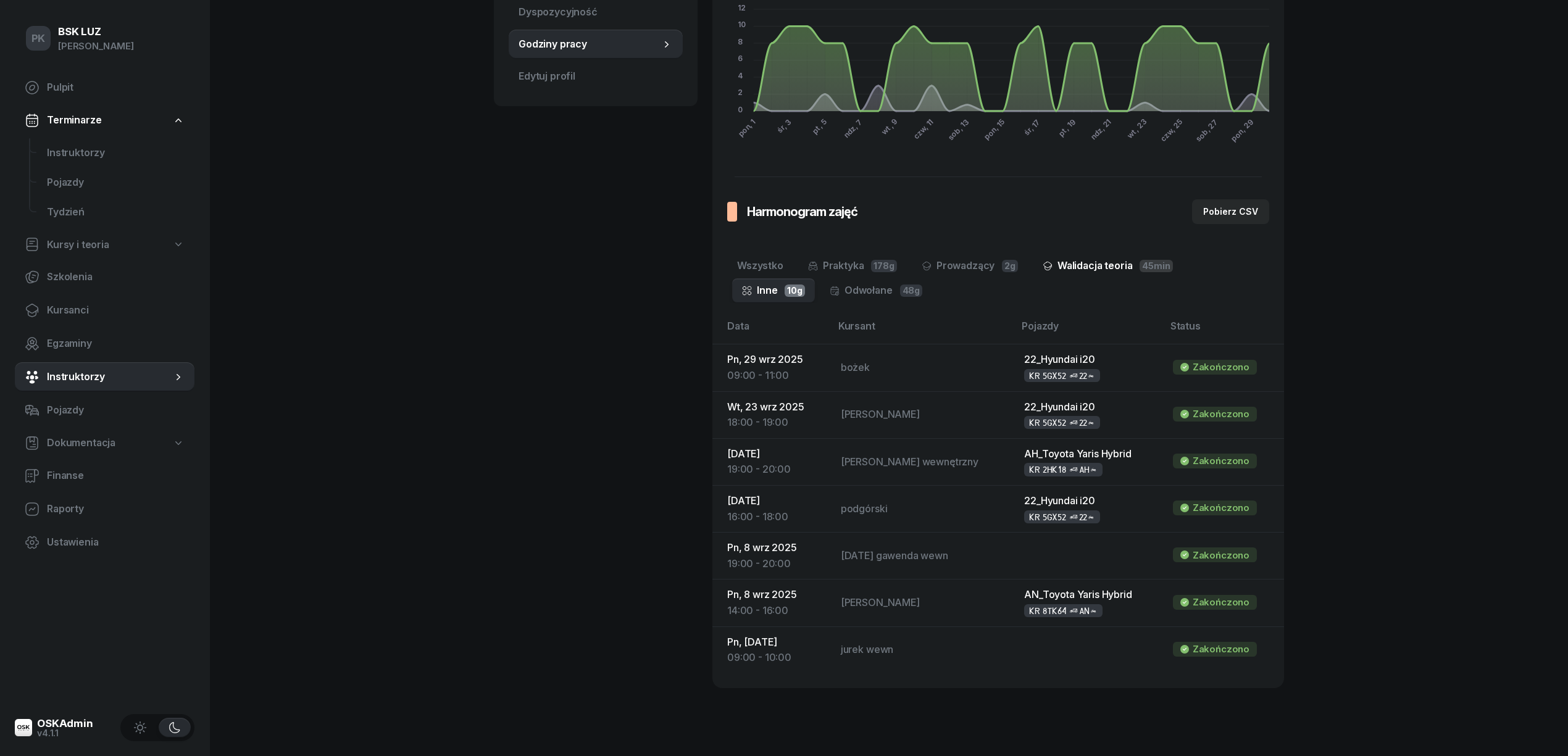
click at [1088, 262] on link "Walidacja teoria 45min" at bounding box center [1107, 266] width 150 height 25
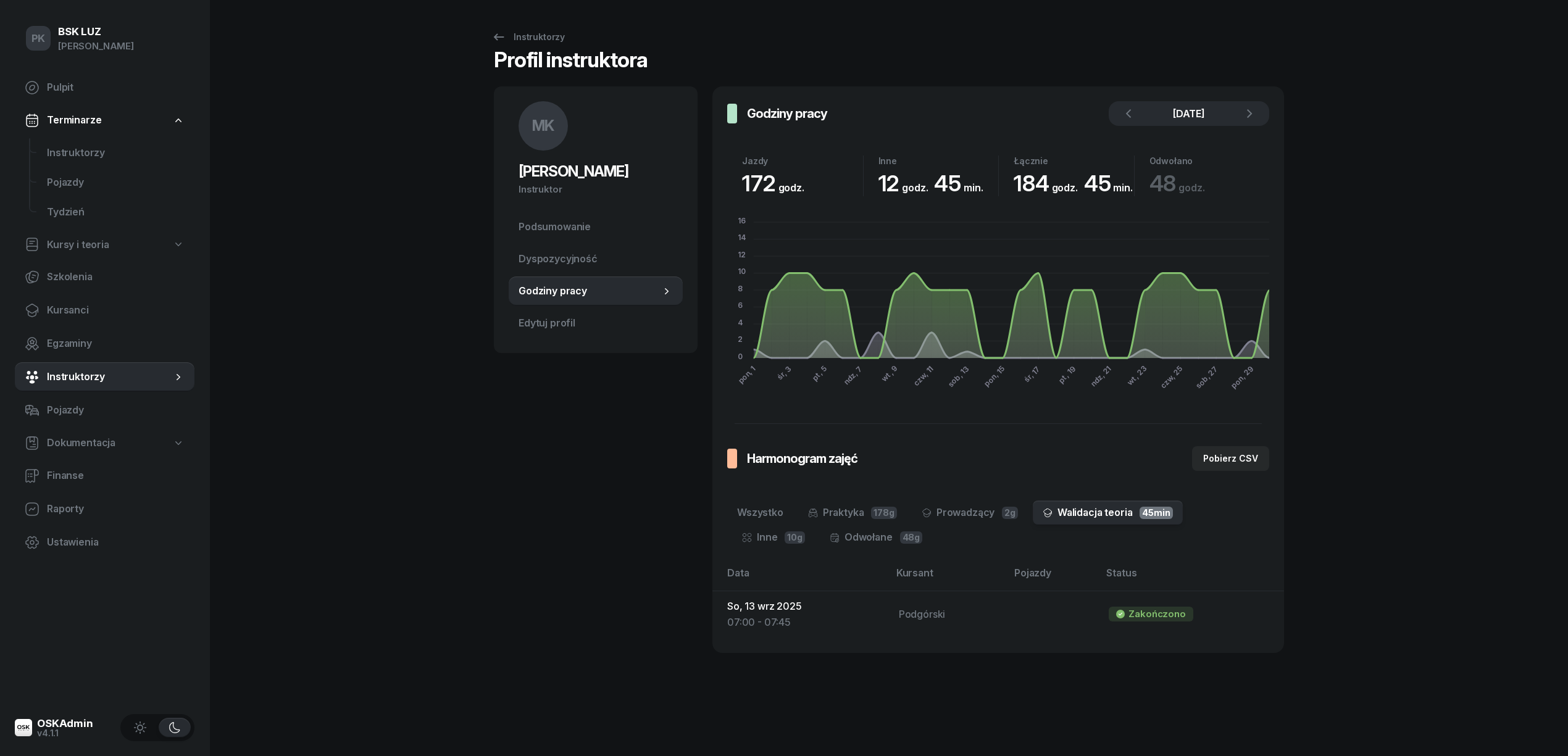
scroll to position [0, 0]
click at [966, 517] on link "Prowadzący 2g" at bounding box center [970, 513] width 116 height 25
click at [855, 513] on link "Praktyka 178g" at bounding box center [852, 513] width 109 height 25
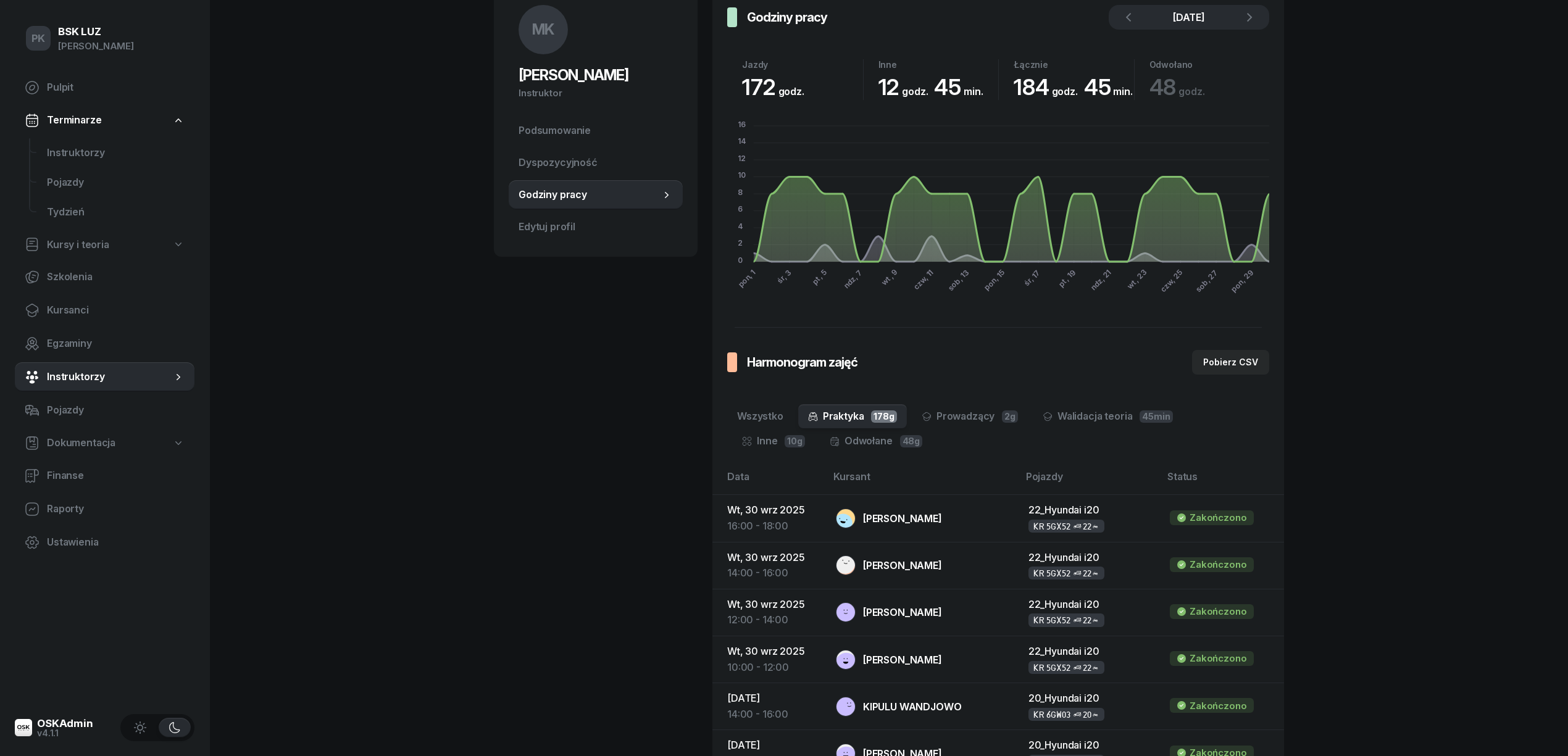
scroll to position [82, 0]
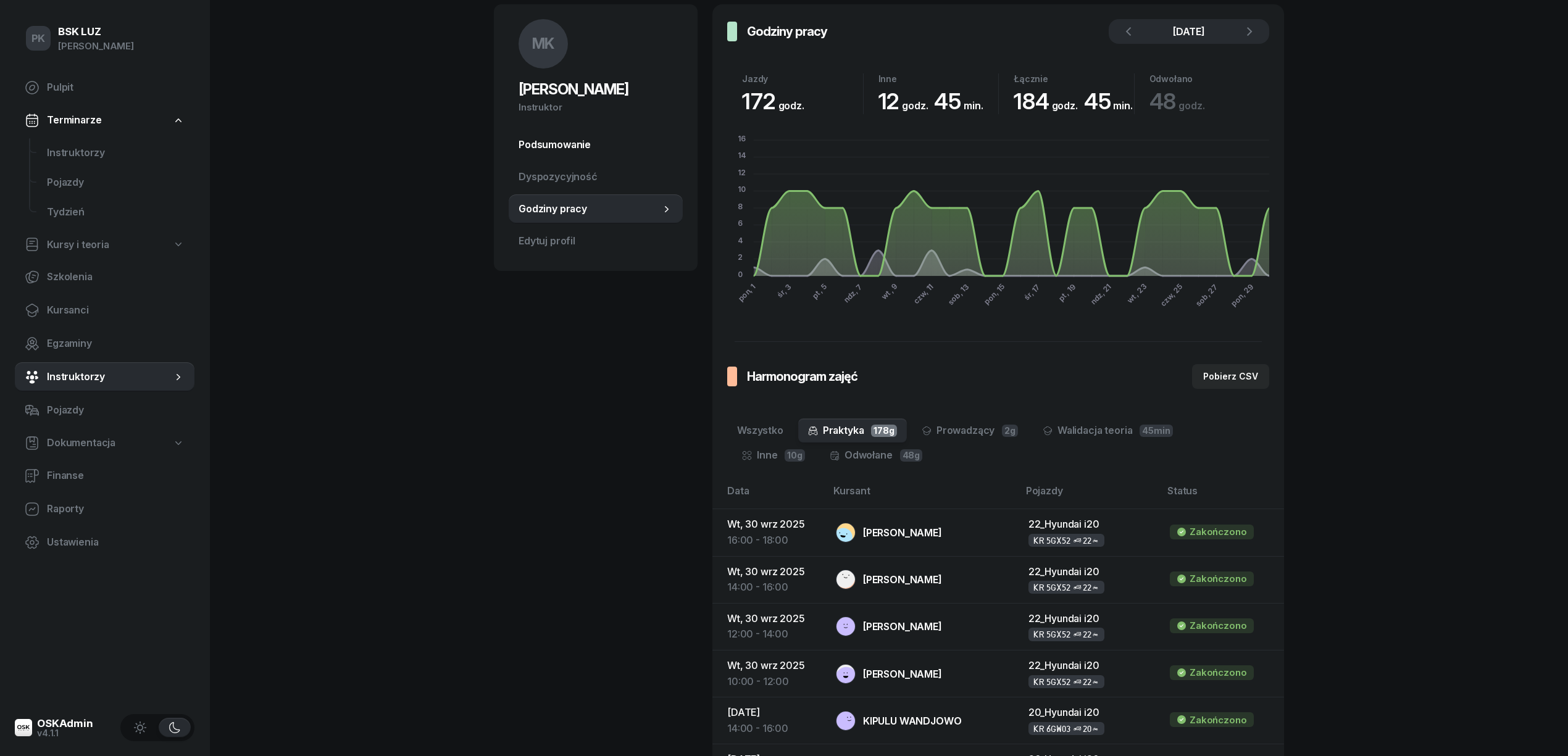
click at [586, 144] on span "Podsumowanie" at bounding box center [596, 144] width 154 height 16
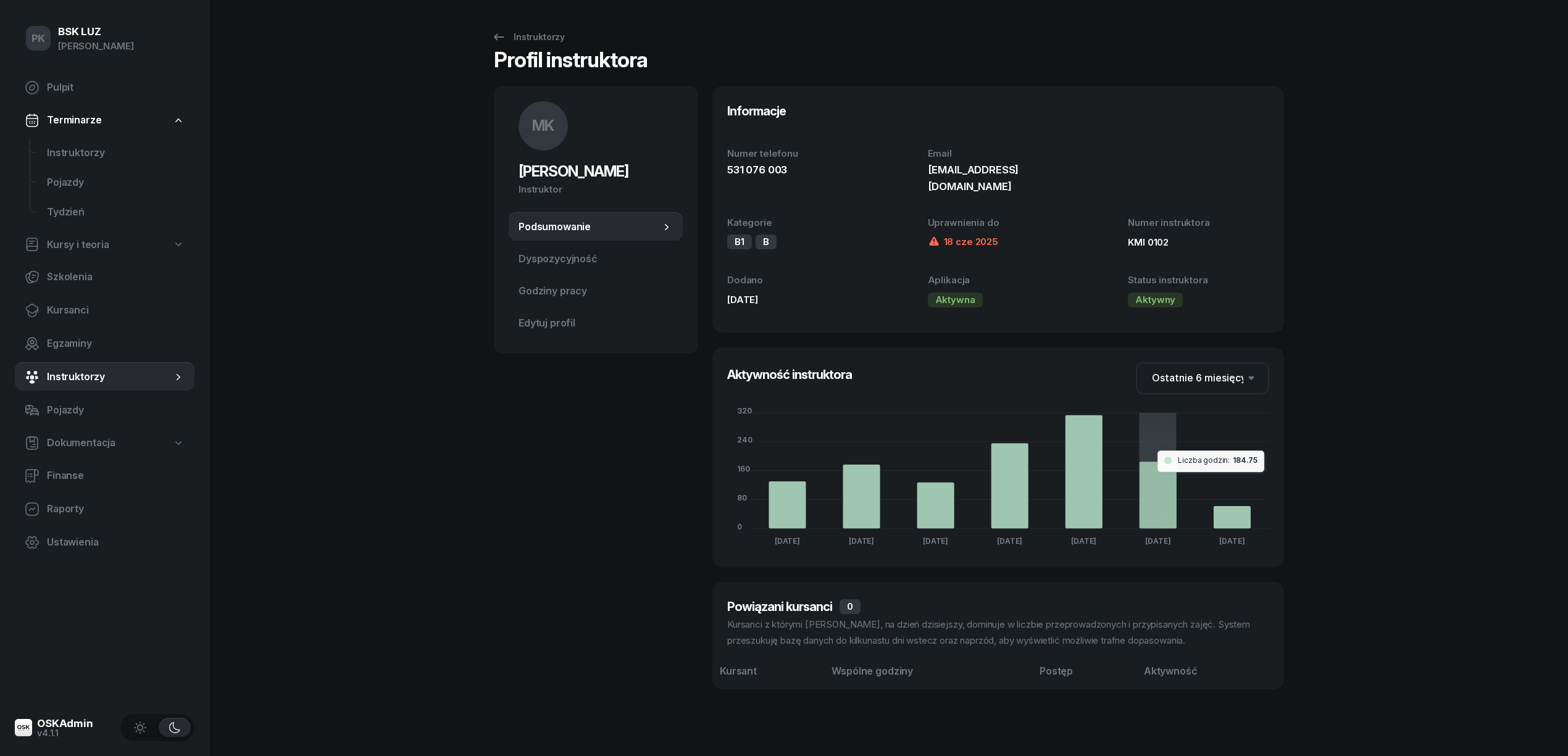
click at [1143, 472] on icon at bounding box center [1158, 494] width 37 height 66
click at [1077, 469] on icon at bounding box center [1083, 472] width 37 height 113
click at [1184, 480] on foreignobject at bounding box center [998, 473] width 542 height 158
click at [791, 513] on foreignobject at bounding box center [998, 473] width 542 height 158
click at [878, 489] on icon at bounding box center [861, 497] width 37 height 65
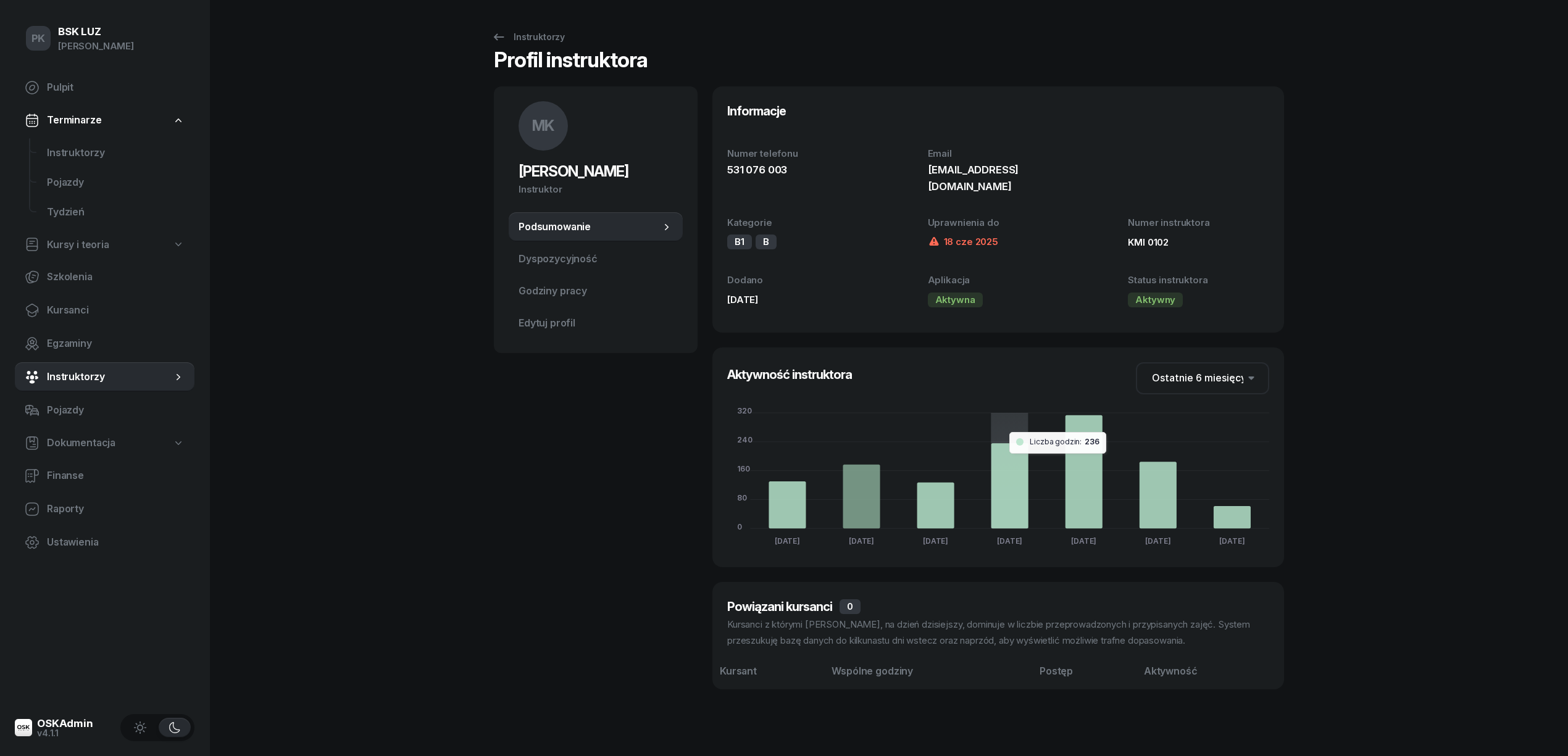
click at [1049, 482] on foreignobject at bounding box center [998, 473] width 542 height 158
click at [1135, 480] on foreignobject at bounding box center [998, 473] width 542 height 158
click at [561, 292] on span "Godziny pracy" at bounding box center [596, 291] width 154 height 16
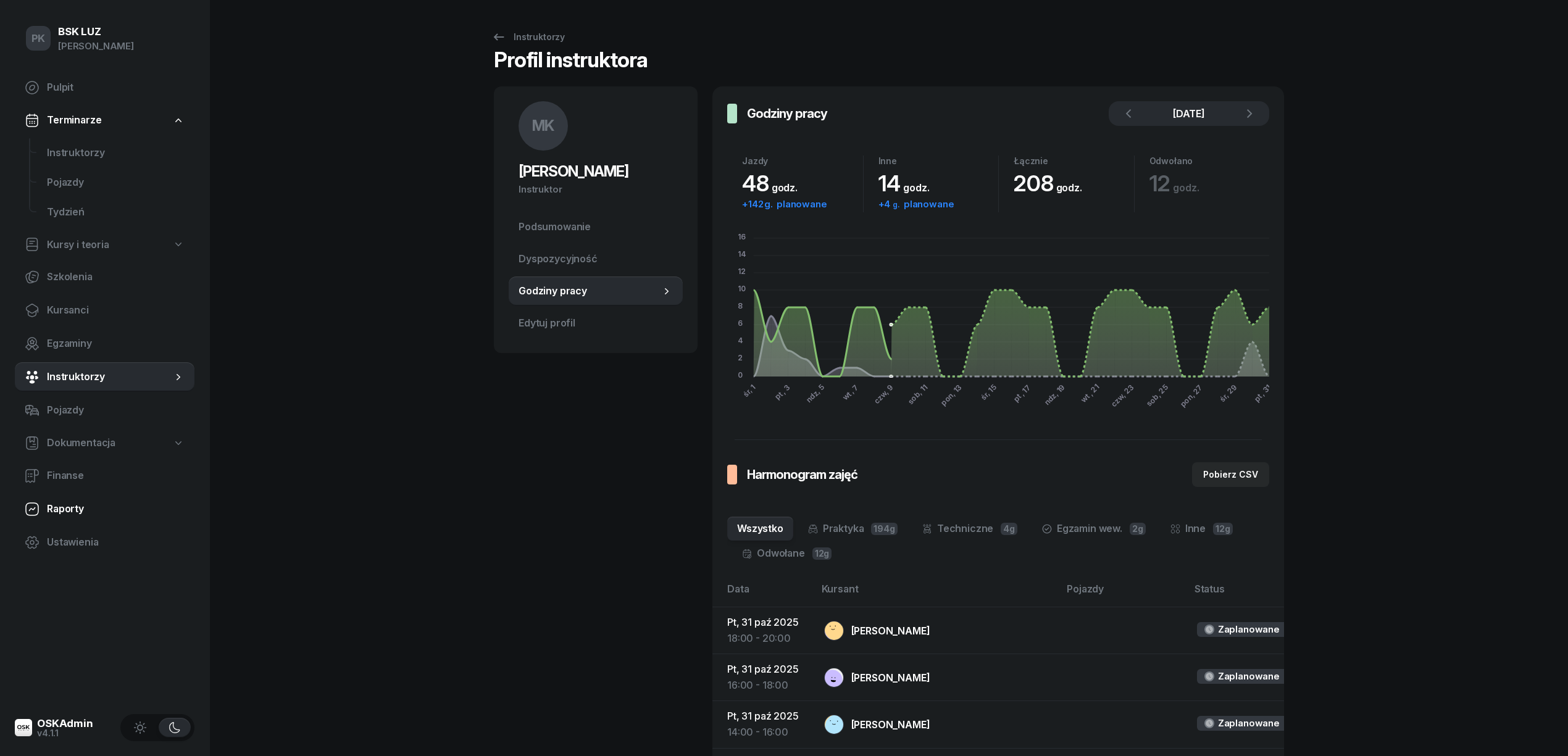
click at [76, 503] on span "Raporty" at bounding box center [116, 508] width 138 height 16
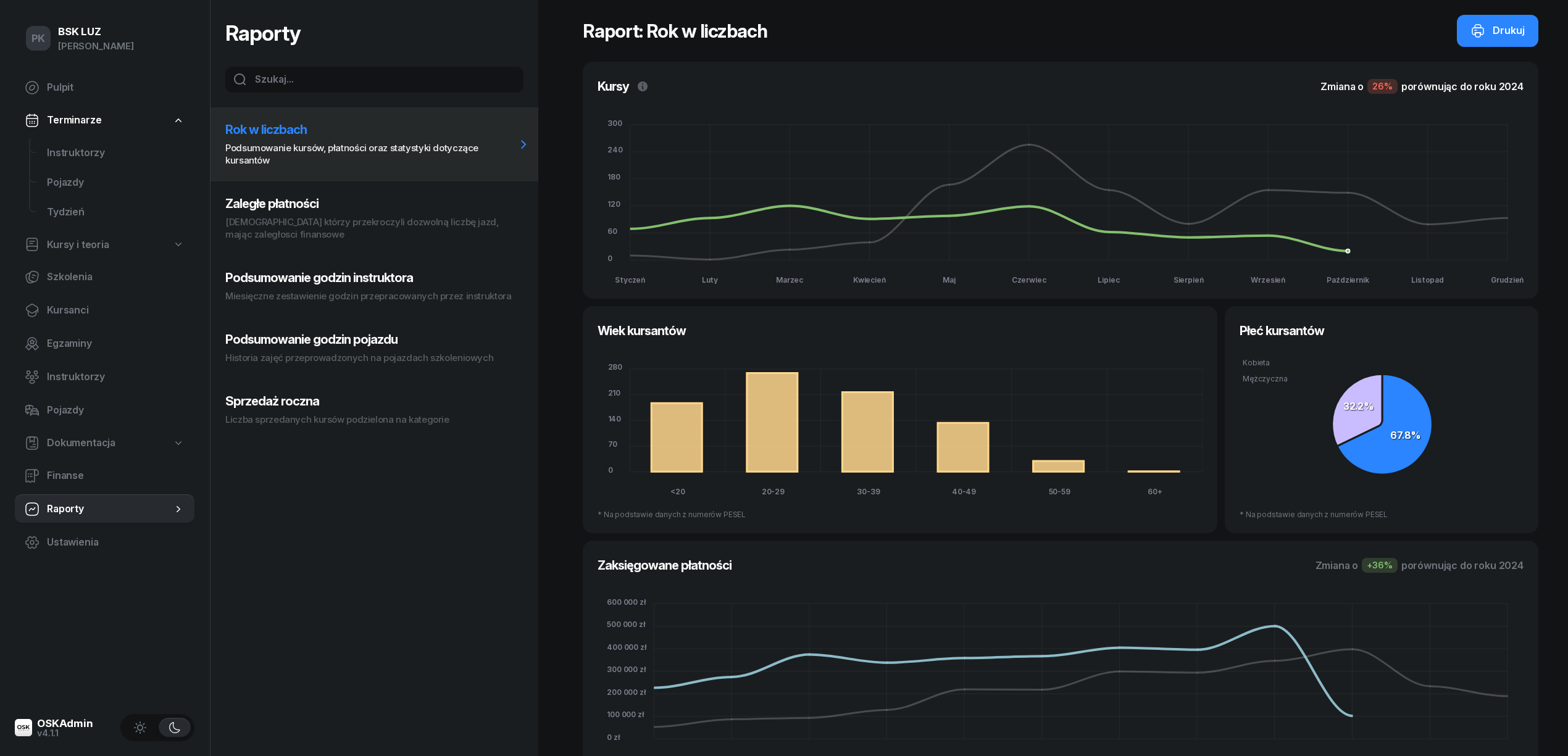
click at [335, 275] on h3 "Podsumowanie godzin instruktora" at bounding box center [370, 277] width 291 height 15
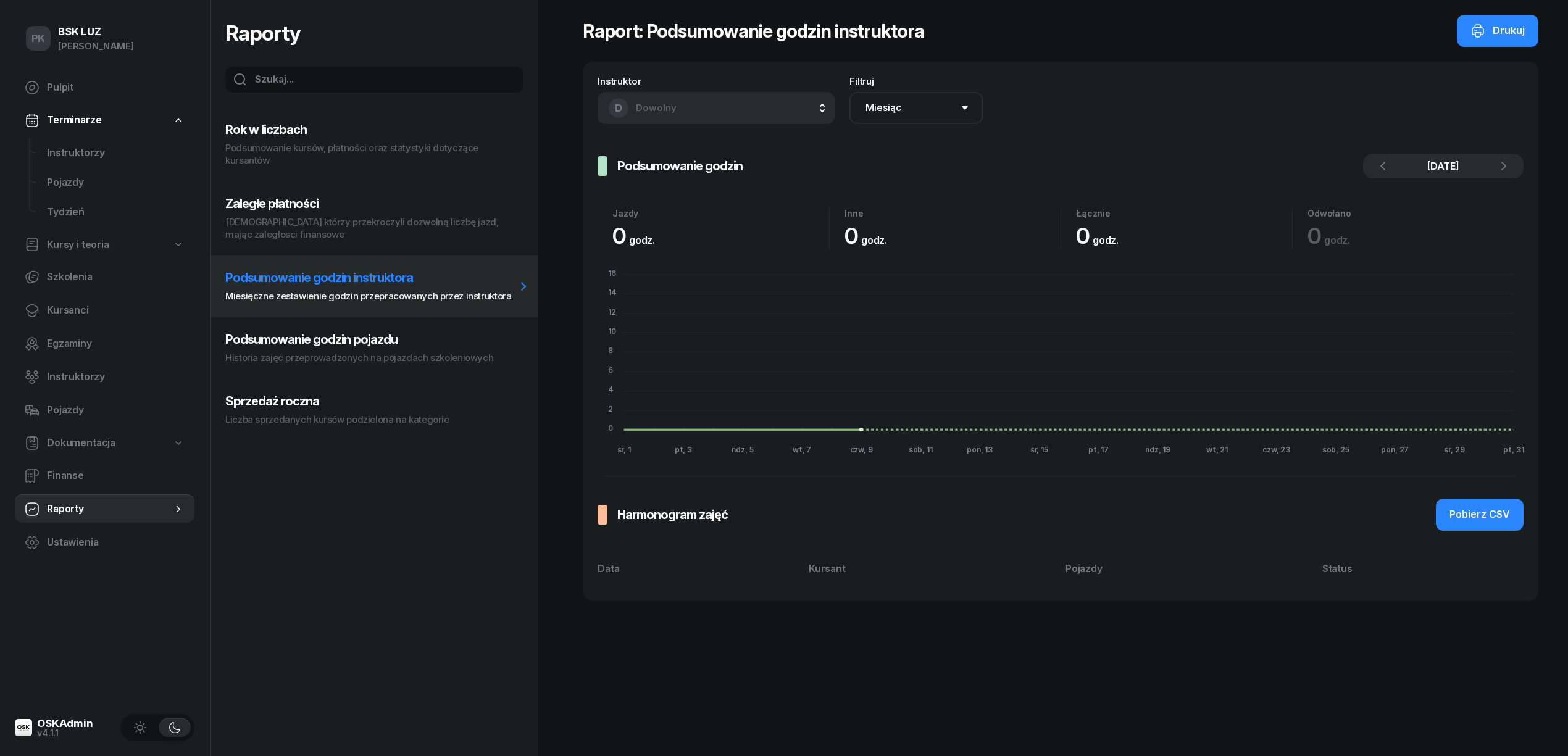
drag, startPoint x: 705, startPoint y: 98, endPoint x: 692, endPoint y: 114, distance: 20.6
click at [705, 105] on button "D Dowolny" at bounding box center [716, 108] width 237 height 32
type input "KAPU"
click at [688, 186] on span "Kapuściński Marek" at bounding box center [681, 190] width 76 height 16
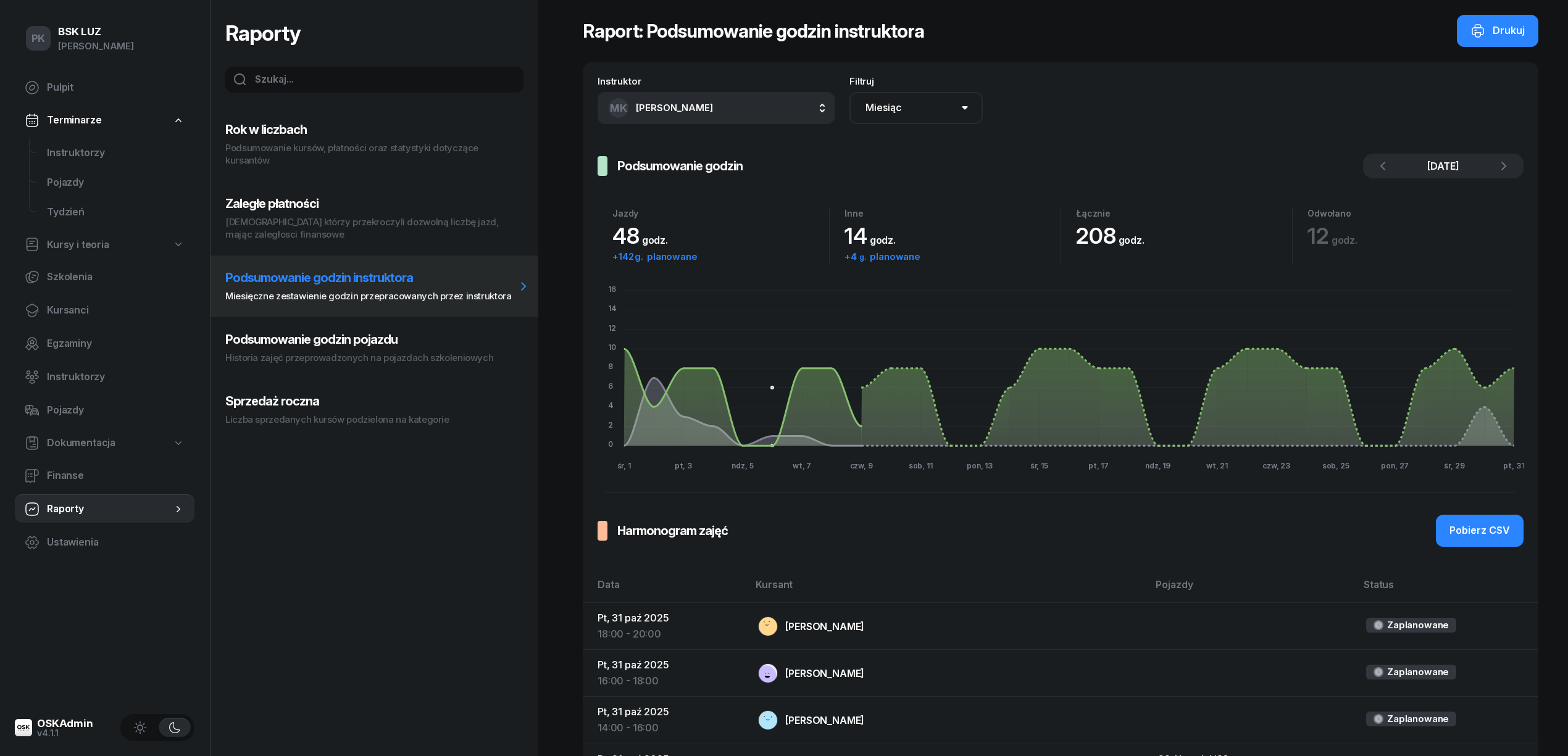
click at [901, 109] on select "Miesiąc Zakres dat" at bounding box center [916, 108] width 133 height 32
click at [909, 108] on select "Miesiąc Zakres dat" at bounding box center [916, 108] width 133 height 32
click at [1386, 164] on icon "button" at bounding box center [1383, 166] width 15 height 15
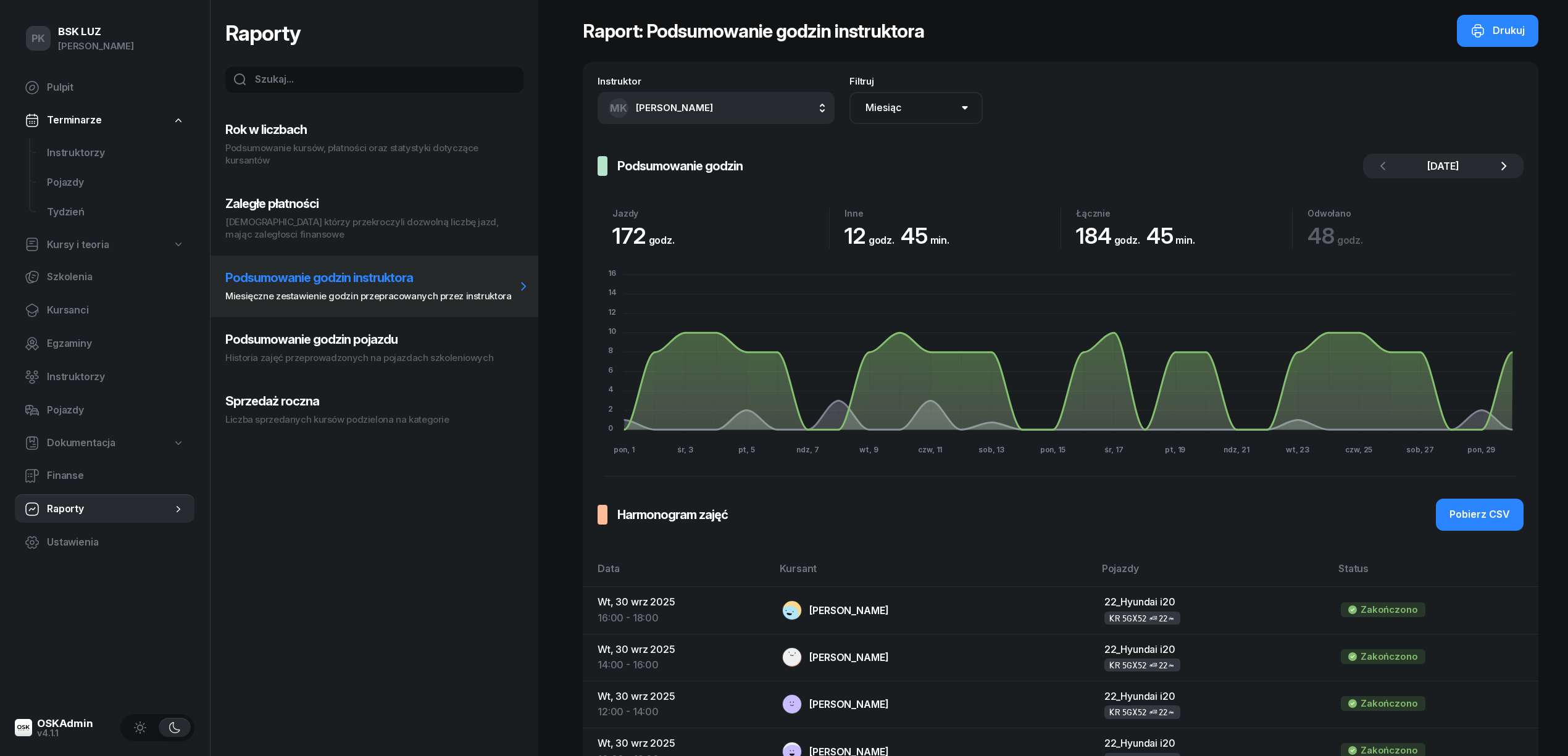
click at [1512, 164] on button "button" at bounding box center [1504, 166] width 25 height 25
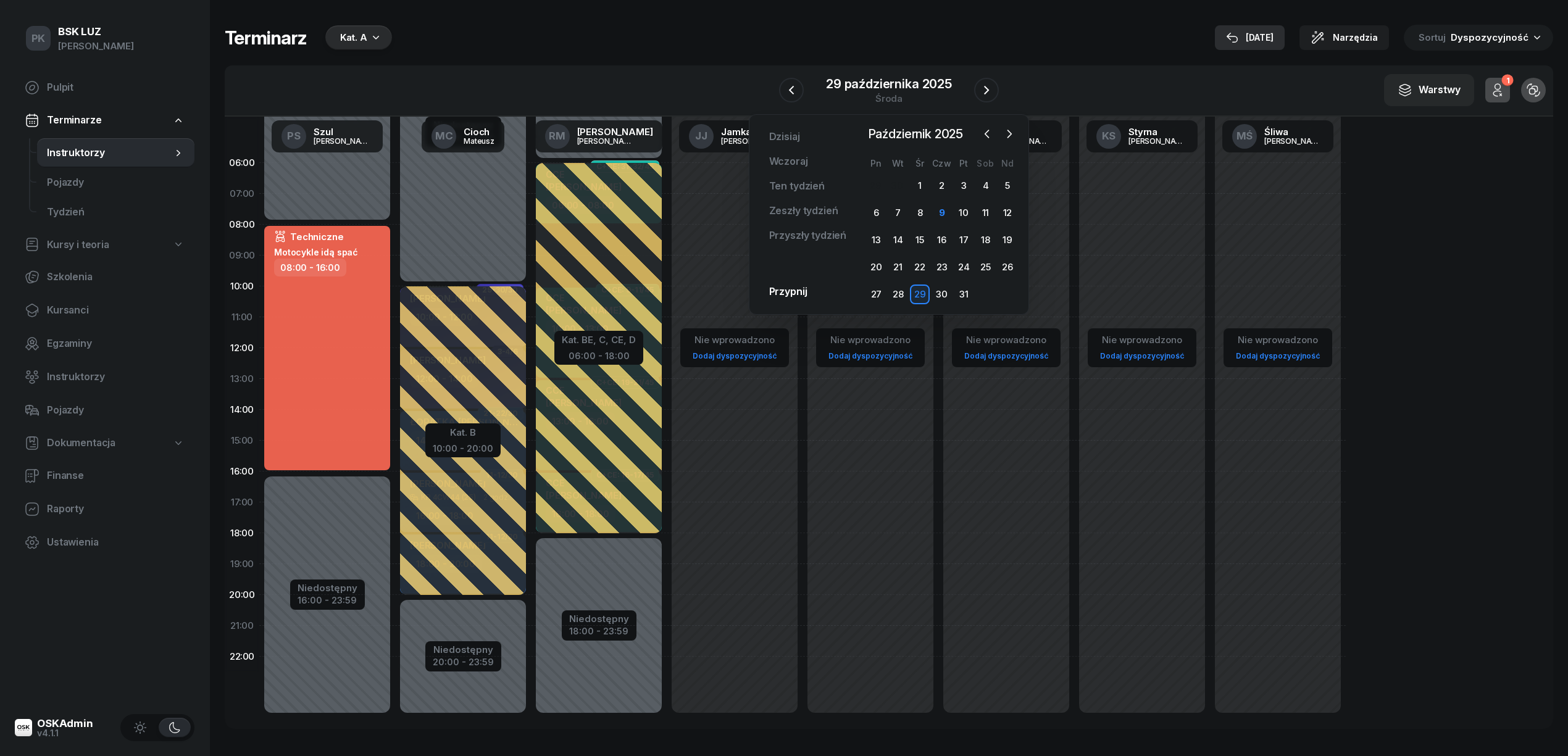
click at [1256, 40] on div "9 paź" at bounding box center [1249, 38] width 47 height 15
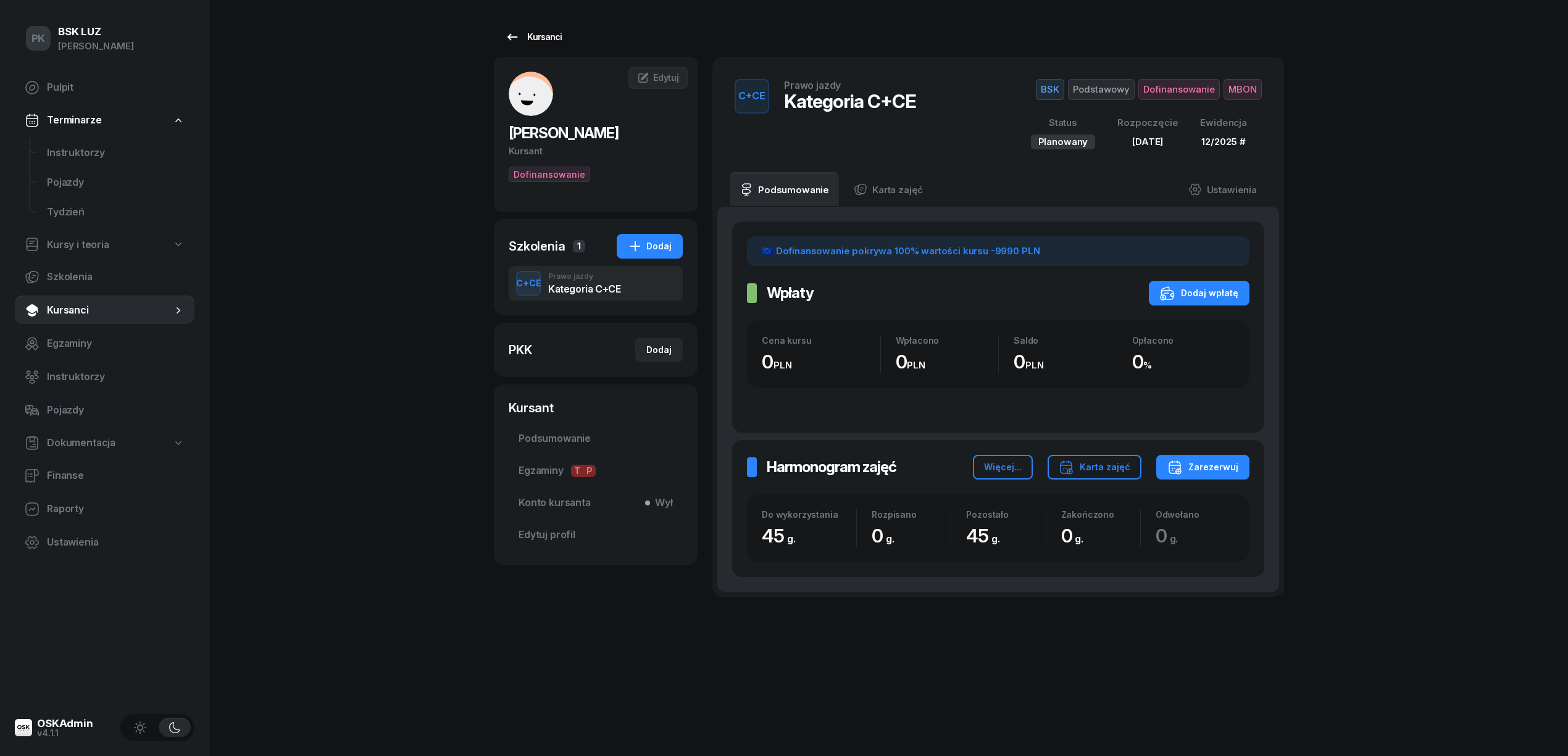
click at [529, 42] on div "Kursanci" at bounding box center [533, 37] width 57 height 15
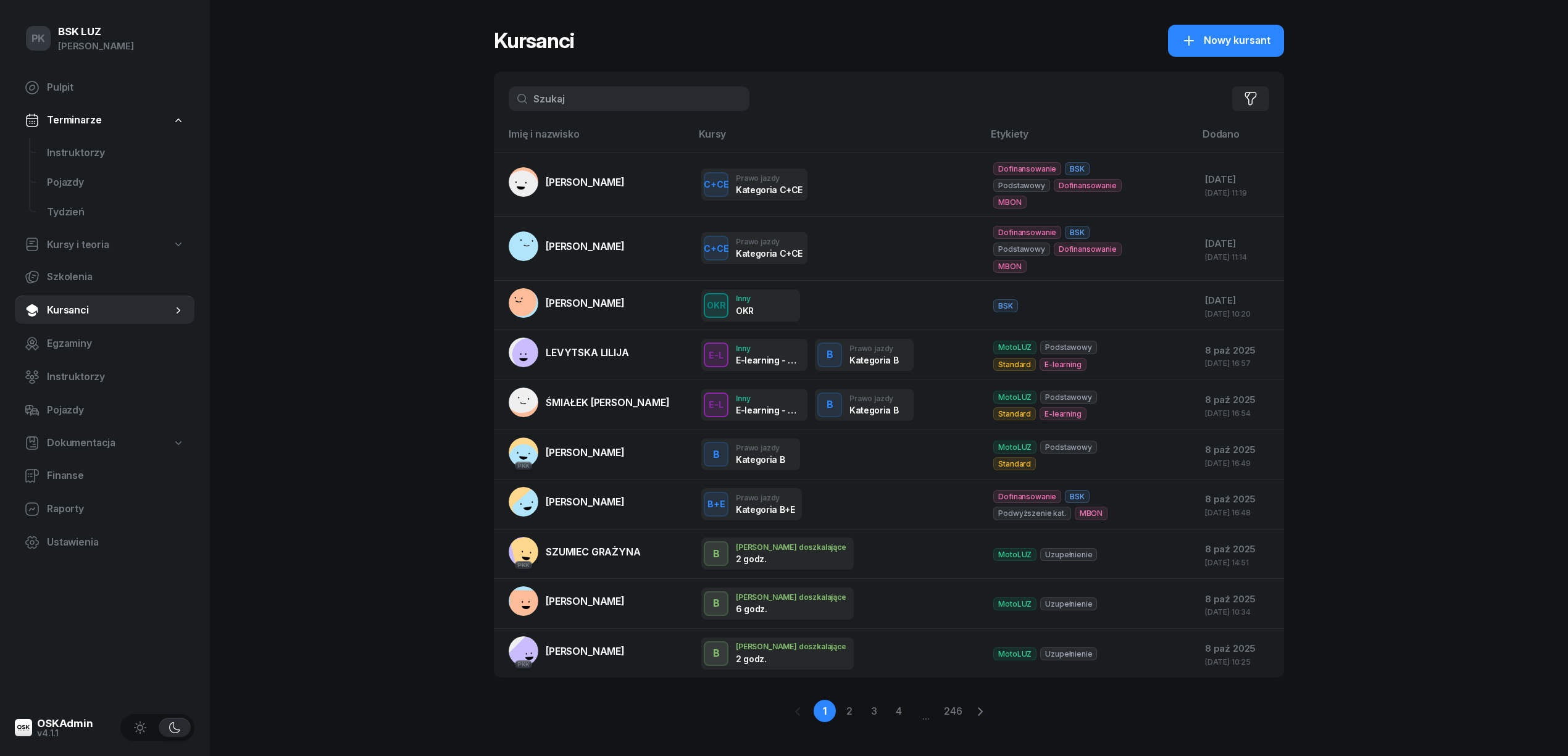
drag, startPoint x: 576, startPoint y: 94, endPoint x: 511, endPoint y: 94, distance: 65.0
click at [511, 94] on input "text" at bounding box center [629, 99] width 241 height 25
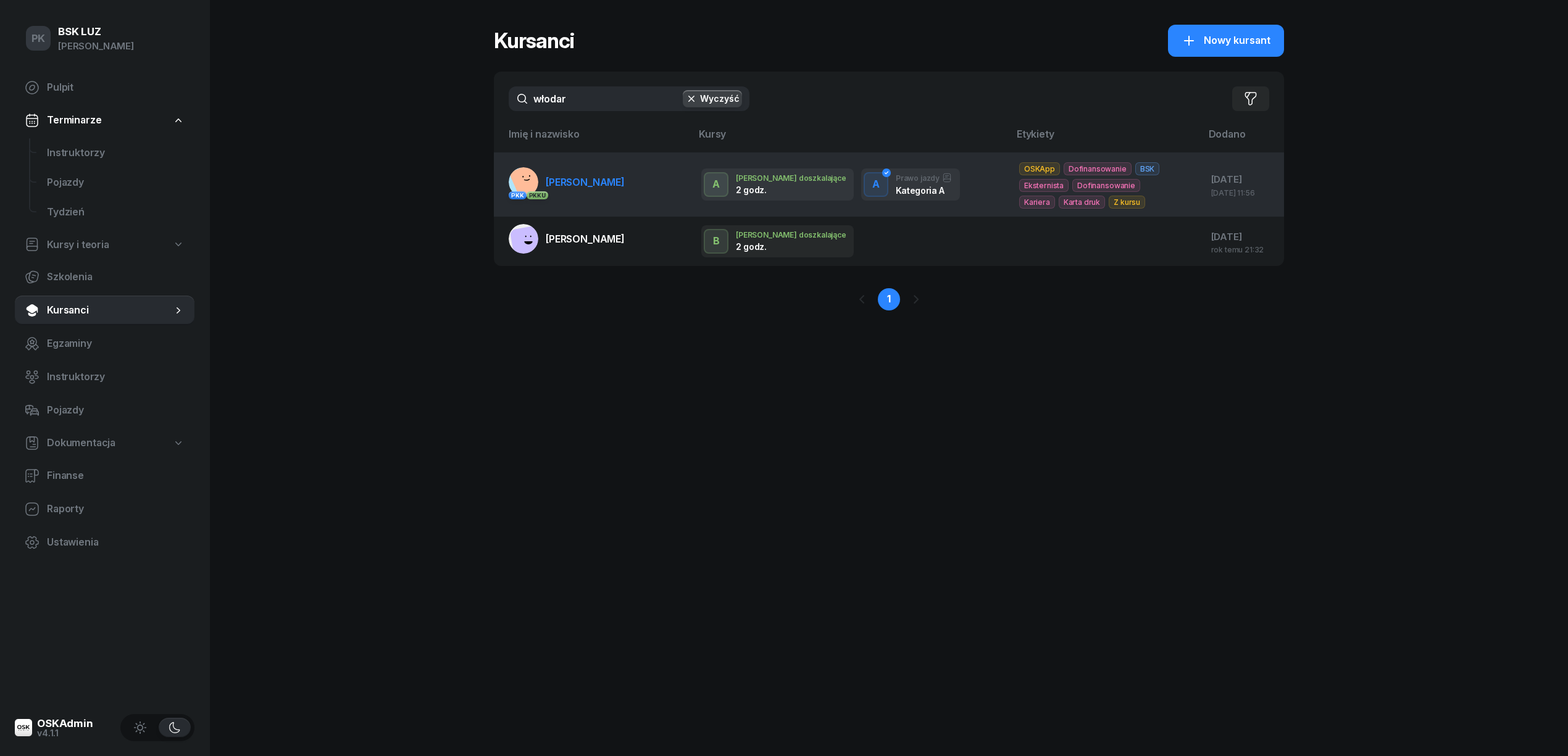
type input "włodar"
click at [610, 190] on link "PKK PKK U [PERSON_NAME]" at bounding box center [567, 182] width 116 height 30
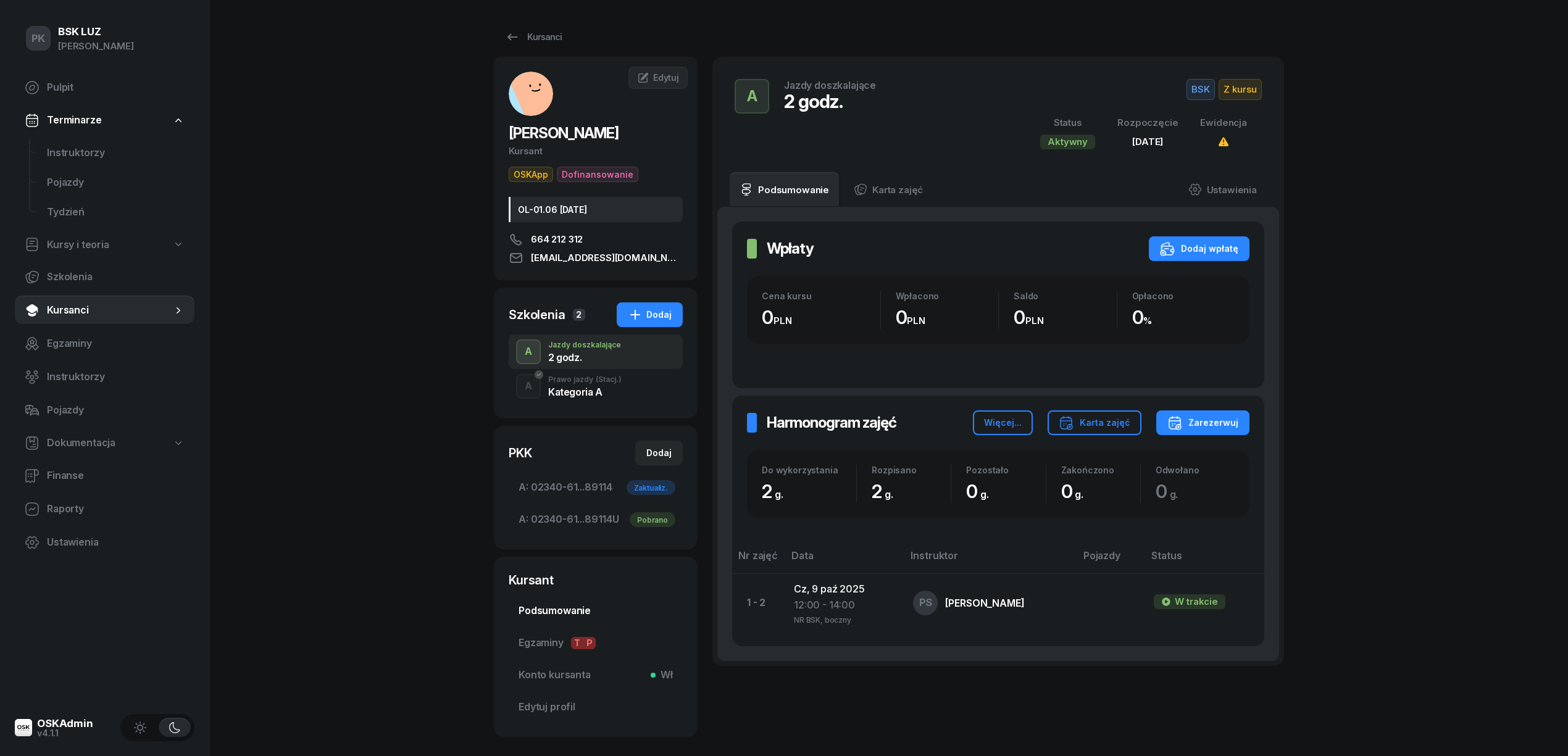
click at [573, 608] on span "Podsumowanie" at bounding box center [596, 610] width 154 height 16
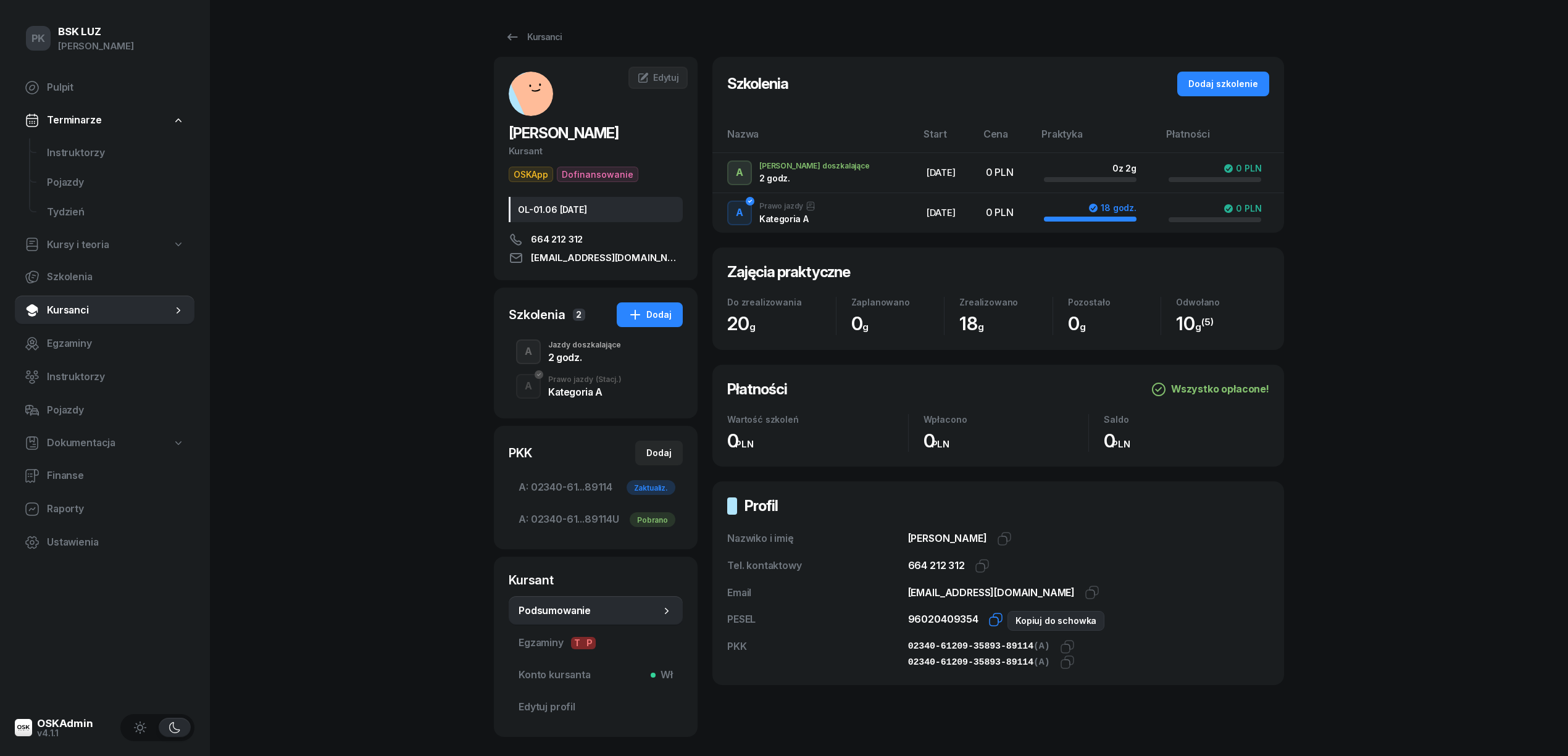
click at [996, 618] on icon "button" at bounding box center [996, 619] width 15 height 15
click at [1012, 543] on icon "button" at bounding box center [1005, 539] width 15 height 15
